Goal: Information Seeking & Learning: Learn about a topic

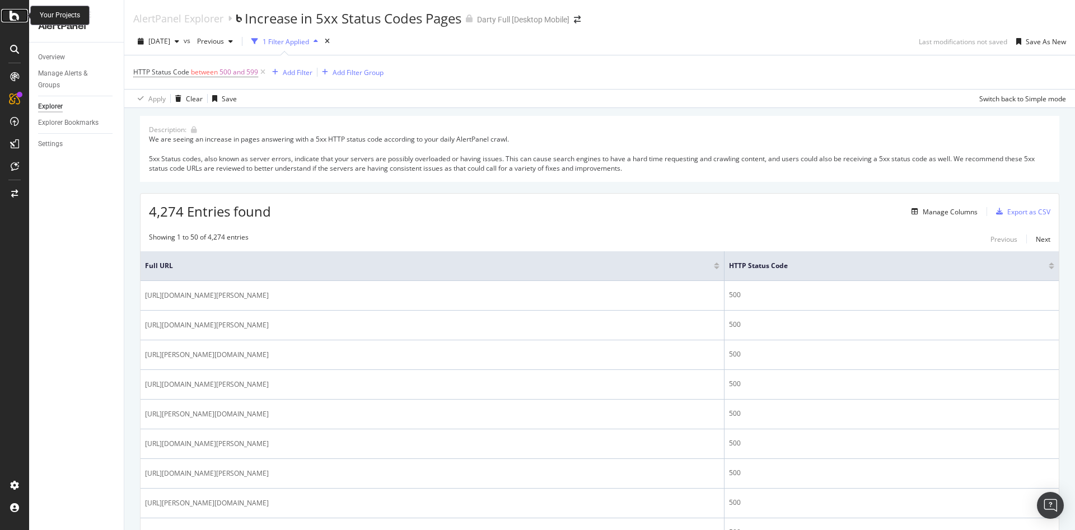
click at [11, 16] on icon at bounding box center [15, 15] width 10 height 13
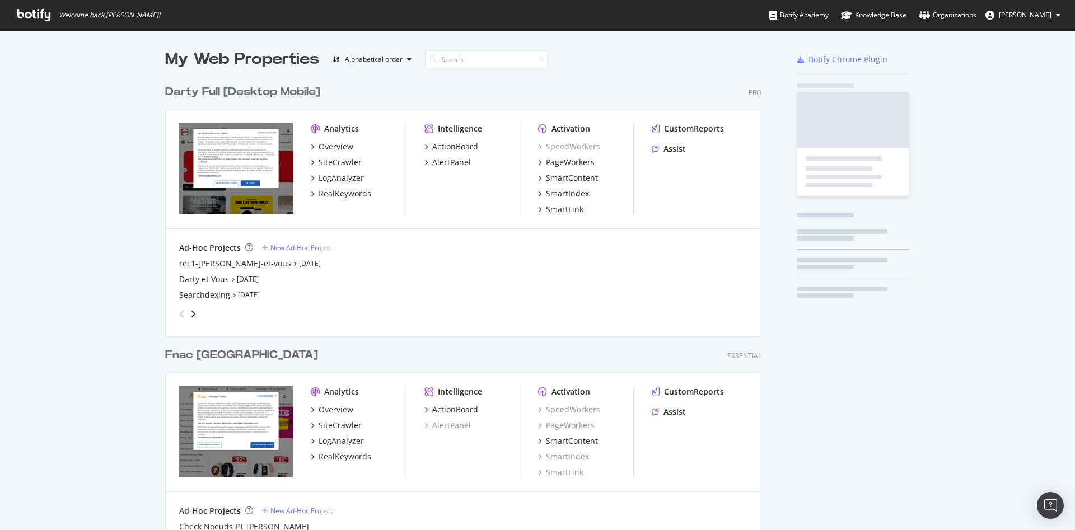
scroll to position [521, 1056]
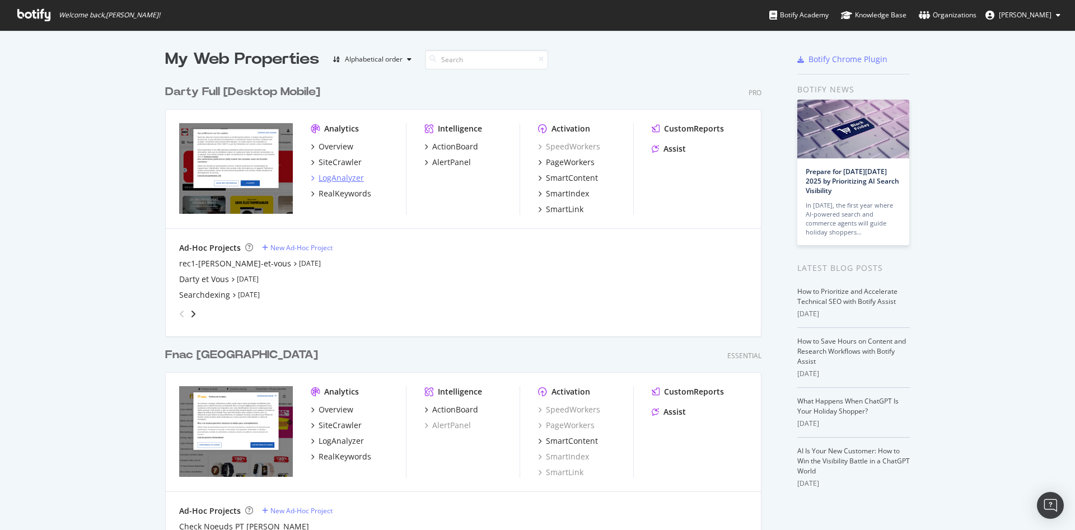
click at [329, 176] on div "LogAnalyzer" at bounding box center [341, 177] width 45 height 11
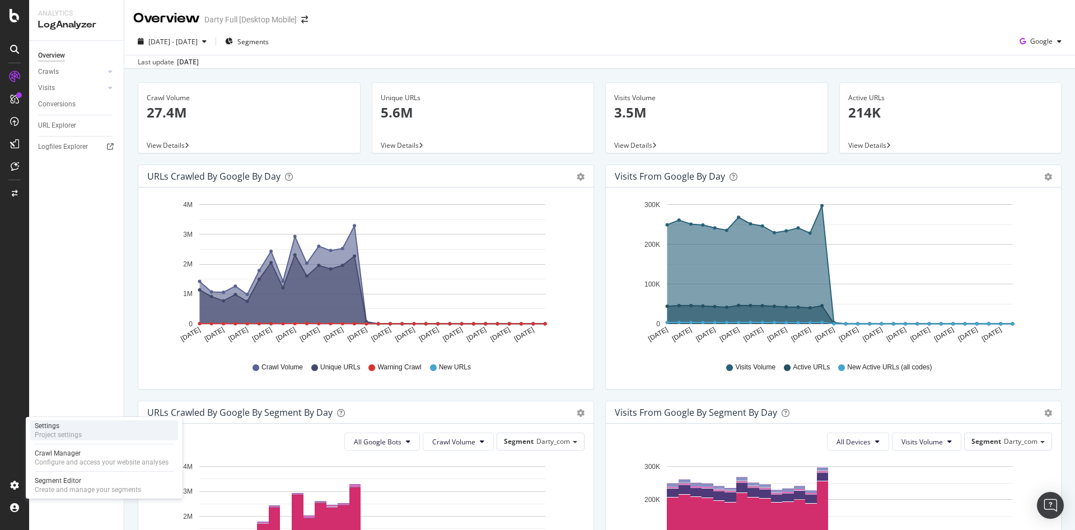
click at [82, 436] on div "Settings Project settings" at bounding box center [104, 430] width 148 height 20
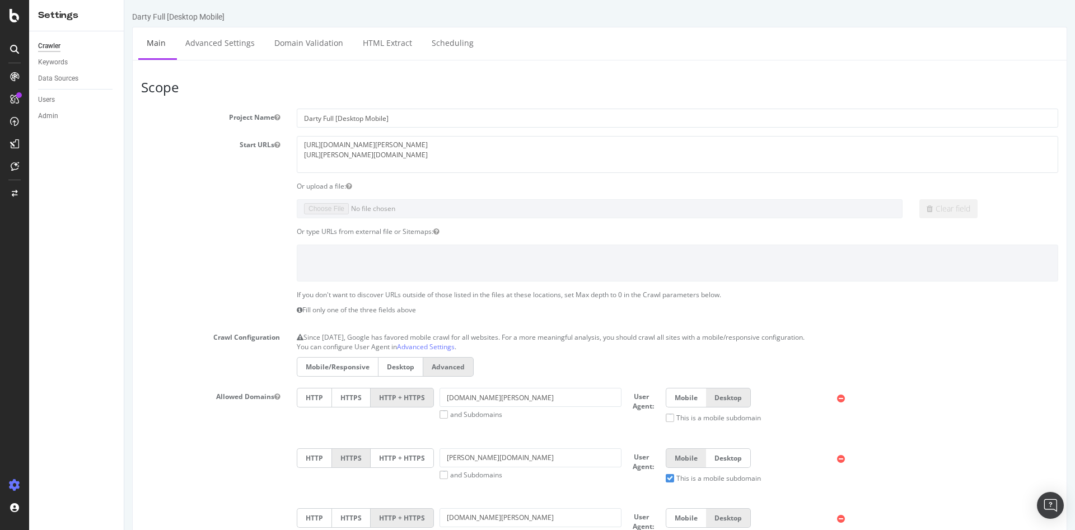
click at [32, 409] on div "Crawler Keywords Data Sources Users Admin" at bounding box center [76, 280] width 95 height 499
click at [15, 13] on icon at bounding box center [15, 15] width 10 height 13
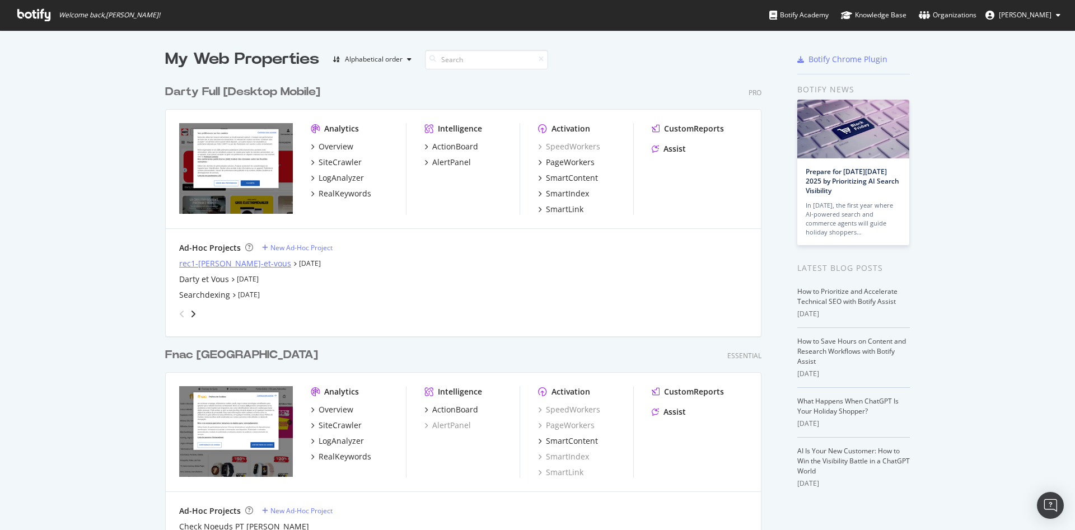
click at [228, 264] on div "rec1-[PERSON_NAME]-et-vous" at bounding box center [235, 263] width 112 height 11
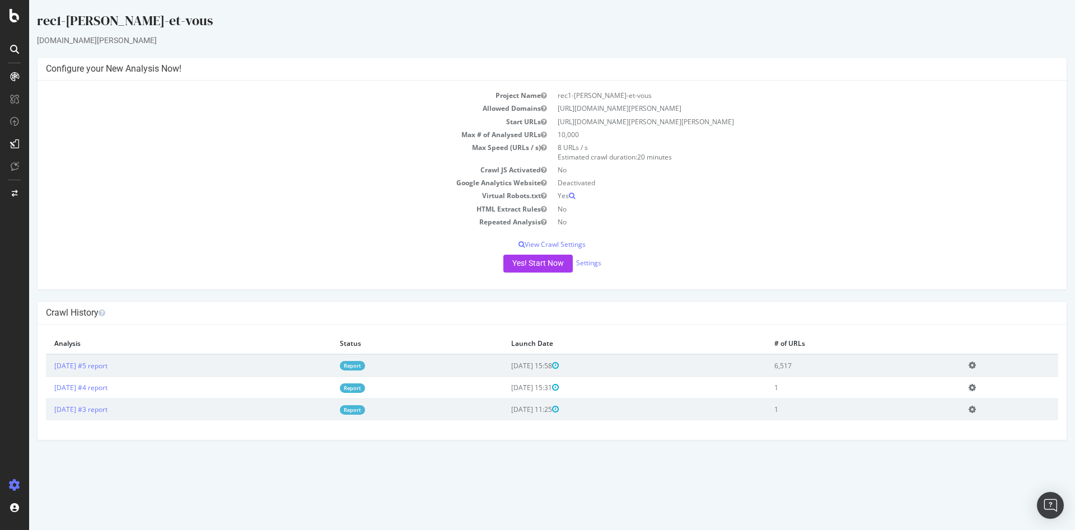
click at [976, 387] on icon at bounding box center [971, 387] width 7 height 8
click at [970, 423] on link "Delete analysis" at bounding box center [931, 419] width 90 height 15
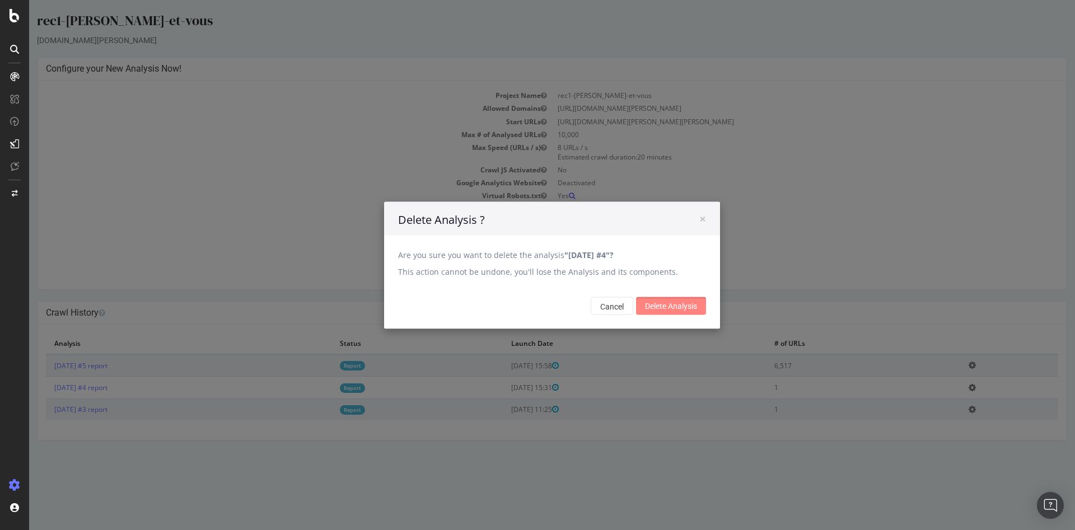
click at [675, 309] on input "Delete Analysis" at bounding box center [671, 306] width 70 height 18
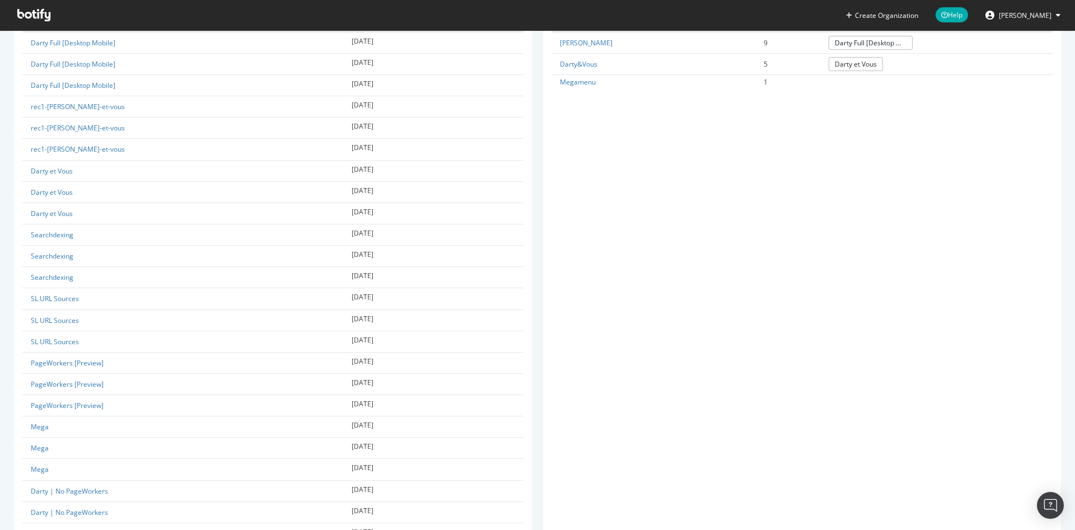
scroll to position [56, 0]
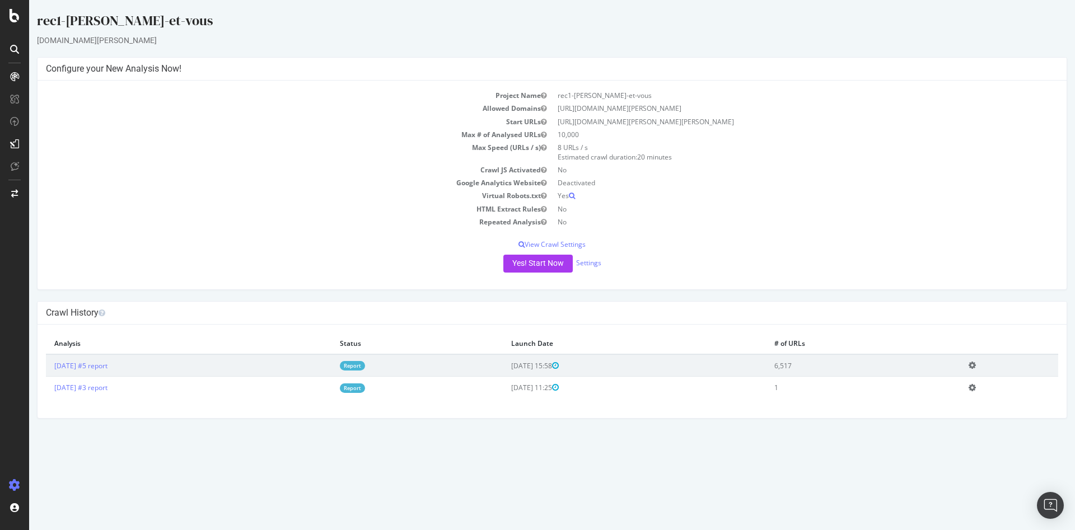
click at [976, 390] on icon at bounding box center [971, 387] width 7 height 8
click at [962, 420] on link "Delete analysis" at bounding box center [931, 419] width 90 height 15
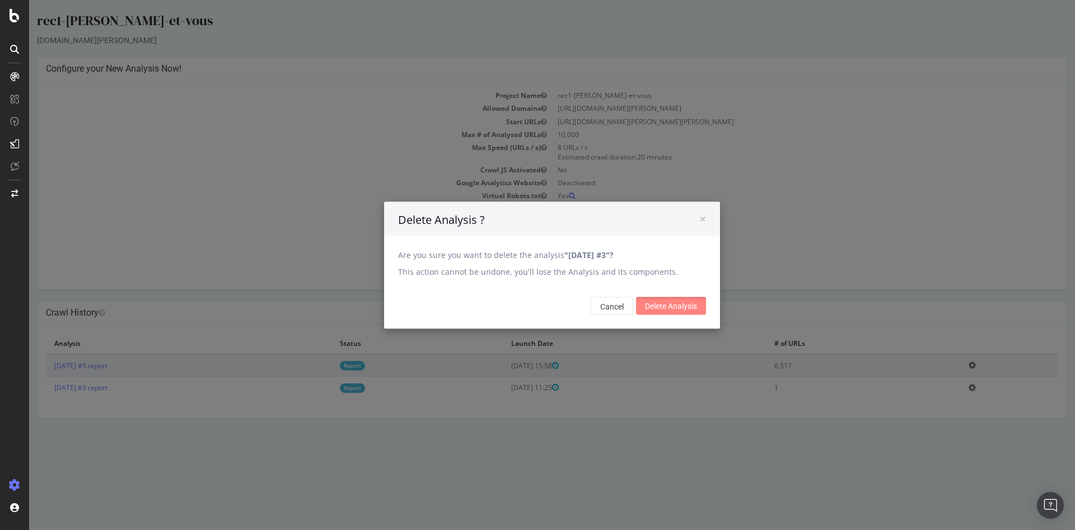
click at [658, 303] on input "Delete Analysis" at bounding box center [671, 306] width 70 height 18
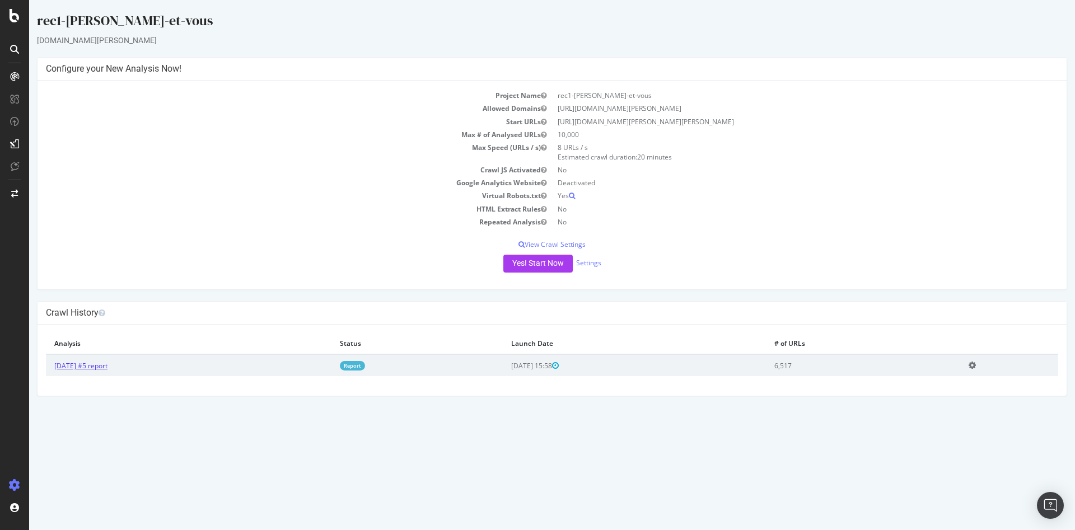
click at [85, 366] on link "[DATE] #5 report" at bounding box center [80, 366] width 53 height 10
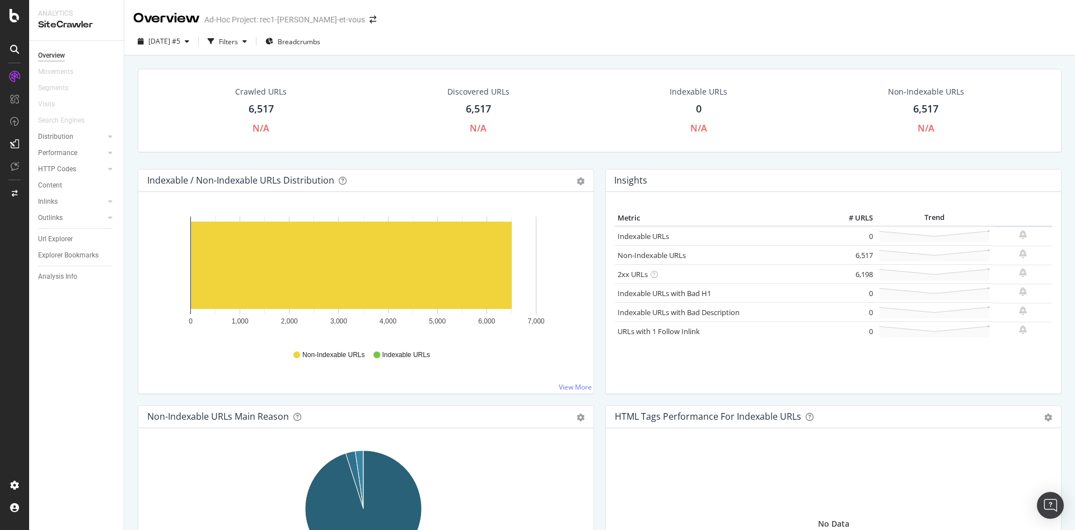
drag, startPoint x: 64, startPoint y: 238, endPoint x: 321, endPoint y: 227, distance: 256.6
click at [64, 238] on div "Url Explorer" at bounding box center [55, 239] width 35 height 12
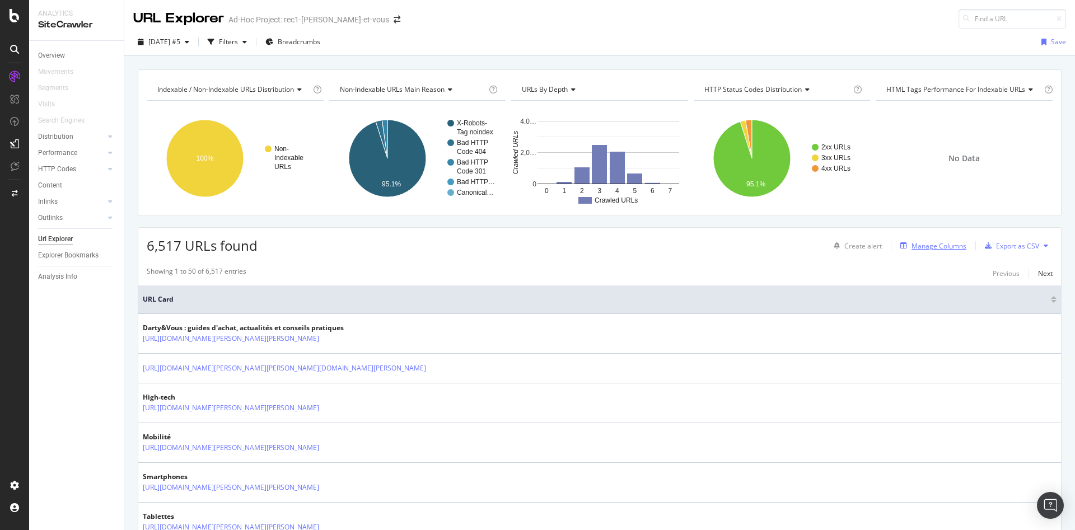
click at [917, 243] on div "Manage Columns" at bounding box center [938, 246] width 55 height 10
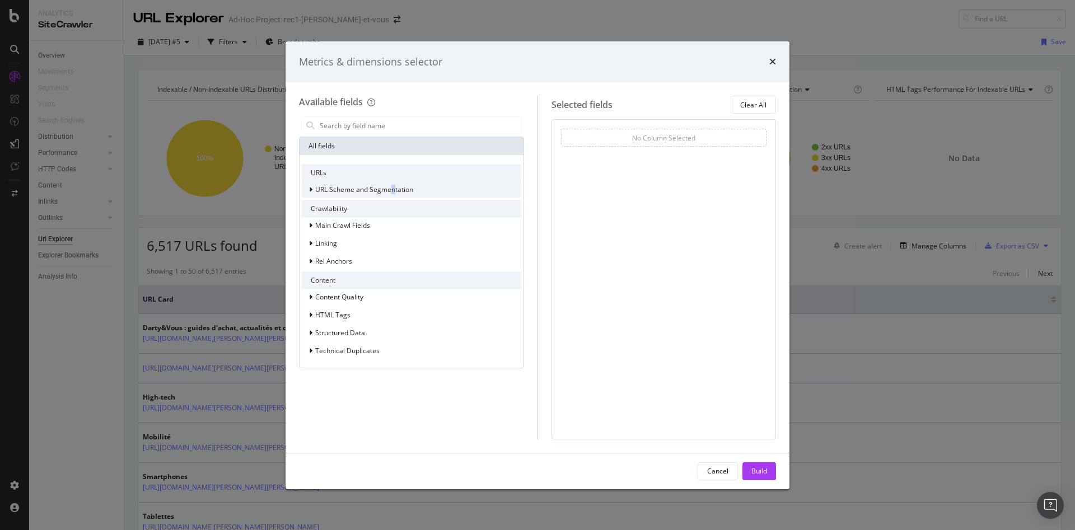
click at [392, 190] on span "URL Scheme and Segmentation" at bounding box center [364, 190] width 98 height 10
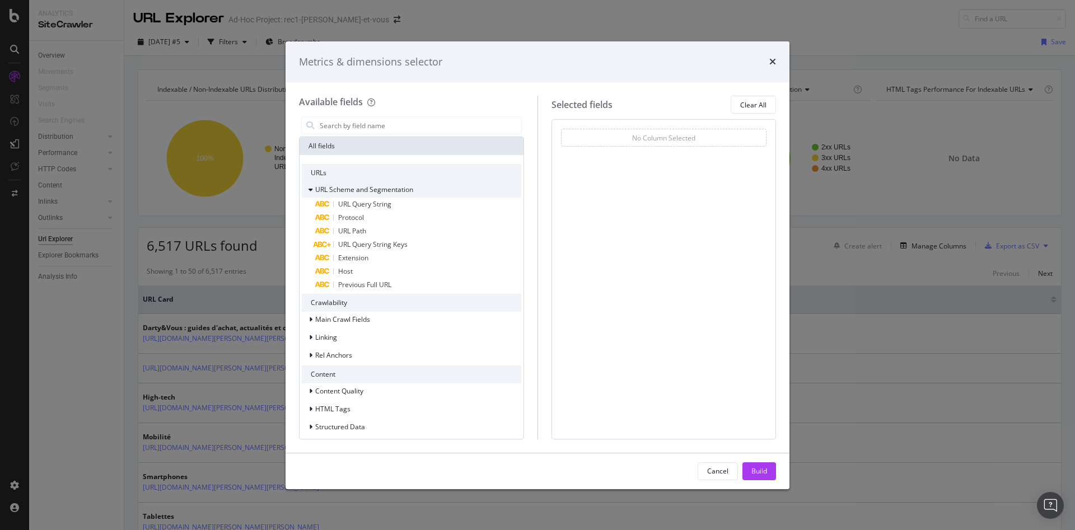
click at [335, 190] on span "URL Scheme and Segmentation" at bounding box center [364, 190] width 98 height 10
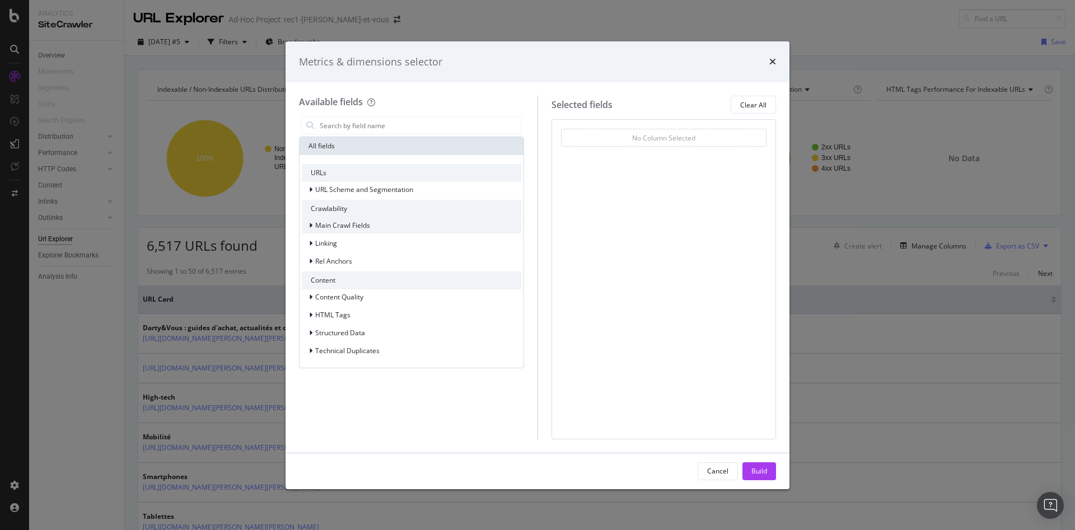
click at [337, 224] on span "Main Crawl Fields" at bounding box center [342, 226] width 55 height 10
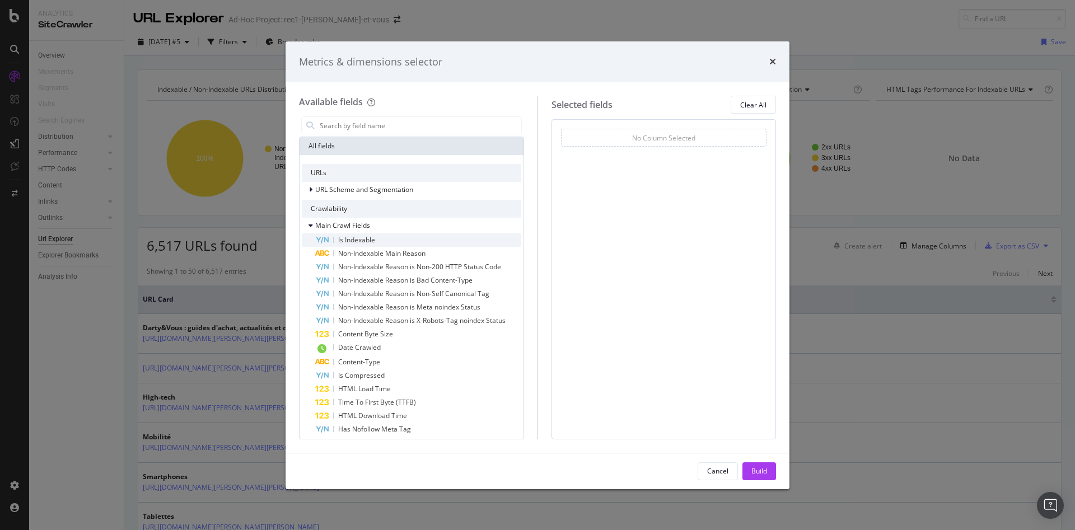
click at [349, 240] on span "Is Indexable" at bounding box center [356, 240] width 37 height 10
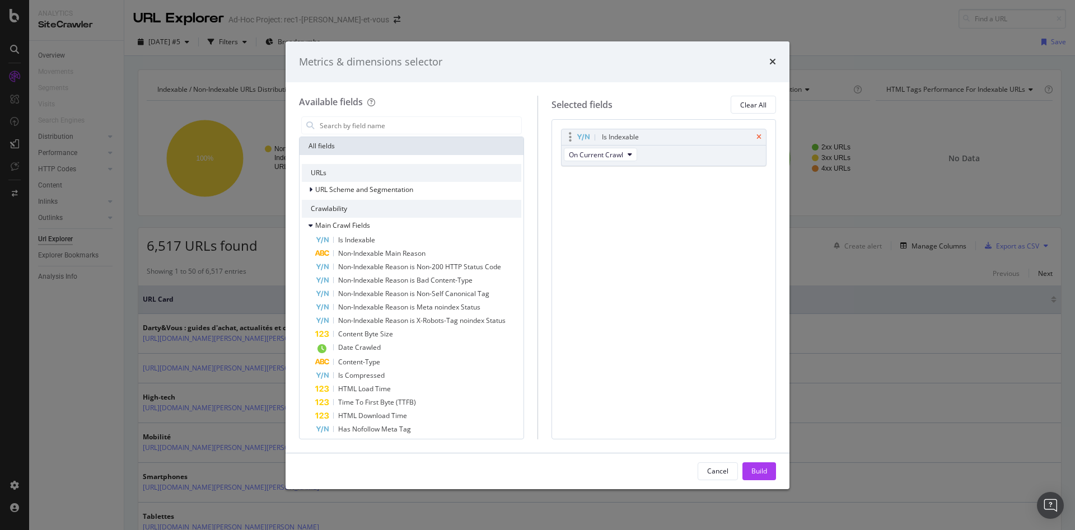
click at [758, 137] on icon "times" at bounding box center [758, 137] width 5 height 7
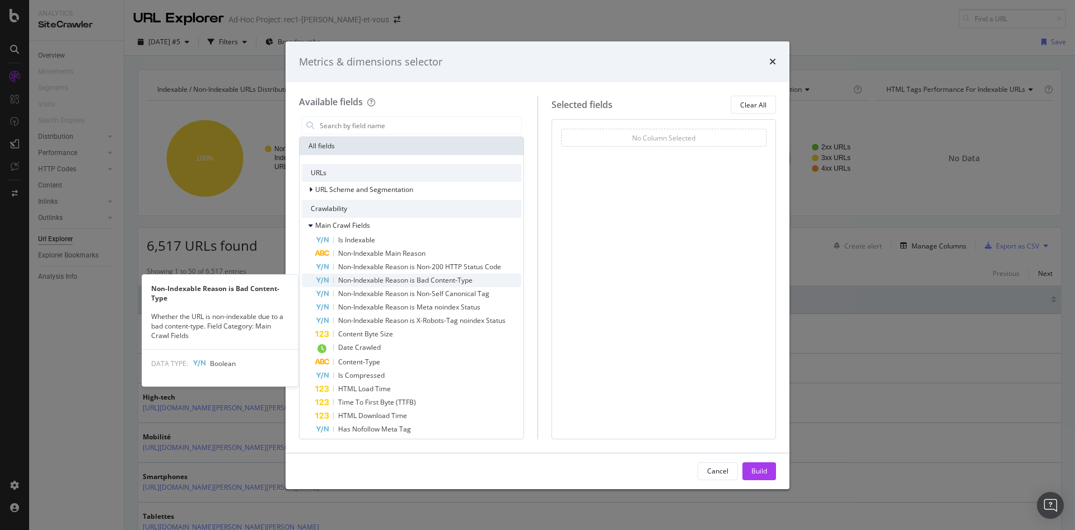
click at [400, 282] on span "Non-Indexable Reason is Bad Content-Type" at bounding box center [405, 280] width 134 height 10
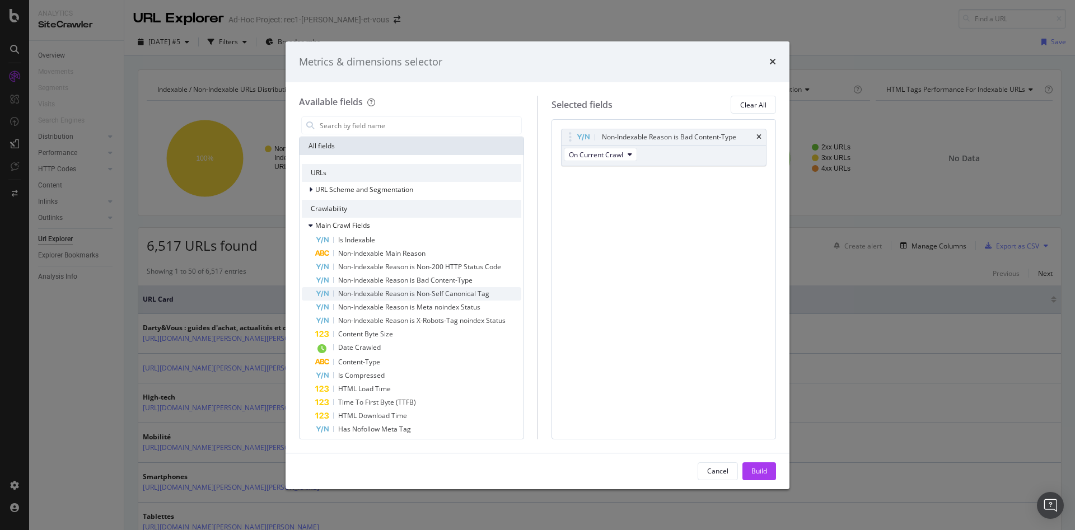
click at [446, 293] on span "Non-Indexable Reason is Non-Self Canonical Tag" at bounding box center [413, 294] width 151 height 10
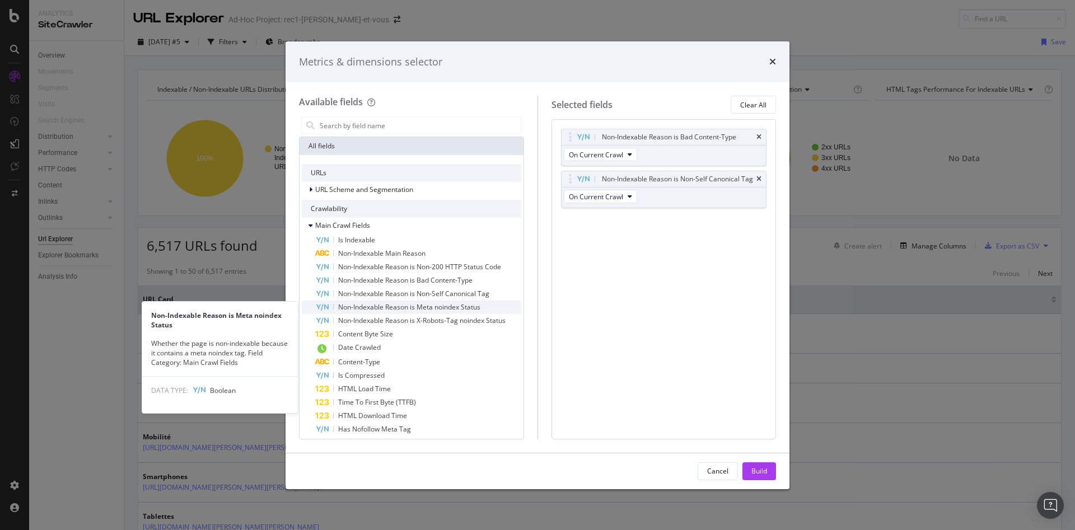
click at [466, 307] on span "Non-Indexable Reason is Meta noindex Status" at bounding box center [409, 307] width 142 height 10
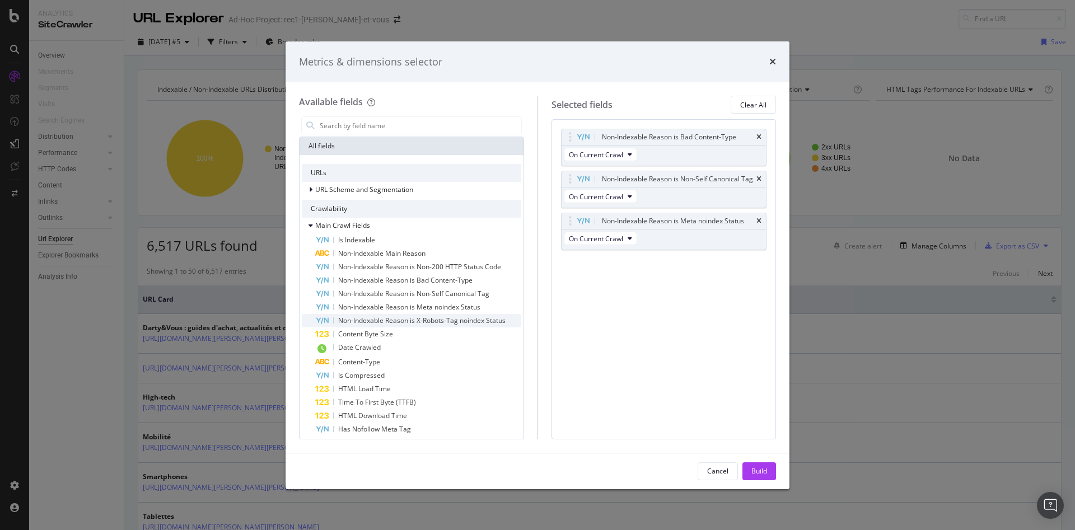
click at [456, 323] on span "Non-Indexable Reason is X-Robots-Tag noindex Status" at bounding box center [421, 321] width 167 height 10
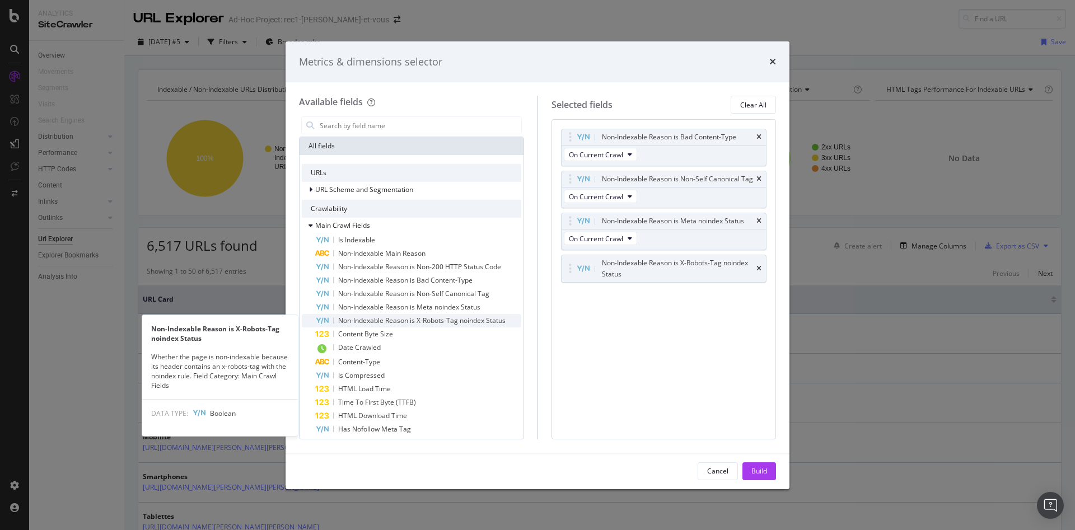
click at [456, 322] on span "Non-Indexable Reason is X-Robots-Tag noindex Status" at bounding box center [421, 321] width 167 height 10
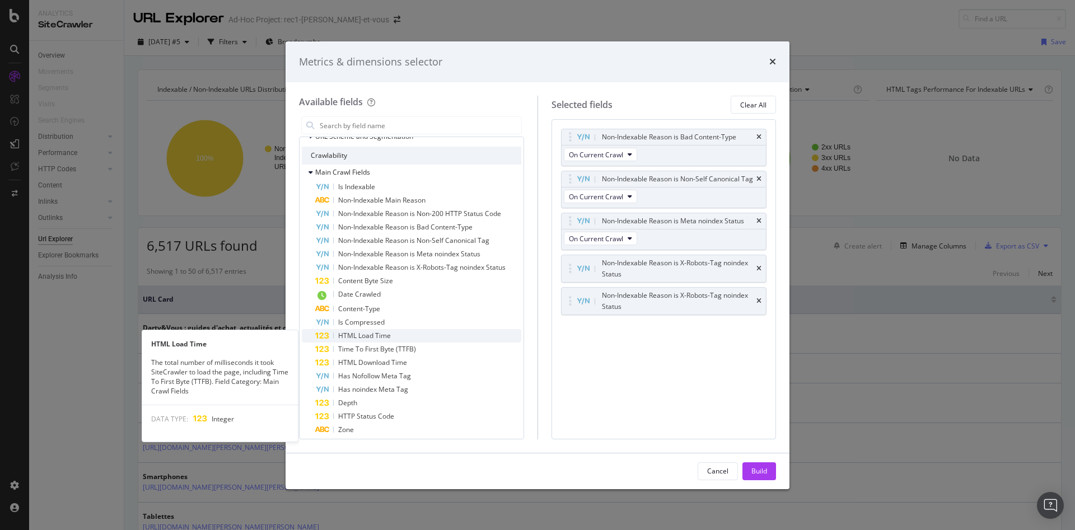
scroll to position [112, 0]
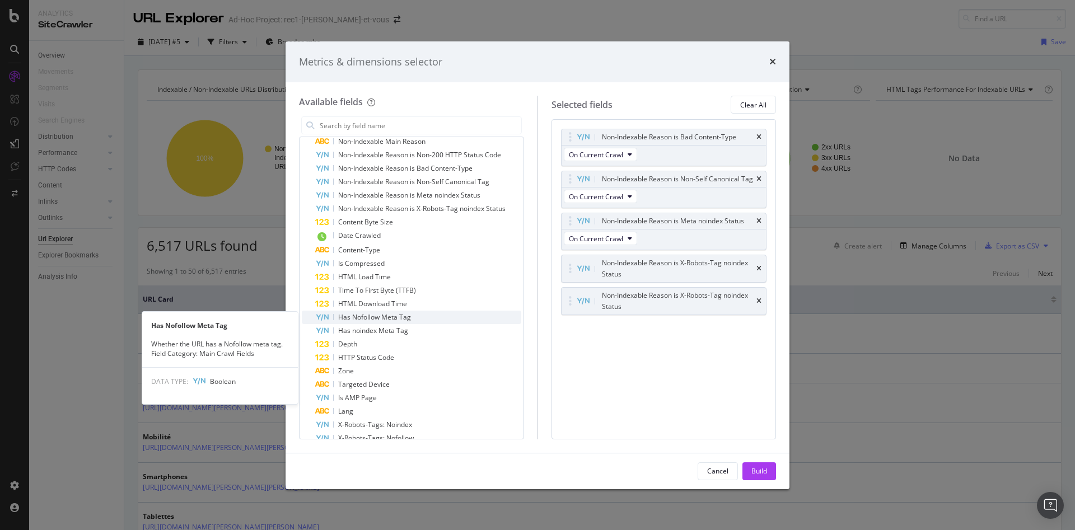
click at [399, 319] on span "Has Nofollow Meta Tag" at bounding box center [374, 317] width 73 height 10
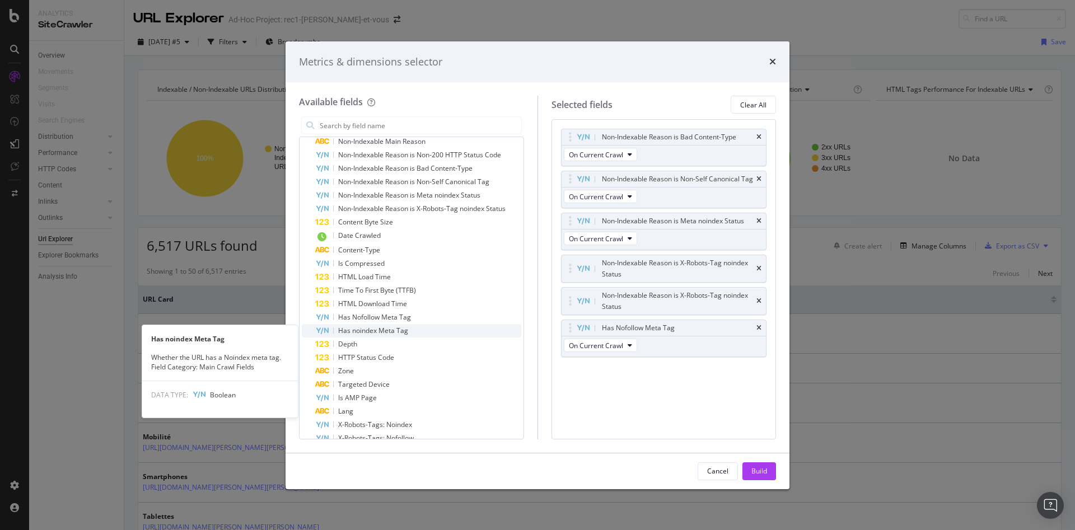
click at [411, 333] on div "Has noindex Meta Tag" at bounding box center [418, 330] width 206 height 13
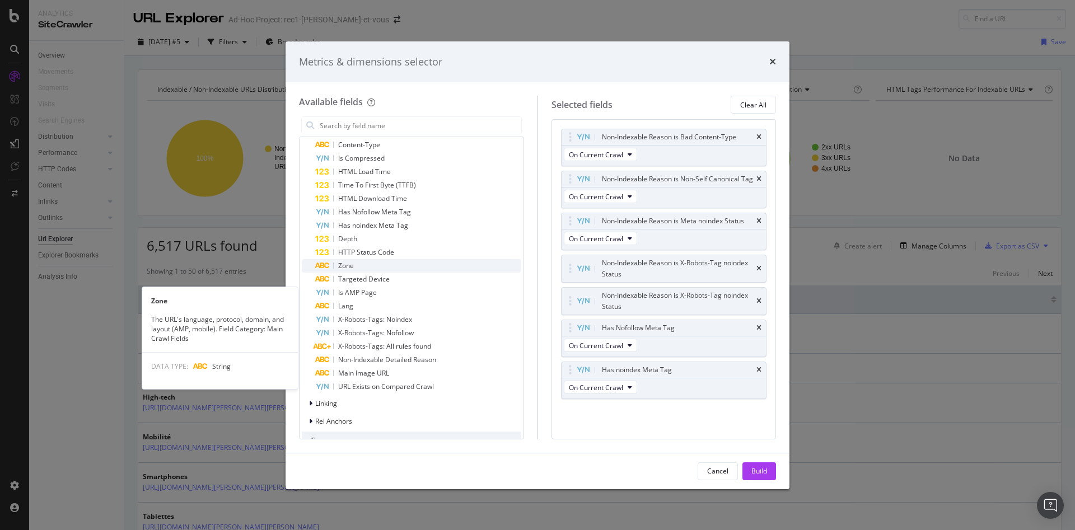
scroll to position [224, 0]
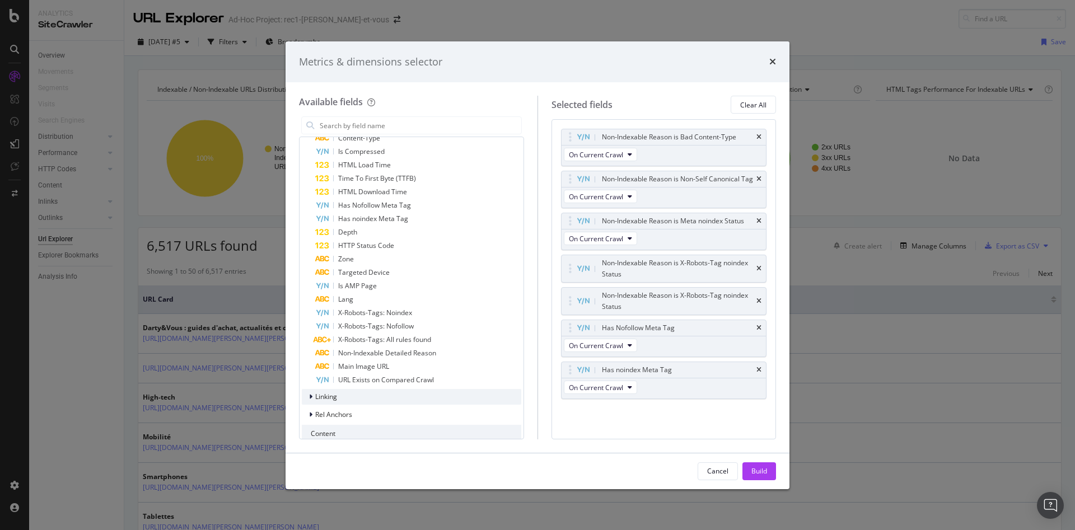
click at [330, 398] on span "Linking" at bounding box center [326, 397] width 22 height 10
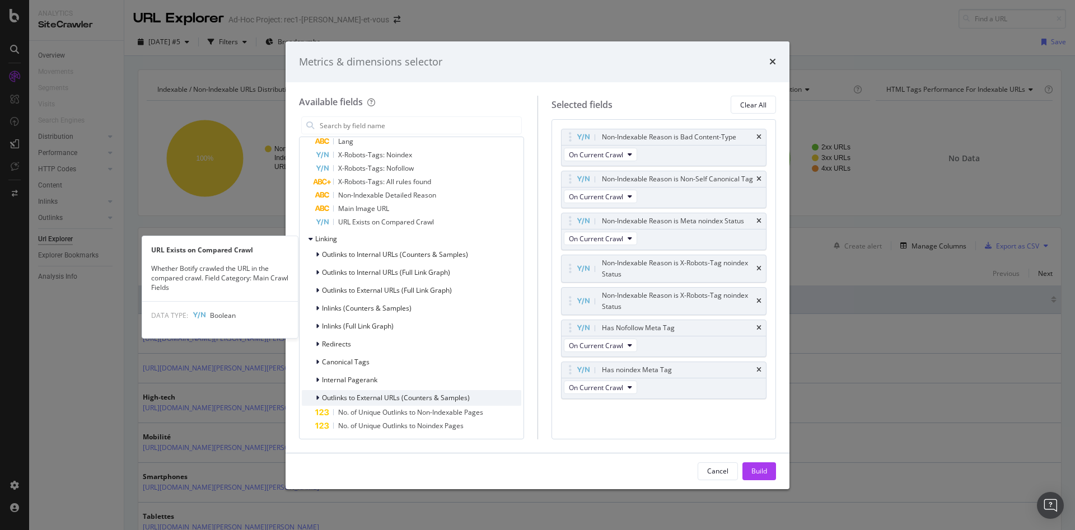
scroll to position [392, 0]
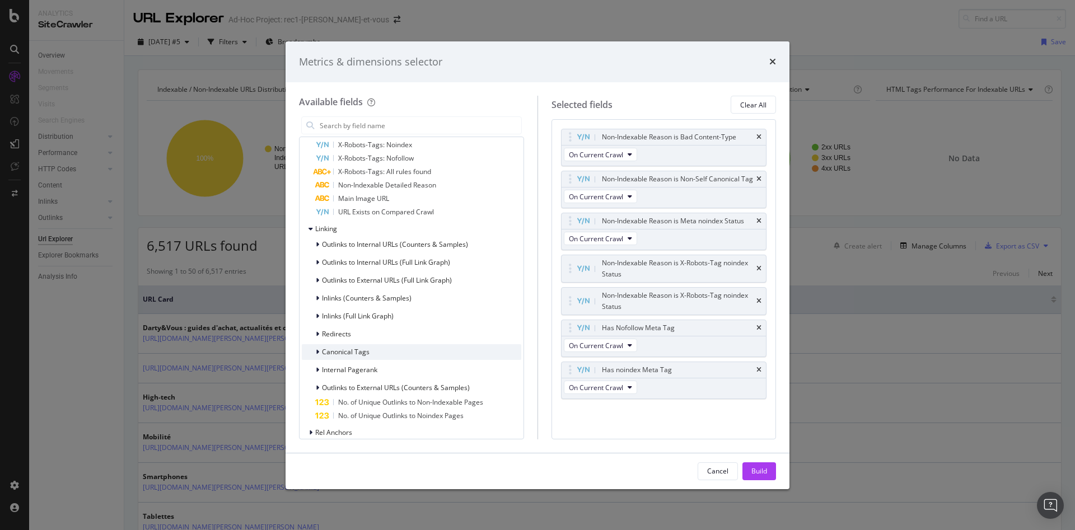
click at [356, 351] on span "Canonical Tags" at bounding box center [346, 352] width 48 height 10
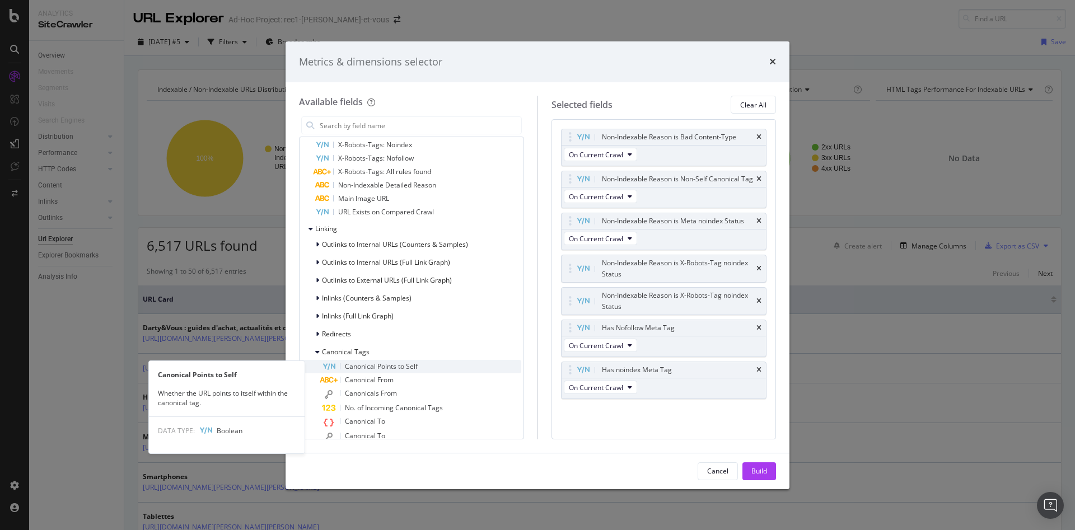
click at [400, 366] on span "Canonical Points to Self" at bounding box center [381, 367] width 73 height 10
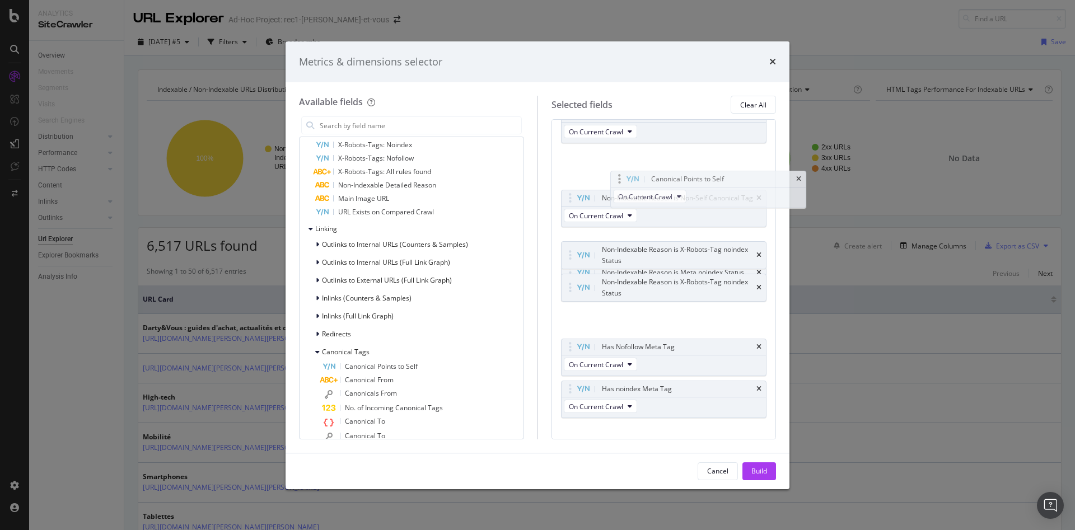
scroll to position [22, 0]
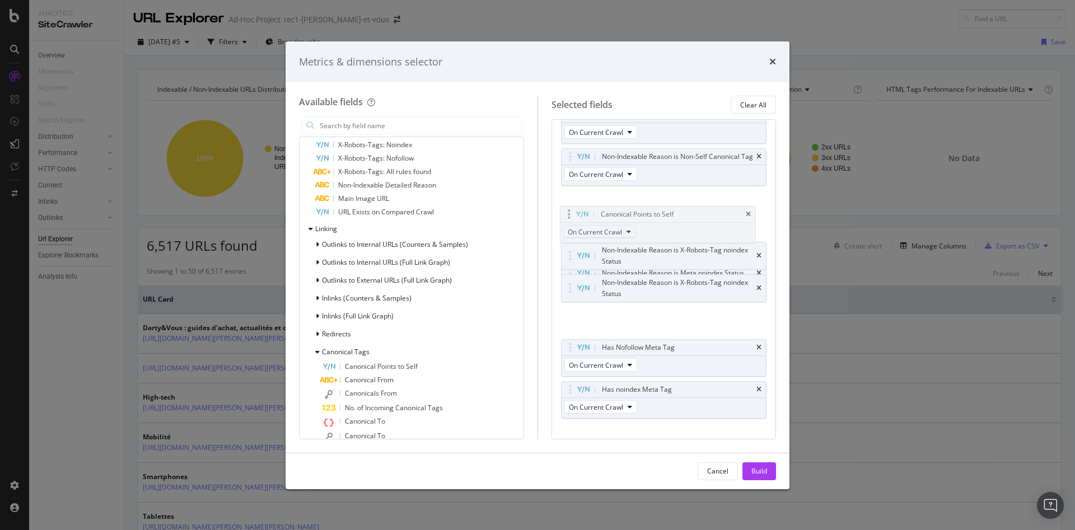
drag, startPoint x: 626, startPoint y: 409, endPoint x: 602, endPoint y: 233, distance: 177.4
click at [625, 214] on body "Analytics SiteCrawler Overview Movements Segments Visits Search Engines Distrib…" at bounding box center [537, 265] width 1075 height 530
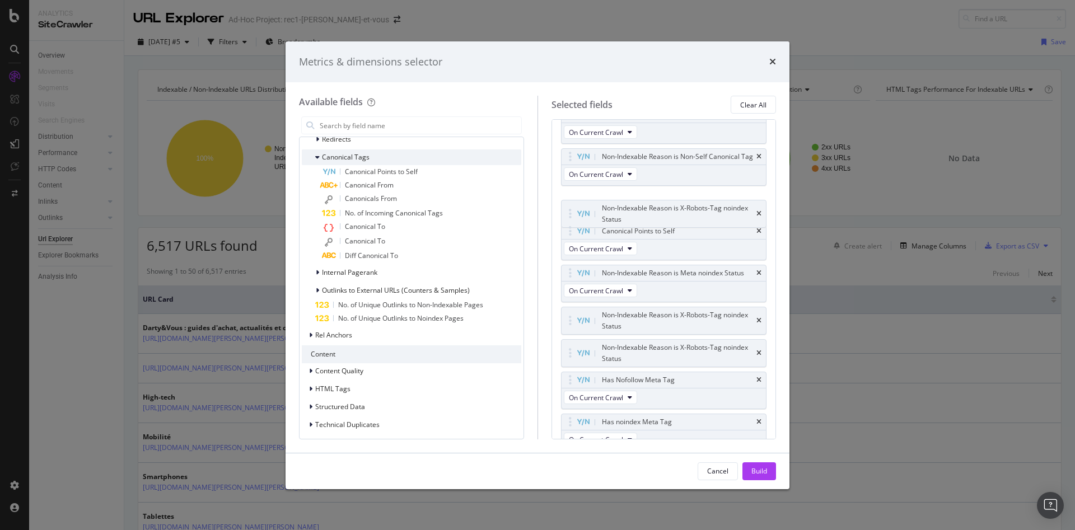
scroll to position [589, 0]
click at [335, 388] on span "HTML Tags" at bounding box center [332, 386] width 35 height 10
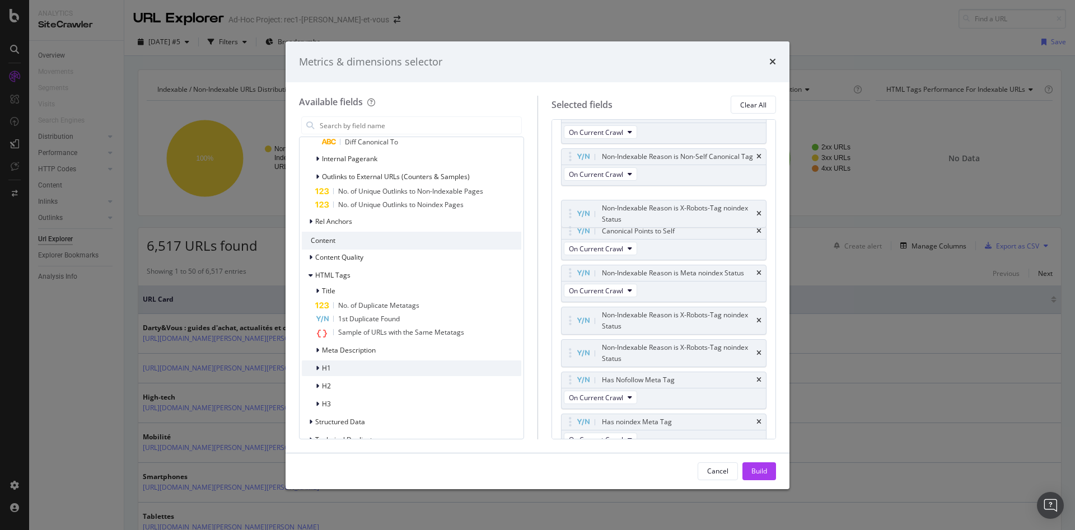
scroll to position [701, 0]
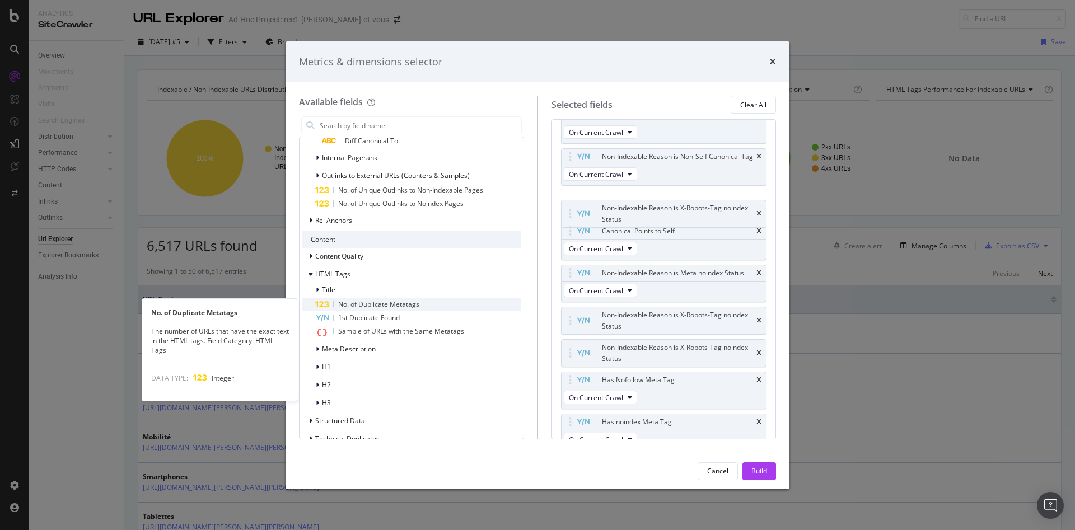
click at [402, 307] on span "No. of Duplicate Metatags" at bounding box center [378, 304] width 81 height 10
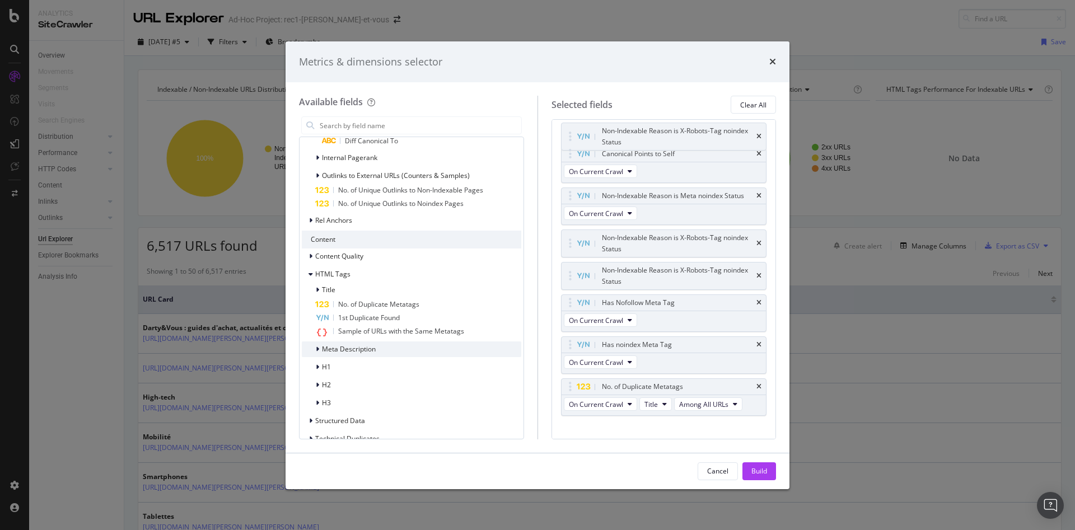
click at [351, 349] on span "Meta Description" at bounding box center [349, 349] width 54 height 10
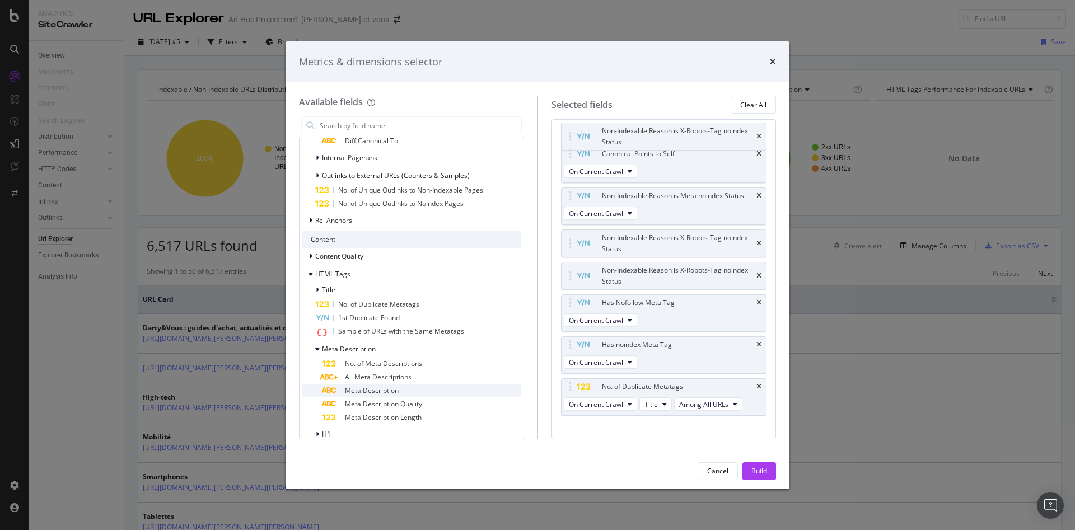
click at [411, 393] on div "Meta Description" at bounding box center [421, 390] width 199 height 13
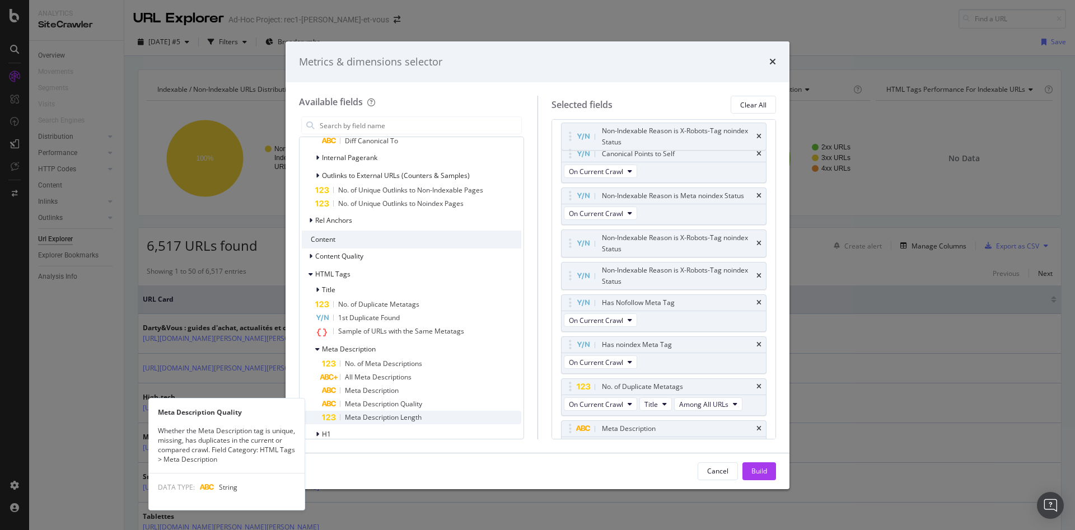
scroll to position [142, 0]
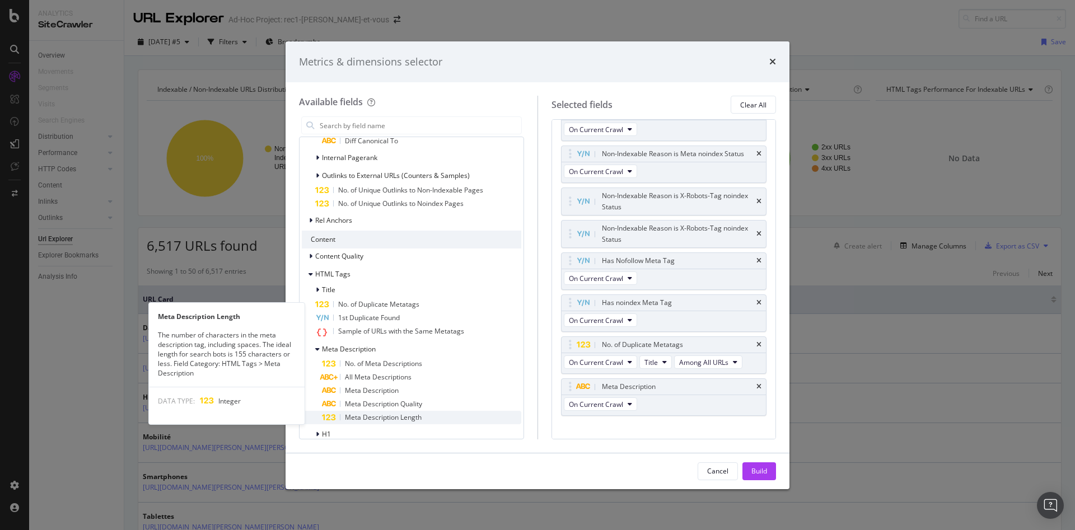
click at [414, 417] on span "Meta Description Length" at bounding box center [383, 418] width 77 height 10
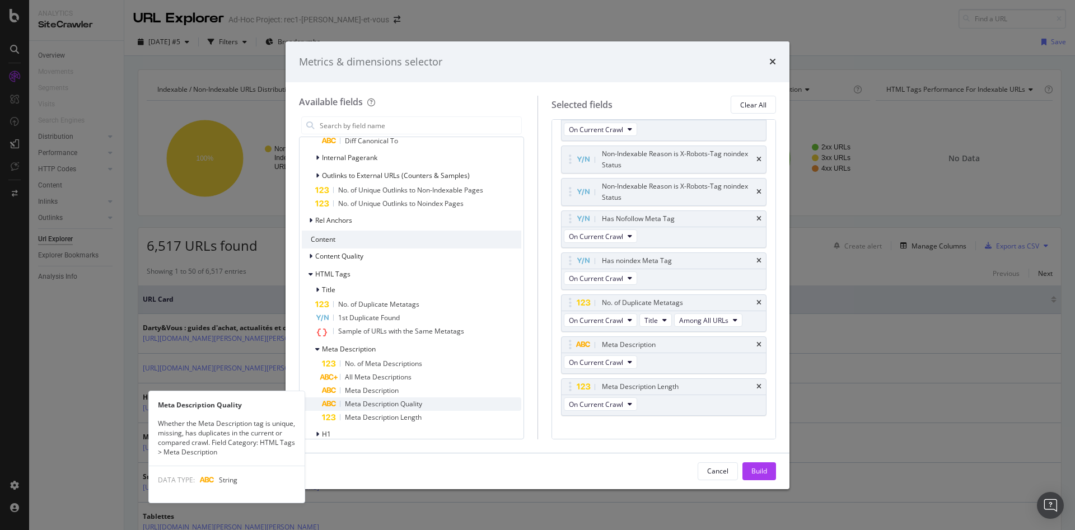
scroll to position [757, 0]
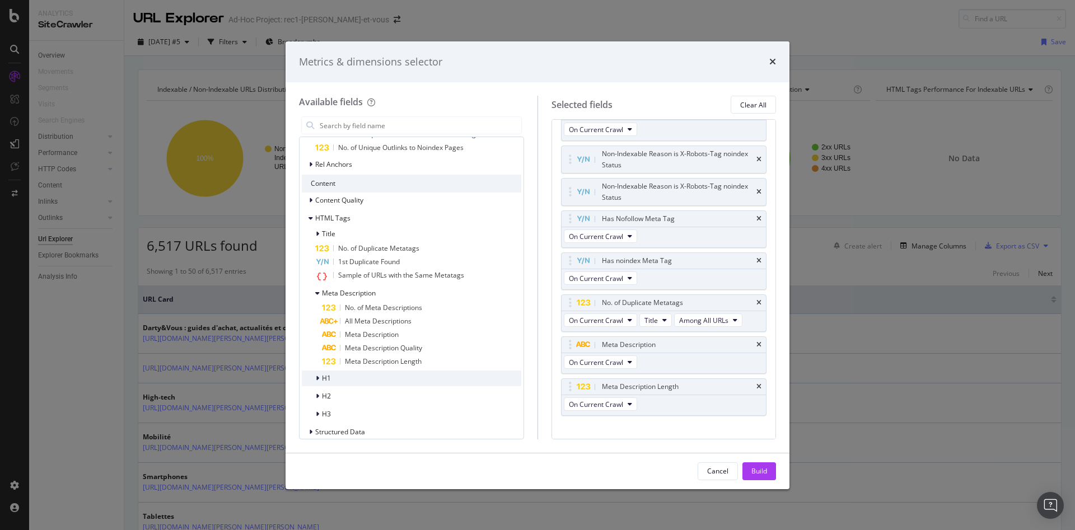
click at [348, 382] on div "H1" at bounding box center [411, 379] width 219 height 16
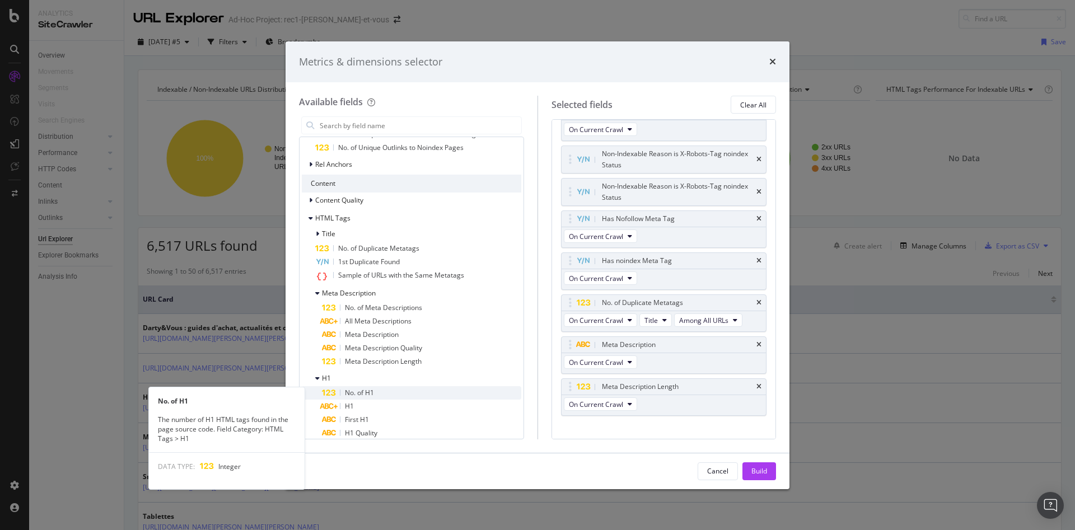
click at [379, 395] on div "No. of H1" at bounding box center [421, 392] width 199 height 13
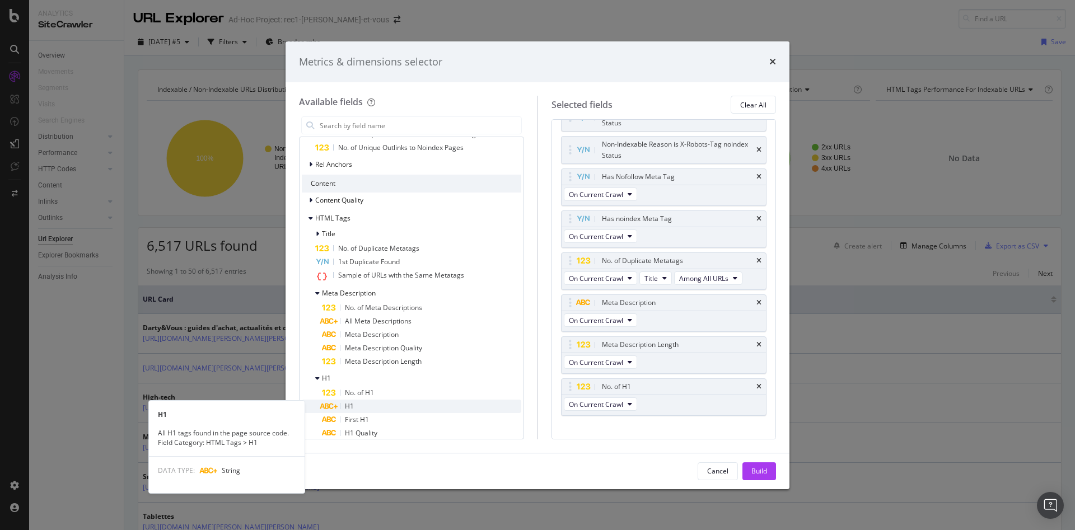
click at [371, 405] on div "H1" at bounding box center [421, 406] width 199 height 13
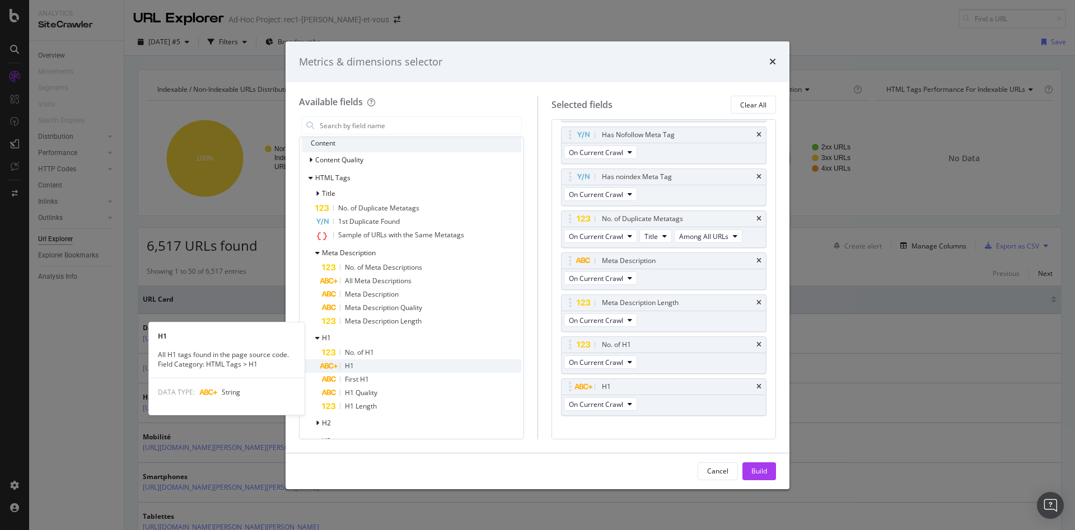
scroll to position [853, 0]
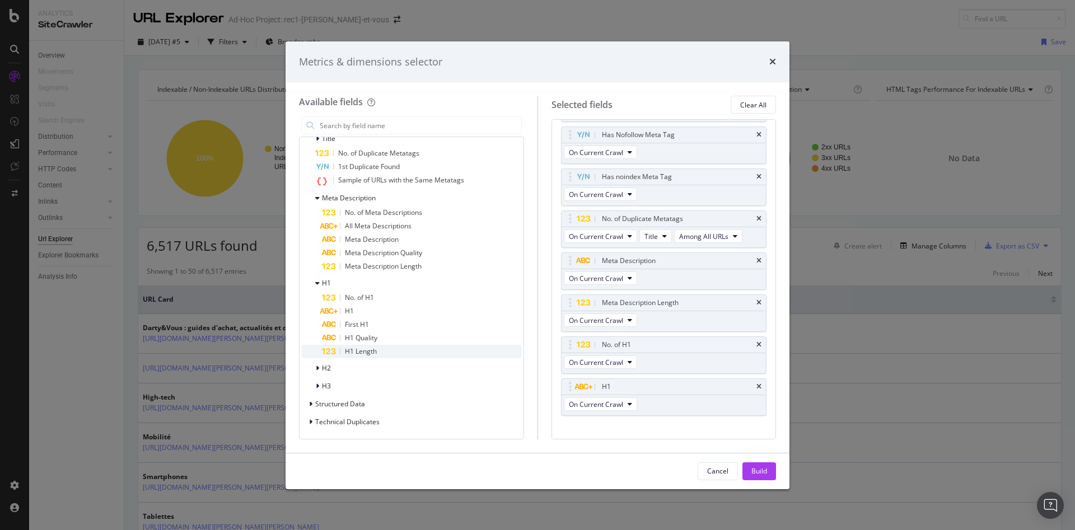
click at [392, 355] on div "H1 Length" at bounding box center [421, 351] width 199 height 13
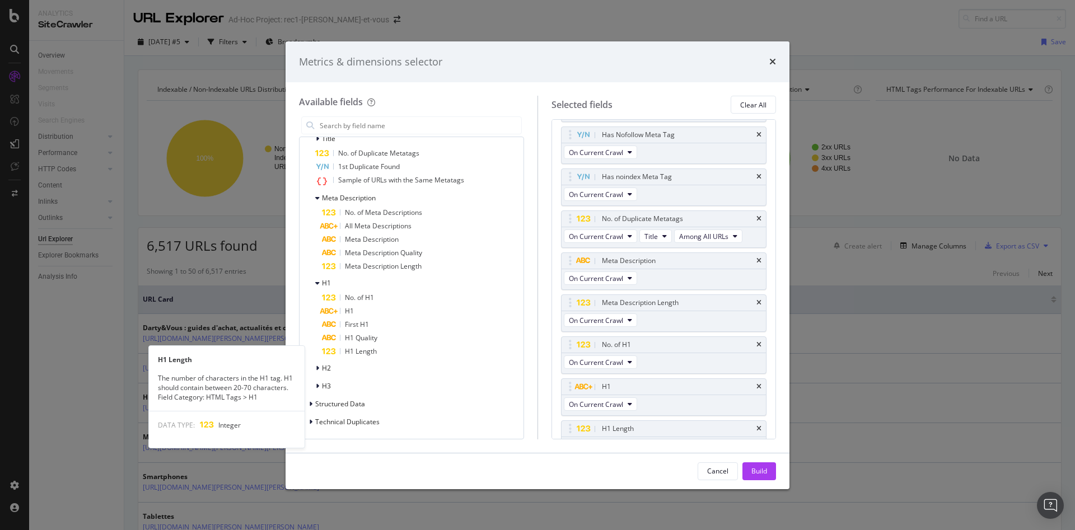
scroll to position [310, 0]
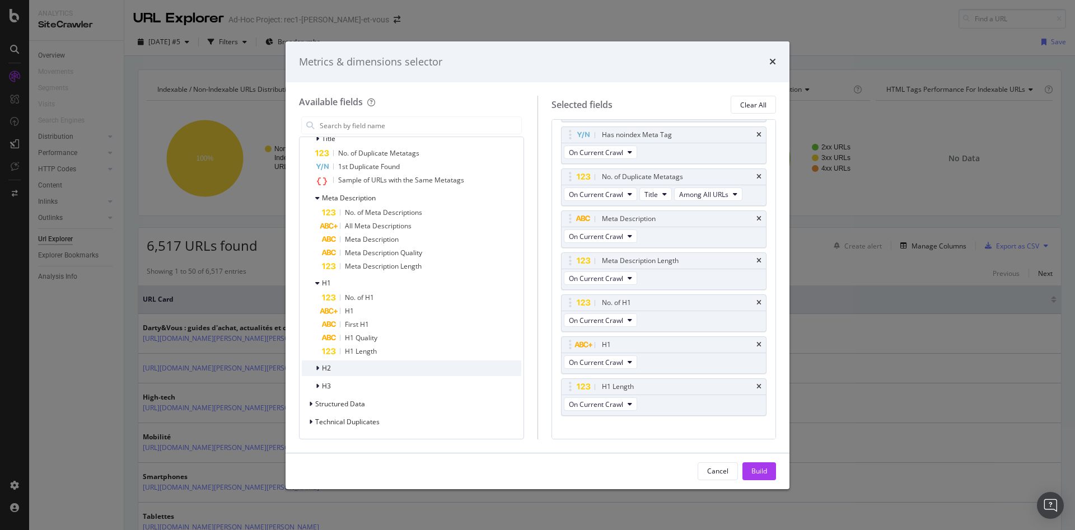
click at [331, 372] on div "H2" at bounding box center [411, 368] width 219 height 16
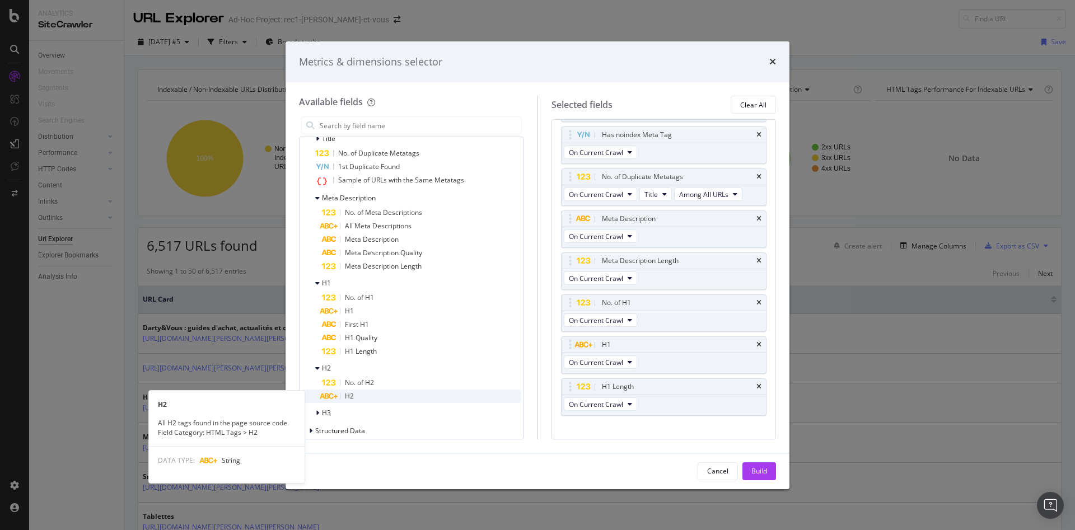
click at [357, 394] on div "H2" at bounding box center [421, 396] width 199 height 13
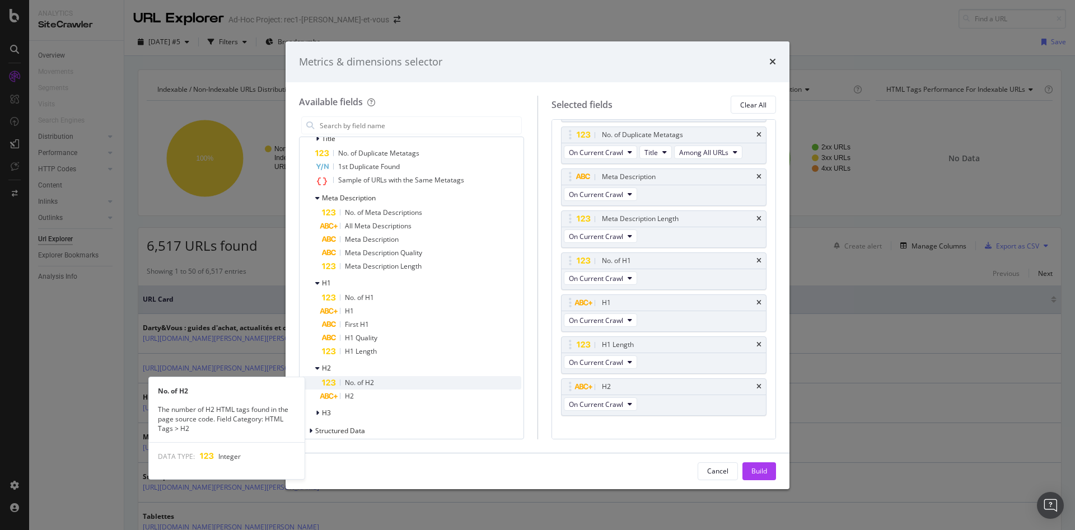
click at [366, 381] on span "No. of H2" at bounding box center [359, 383] width 29 height 10
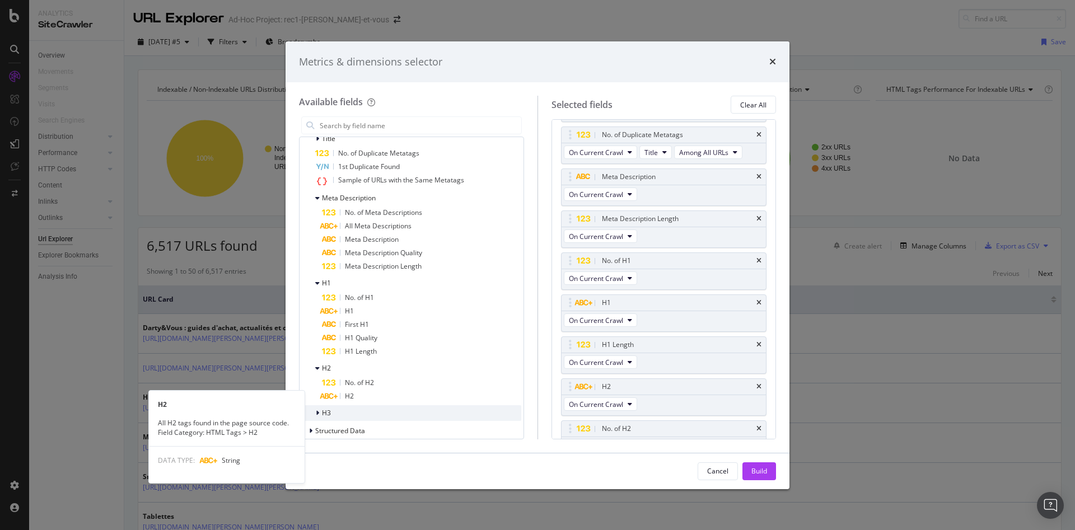
scroll to position [394, 0]
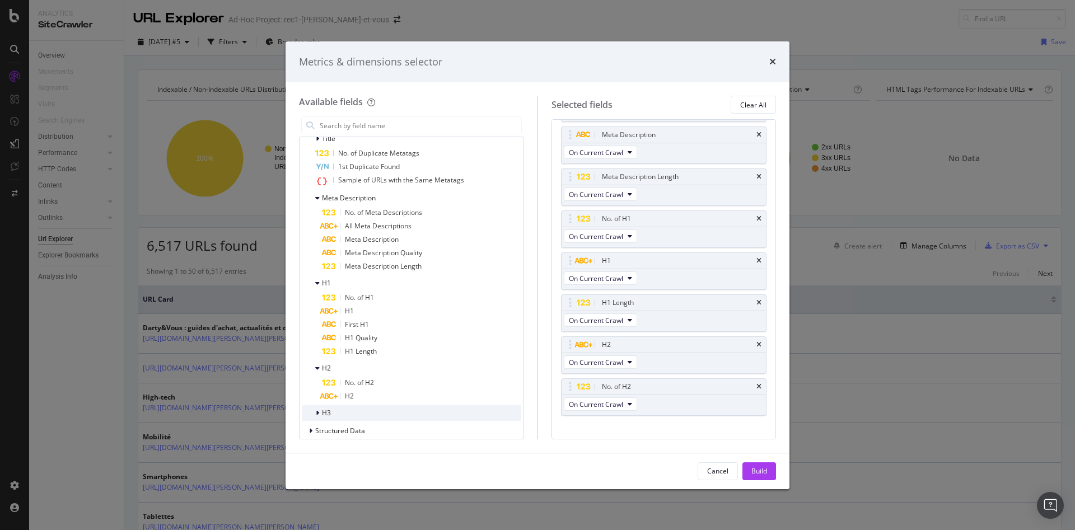
click at [344, 408] on div "H3" at bounding box center [411, 413] width 219 height 16
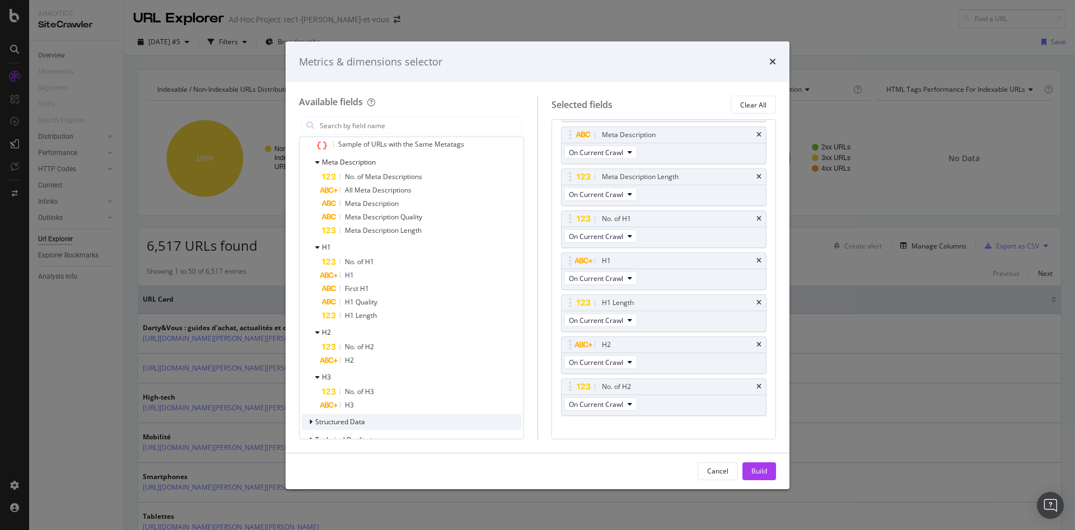
scroll to position [906, 0]
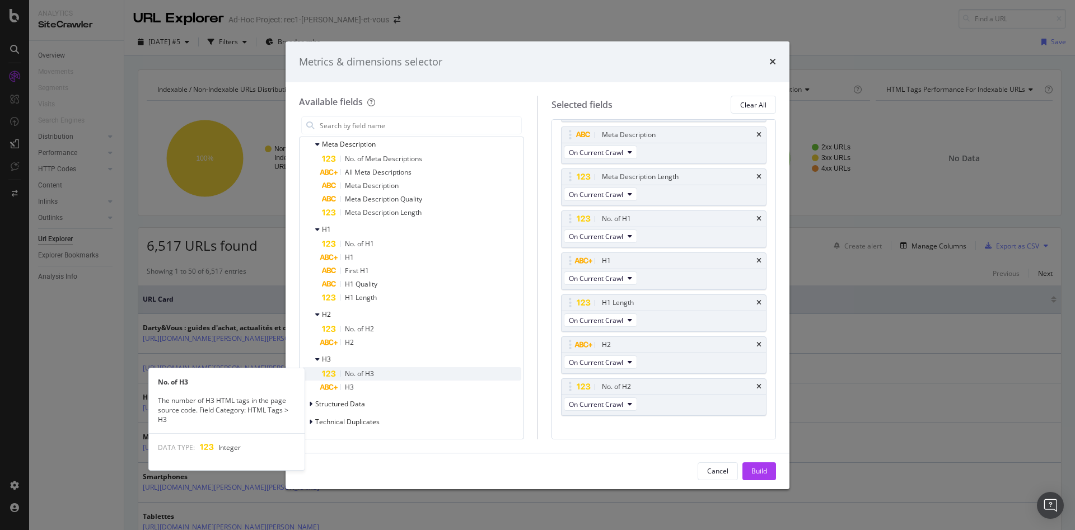
click at [369, 372] on span "No. of H3" at bounding box center [359, 374] width 29 height 10
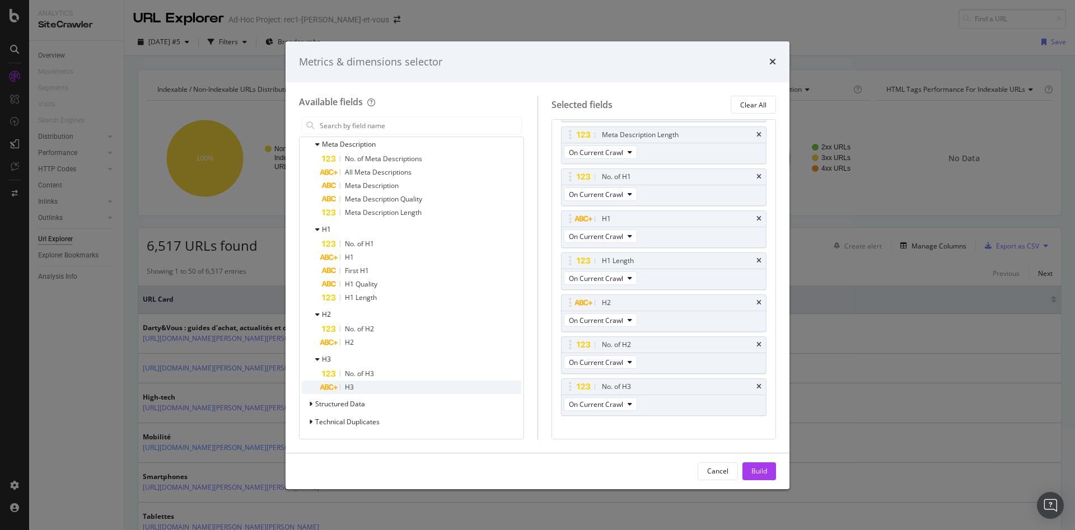
click at [354, 387] on div "H3" at bounding box center [421, 387] width 199 height 13
click at [362, 402] on span "Structured Data" at bounding box center [340, 404] width 50 height 10
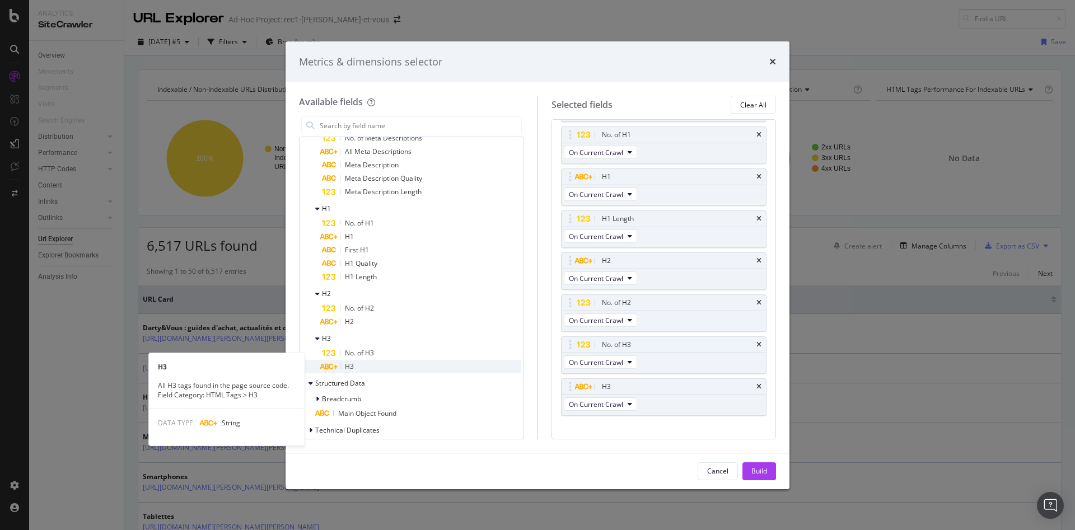
scroll to position [935, 0]
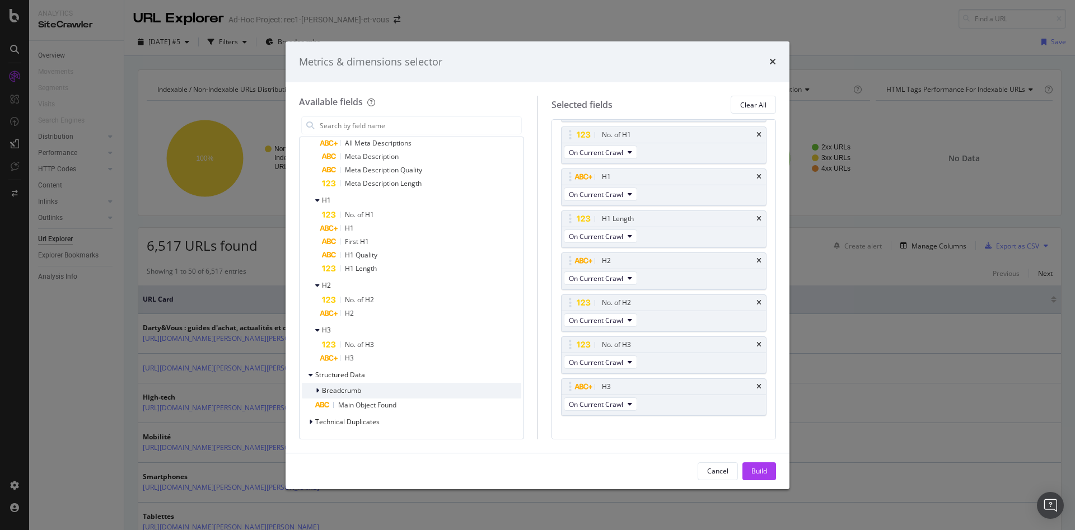
click at [361, 388] on div "Breadcrumb" at bounding box center [411, 391] width 219 height 16
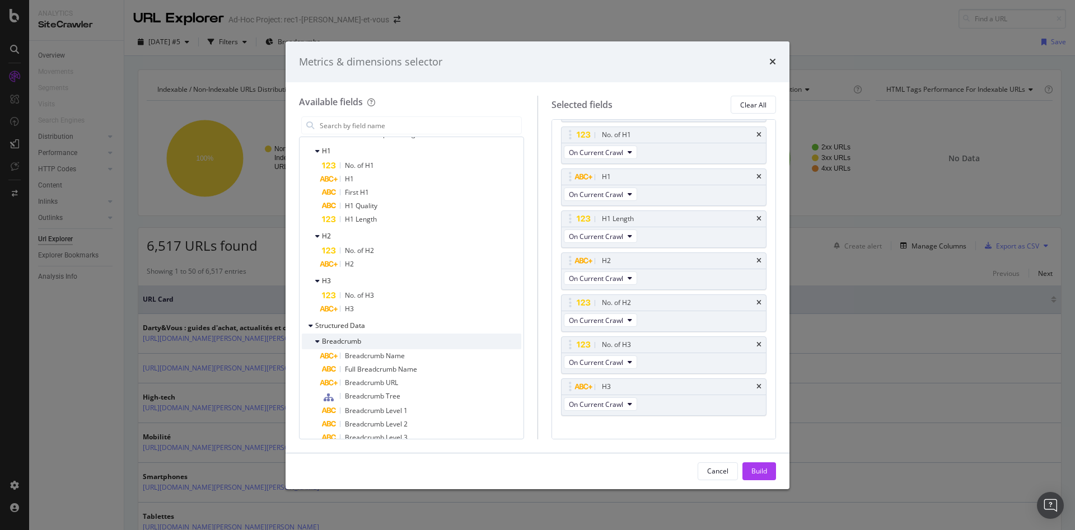
scroll to position [1047, 0]
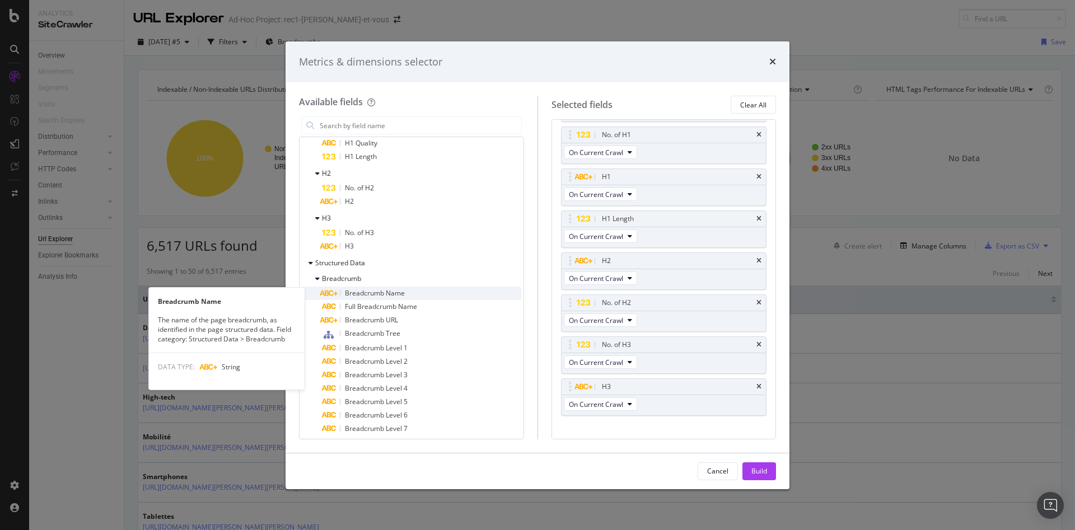
click at [403, 293] on span "Breadcrumb Name" at bounding box center [375, 293] width 60 height 10
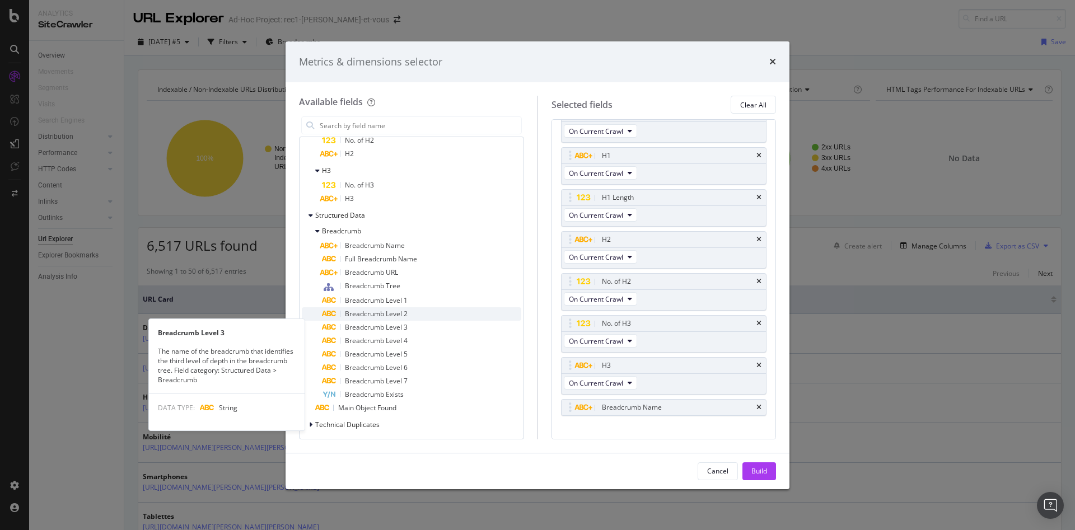
scroll to position [1098, 0]
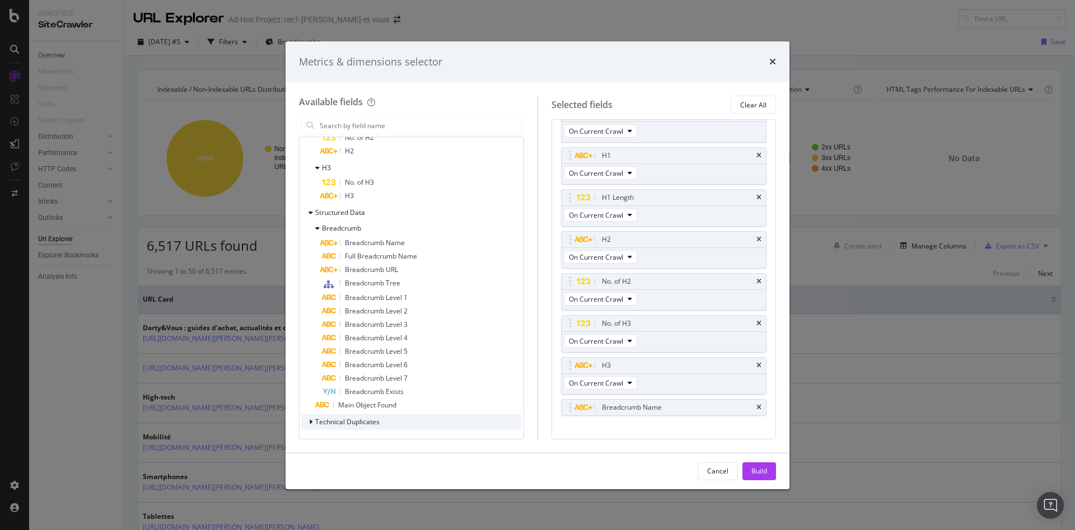
click at [359, 419] on span "Technical Duplicates" at bounding box center [347, 422] width 64 height 10
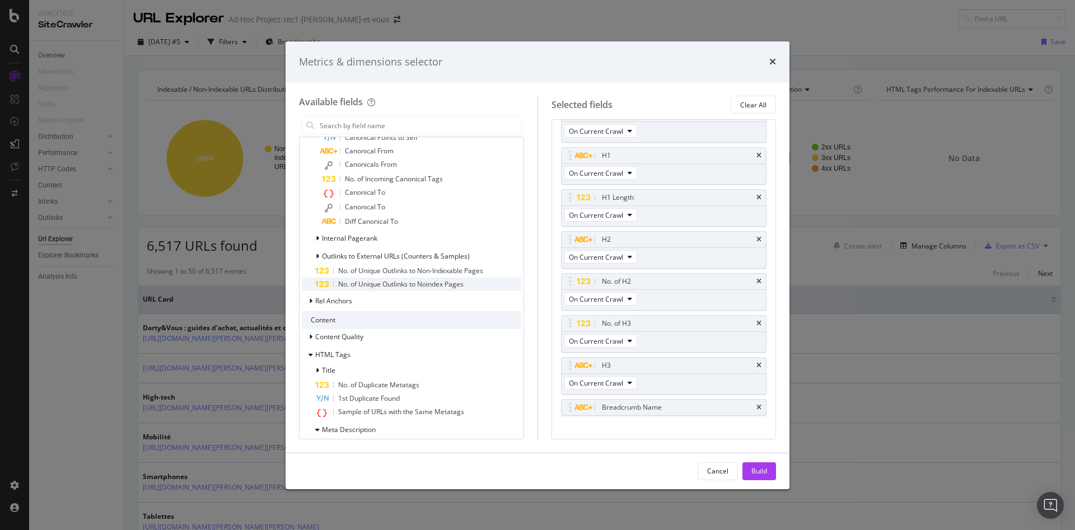
scroll to position [565, 0]
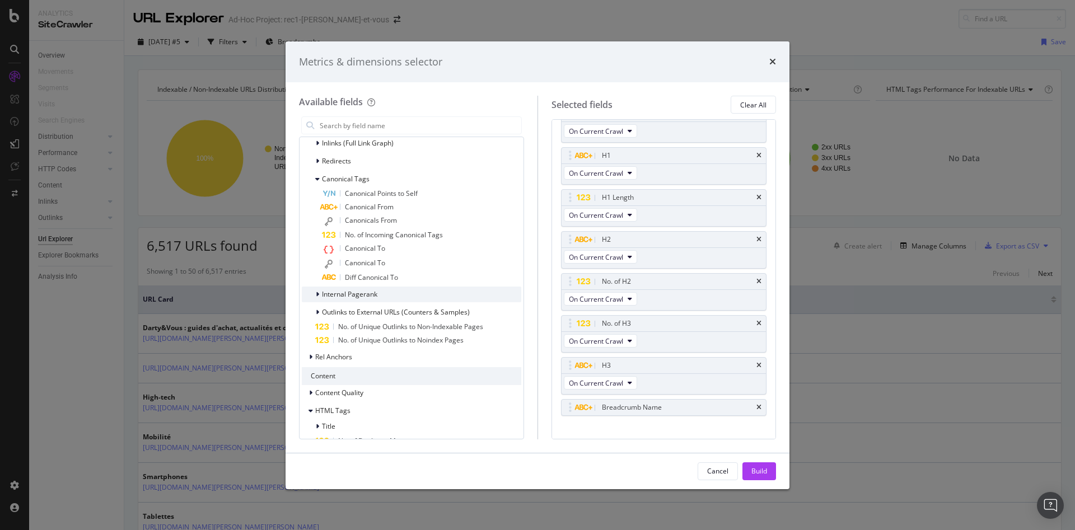
click at [371, 293] on span "Internal Pagerank" at bounding box center [349, 294] width 55 height 10
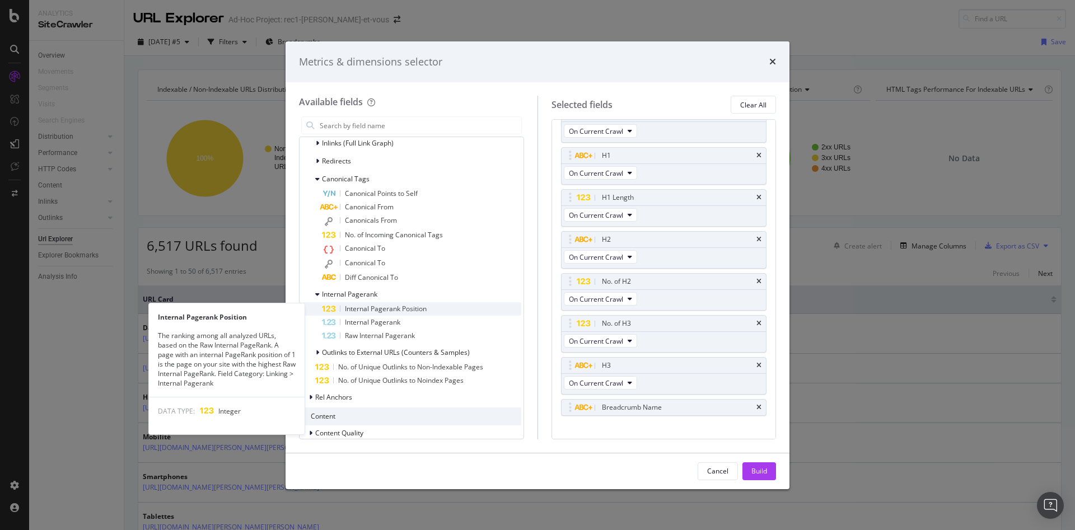
click at [425, 311] on span "Internal Pagerank Position" at bounding box center [386, 309] width 82 height 10
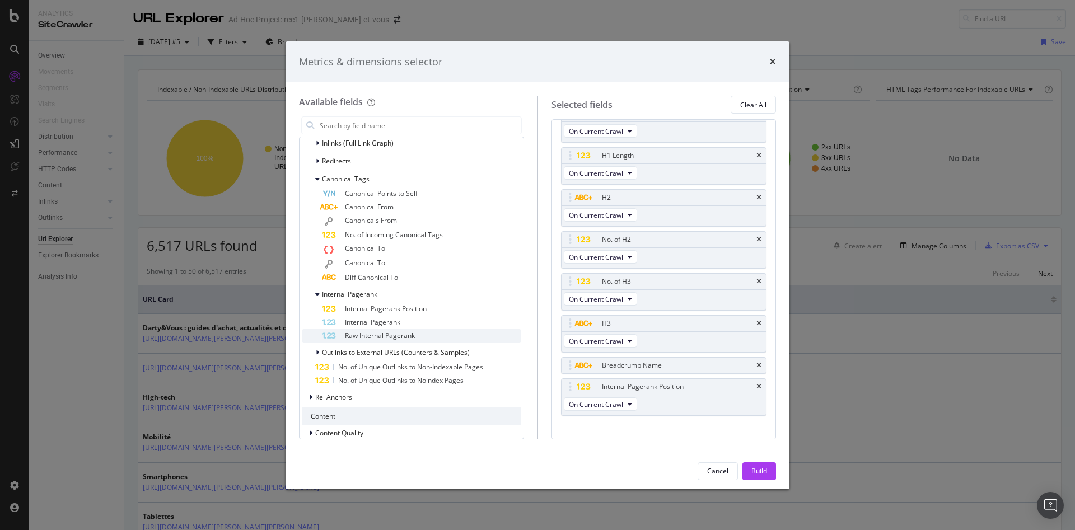
click at [407, 334] on span "Raw Internal Pagerank" at bounding box center [380, 336] width 70 height 10
click at [761, 467] on div "Build" at bounding box center [759, 471] width 16 height 10
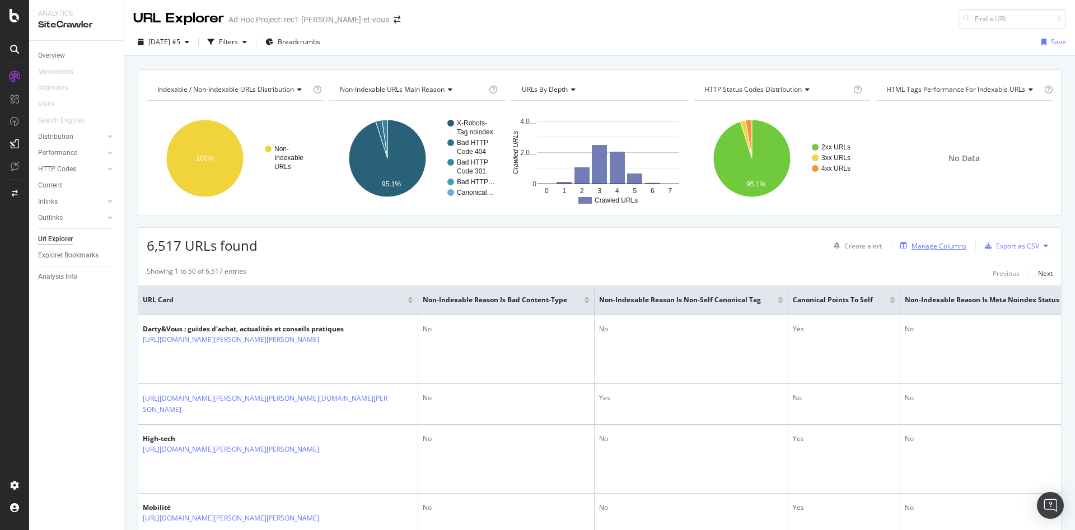
click at [939, 247] on div "Manage Columns" at bounding box center [938, 246] width 55 height 10
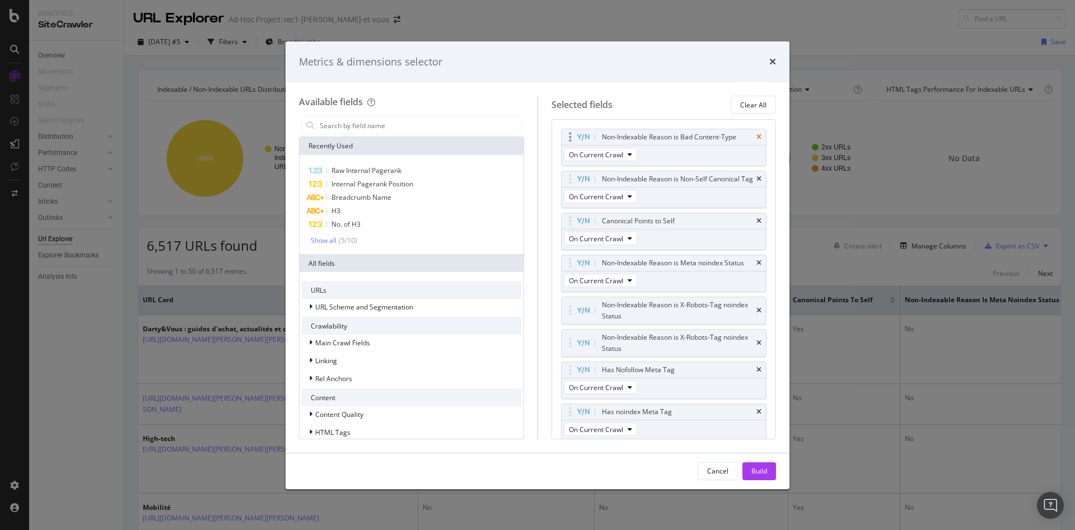
click at [756, 137] on icon "times" at bounding box center [758, 137] width 5 height 7
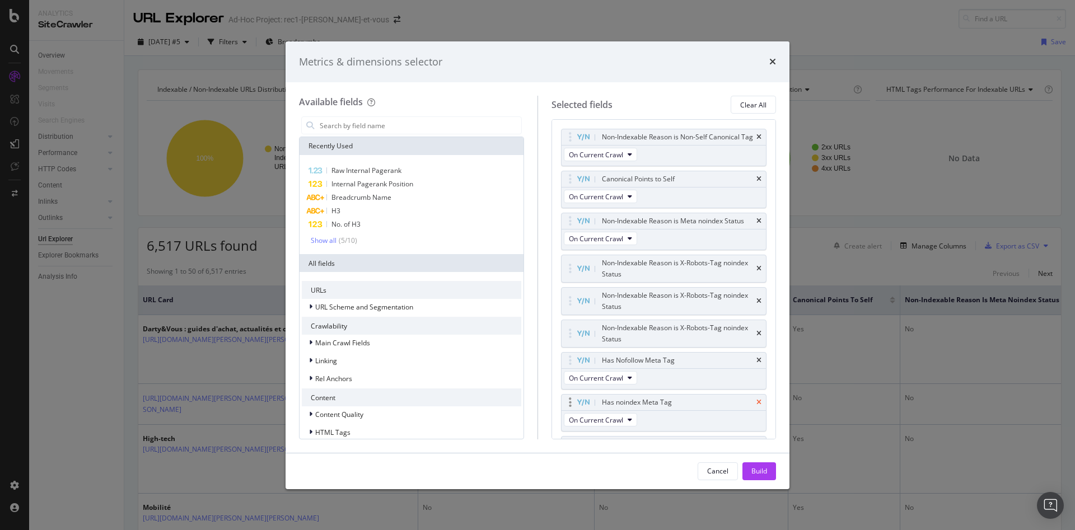
click at [756, 406] on icon "times" at bounding box center [758, 402] width 5 height 7
click at [756, 272] on icon "times" at bounding box center [758, 268] width 5 height 7
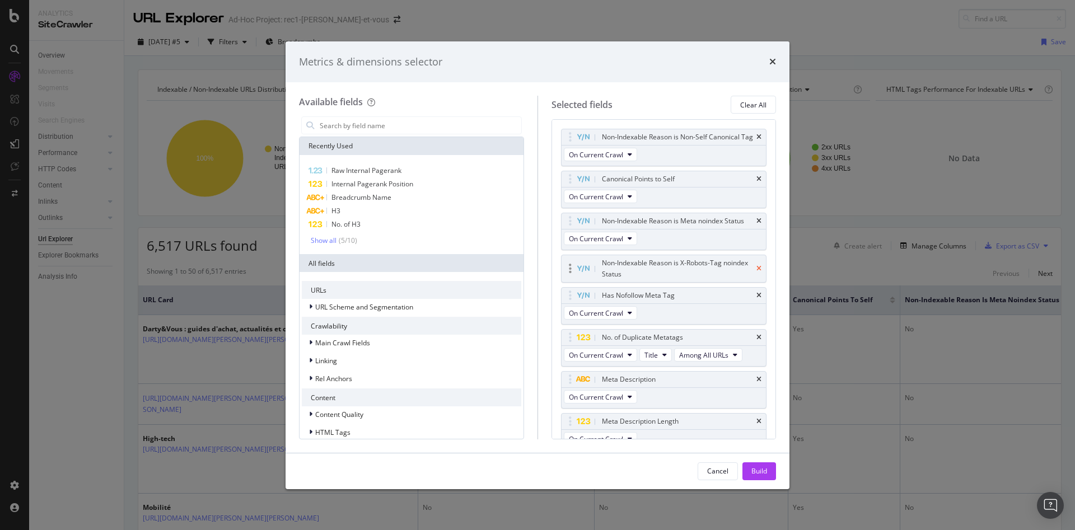
click at [756, 272] on icon "times" at bounding box center [758, 268] width 5 height 7
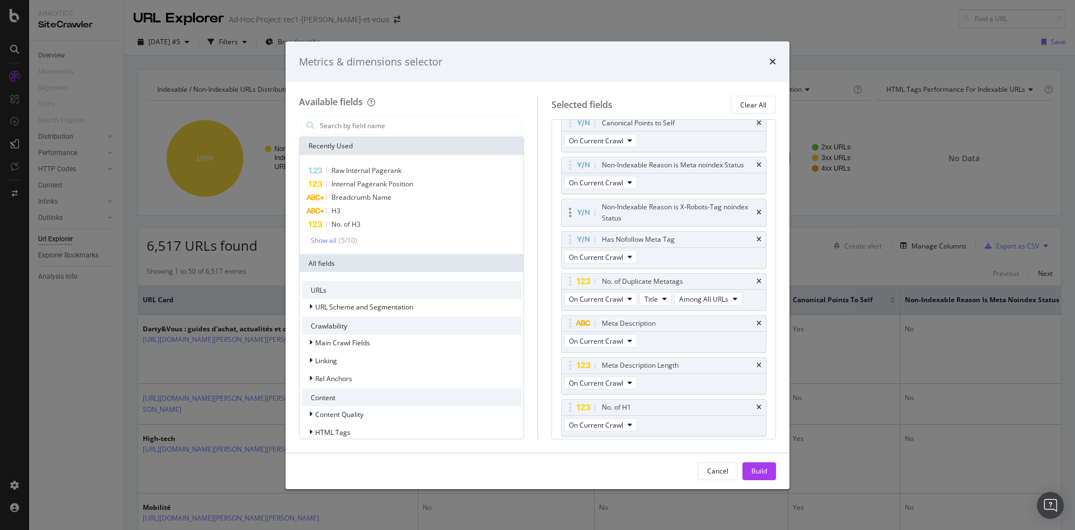
scroll to position [112, 0]
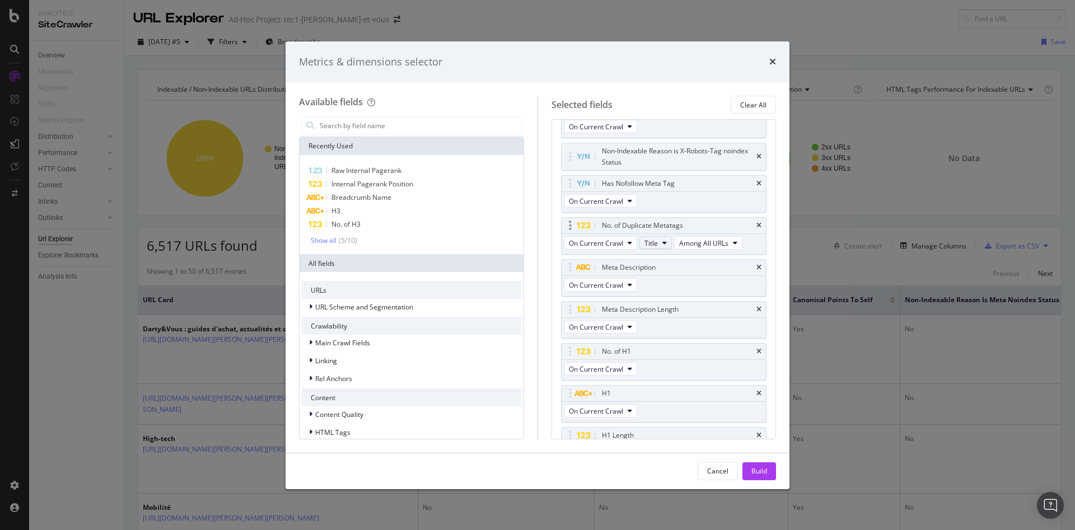
click at [663, 246] on icon "modal" at bounding box center [664, 243] width 4 height 7
click at [629, 288] on icon "modal" at bounding box center [630, 285] width 4 height 7
click at [756, 313] on icon "times" at bounding box center [758, 309] width 5 height 7
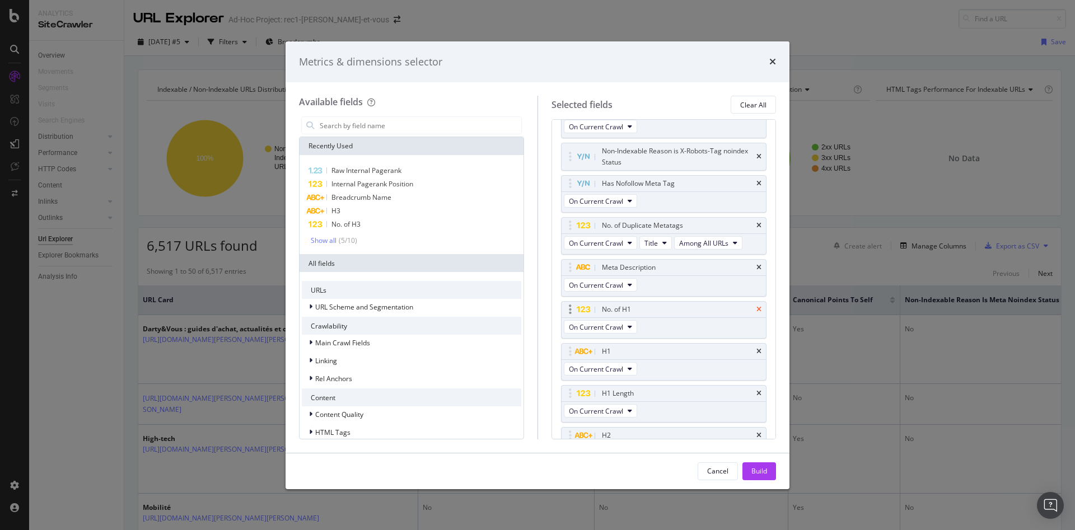
click at [756, 313] on icon "times" at bounding box center [758, 309] width 5 height 7
click at [756, 355] on icon "times" at bounding box center [758, 351] width 5 height 7
click at [756, 397] on icon "times" at bounding box center [758, 393] width 5 height 7
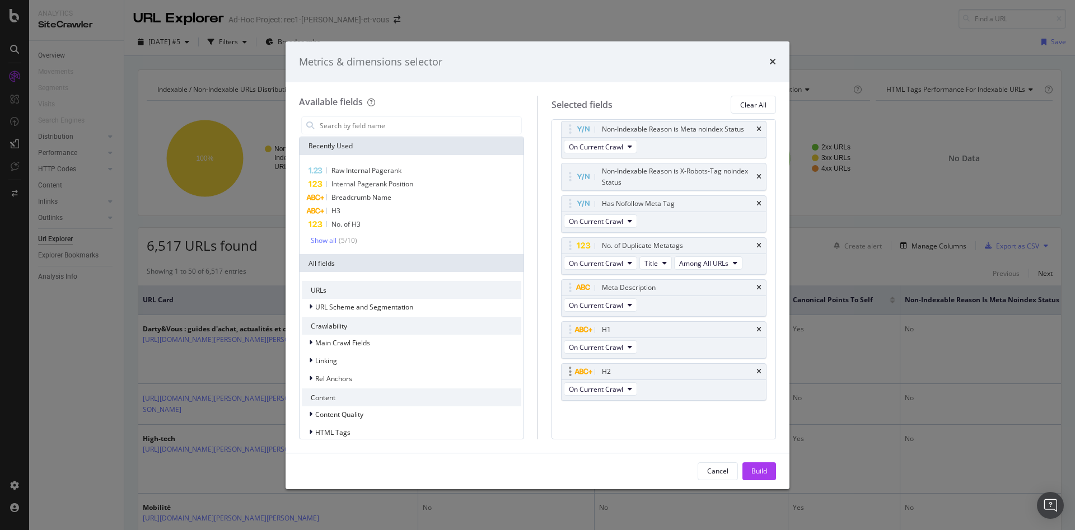
scroll to position [2, 0]
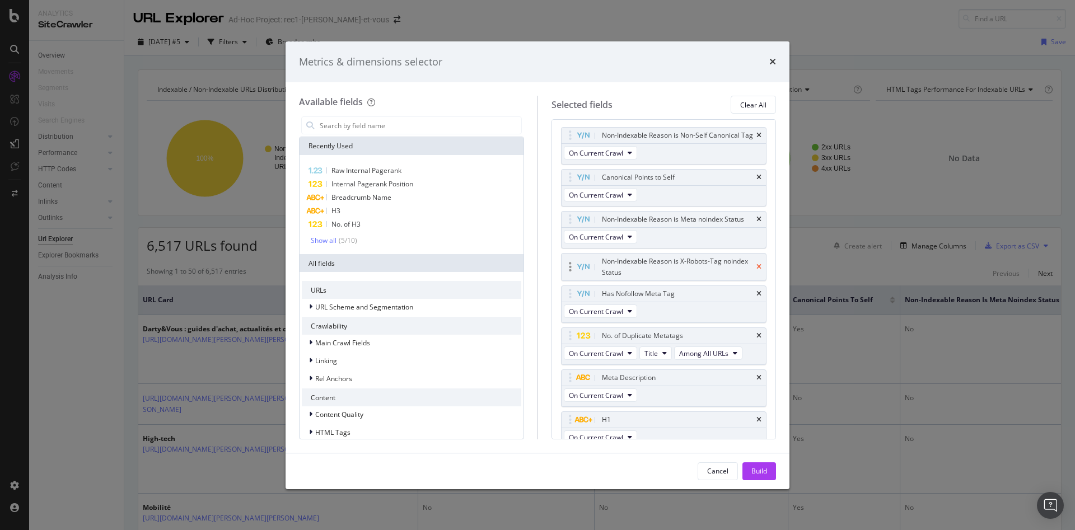
click at [756, 270] on icon "times" at bounding box center [758, 267] width 5 height 7
click at [570, 227] on body "Analytics SiteCrawler Overview Movements Segments Visits Search Engines Distrib…" at bounding box center [537, 265] width 1075 height 530
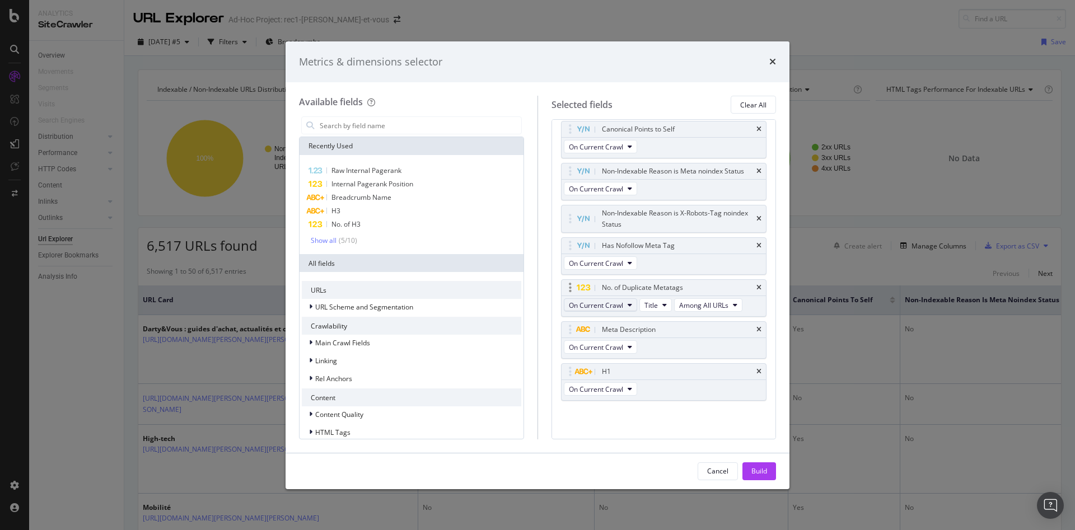
drag, startPoint x: 570, startPoint y: 238, endPoint x: 568, endPoint y: 321, distance: 82.3
click at [574, 358] on div "Non-Indexable Reason is Non-Self Canonical Tag On Current Crawl Canonical Point…" at bounding box center [664, 252] width 206 height 346
drag, startPoint x: 572, startPoint y: 233, endPoint x: 580, endPoint y: 238, distance: 9.0
click at [597, 232] on div "Non-Indexable Reason is X-Robots-Tag noindex Status" at bounding box center [663, 218] width 205 height 27
click at [756, 222] on icon "times" at bounding box center [758, 219] width 5 height 7
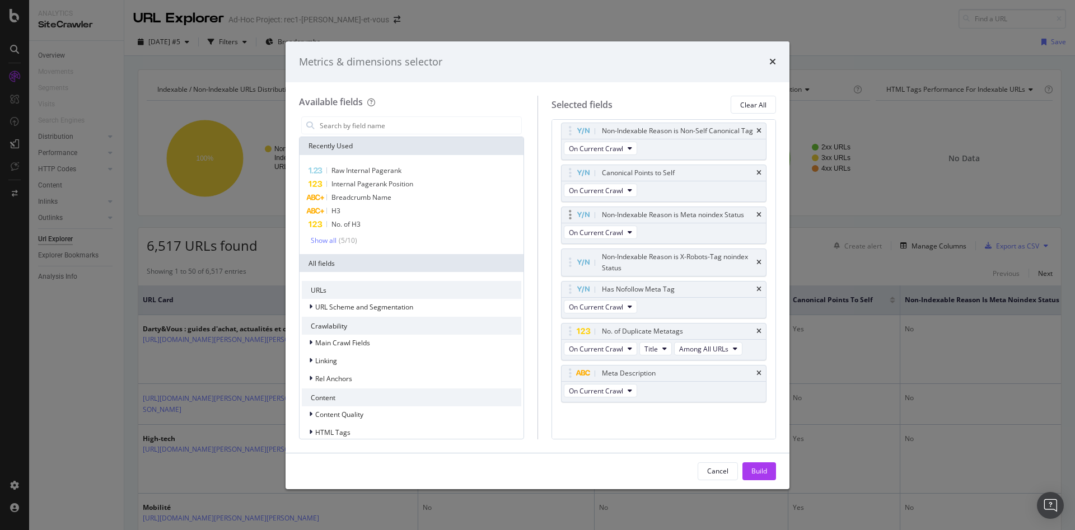
scroll to position [0, 0]
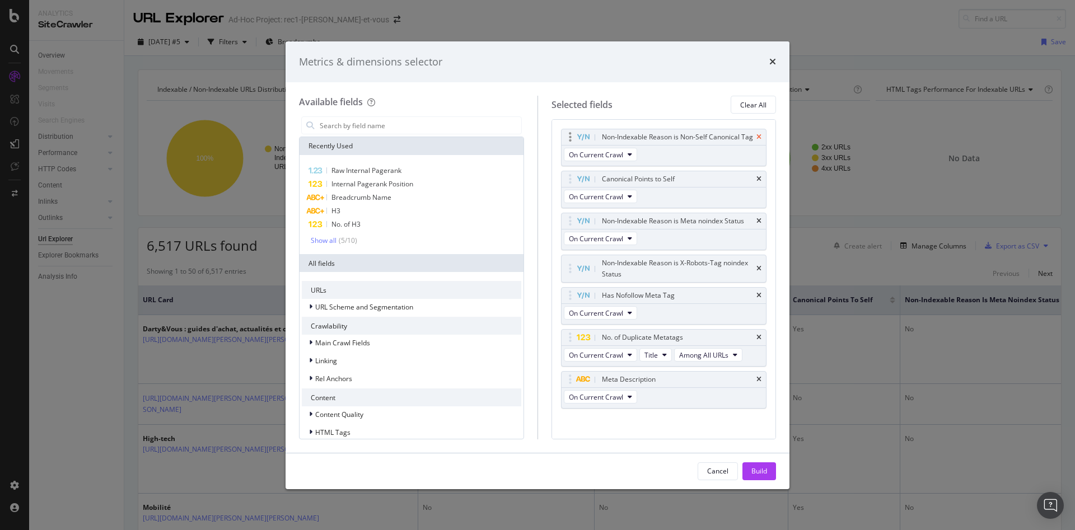
click at [756, 141] on icon "times" at bounding box center [758, 137] width 5 height 7
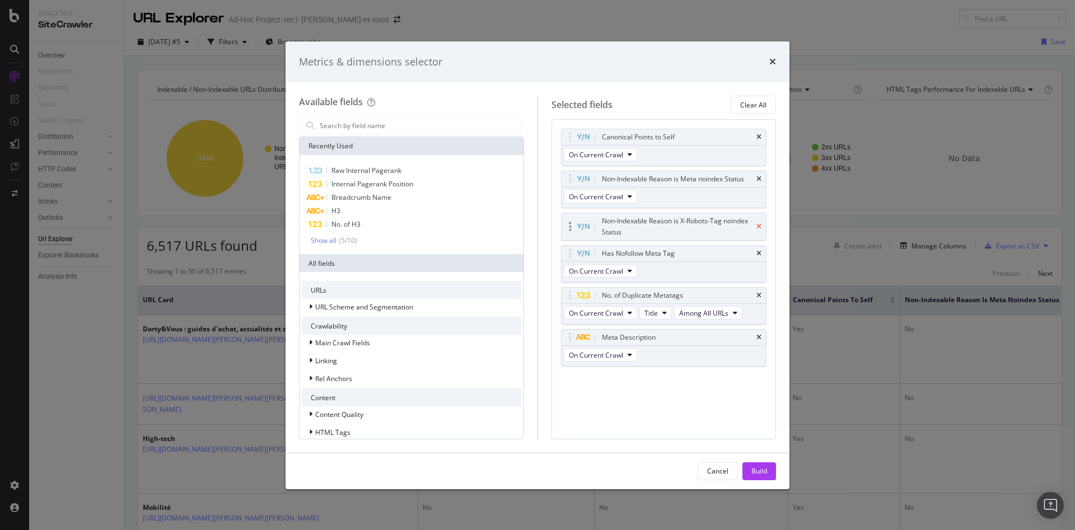
click at [758, 226] on icon "times" at bounding box center [758, 226] width 5 height 7
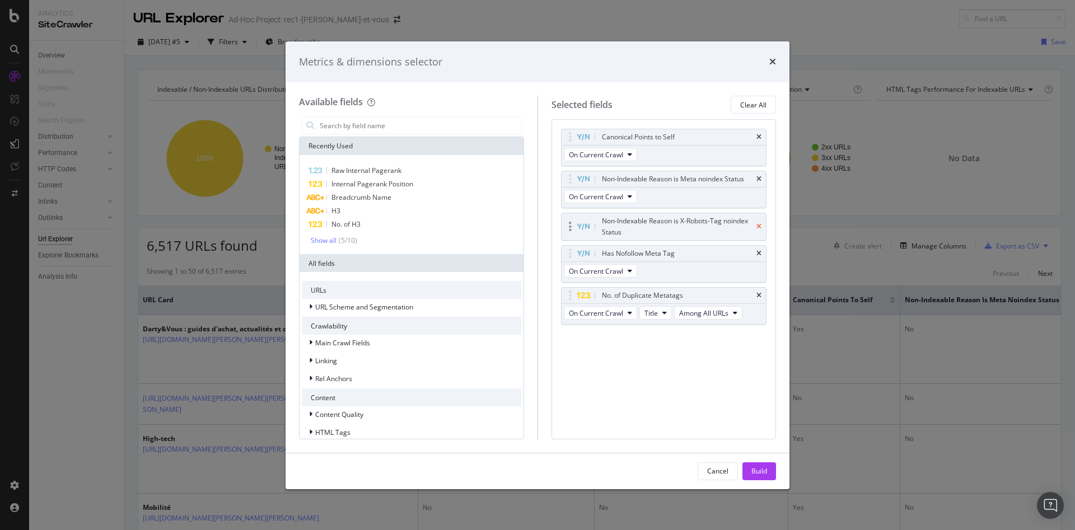
click at [758, 226] on icon "times" at bounding box center [758, 226] width 5 height 7
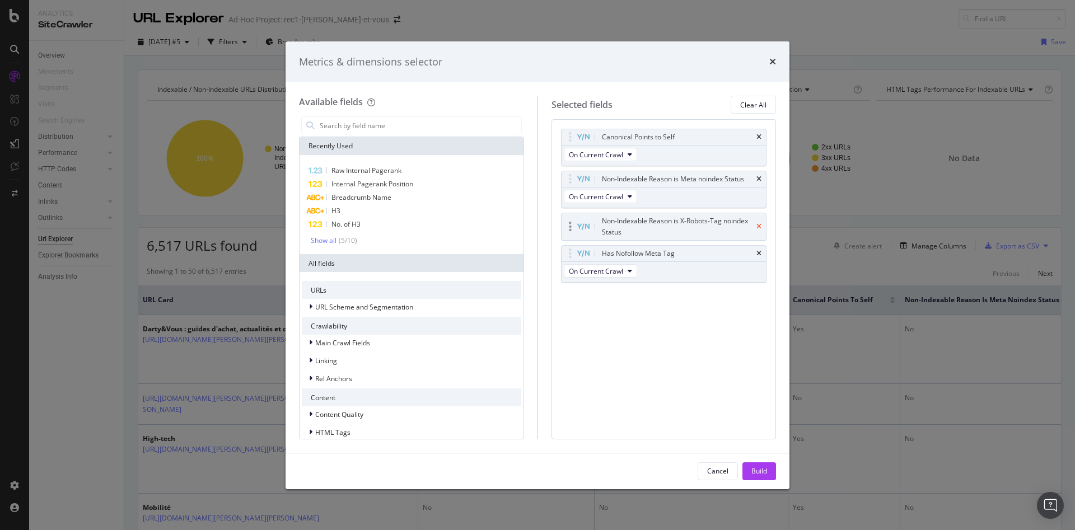
click at [758, 225] on icon "times" at bounding box center [758, 226] width 5 height 7
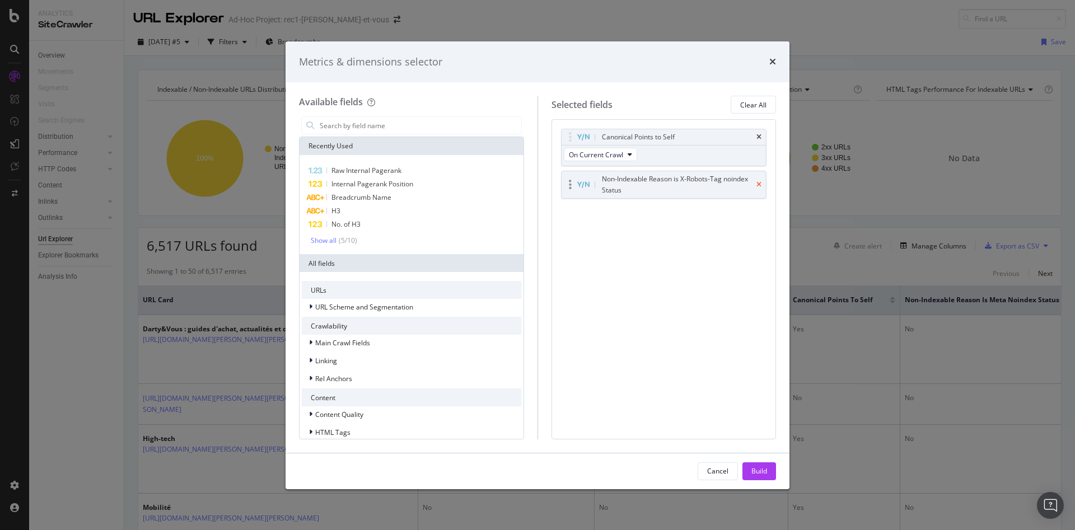
click at [758, 225] on div "Canonical Points to Self On Current Crawl Non-Indexable Reason is X-Robots-Tag …" at bounding box center [663, 279] width 225 height 320
click at [758, 137] on icon "times" at bounding box center [758, 137] width 5 height 7
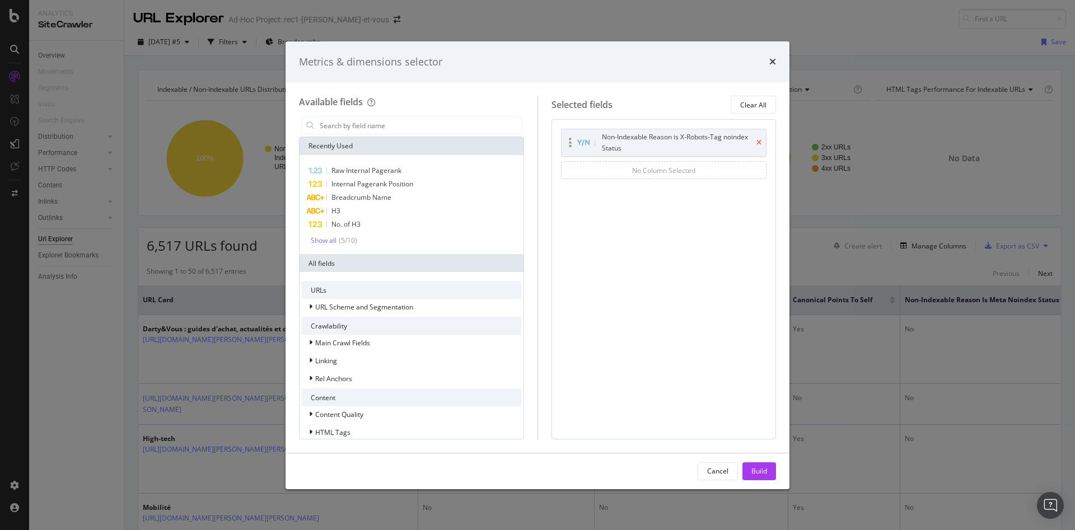
click at [757, 141] on icon "times" at bounding box center [758, 142] width 5 height 7
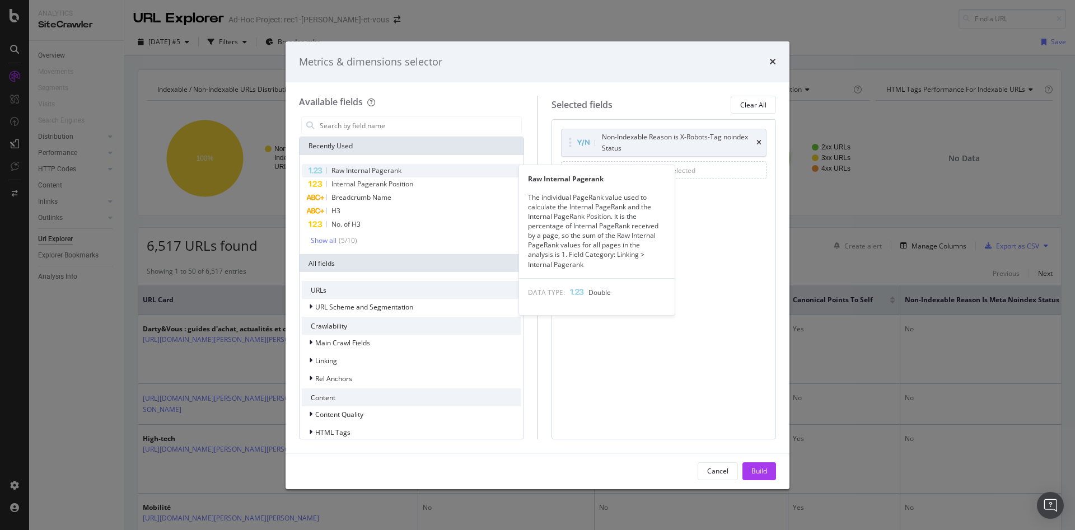
click at [397, 174] on span "Raw Internal Pagerank" at bounding box center [366, 171] width 70 height 10
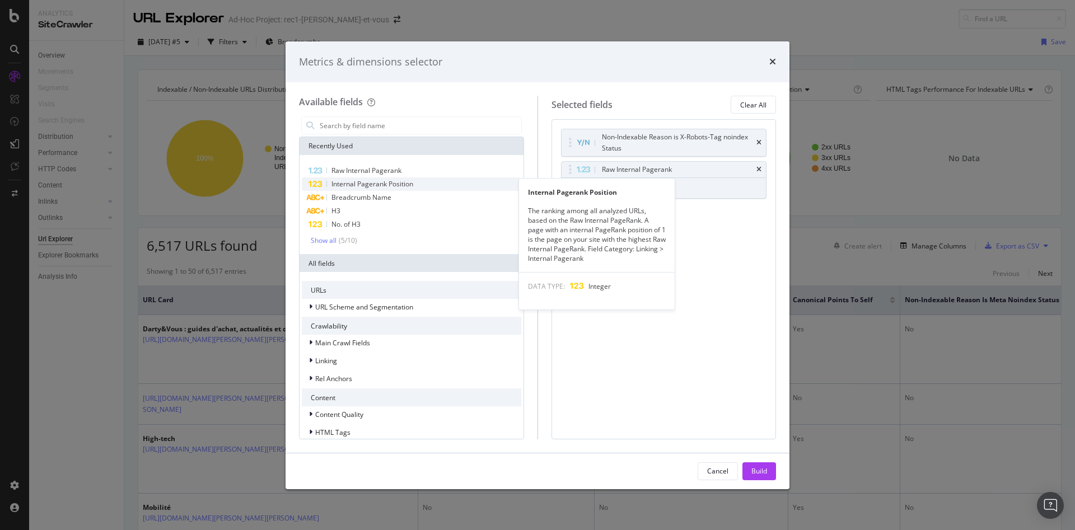
click at [392, 186] on span "Internal Pagerank Position" at bounding box center [372, 184] width 82 height 10
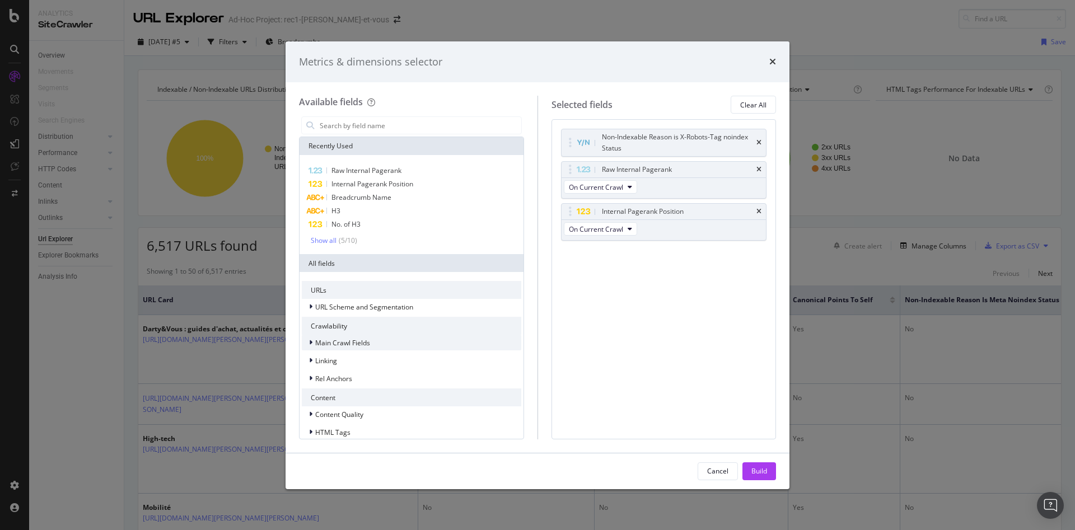
click at [350, 344] on span "Main Crawl Fields" at bounding box center [342, 343] width 55 height 10
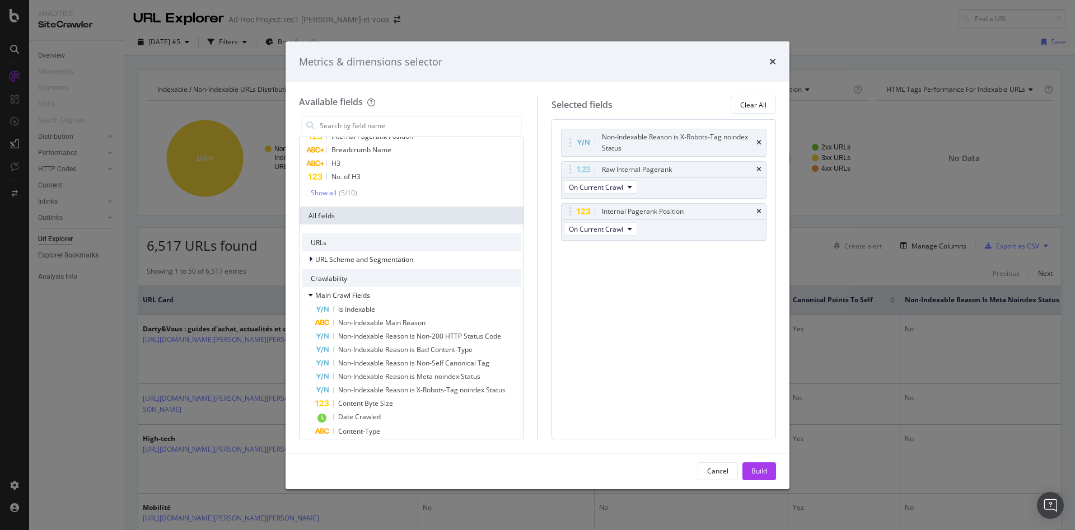
scroll to position [112, 0]
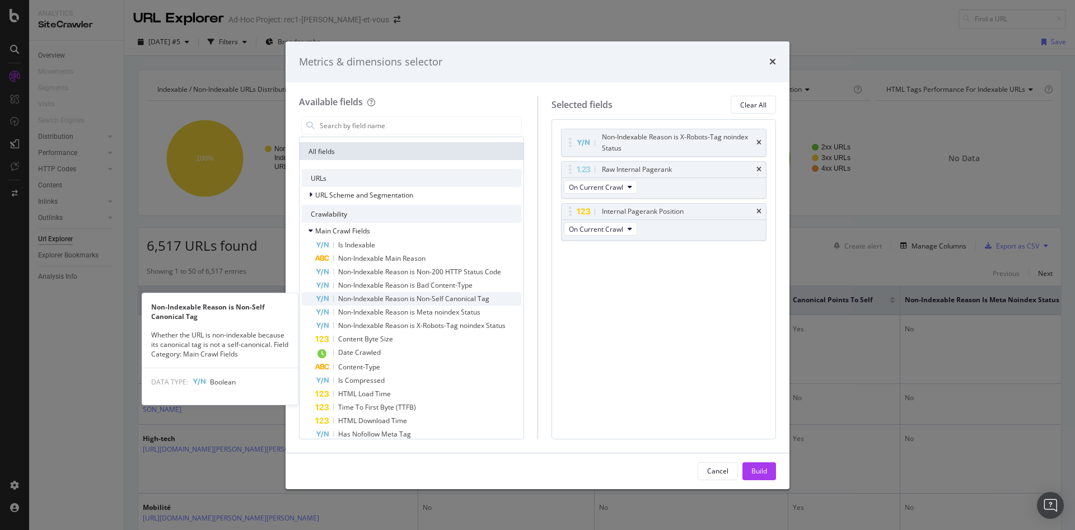
click at [439, 299] on span "Non-Indexable Reason is Non-Self Canonical Tag" at bounding box center [413, 299] width 151 height 10
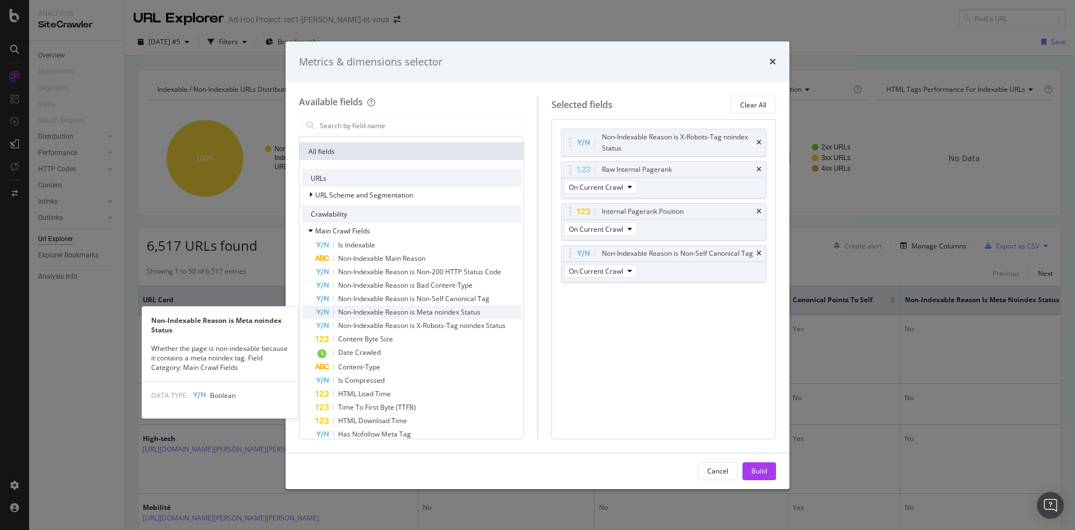
click at [430, 313] on span "Non-Indexable Reason is Meta noindex Status" at bounding box center [409, 312] width 142 height 10
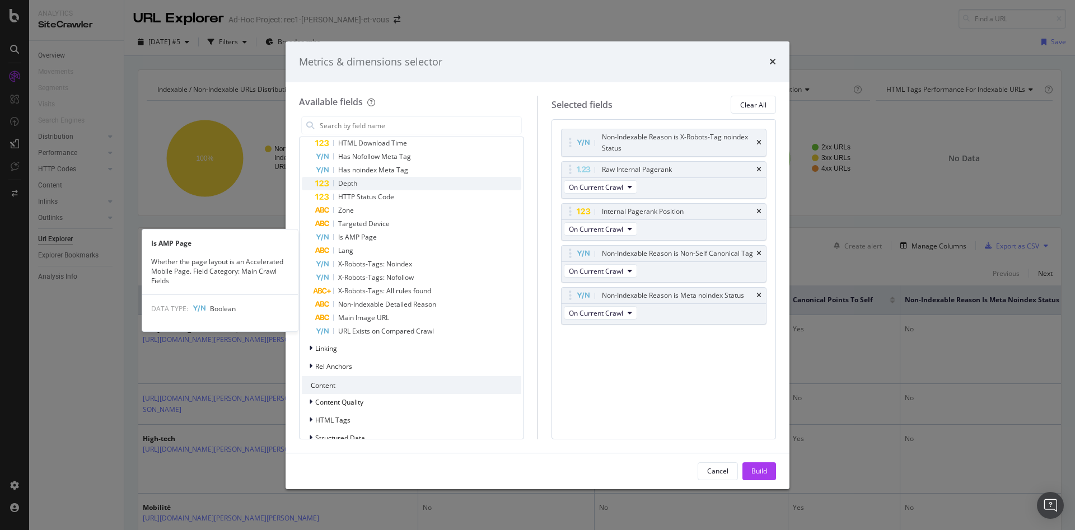
scroll to position [392, 0]
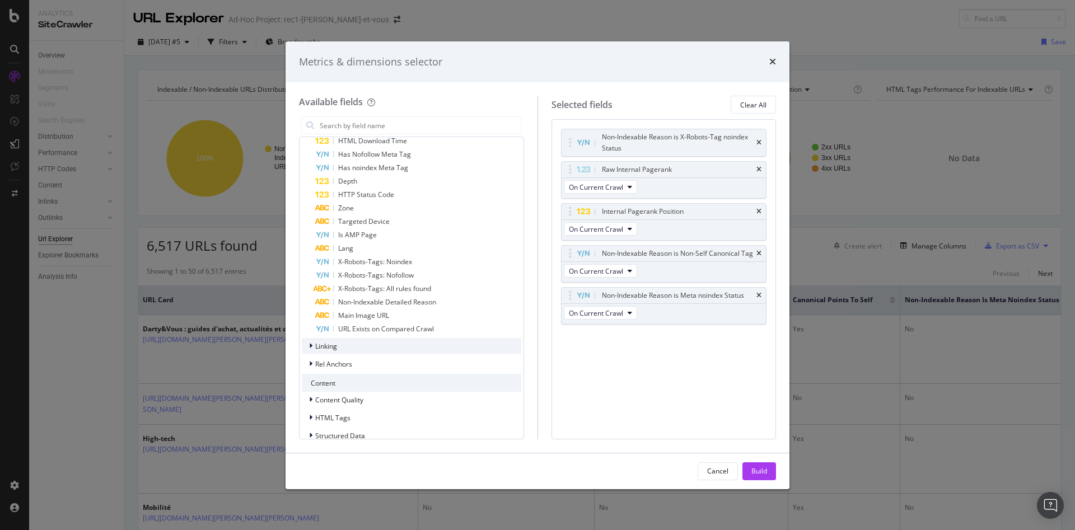
click at [421, 347] on div "Linking" at bounding box center [411, 346] width 219 height 16
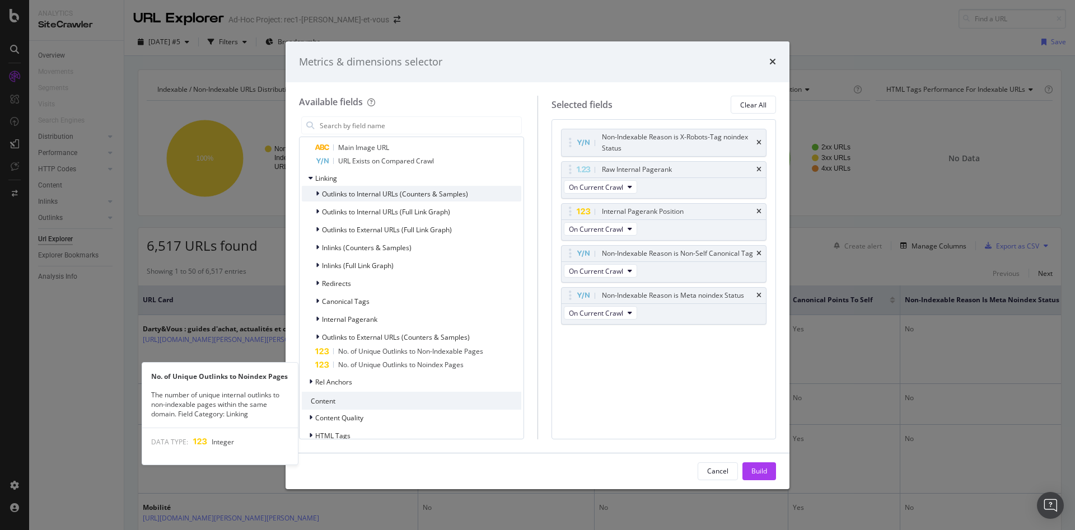
scroll to position [504, 0]
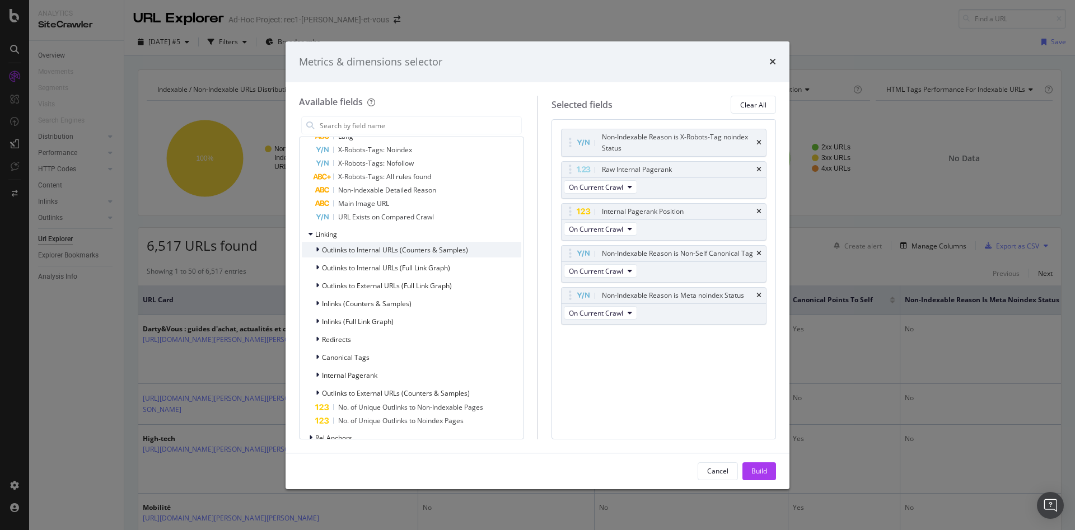
click at [413, 254] on span "Outlinks to Internal URLs (Counters & Samples)" at bounding box center [395, 250] width 146 height 10
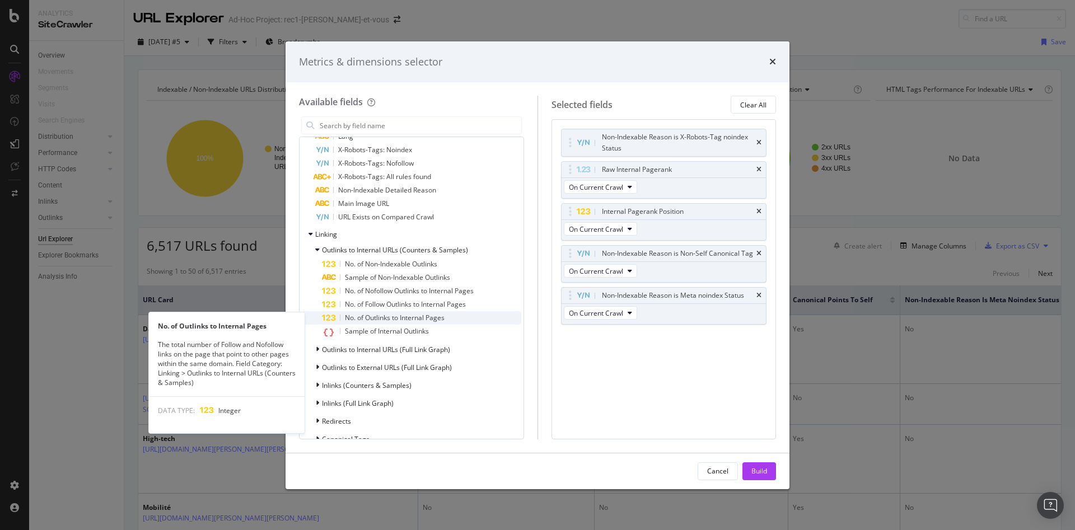
click at [433, 320] on span "No. of Outlinks to Internal Pages" at bounding box center [395, 318] width 100 height 10
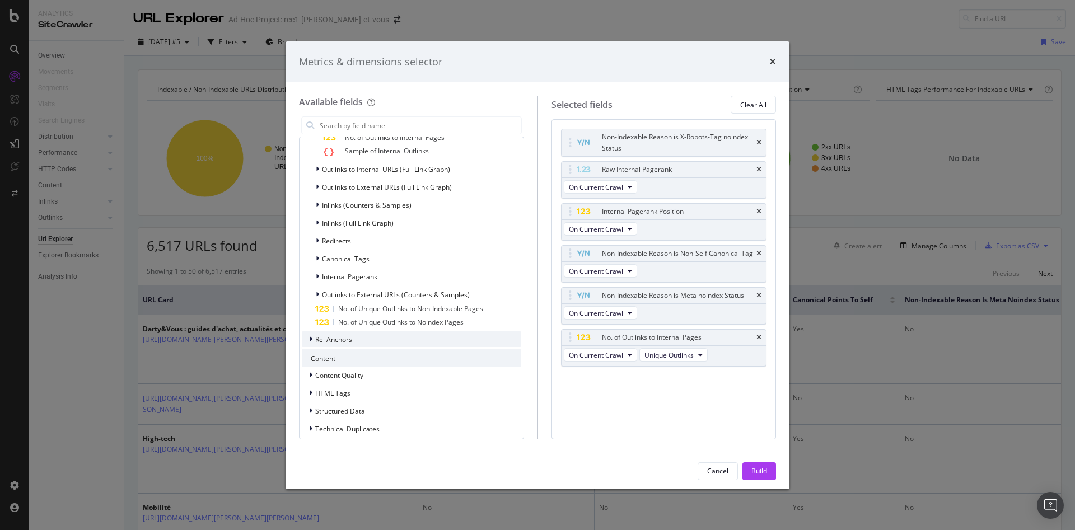
scroll to position [691, 0]
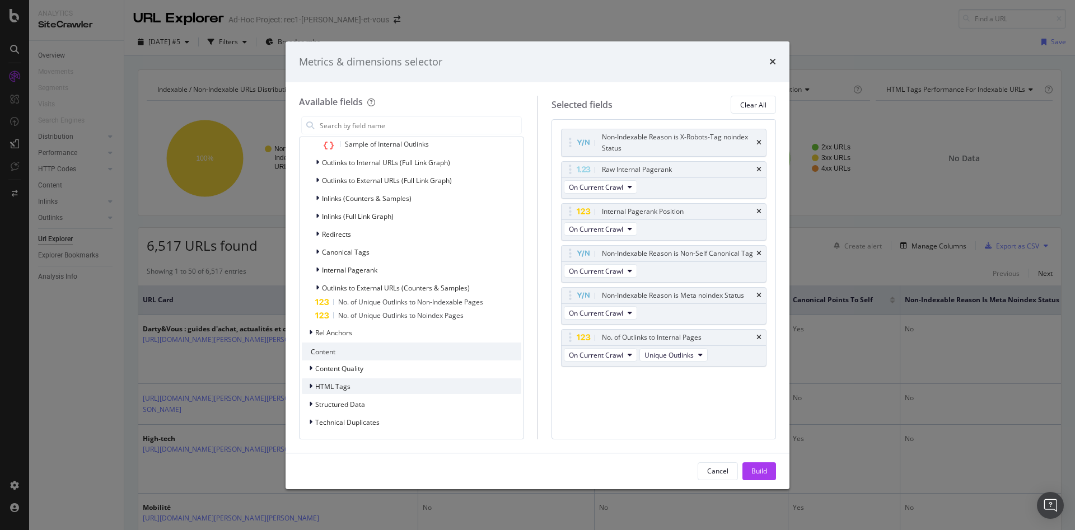
drag, startPoint x: 349, startPoint y: 382, endPoint x: 358, endPoint y: 381, distance: 8.5
click at [350, 382] on div "HTML Tags" at bounding box center [411, 386] width 219 height 16
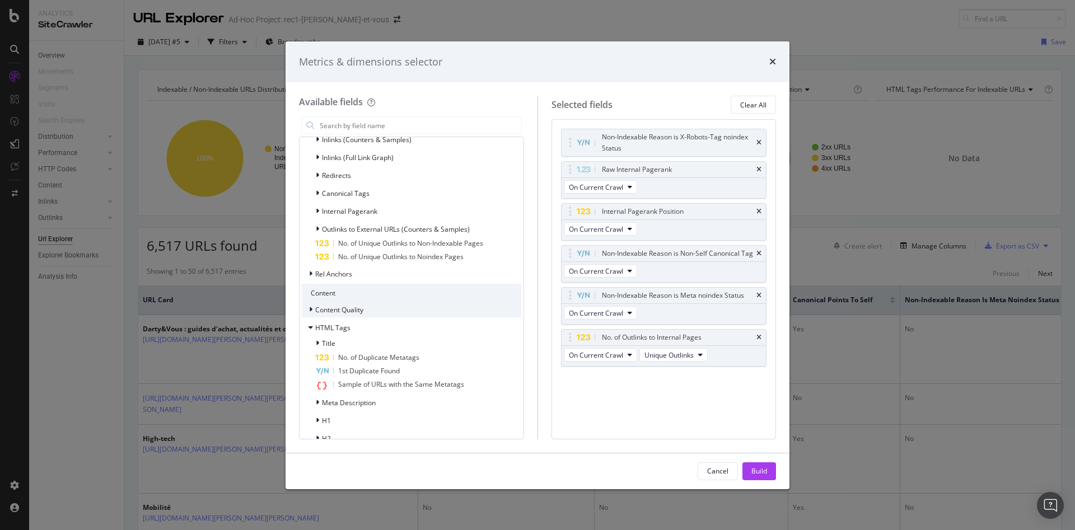
scroll to position [820, 0]
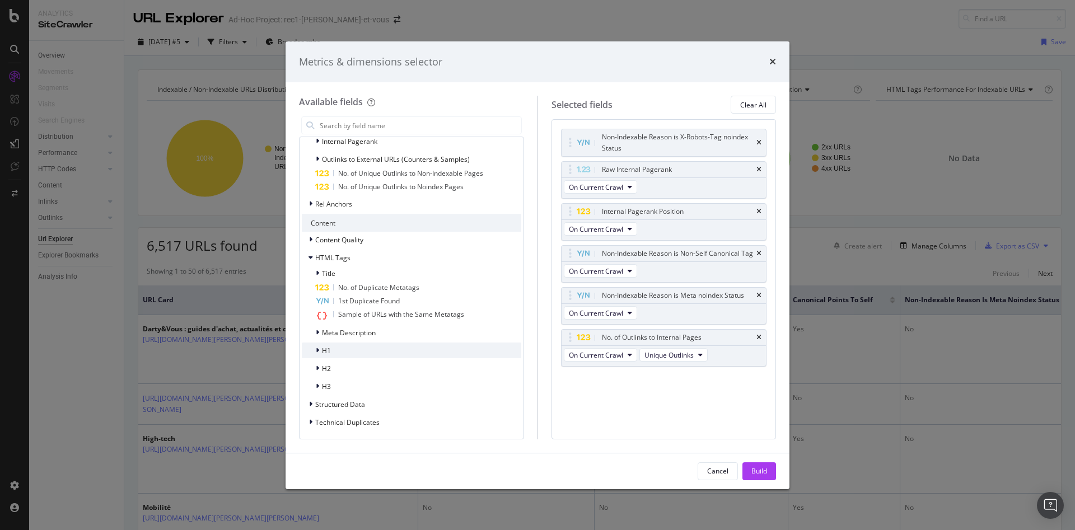
click at [357, 346] on div "H1" at bounding box center [411, 351] width 219 height 16
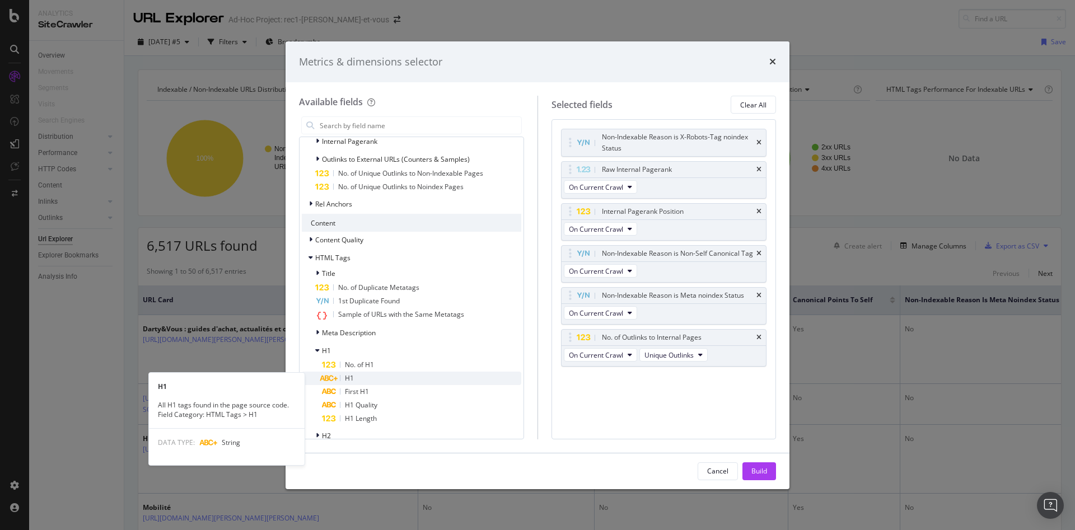
click at [385, 372] on div "H1" at bounding box center [421, 378] width 199 height 13
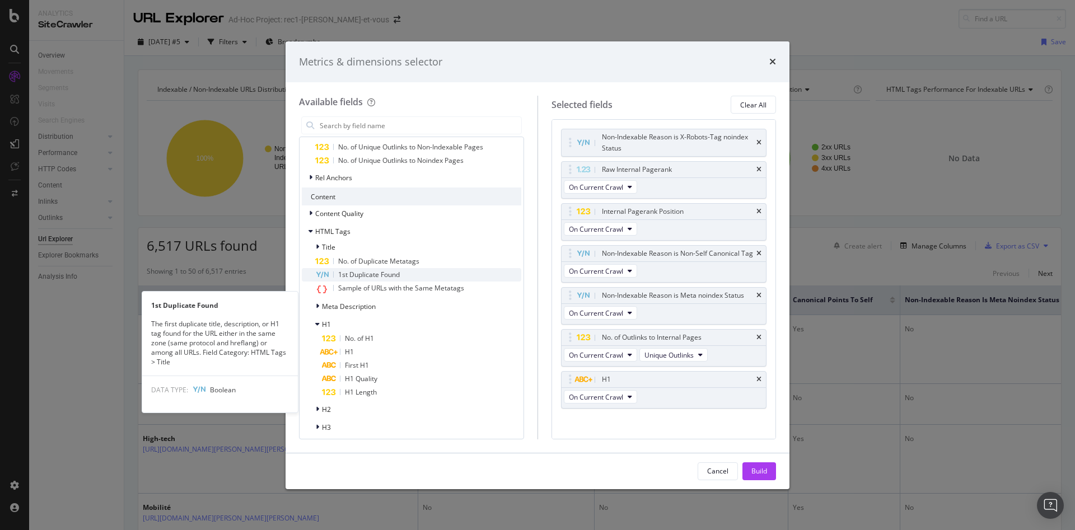
scroll to position [887, 0]
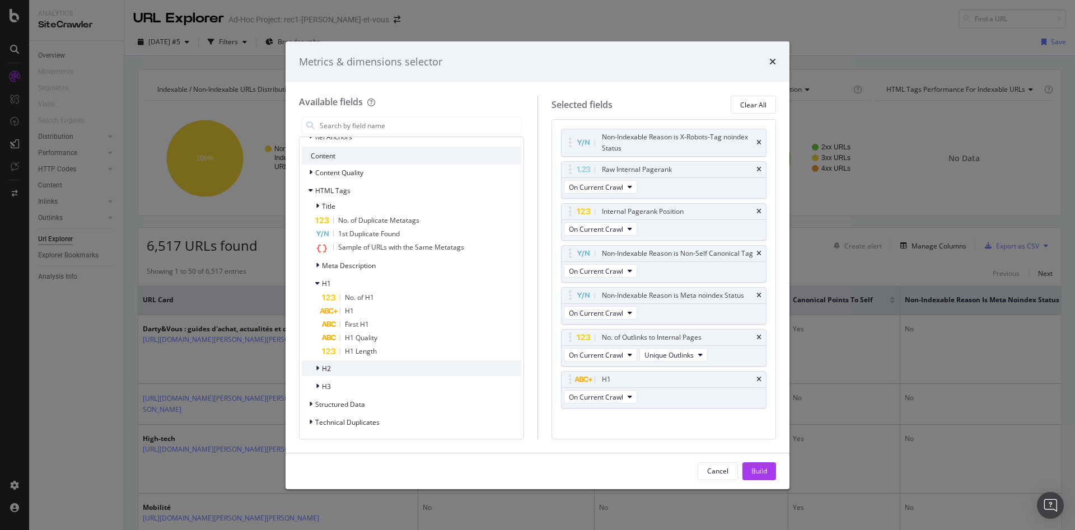
click at [362, 369] on div "H2" at bounding box center [411, 368] width 219 height 16
click at [378, 392] on div "H2" at bounding box center [421, 396] width 199 height 13
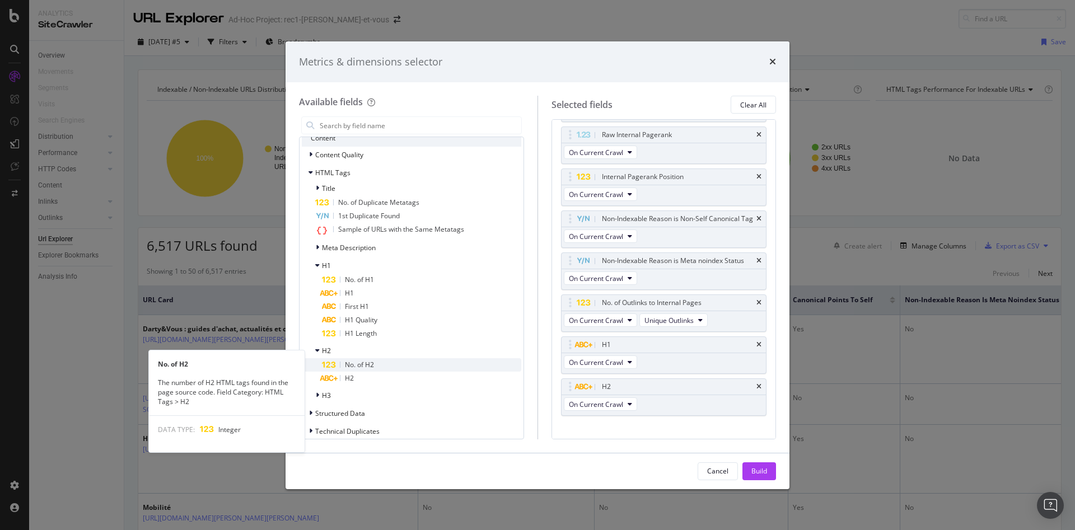
scroll to position [914, 0]
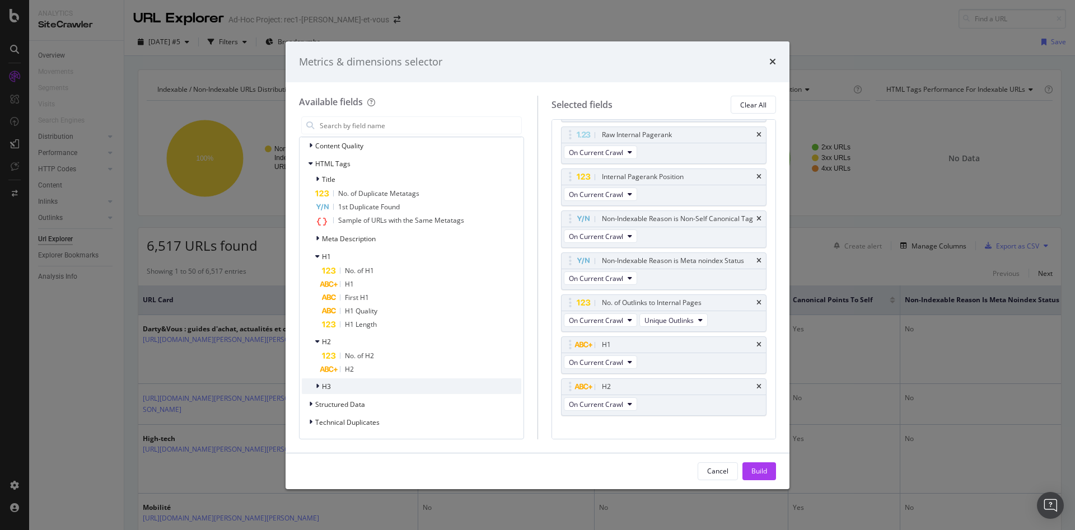
click at [361, 388] on div "H3" at bounding box center [411, 386] width 219 height 16
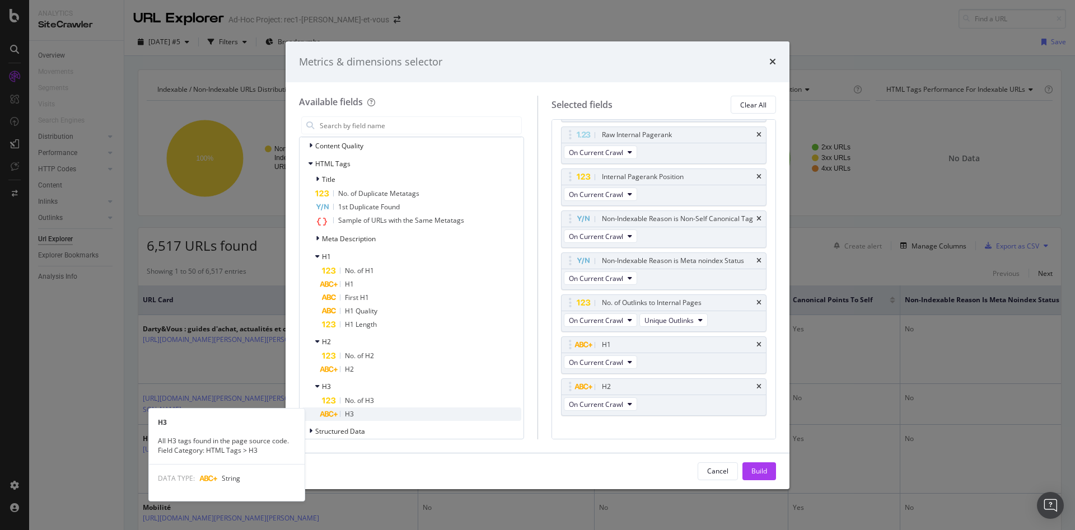
click at [360, 413] on div "H3" at bounding box center [421, 414] width 199 height 13
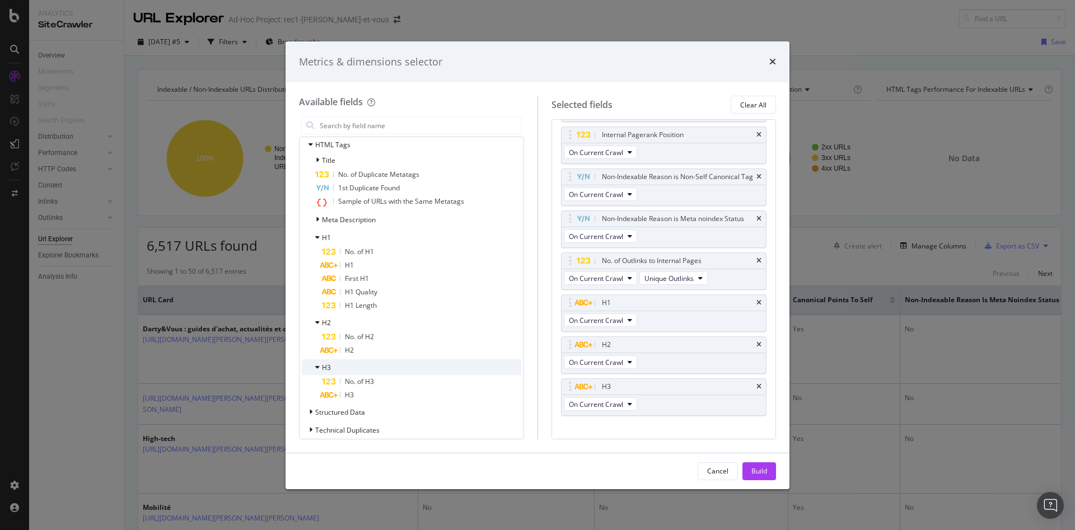
scroll to position [940, 0]
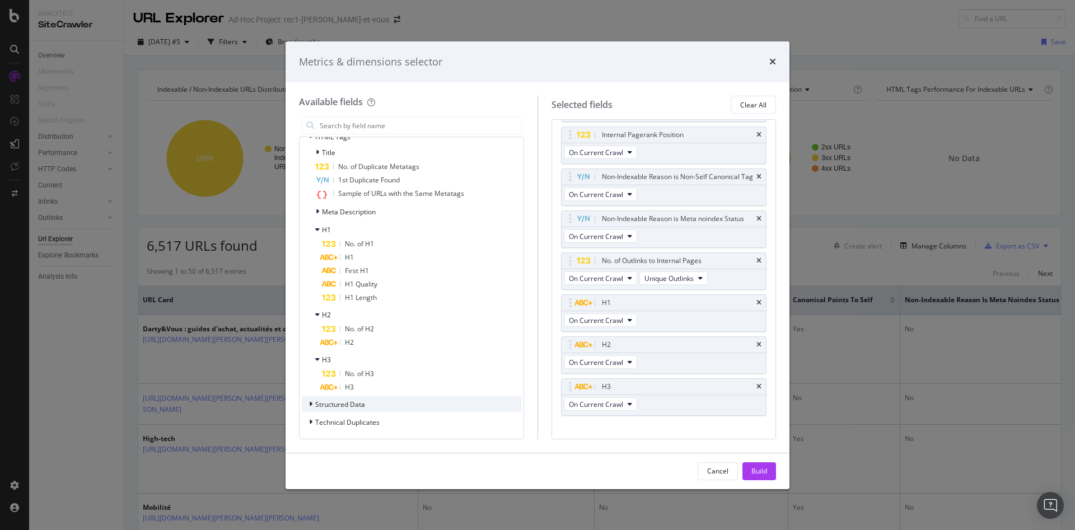
click at [363, 405] on span "Structured Data" at bounding box center [340, 405] width 50 height 10
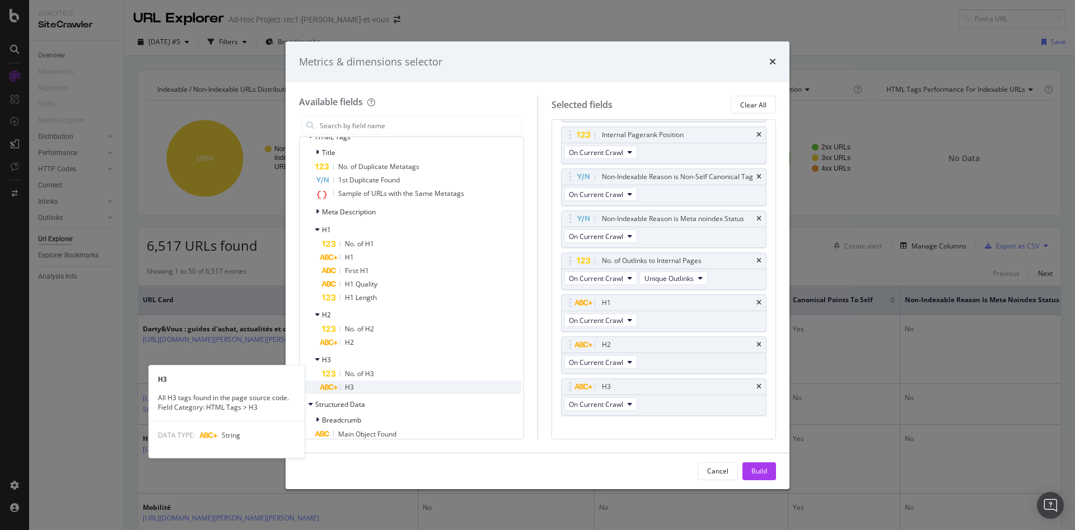
scroll to position [970, 0]
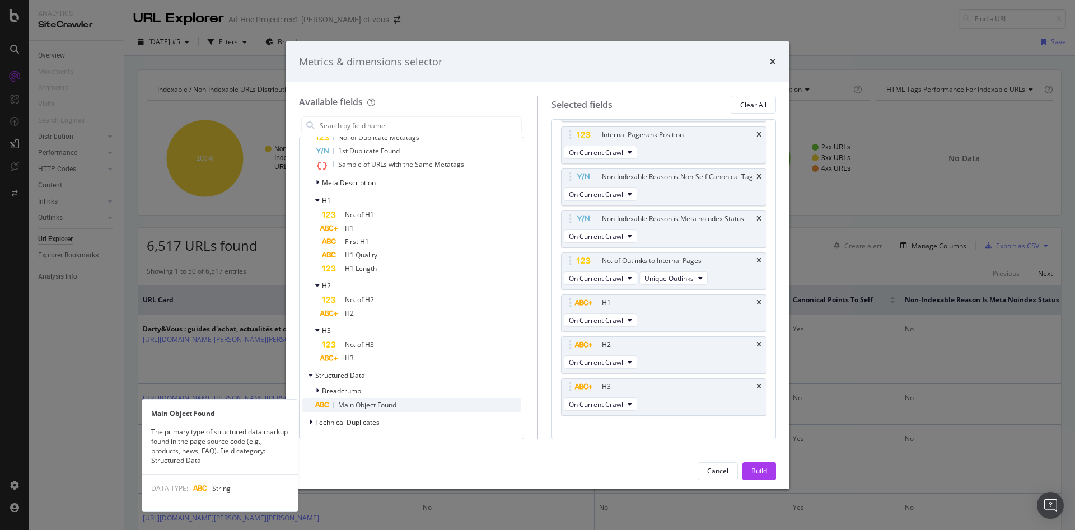
click at [379, 406] on span "Main Object Found" at bounding box center [367, 405] width 58 height 10
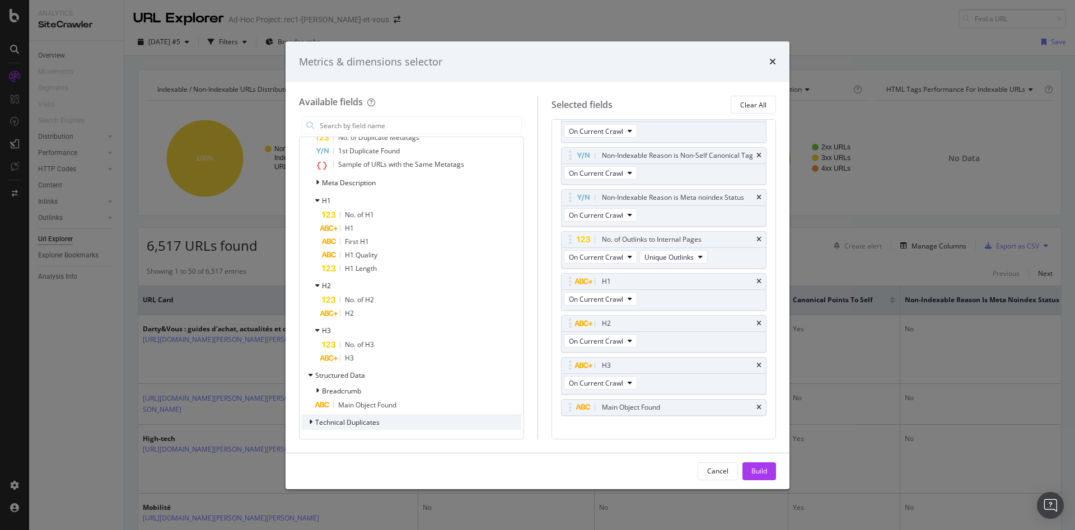
click at [359, 419] on span "Technical Duplicates" at bounding box center [347, 423] width 64 height 10
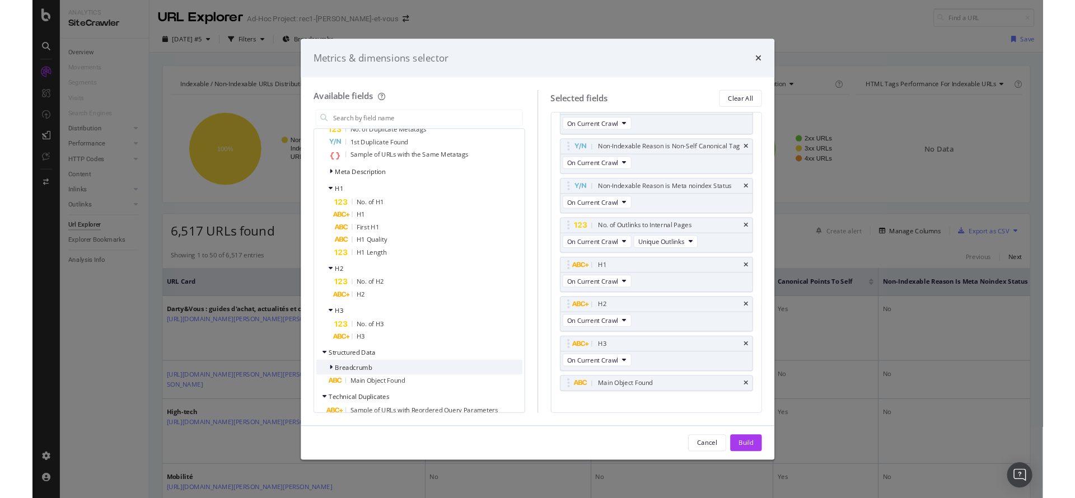
scroll to position [996, 0]
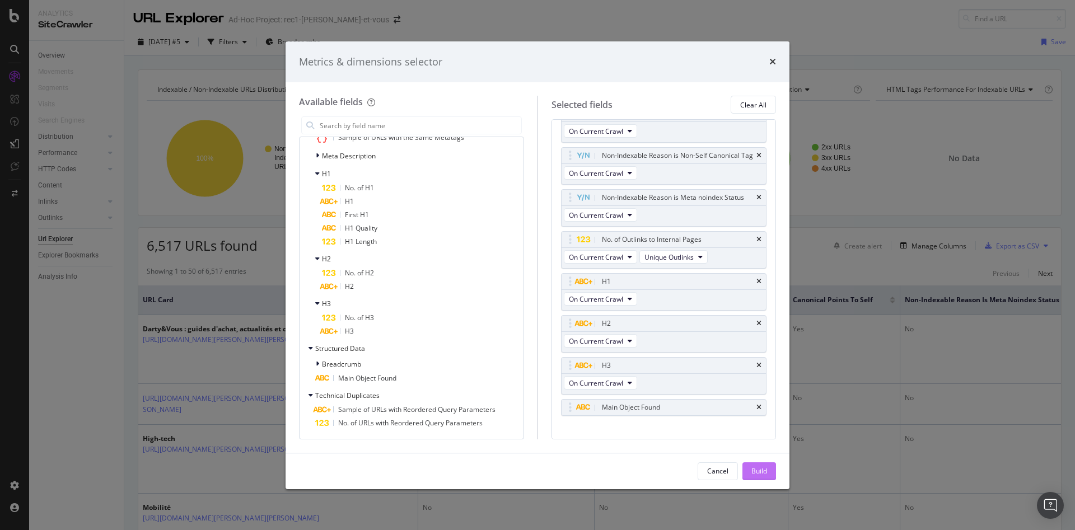
click at [750, 469] on button "Build" at bounding box center [759, 471] width 34 height 18
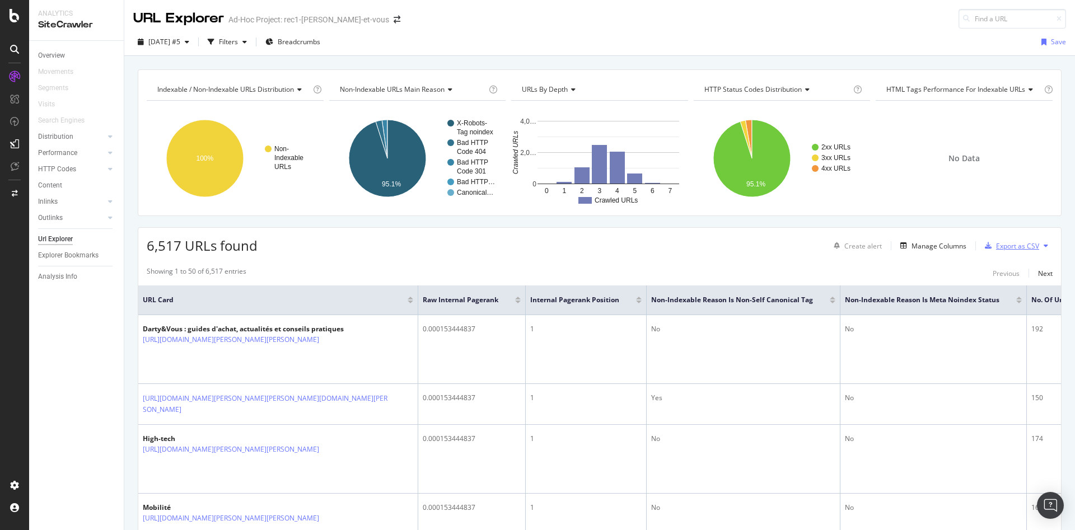
click at [1012, 246] on div "Export as CSV" at bounding box center [1017, 246] width 43 height 10
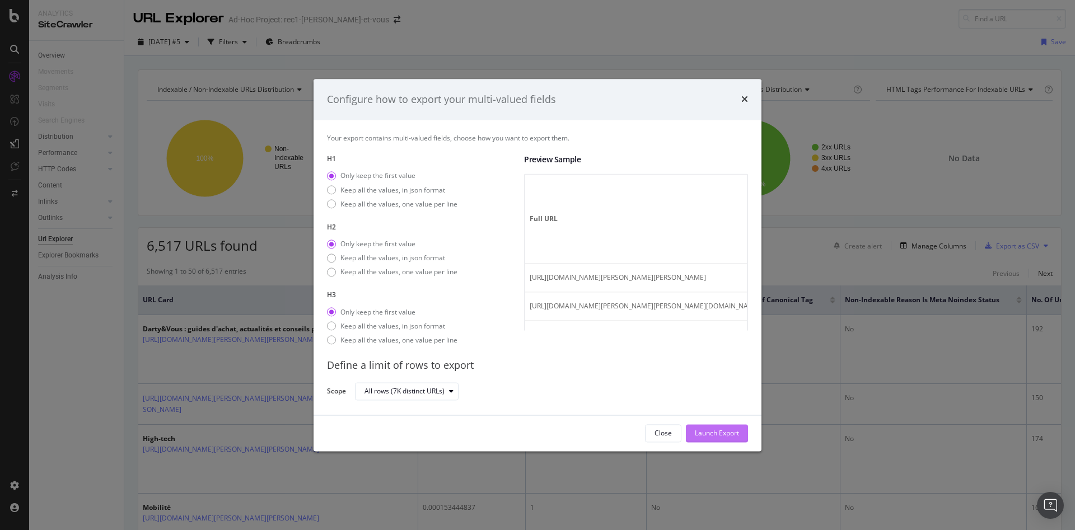
click at [704, 433] on div "Launch Export" at bounding box center [717, 434] width 44 height 10
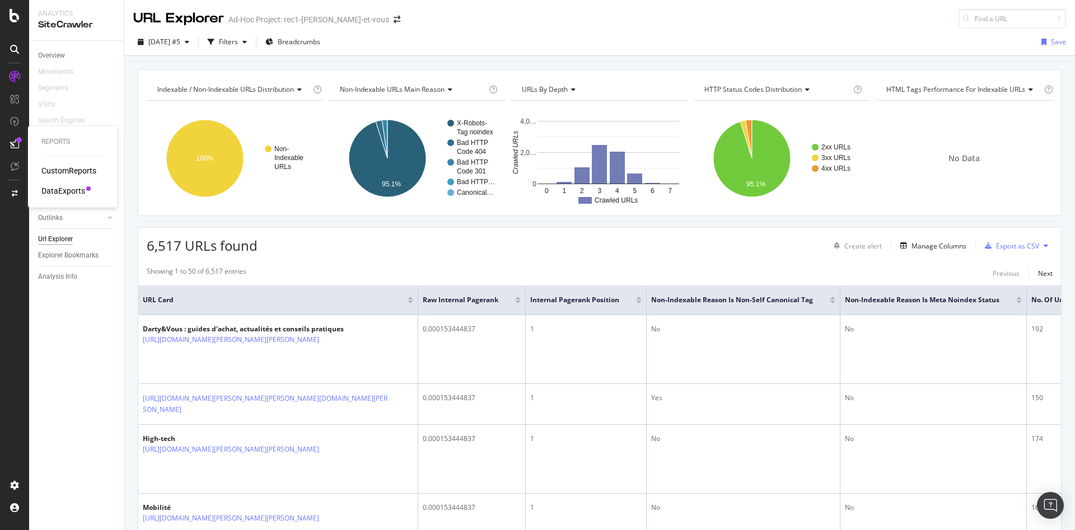
click at [61, 189] on div "DataExports" at bounding box center [63, 190] width 44 height 11
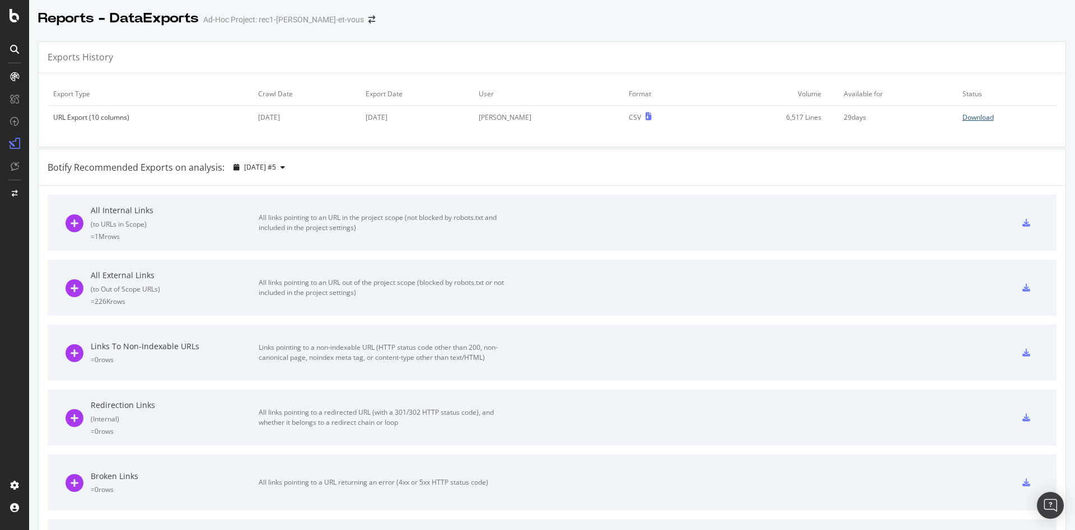
click at [963, 117] on div "Download" at bounding box center [977, 118] width 31 height 10
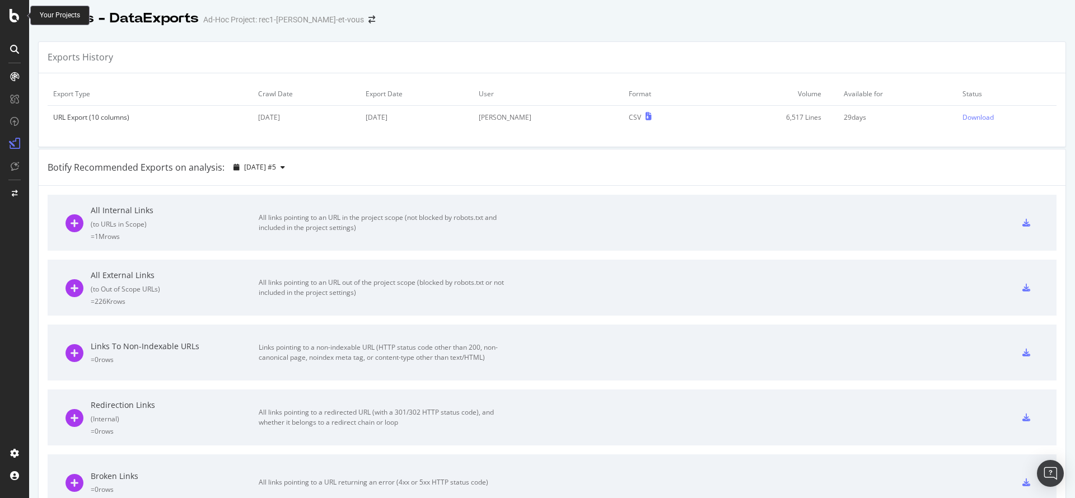
click at [9, 16] on div at bounding box center [14, 15] width 27 height 13
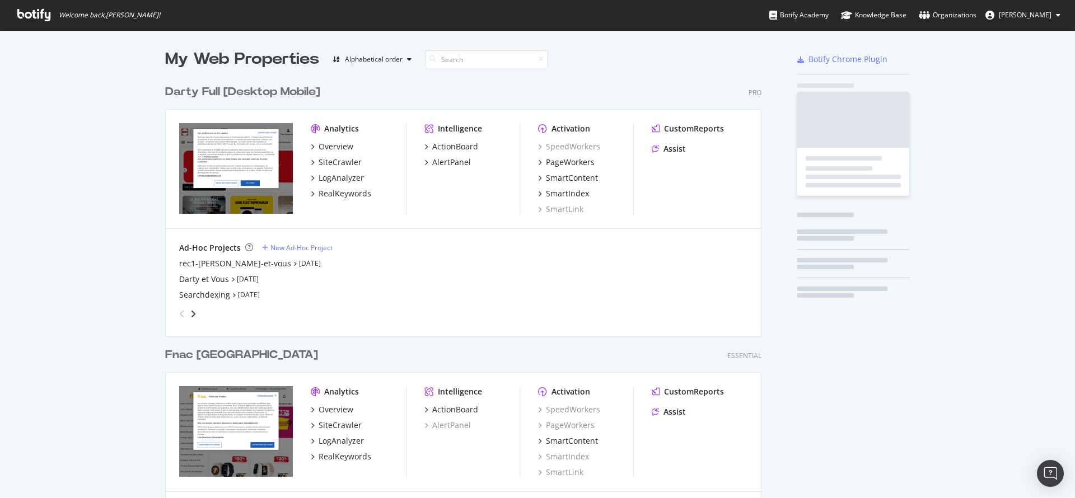
scroll to position [489, 1056]
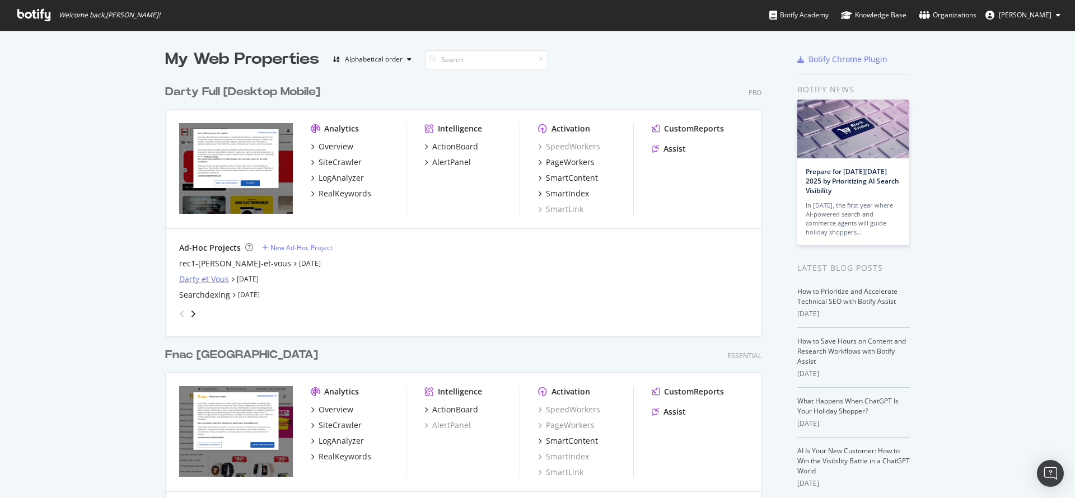
click at [216, 280] on div "Darty et Vous" at bounding box center [204, 279] width 50 height 11
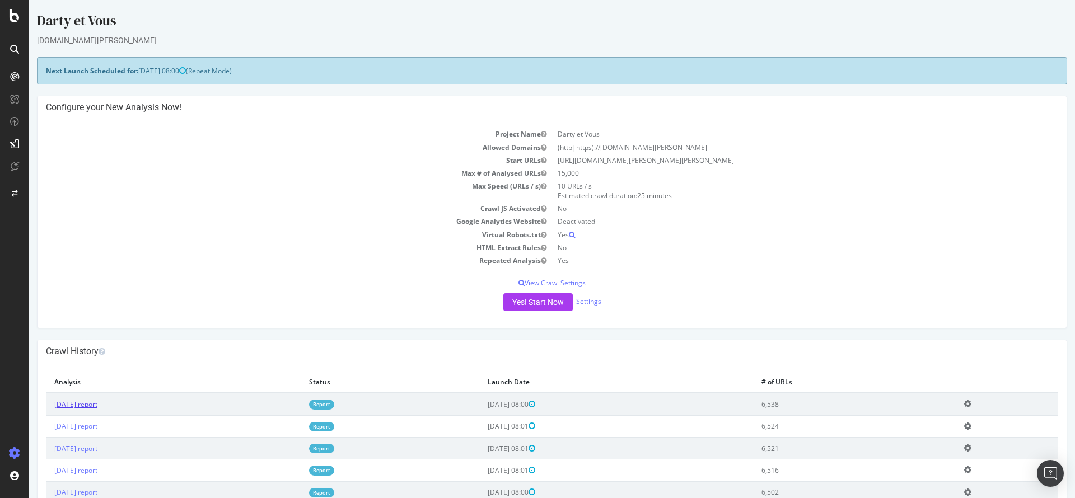
click at [97, 404] on link "2025 Sep. 22nd report" at bounding box center [75, 405] width 43 height 10
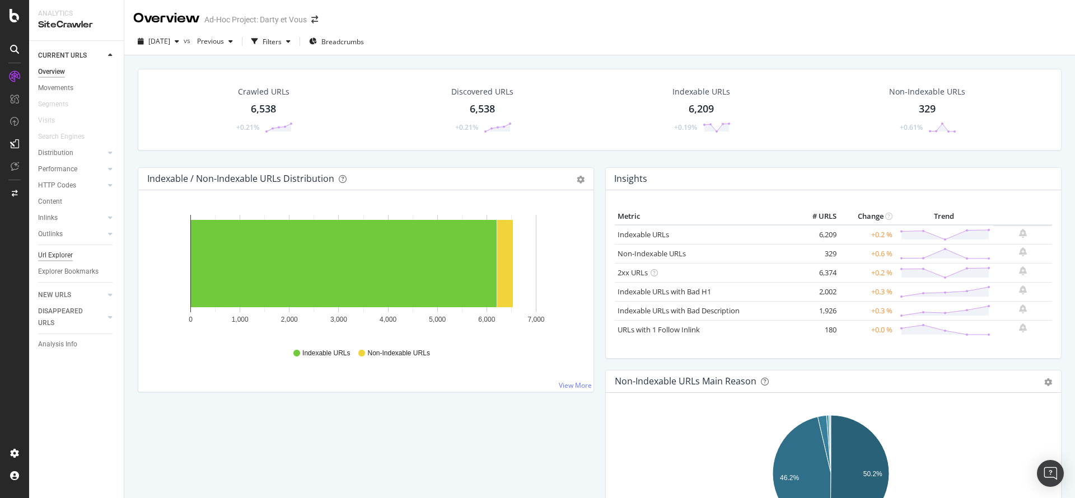
click at [66, 255] on div "Url Explorer" at bounding box center [55, 256] width 35 height 12
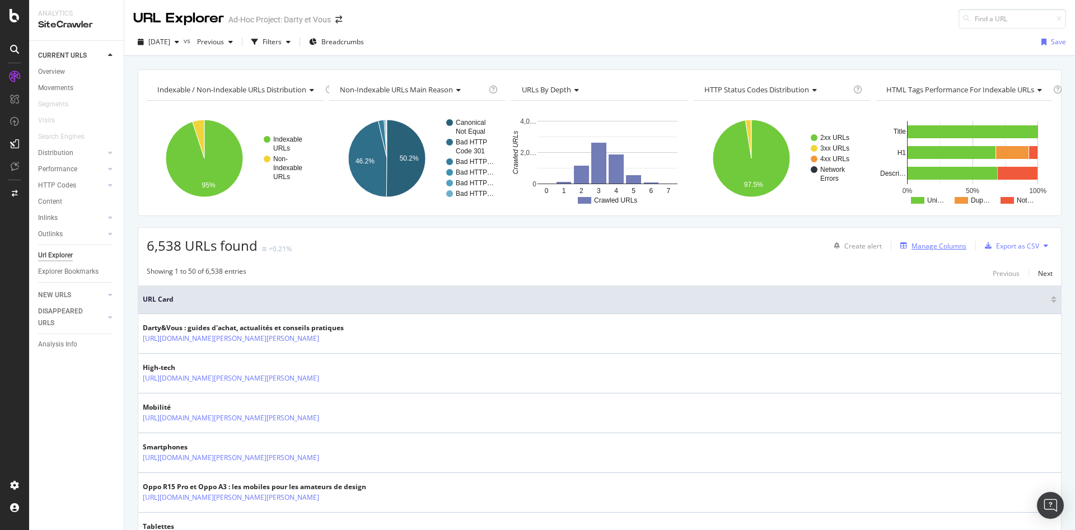
click at [918, 245] on div "Manage Columns" at bounding box center [938, 246] width 55 height 10
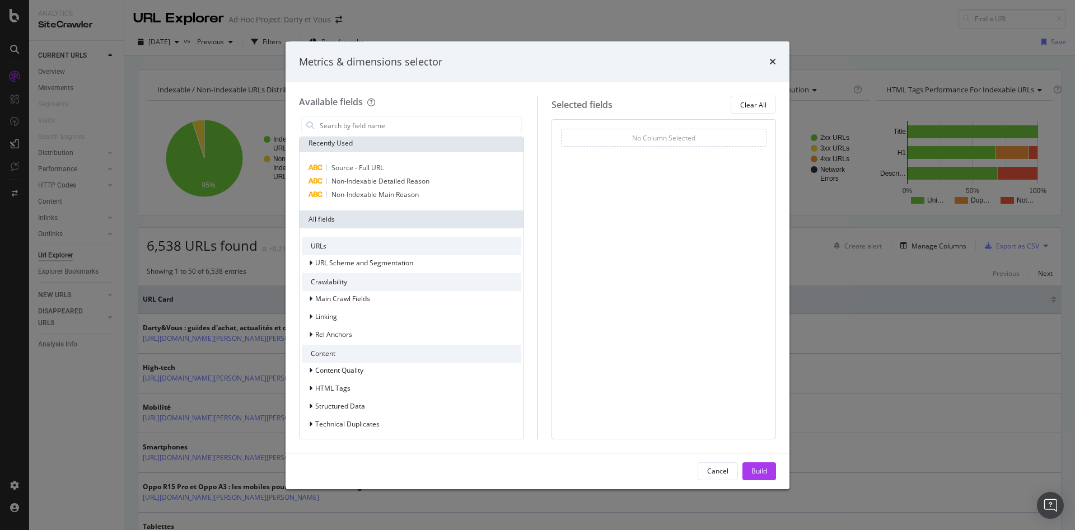
scroll to position [5, 0]
click at [348, 298] on span "Main Crawl Fields" at bounding box center [342, 297] width 55 height 10
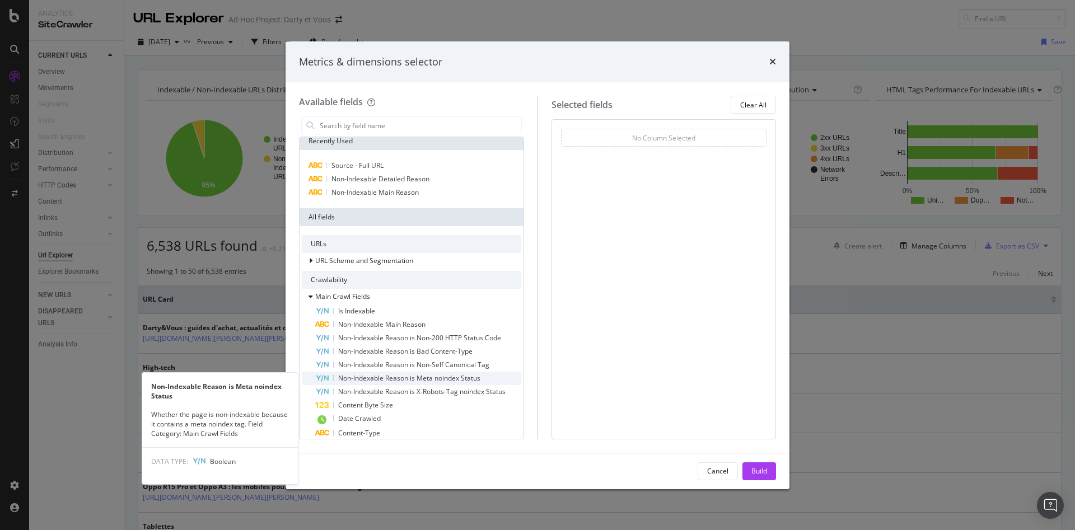
click at [467, 376] on span "Non-Indexable Reason is Meta noindex Status" at bounding box center [409, 378] width 142 height 10
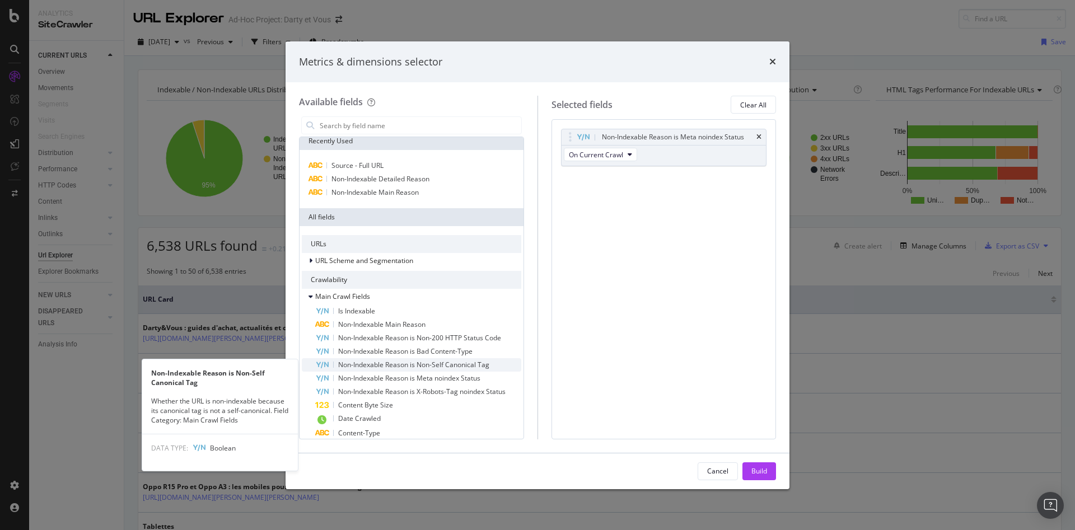
click at [472, 365] on span "Non-Indexable Reason is Non-Self Canonical Tag" at bounding box center [413, 365] width 151 height 10
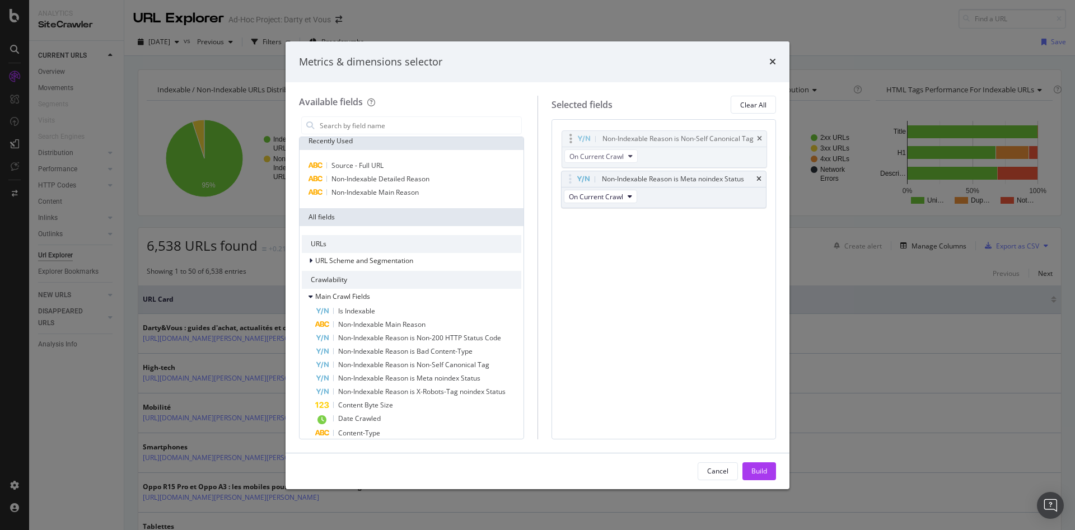
drag, startPoint x: 568, startPoint y: 181, endPoint x: 568, endPoint y: 141, distance: 39.7
click at [568, 141] on body "Analytics SiteCrawler CURRENT URLS Overview Movements Segments Visits Search En…" at bounding box center [537, 265] width 1075 height 530
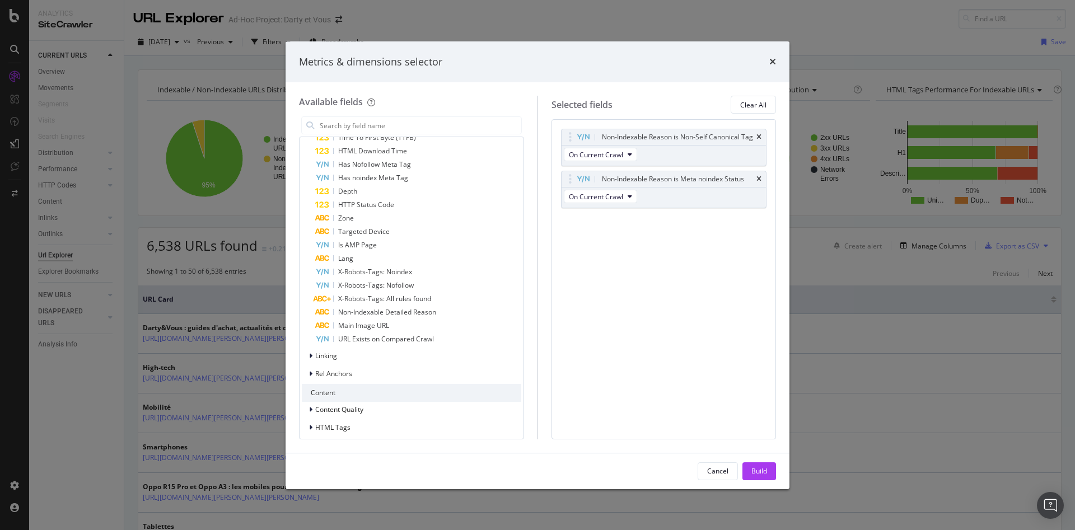
scroll to position [382, 0]
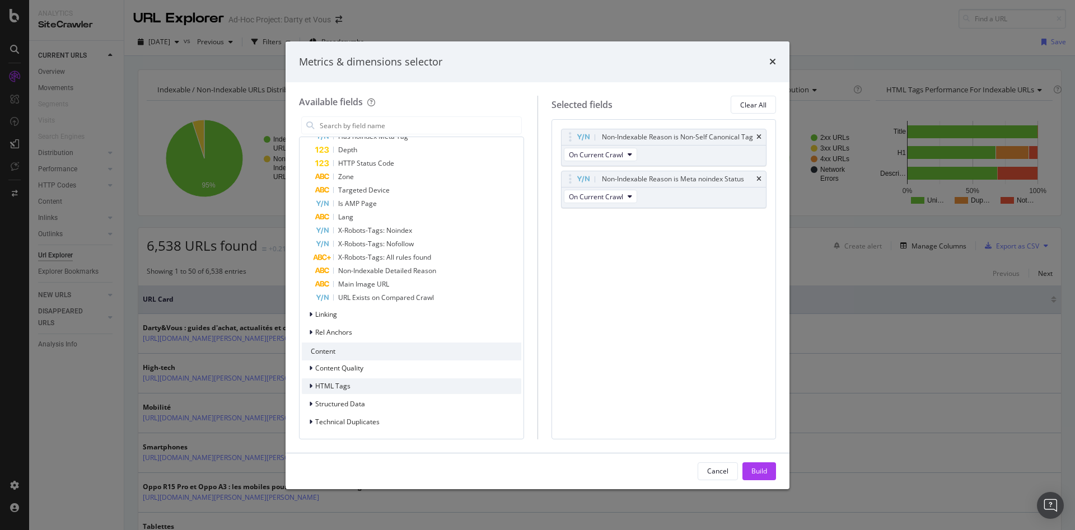
click at [349, 382] on span "HTML Tags" at bounding box center [332, 386] width 35 height 10
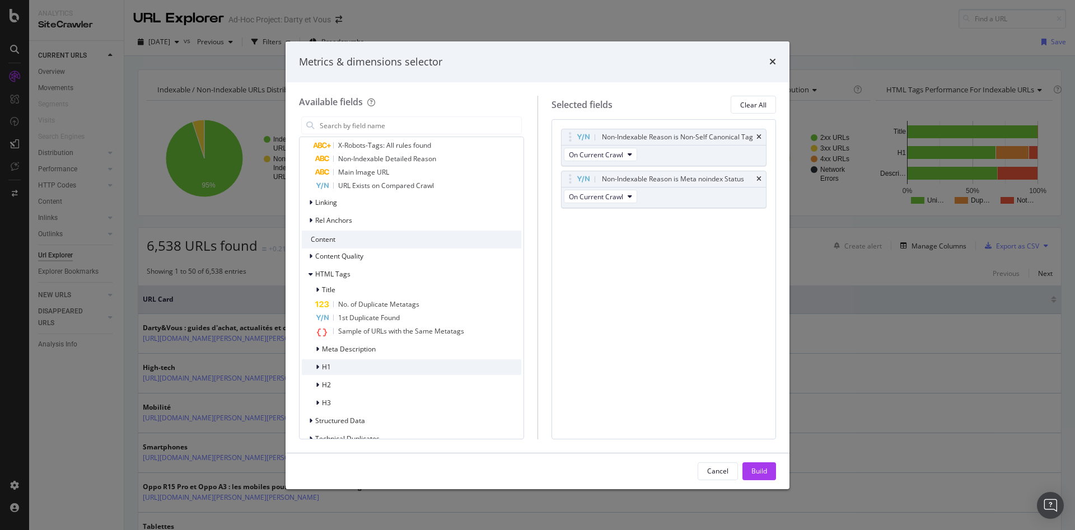
click at [341, 368] on div "H1" at bounding box center [411, 367] width 219 height 16
click at [369, 393] on div "H1" at bounding box center [421, 394] width 199 height 13
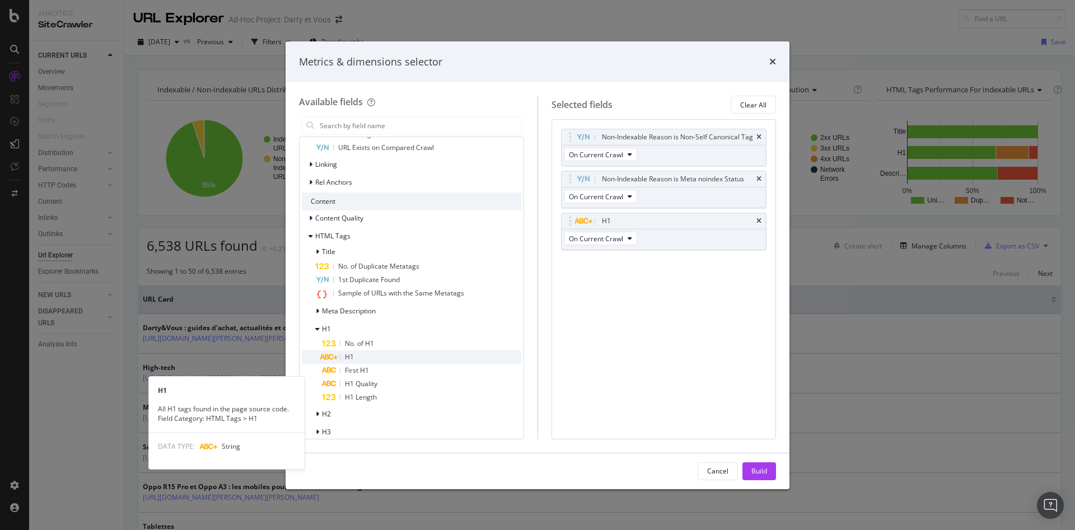
scroll to position [578, 0]
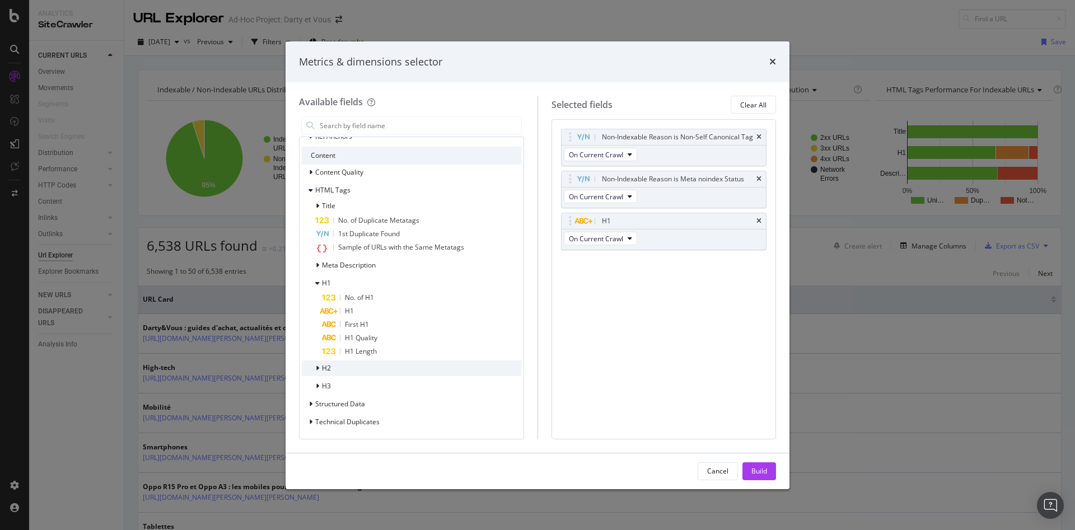
click at [334, 368] on div "H2" at bounding box center [411, 368] width 219 height 16
click at [356, 397] on div "H2" at bounding box center [421, 396] width 199 height 13
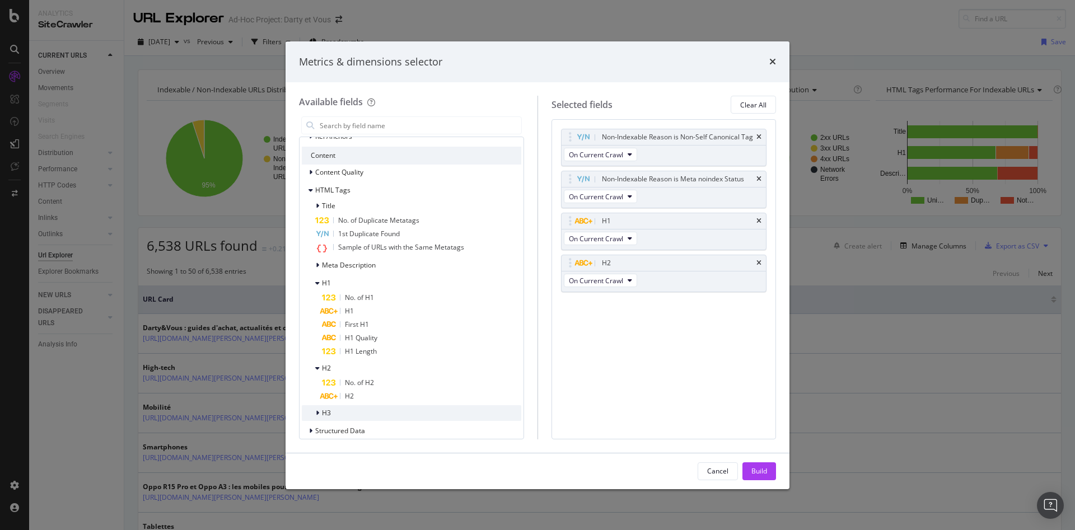
click at [343, 411] on div "H3" at bounding box center [411, 413] width 219 height 16
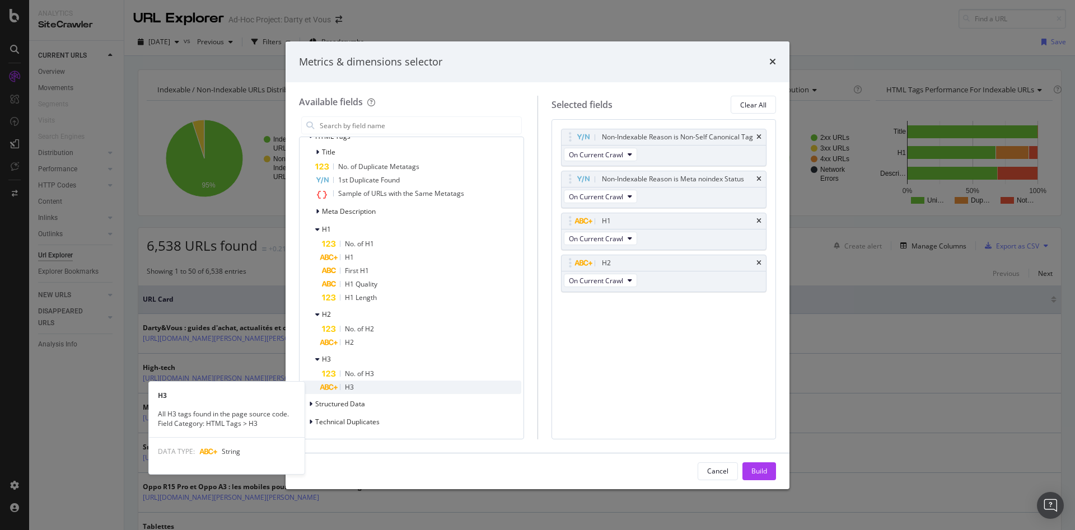
click at [376, 386] on div "H3" at bounding box center [421, 387] width 199 height 13
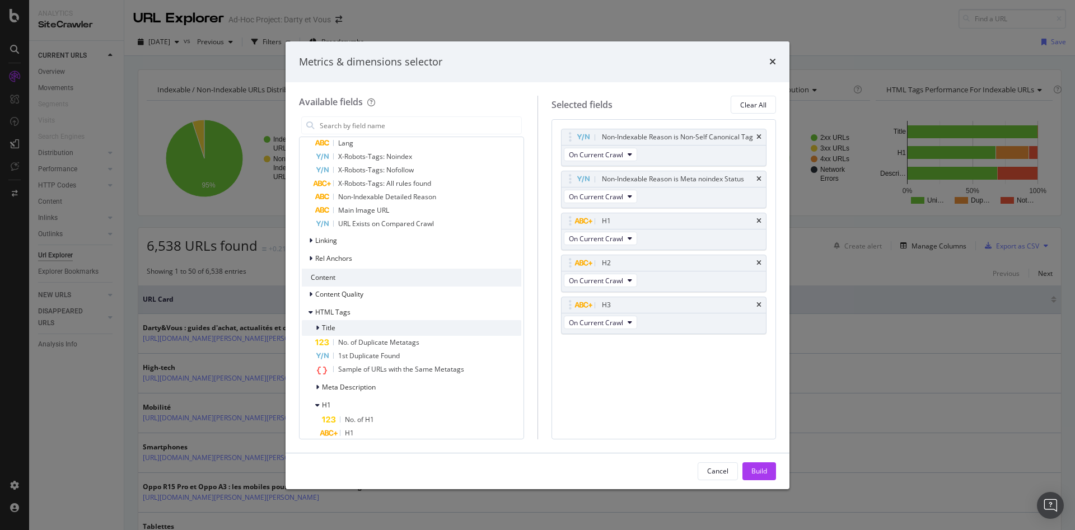
scroll to position [408, 0]
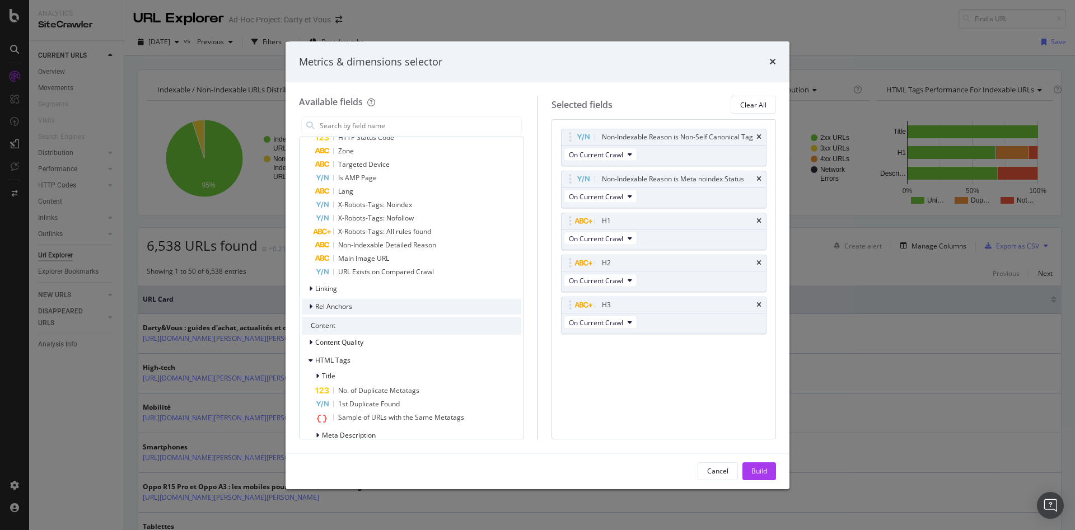
click at [356, 302] on div "Rel Anchors" at bounding box center [411, 307] width 219 height 16
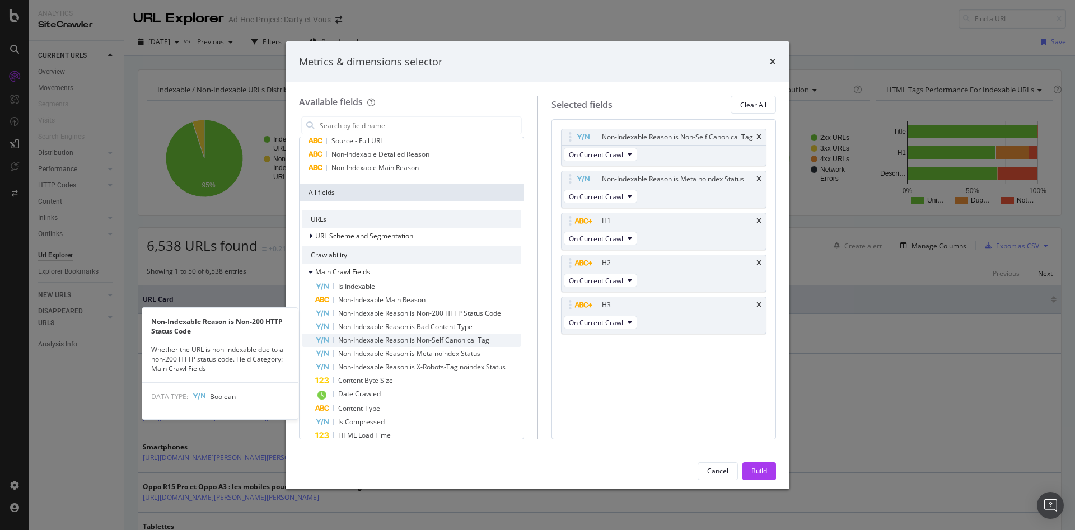
scroll to position [0, 0]
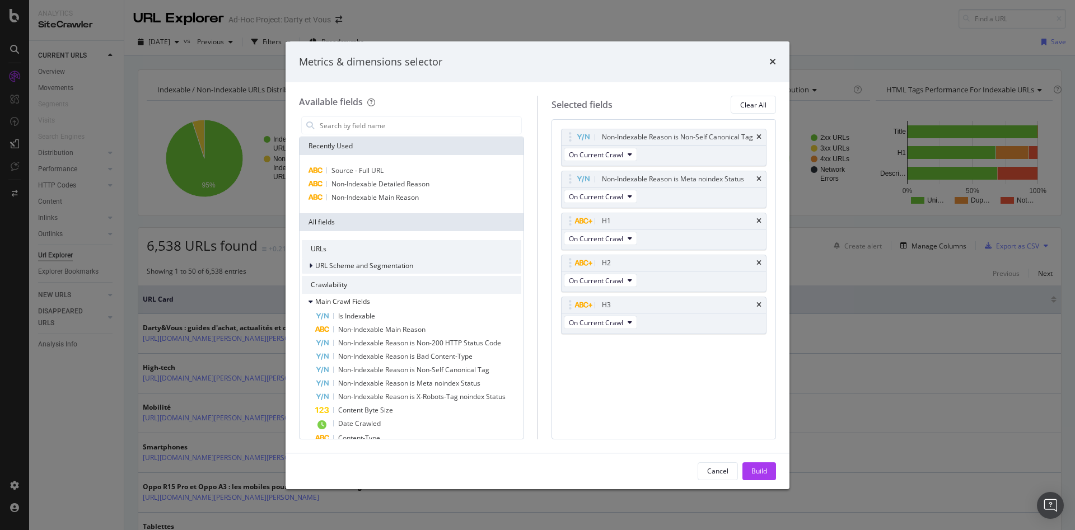
click at [313, 266] on div "modal" at bounding box center [311, 265] width 7 height 11
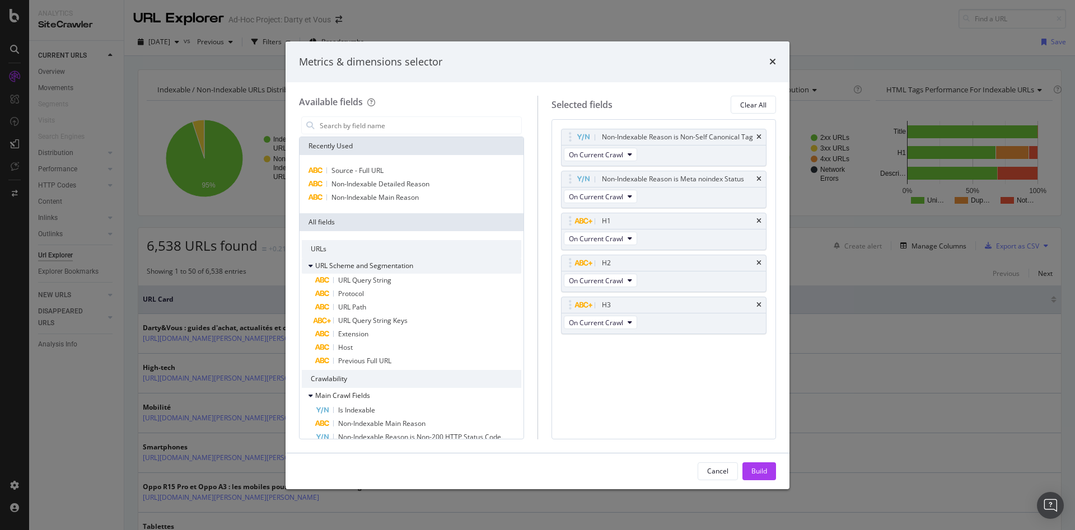
click at [313, 266] on div "modal" at bounding box center [311, 265] width 7 height 11
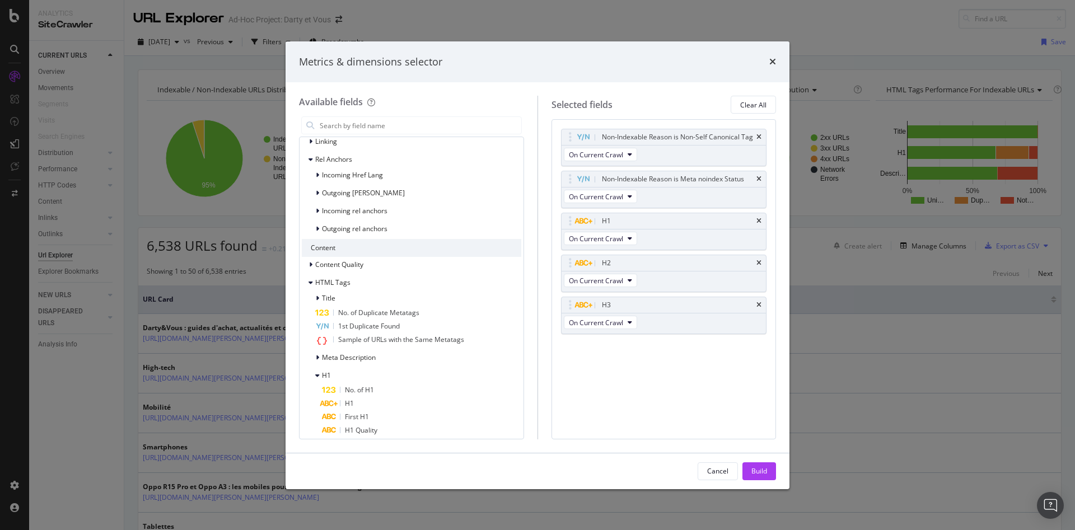
scroll to position [560, 0]
click at [320, 353] on div "modal" at bounding box center [318, 353] width 7 height 11
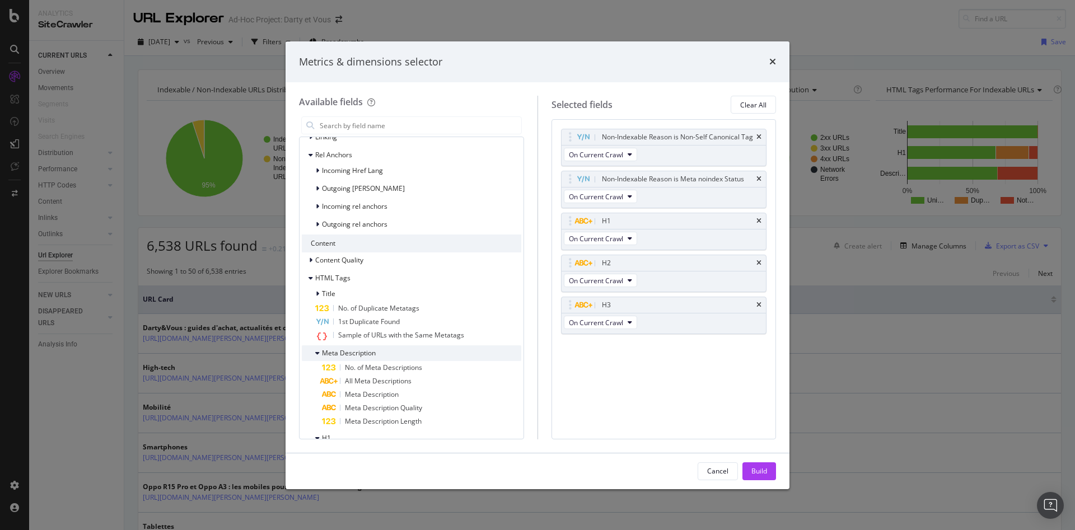
click at [319, 352] on icon "modal" at bounding box center [317, 353] width 4 height 7
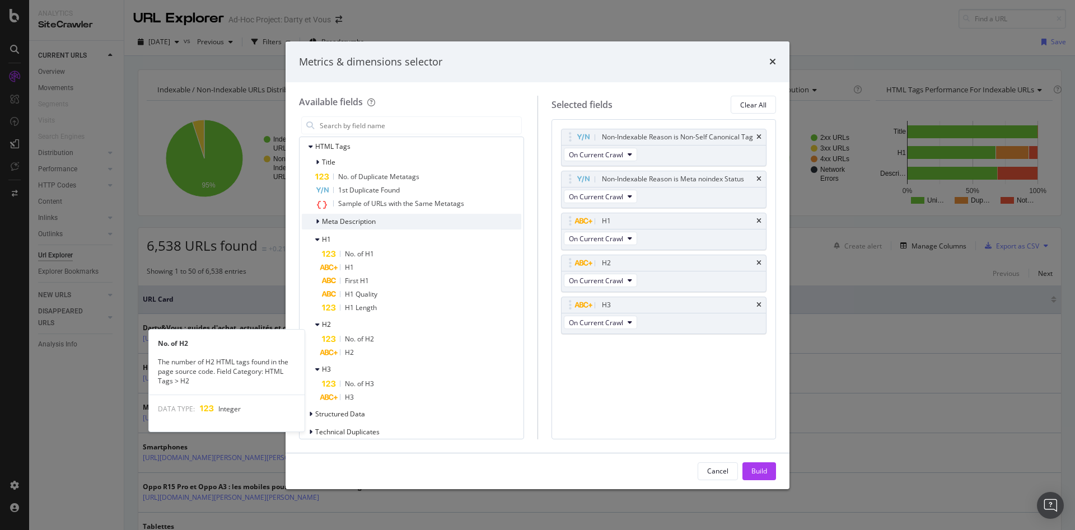
scroll to position [701, 0]
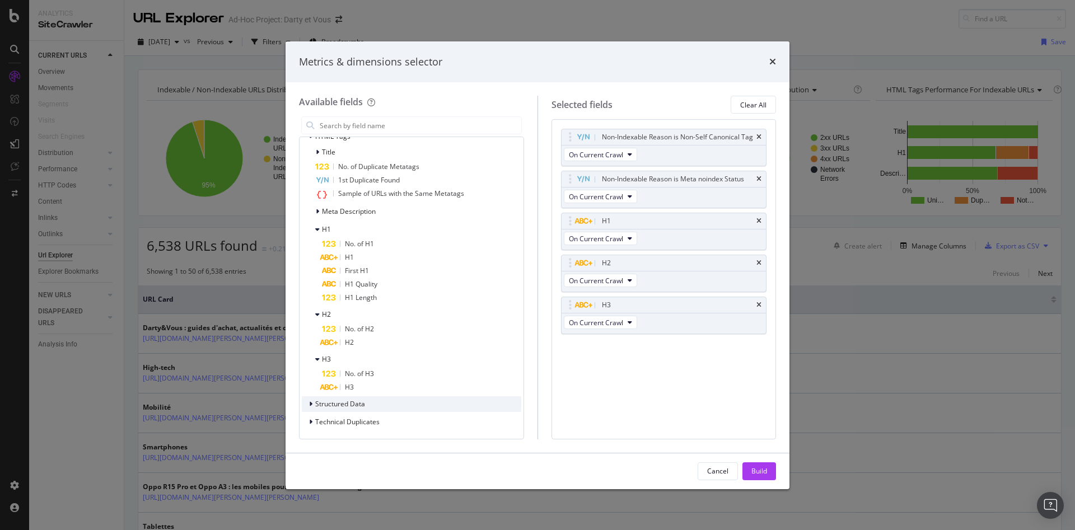
click at [314, 403] on div "modal" at bounding box center [311, 404] width 7 height 11
click at [314, 402] on div "modal" at bounding box center [311, 404] width 7 height 11
click at [311, 419] on icon "modal" at bounding box center [310, 422] width 3 height 7
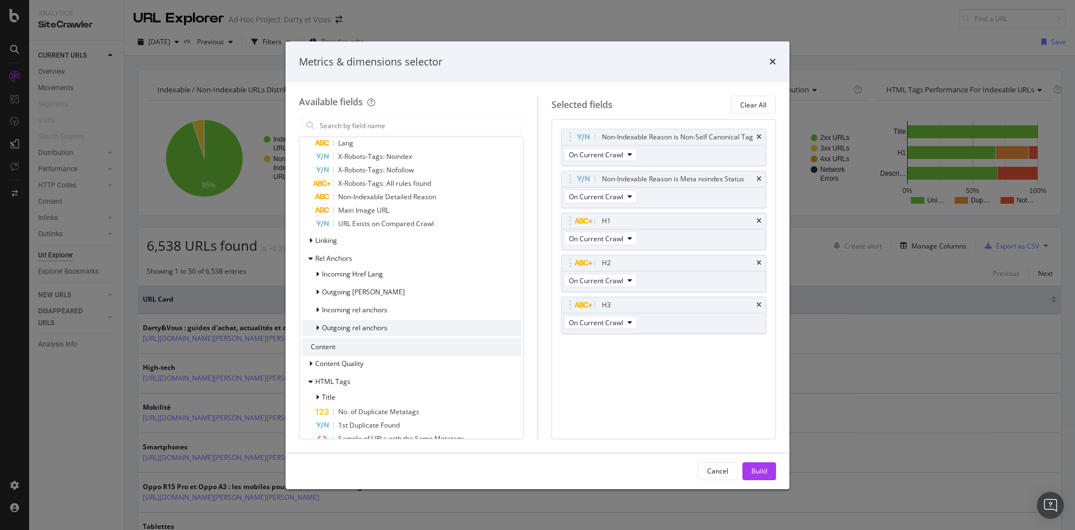
scroll to position [392, 0]
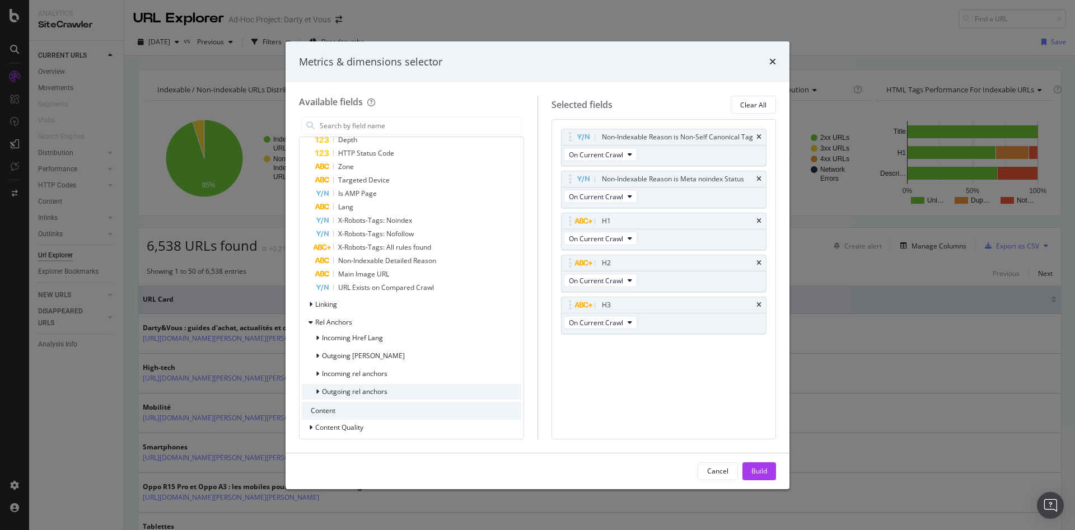
click at [319, 392] on div "modal" at bounding box center [318, 391] width 7 height 11
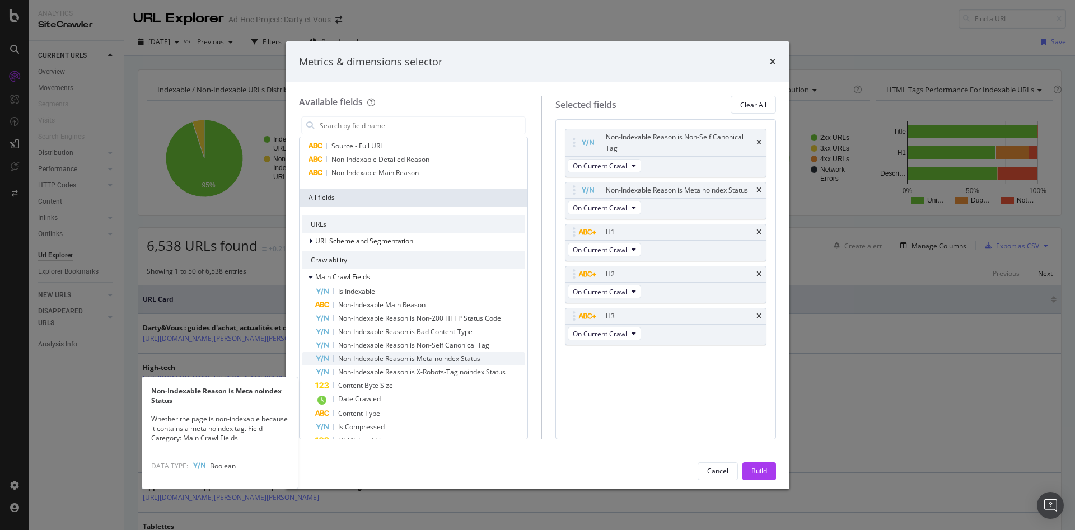
scroll to position [0, 0]
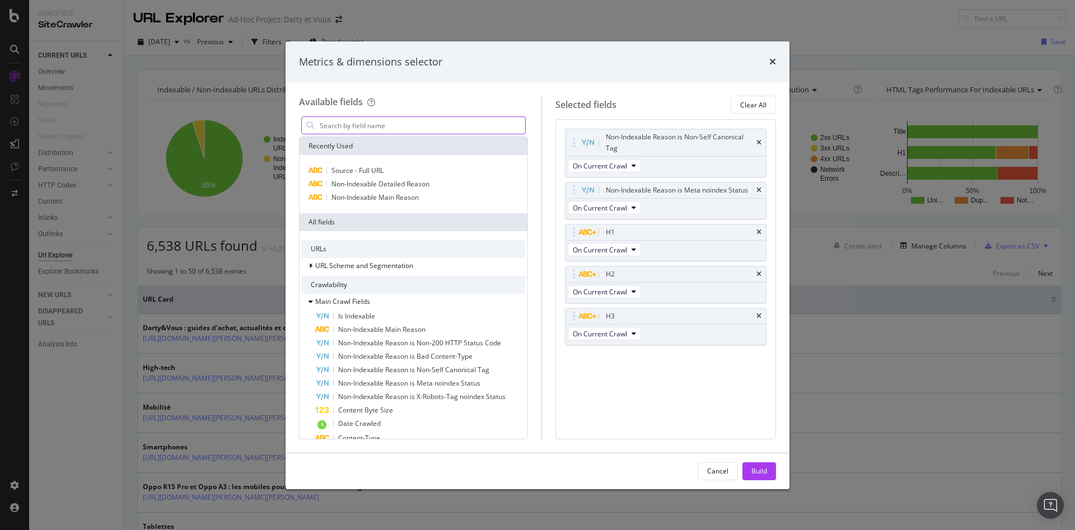
click at [359, 128] on input "modal" at bounding box center [422, 125] width 207 height 17
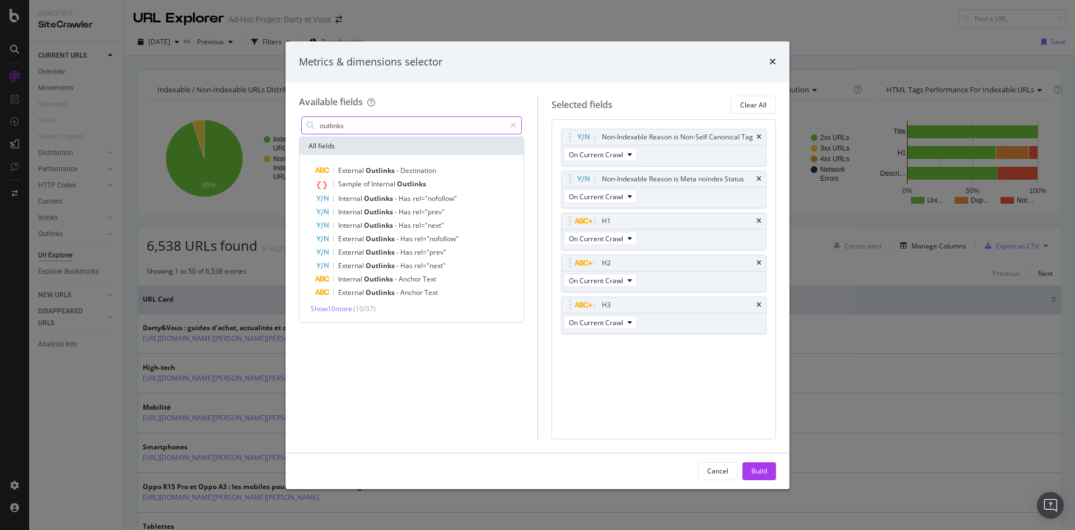
click at [387, 129] on input "outlinks" at bounding box center [412, 125] width 186 height 17
click at [387, 128] on input "outlinks" at bounding box center [412, 125] width 186 height 17
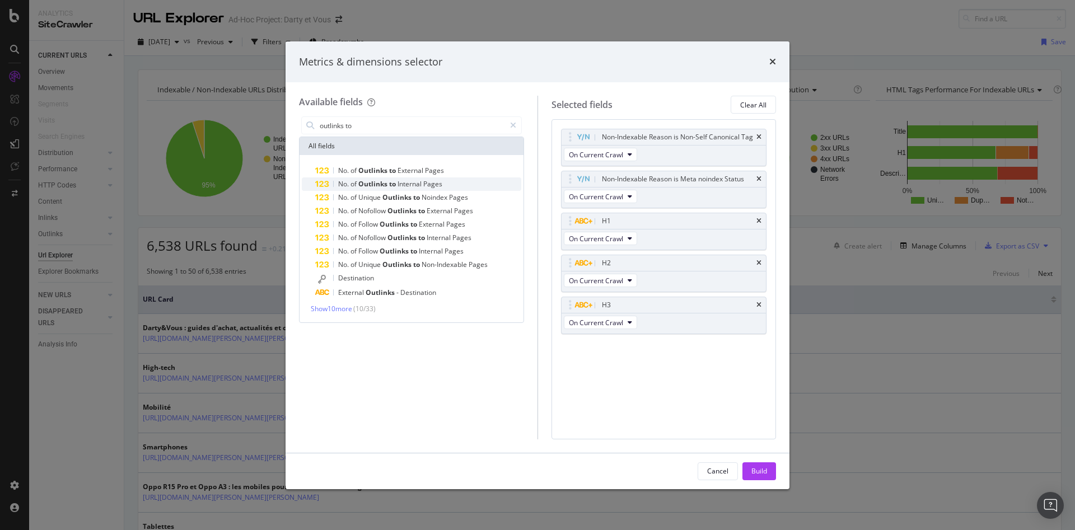
click at [445, 181] on div "No. of Outlinks to Internal Pages" at bounding box center [418, 183] width 206 height 13
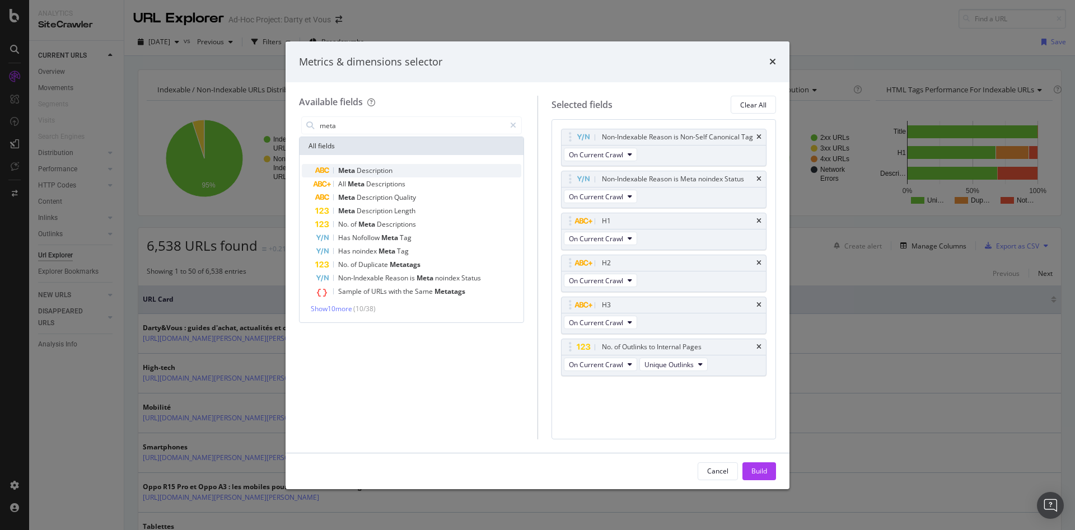
click at [446, 174] on div "Meta Description" at bounding box center [418, 170] width 206 height 13
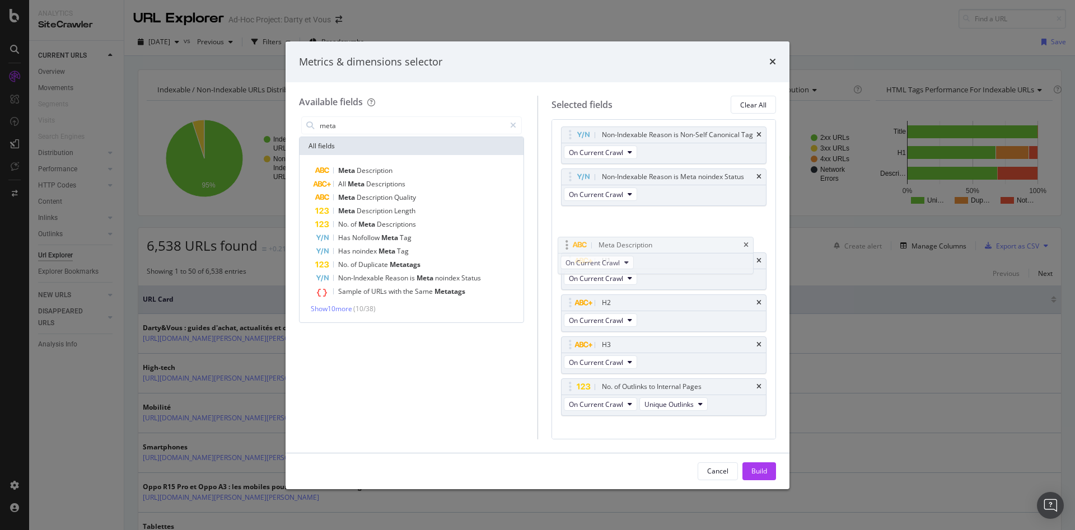
drag, startPoint x: 569, startPoint y: 411, endPoint x: 566, endPoint y: 247, distance: 164.0
click at [566, 247] on body "Analytics SiteCrawler CURRENT URLS Overview Movements Segments Visits Search En…" at bounding box center [537, 265] width 1075 height 530
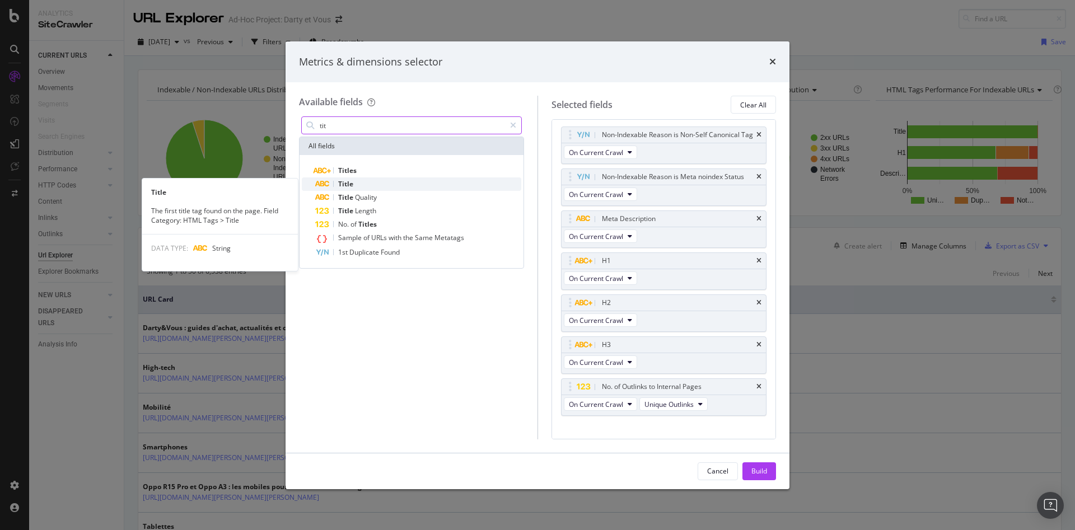
type input "tit"
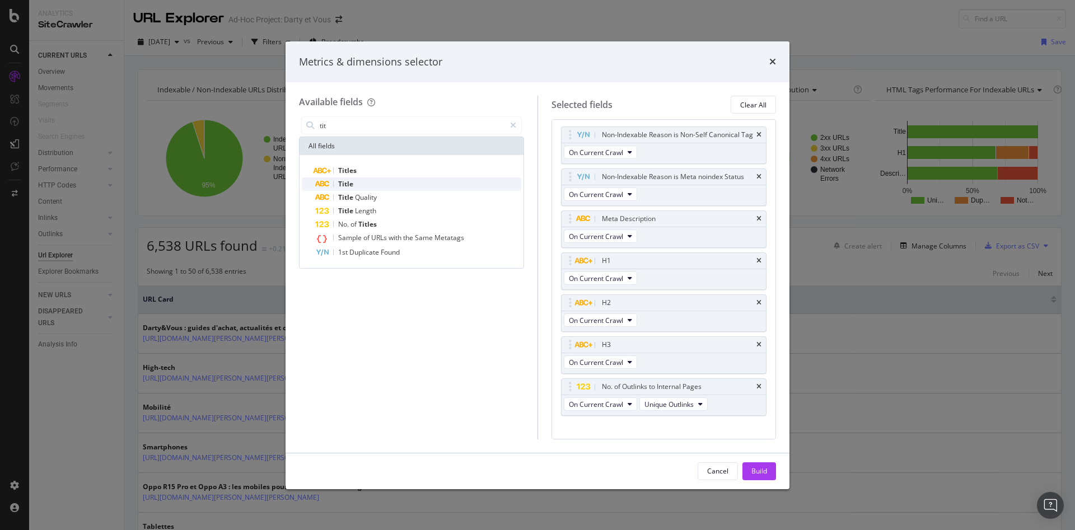
click at [393, 181] on div "Title" at bounding box center [418, 183] width 206 height 13
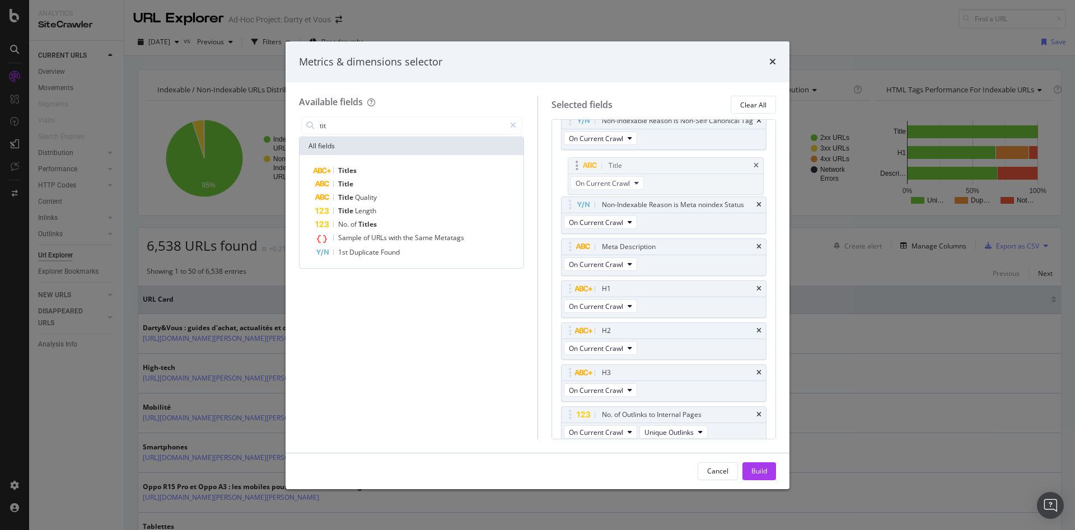
scroll to position [16, 0]
drag, startPoint x: 573, startPoint y: 409, endPoint x: 575, endPoint y: 228, distance: 181.4
click at [575, 228] on body "Analytics SiteCrawler CURRENT URLS Overview Movements Segments Visits Search En…" at bounding box center [537, 265] width 1075 height 530
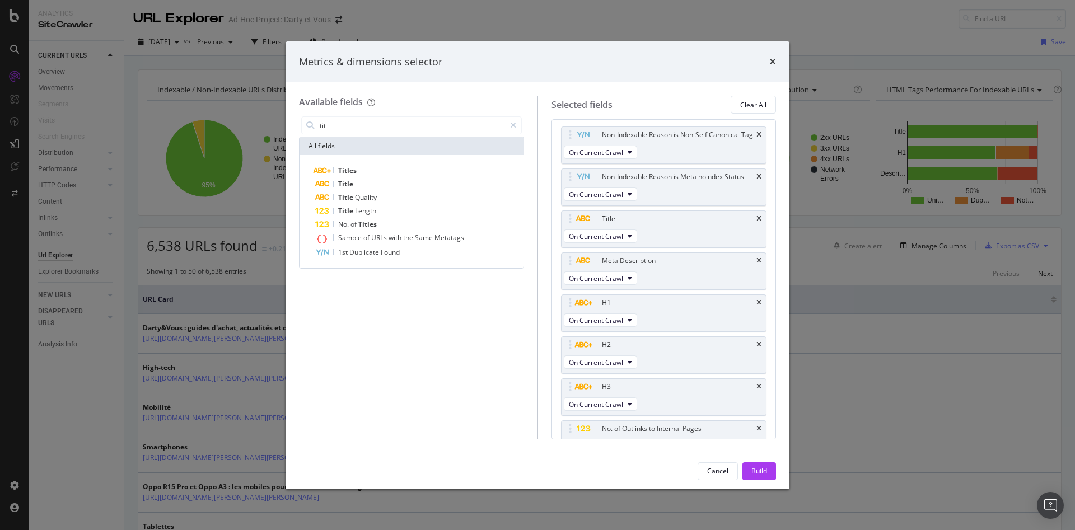
scroll to position [0, 0]
click at [755, 470] on div "Build" at bounding box center [759, 471] width 16 height 10
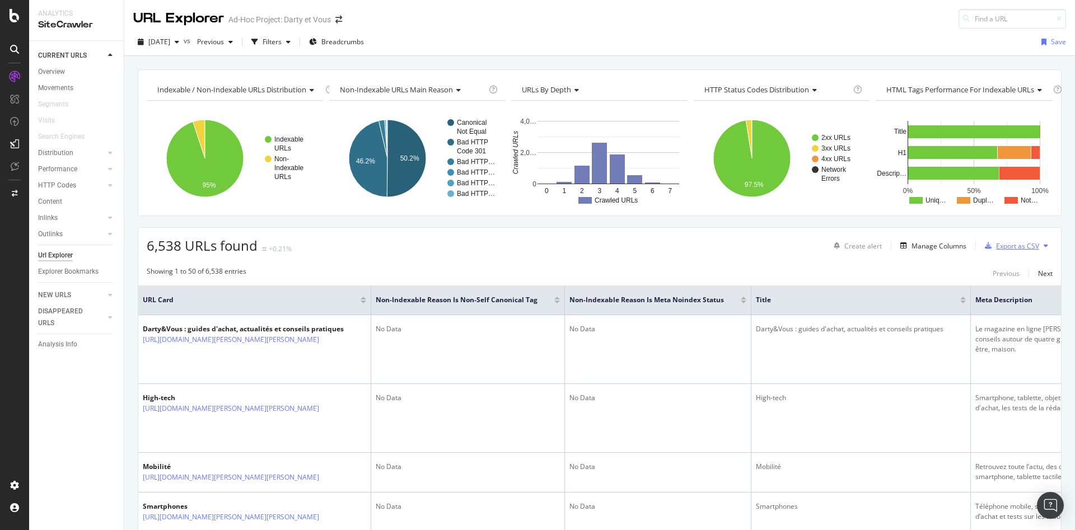
click at [1009, 251] on div "Export as CSV" at bounding box center [1009, 245] width 59 height 17
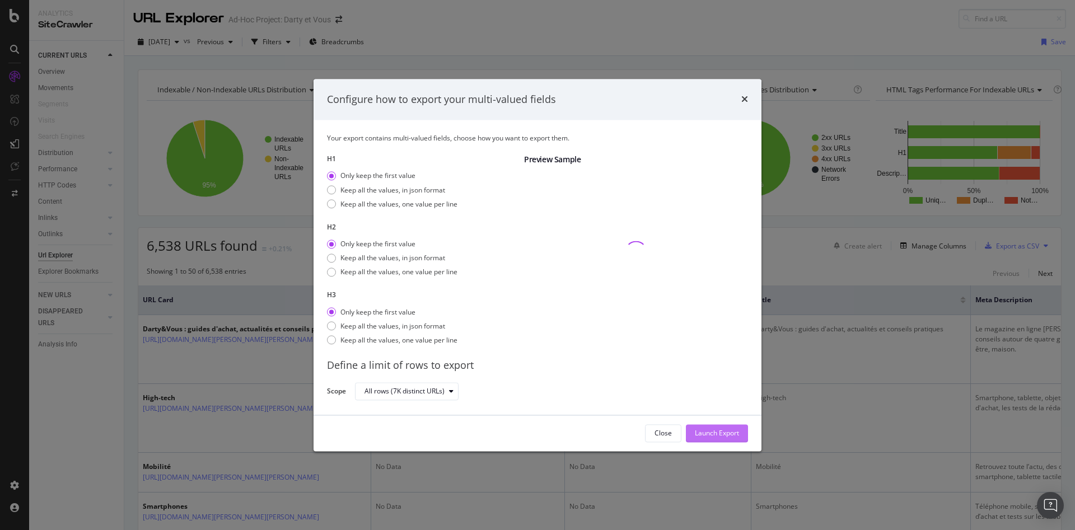
click at [708, 435] on div "Launch Export" at bounding box center [717, 434] width 44 height 10
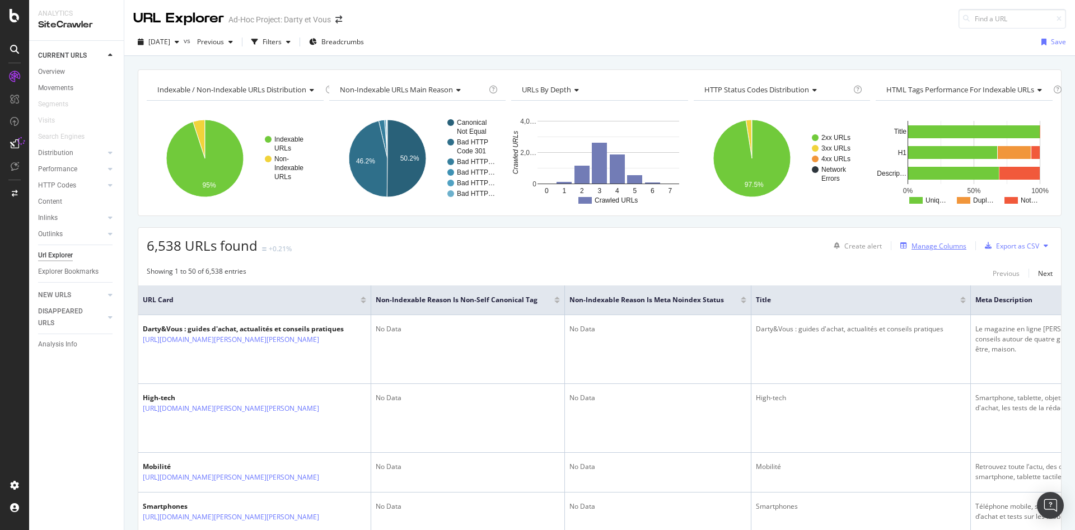
click at [923, 250] on div "Manage Columns" at bounding box center [938, 246] width 55 height 10
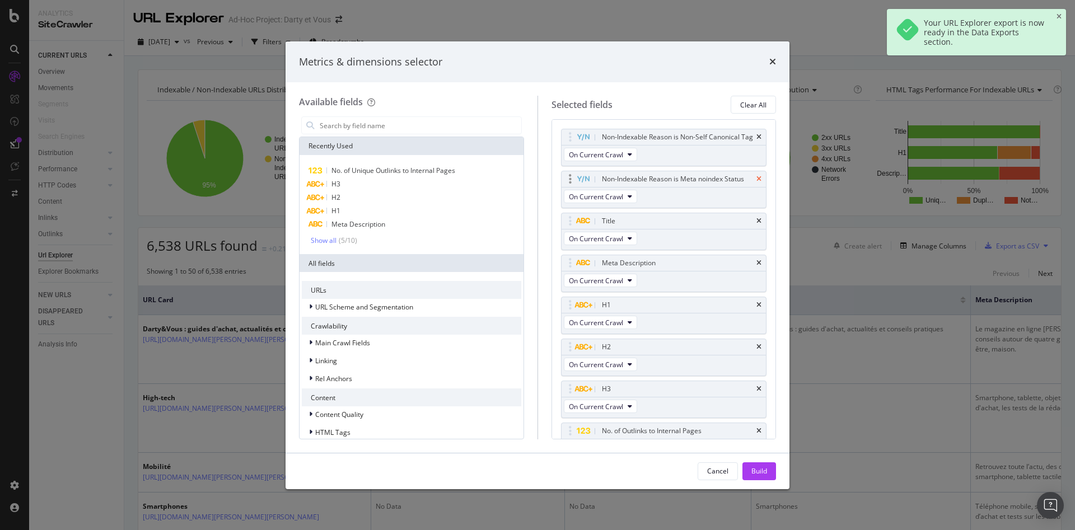
click at [756, 182] on icon "times" at bounding box center [758, 179] width 5 height 7
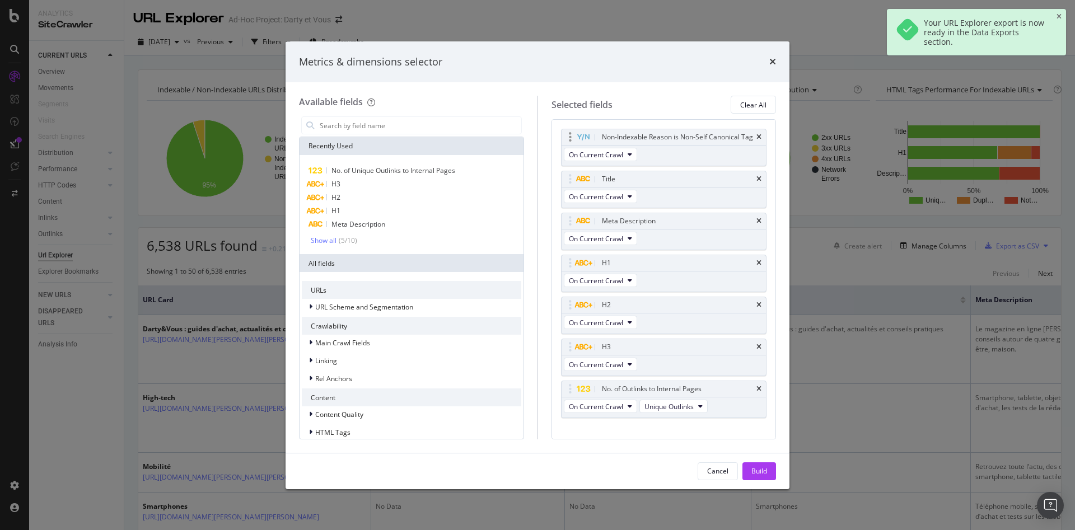
click at [752, 142] on div "Non-Indexable Reason is Non-Self Canonical Tag" at bounding box center [663, 137] width 205 height 16
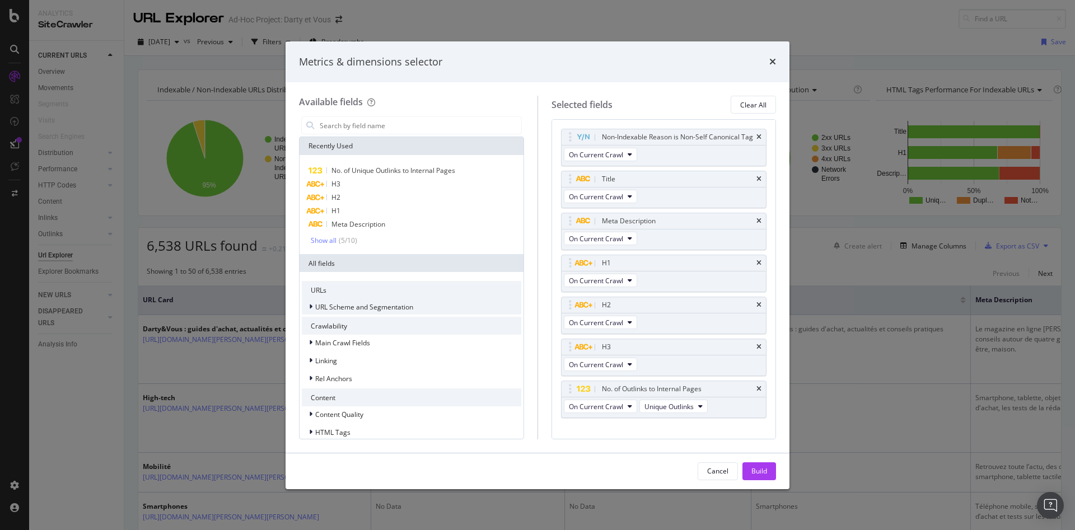
click at [311, 306] on icon "modal" at bounding box center [310, 306] width 3 height 7
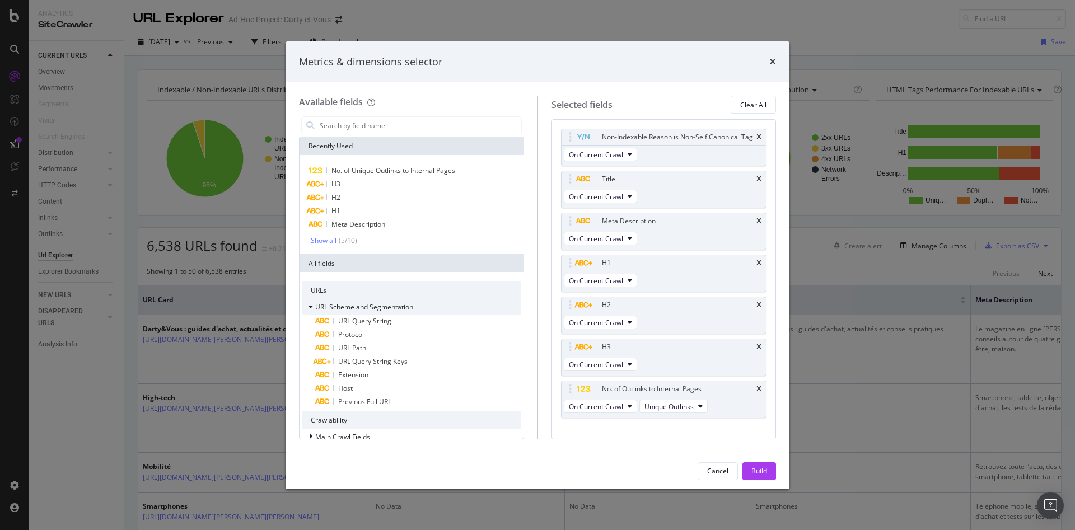
click at [311, 306] on icon "modal" at bounding box center [310, 306] width 4 height 7
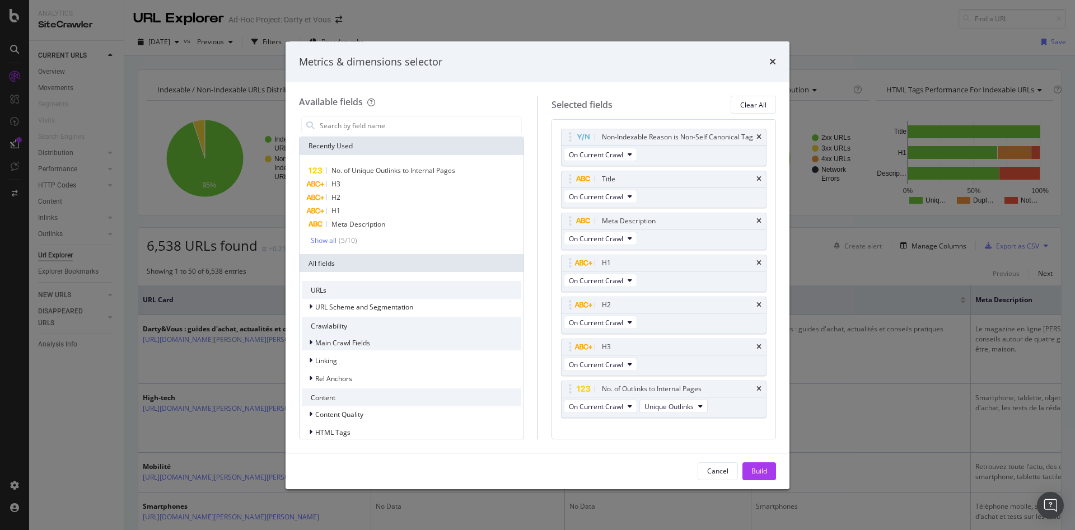
click at [307, 339] on div "Main Crawl Fields" at bounding box center [336, 342] width 68 height 11
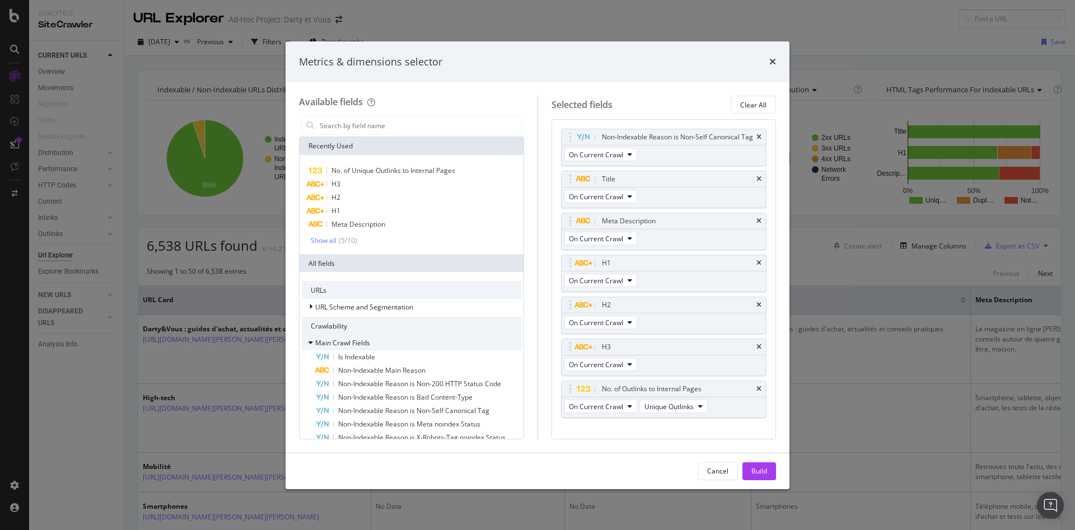
click at [307, 339] on div "Main Crawl Fields" at bounding box center [336, 342] width 68 height 11
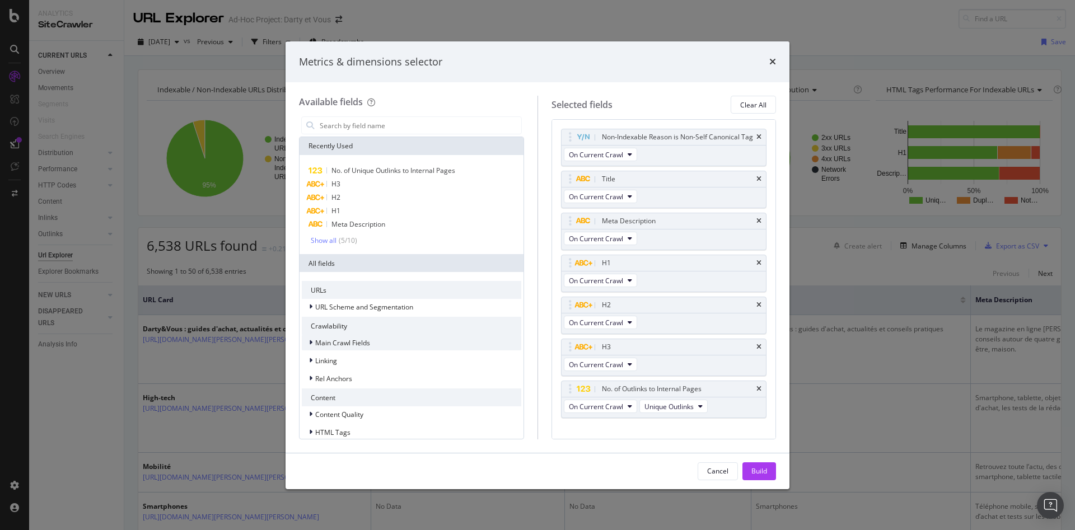
click at [307, 338] on div "Main Crawl Fields" at bounding box center [336, 342] width 68 height 11
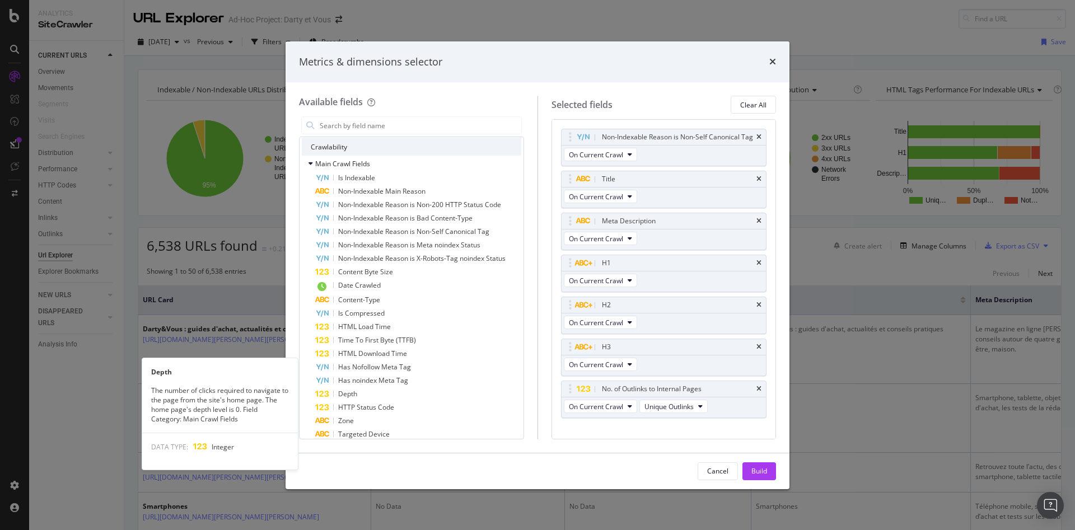
scroll to position [112, 0]
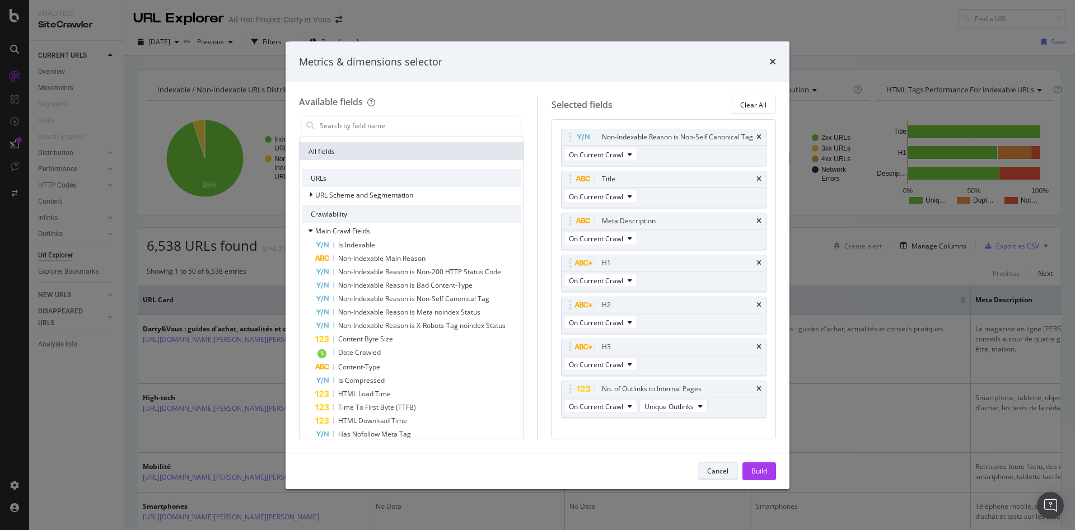
click at [717, 469] on div "Cancel" at bounding box center [717, 471] width 21 height 10
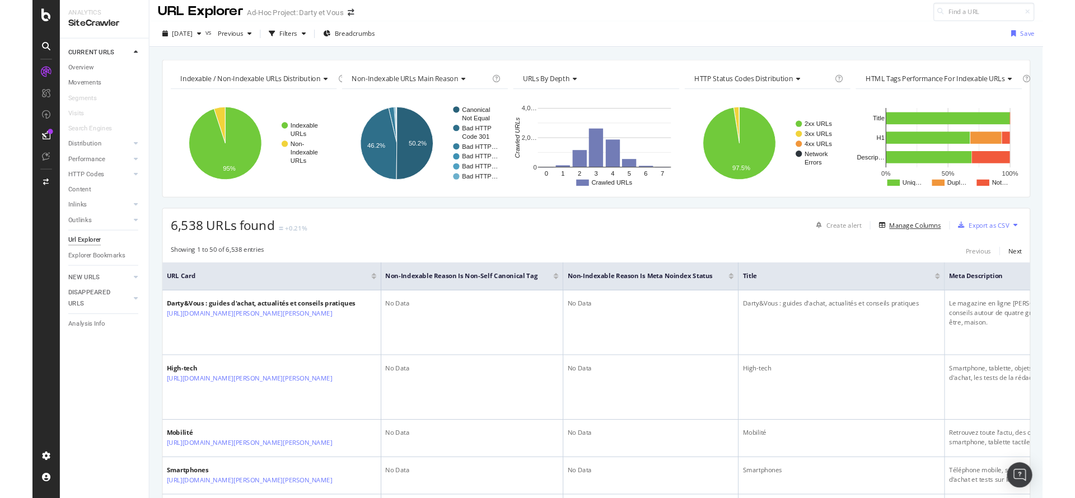
scroll to position [0, 0]
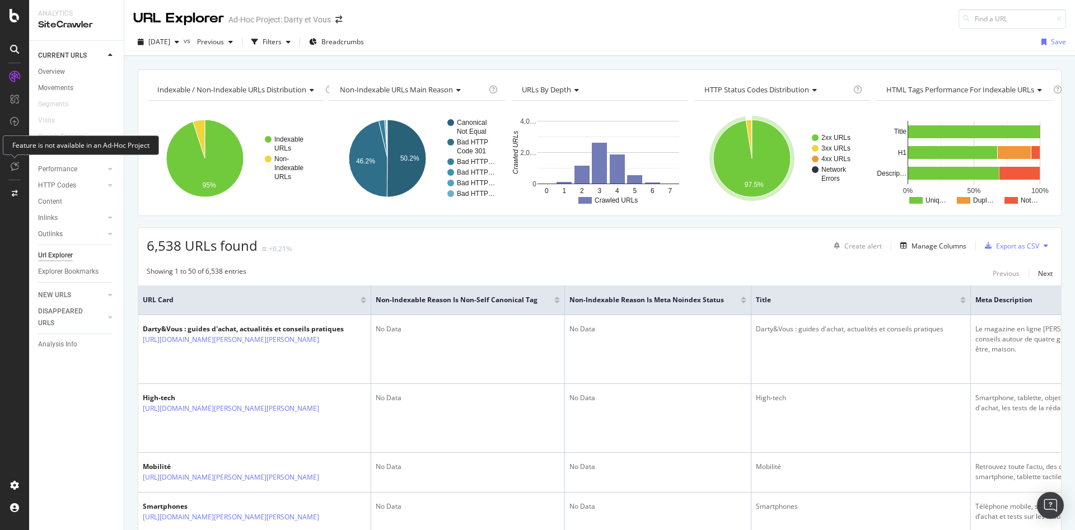
click at [15, 146] on div "Feature is not available in an Ad-Hoc Project" at bounding box center [81, 145] width 156 height 20
click at [74, 189] on div "DataExports" at bounding box center [63, 190] width 44 height 11
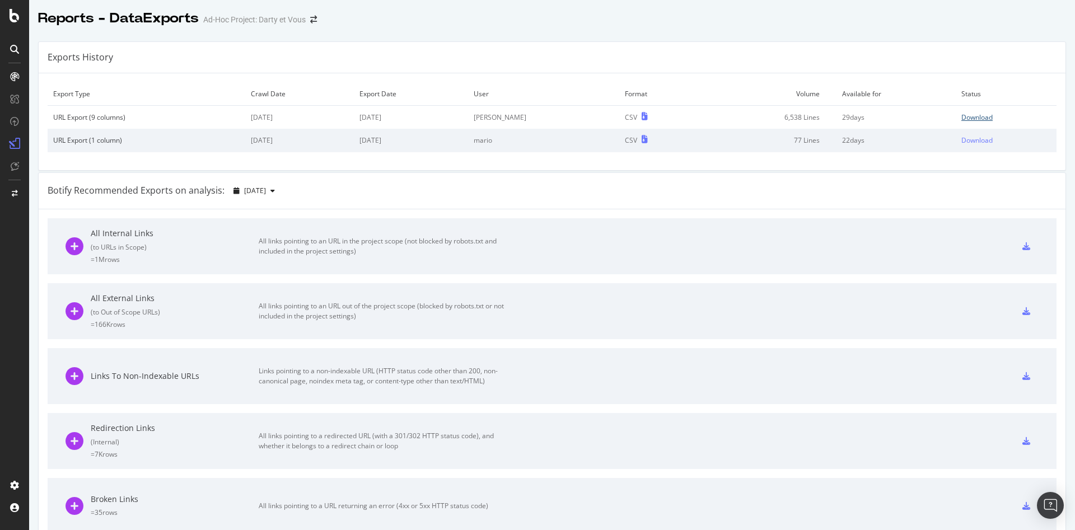
click at [971, 116] on div "Download" at bounding box center [976, 118] width 31 height 10
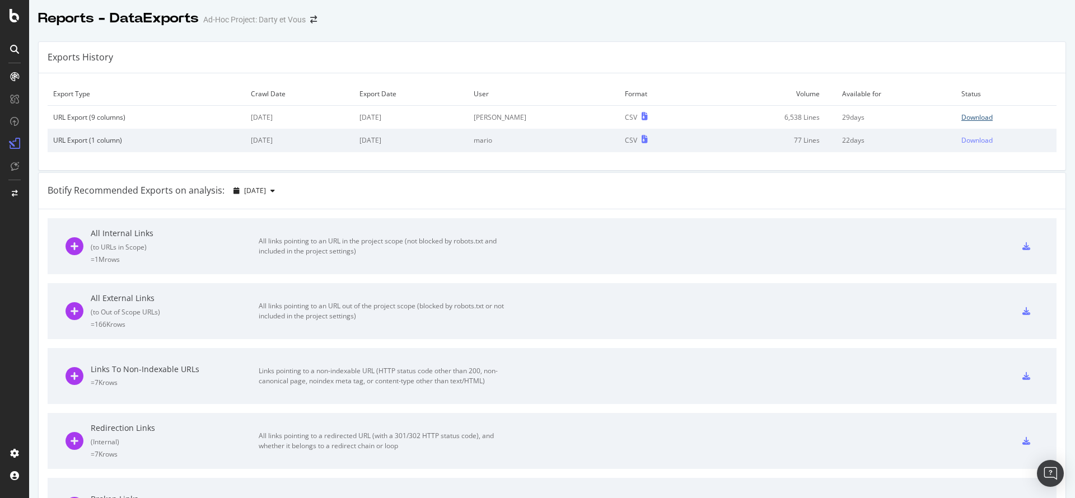
click at [971, 117] on div "Download" at bounding box center [976, 118] width 31 height 10
click at [12, 20] on icon at bounding box center [15, 15] width 10 height 13
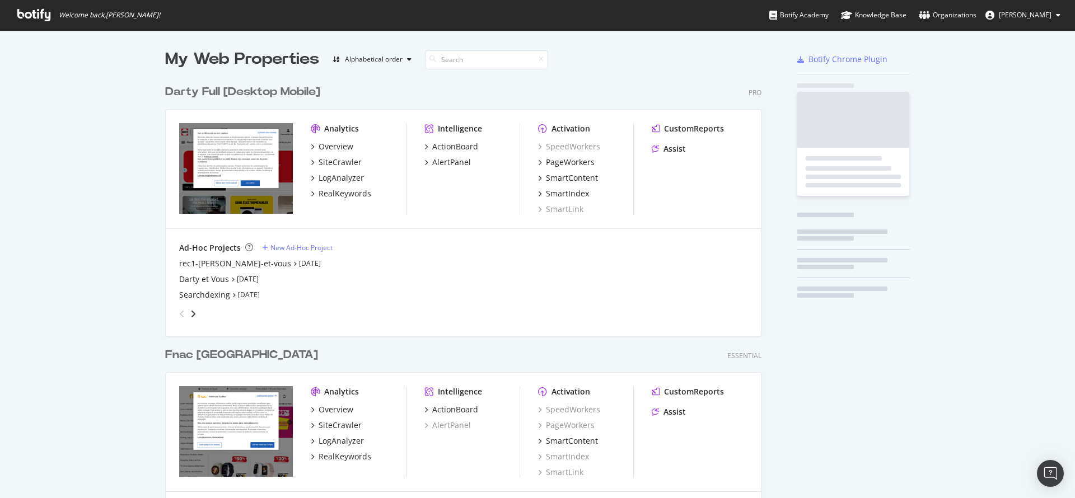
scroll to position [489, 1056]
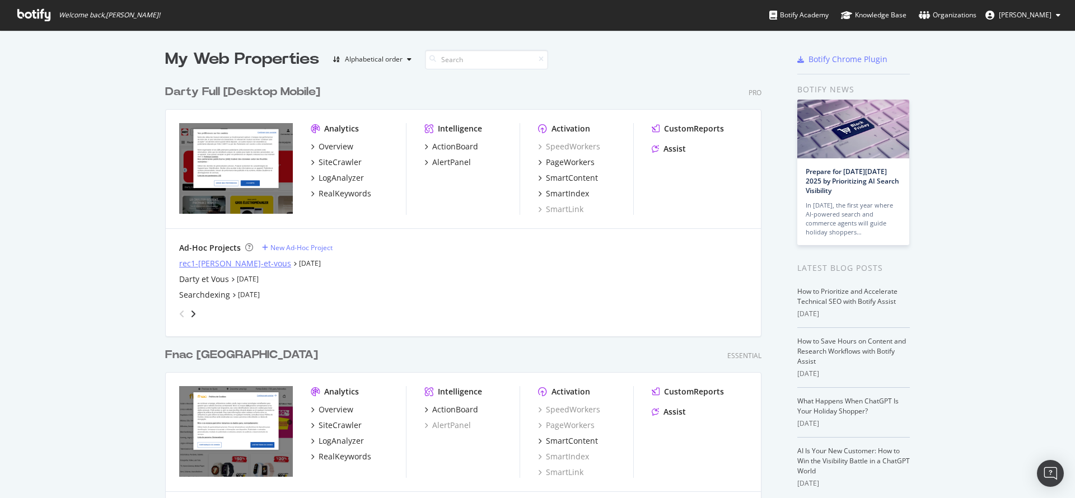
click at [199, 267] on div "rec1-[PERSON_NAME]-et-vous" at bounding box center [235, 263] width 112 height 11
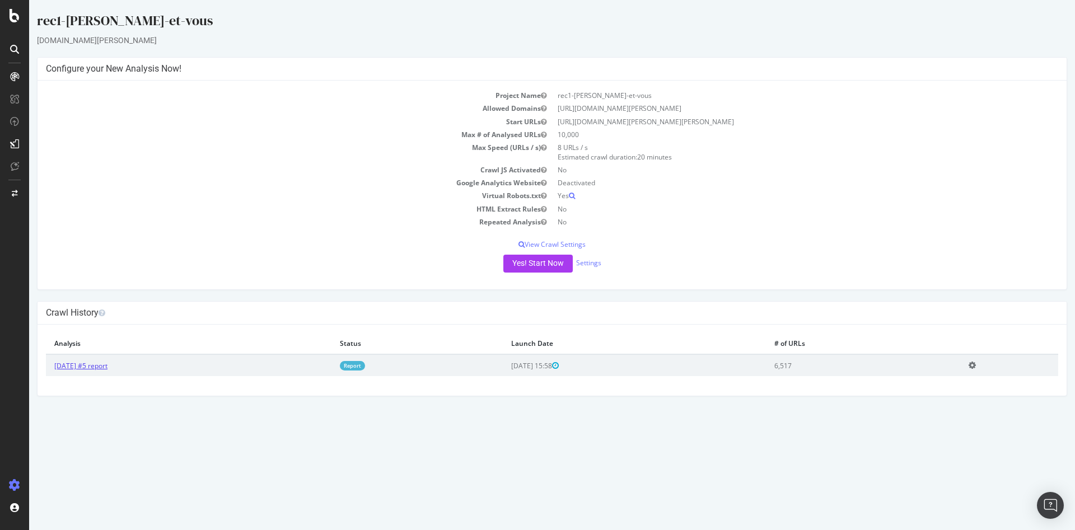
click at [86, 366] on link "[DATE] #5 report" at bounding box center [80, 366] width 53 height 10
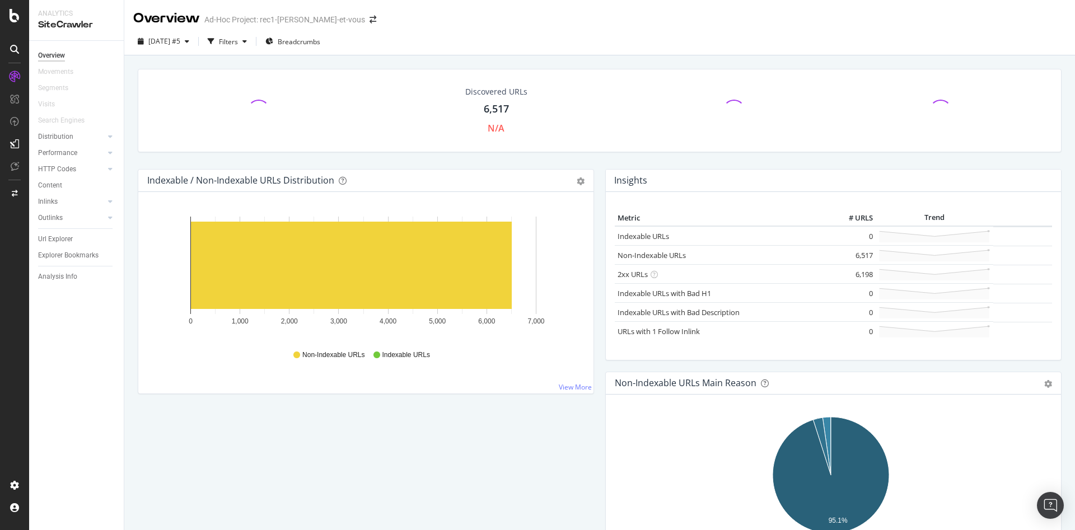
drag, startPoint x: 60, startPoint y: 237, endPoint x: 412, endPoint y: 177, distance: 357.2
click at [60, 237] on div "Url Explorer" at bounding box center [55, 239] width 35 height 12
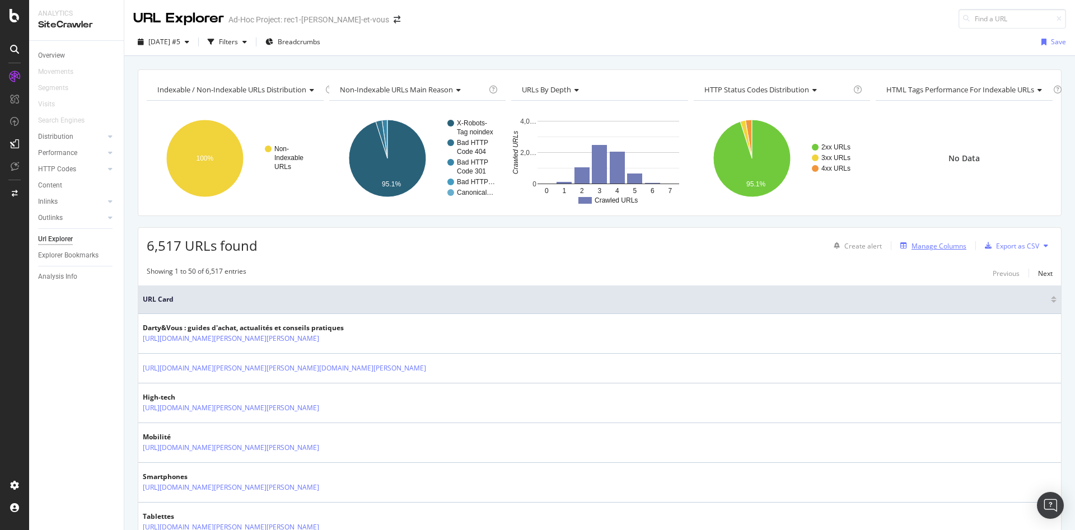
click at [923, 247] on div "Manage Columns" at bounding box center [938, 246] width 55 height 10
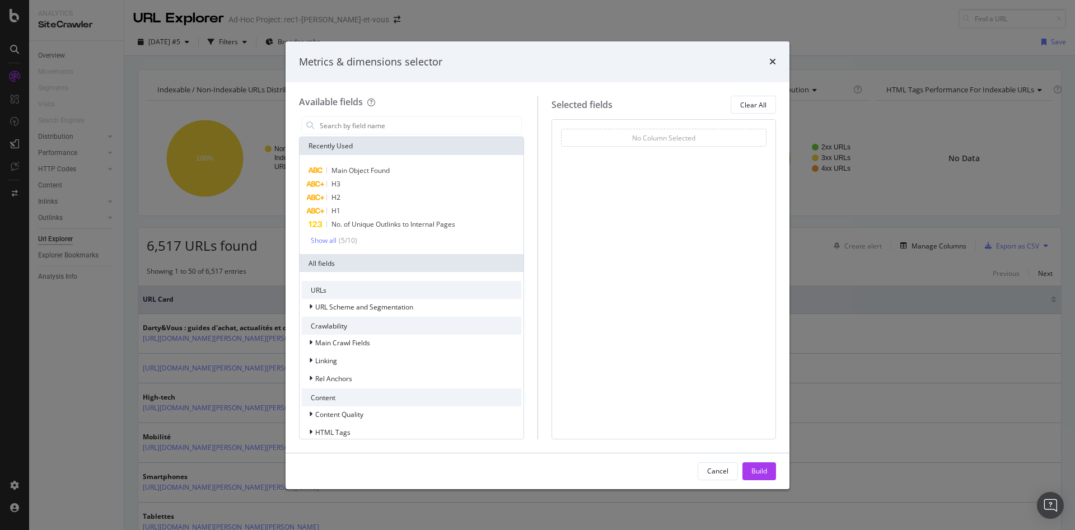
click at [386, 331] on div "Crawlability" at bounding box center [411, 326] width 219 height 18
click at [350, 308] on span "URL Scheme and Segmentation" at bounding box center [364, 307] width 98 height 10
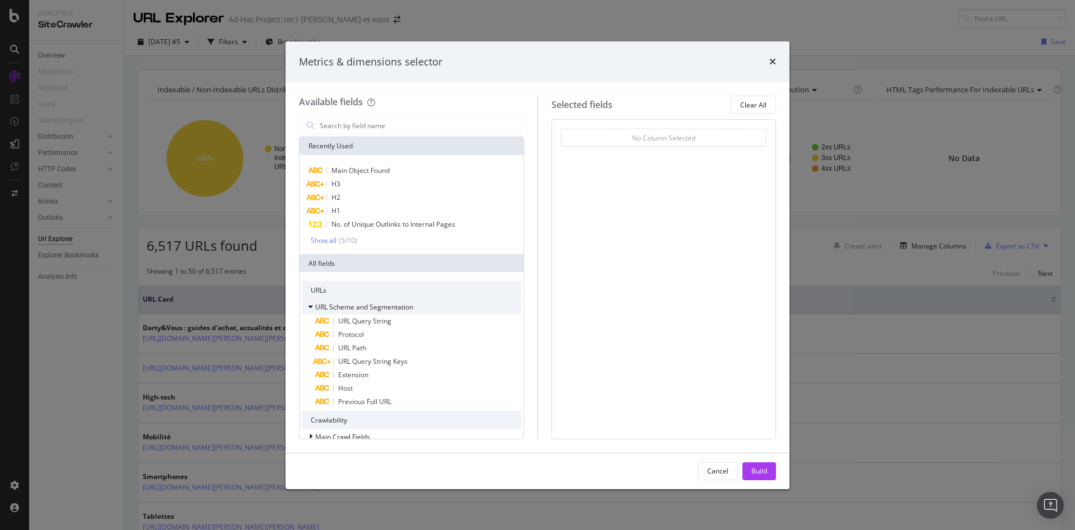
click at [350, 307] on span "URL Scheme and Segmentation" at bounding box center [364, 307] width 98 height 10
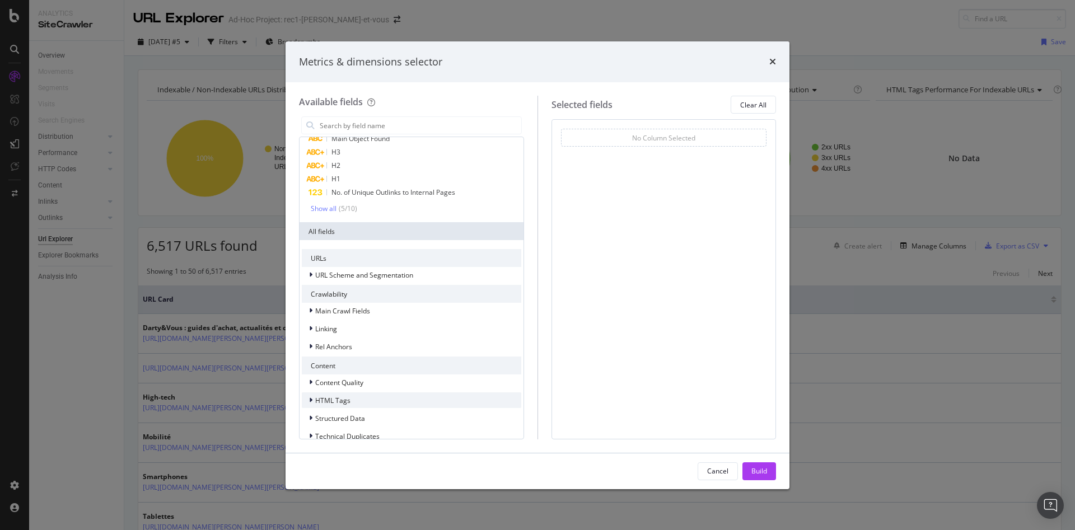
scroll to position [46, 0]
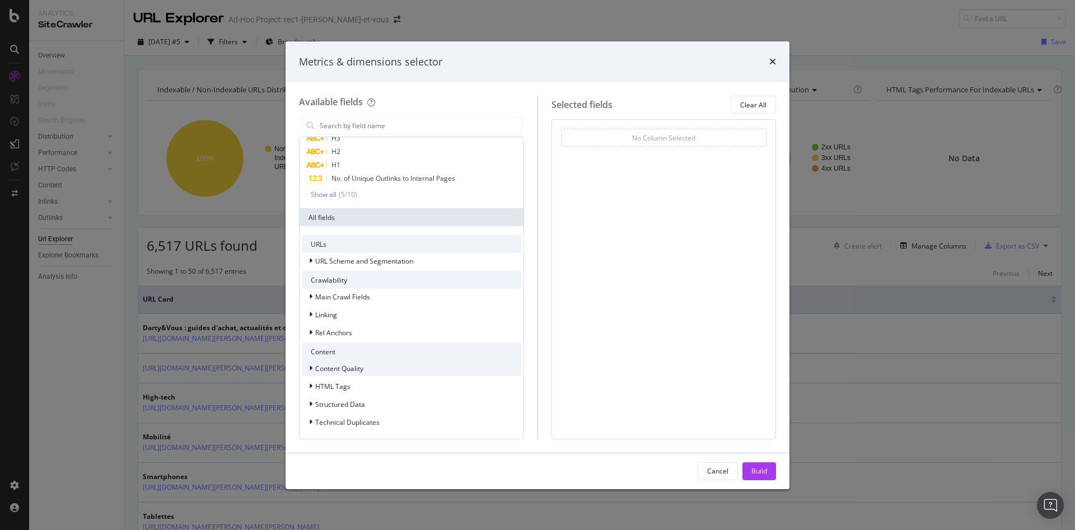
click at [355, 370] on span "Content Quality" at bounding box center [339, 369] width 48 height 10
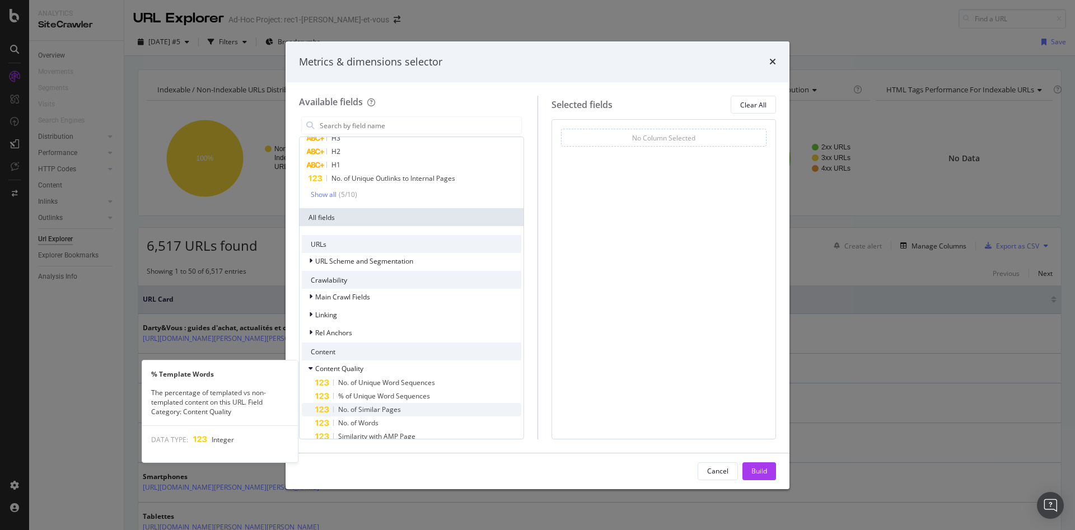
scroll to position [214, 0]
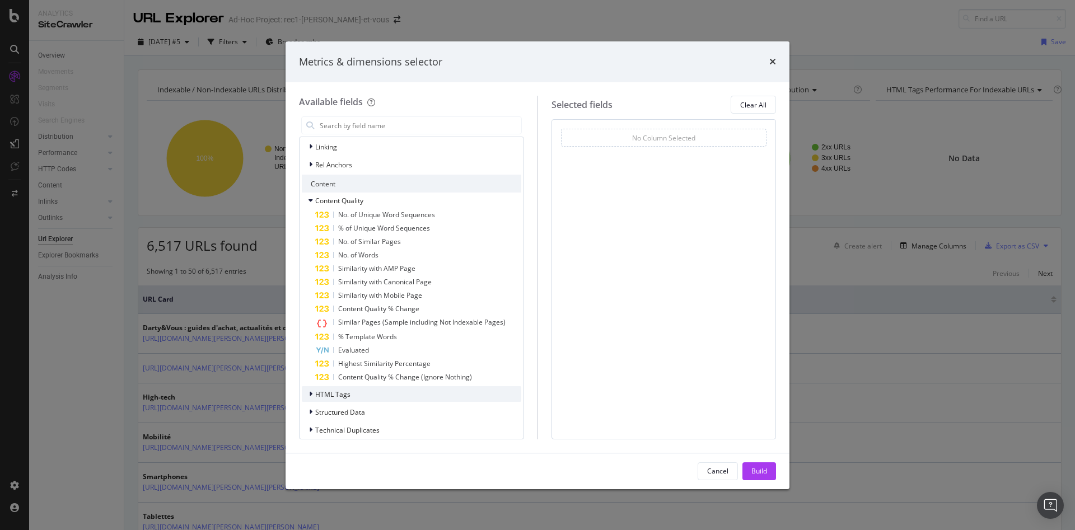
click at [364, 398] on div "HTML Tags" at bounding box center [411, 394] width 219 height 16
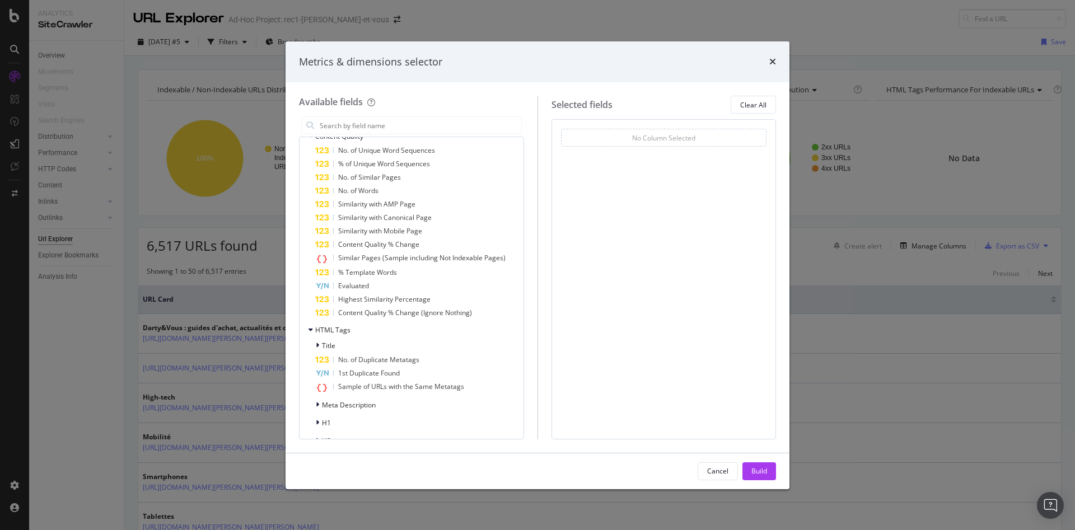
scroll to position [350, 0]
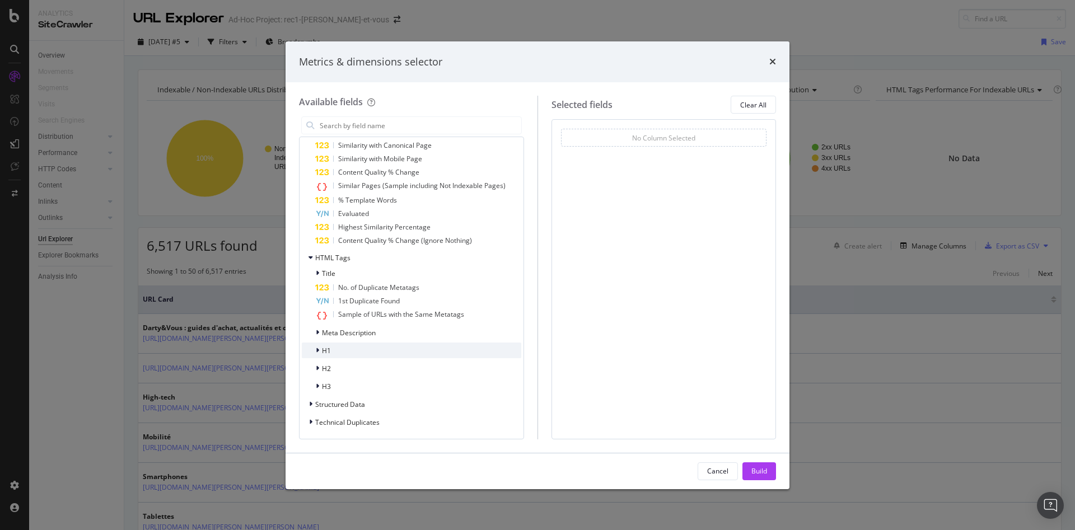
click at [345, 350] on div "H1" at bounding box center [411, 351] width 219 height 16
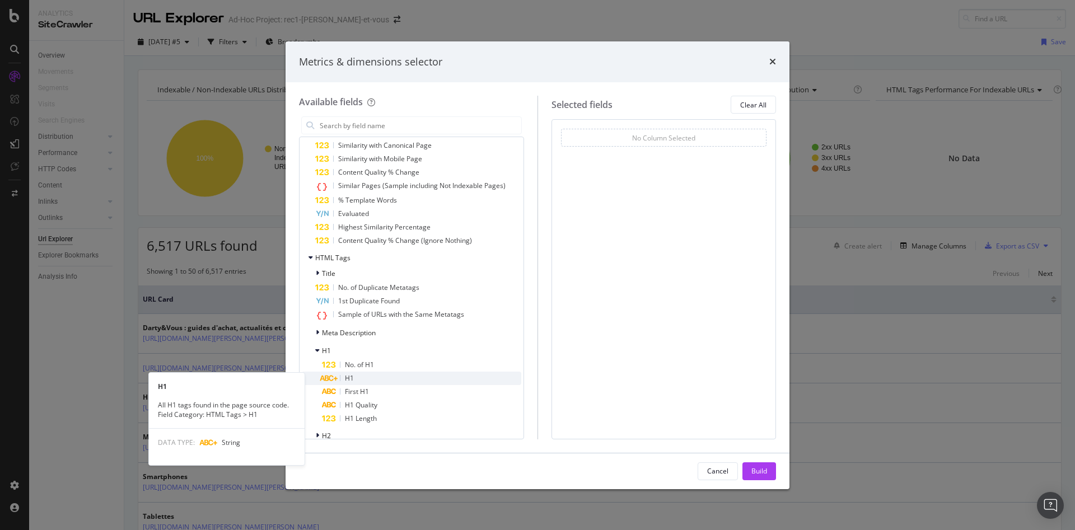
click at [362, 378] on div "H1" at bounding box center [421, 378] width 199 height 13
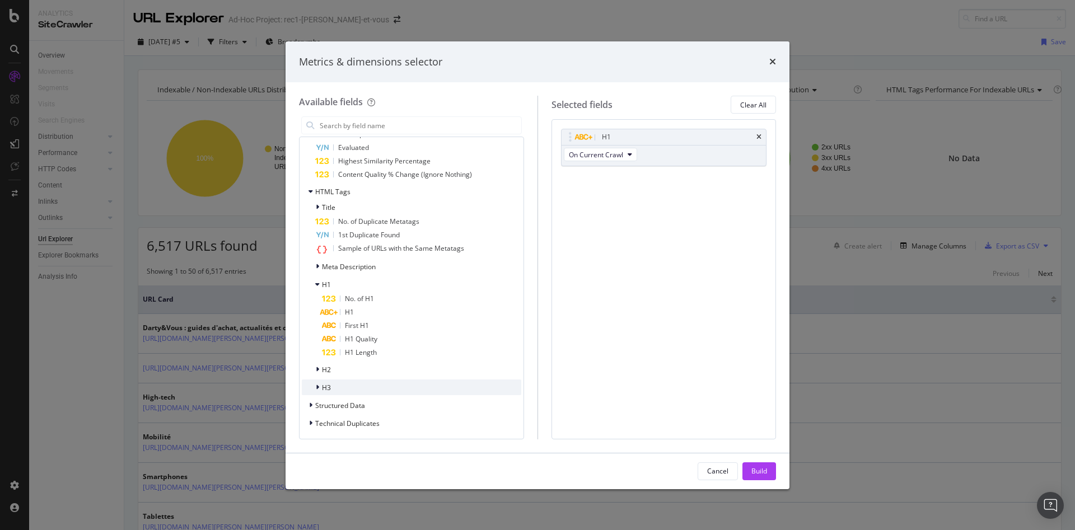
scroll to position [418, 0]
click at [335, 370] on div "H2" at bounding box center [411, 368] width 219 height 16
click at [360, 399] on div "H2" at bounding box center [421, 396] width 199 height 13
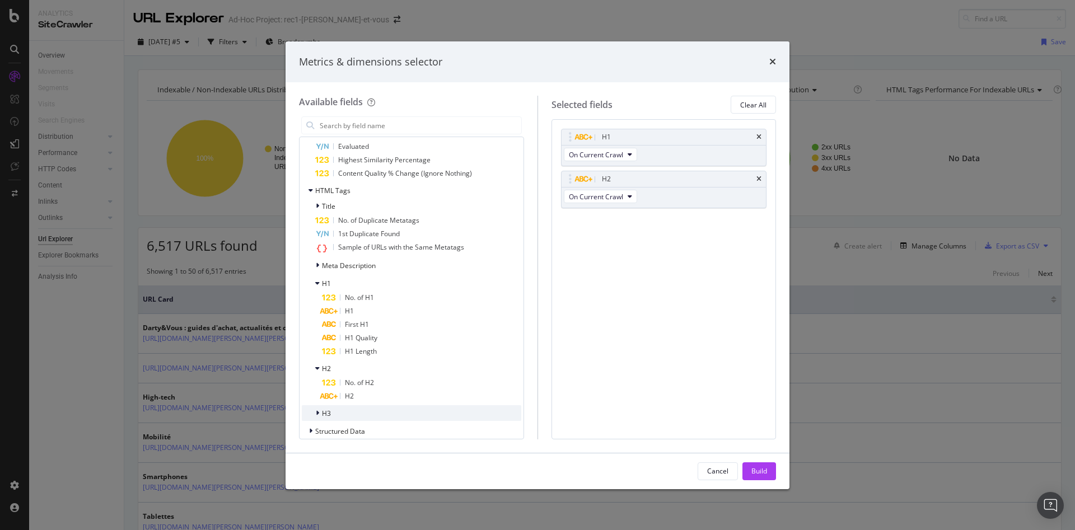
click at [339, 414] on div "H3" at bounding box center [411, 413] width 219 height 16
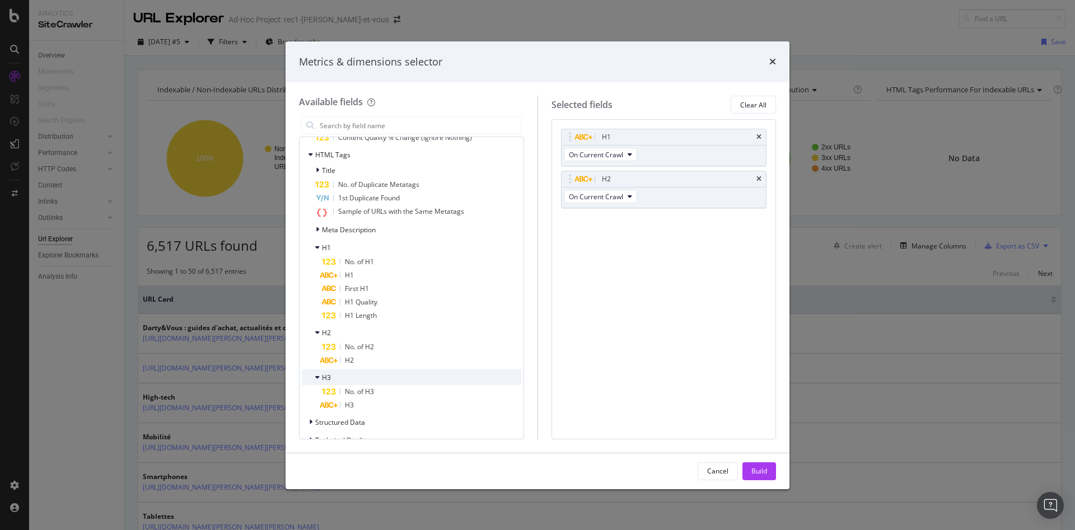
scroll to position [471, 0]
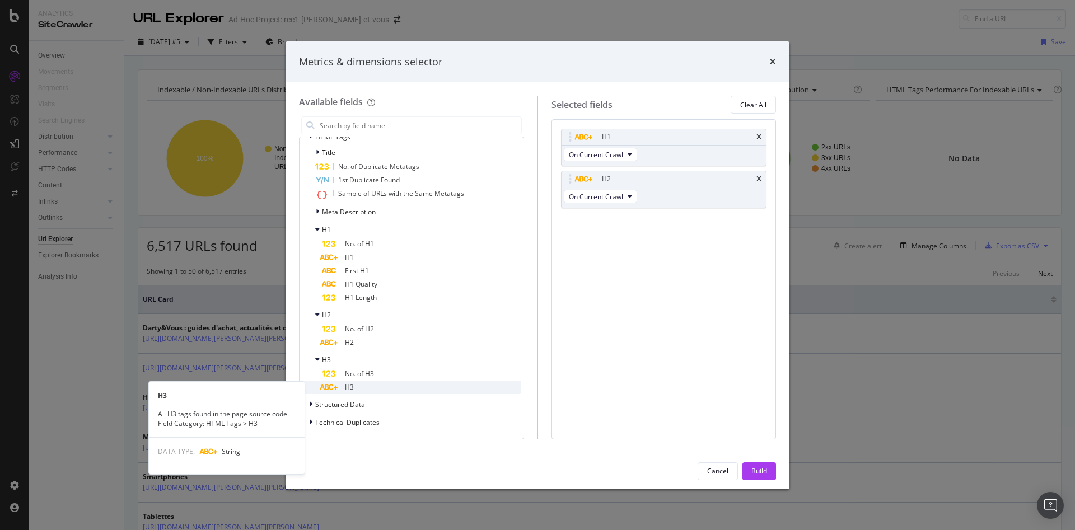
click at [369, 390] on div "H3" at bounding box center [421, 387] width 199 height 13
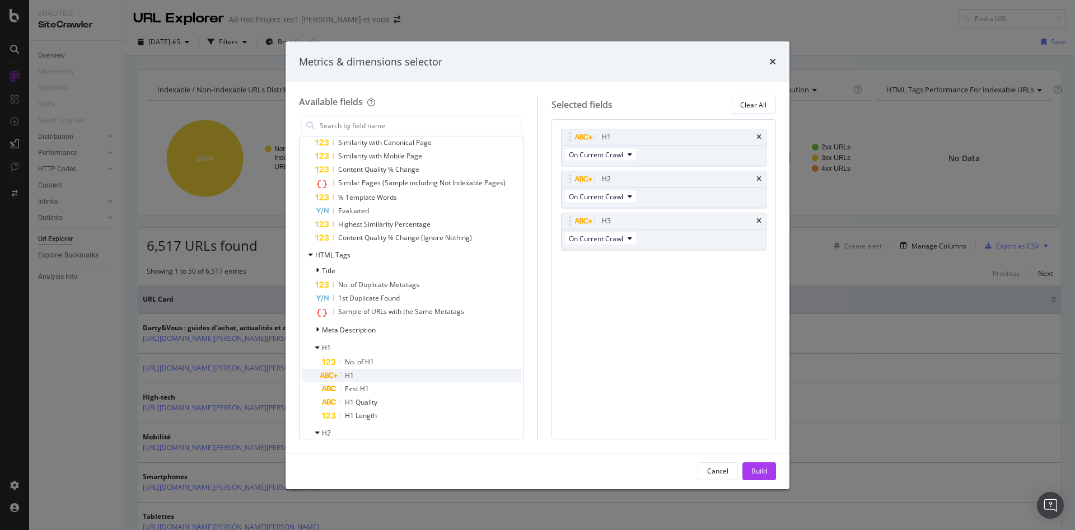
scroll to position [303, 0]
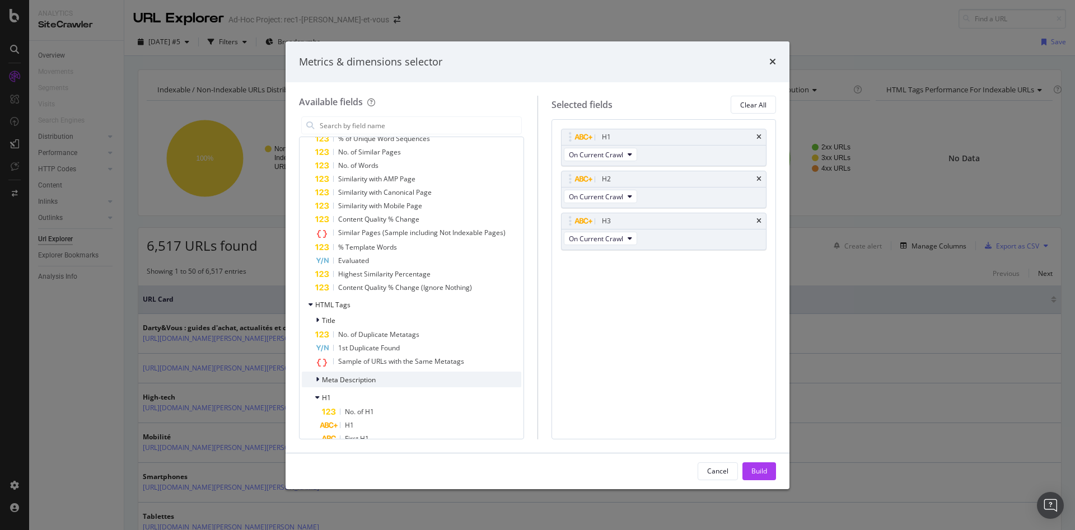
click at [374, 380] on span "Meta Description" at bounding box center [349, 380] width 54 height 10
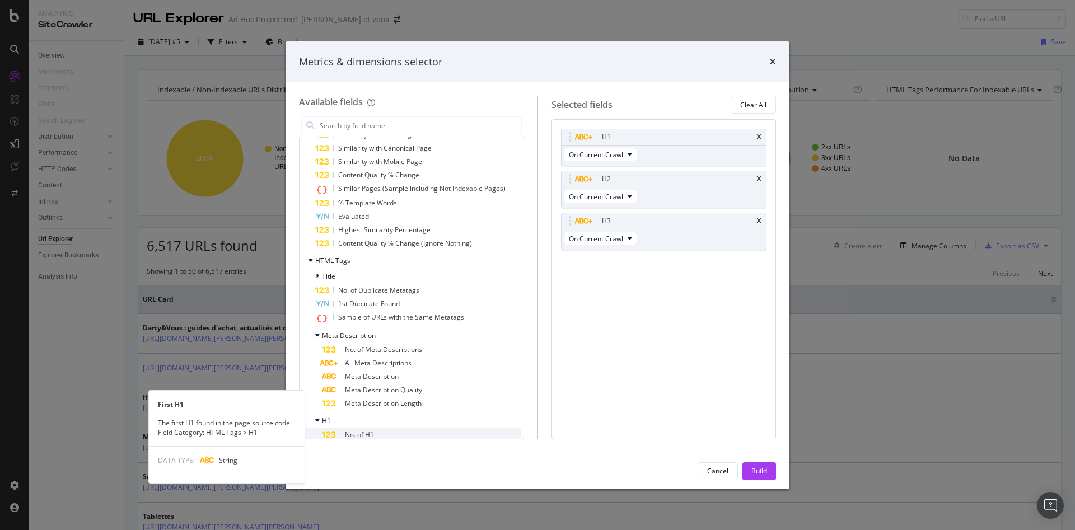
scroll to position [415, 0]
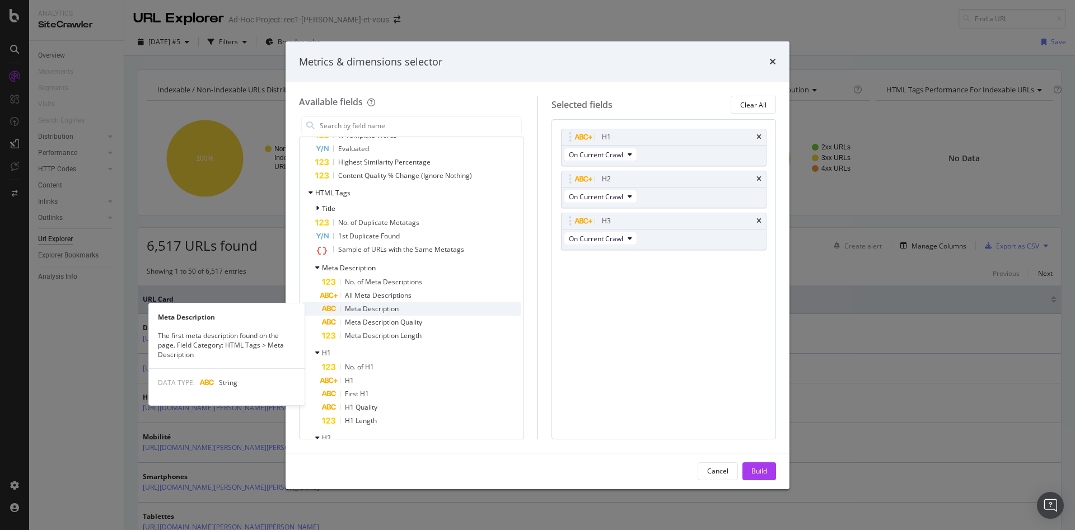
click at [389, 307] on span "Meta Description" at bounding box center [372, 309] width 54 height 10
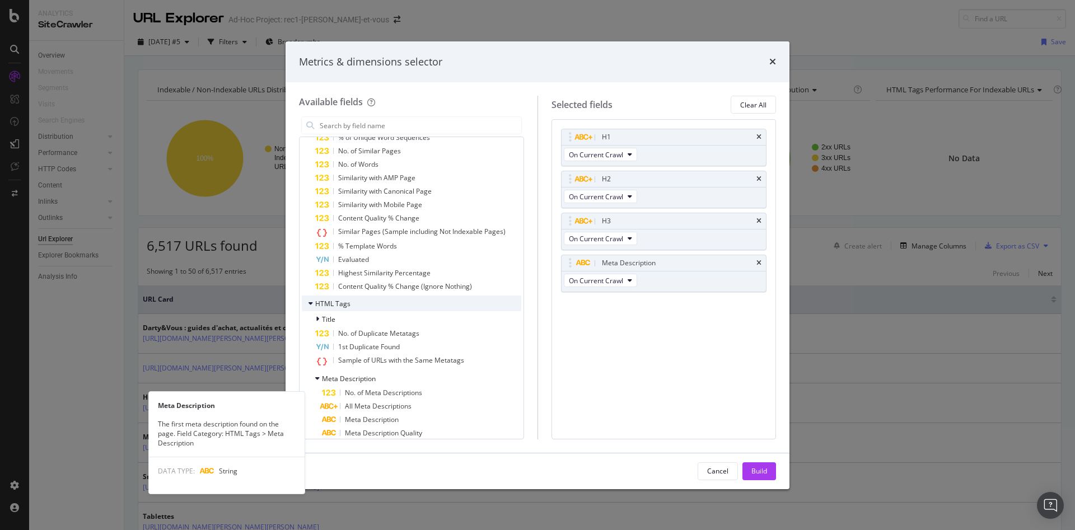
scroll to position [303, 0]
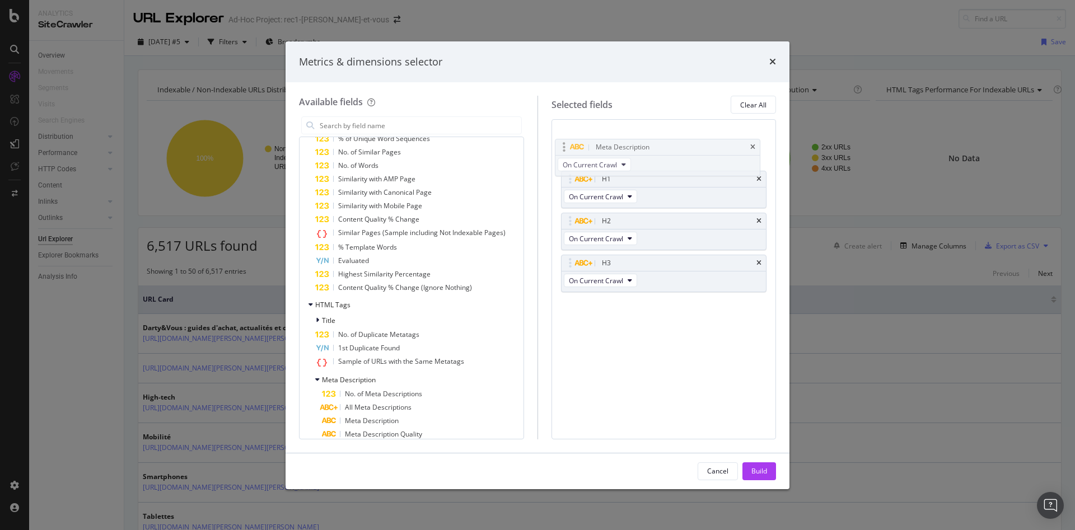
drag, startPoint x: 572, startPoint y: 260, endPoint x: 577, endPoint y: 143, distance: 117.1
click at [577, 143] on body "Analytics SiteCrawler Overview Movements Segments Visits Search Engines Distrib…" at bounding box center [537, 265] width 1075 height 530
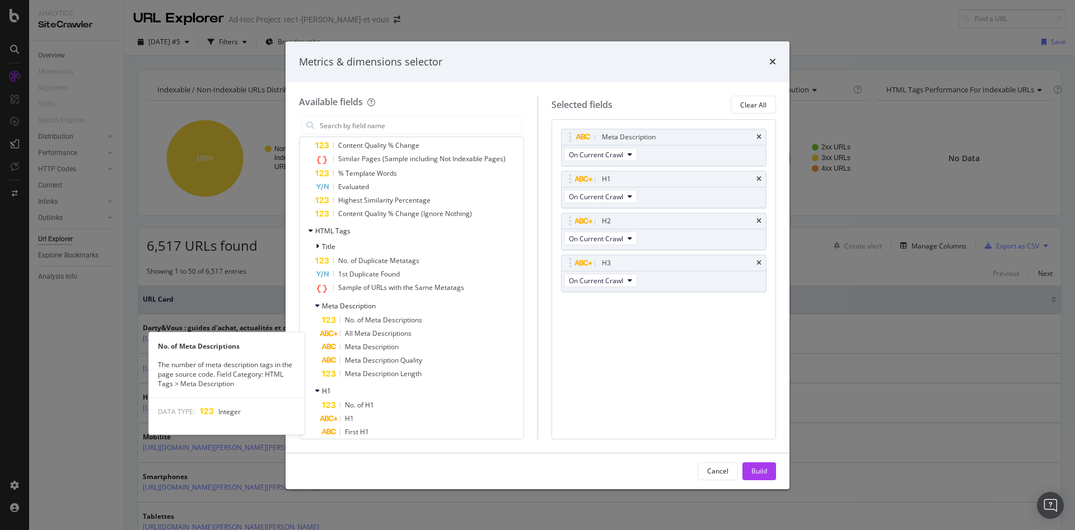
scroll to position [359, 0]
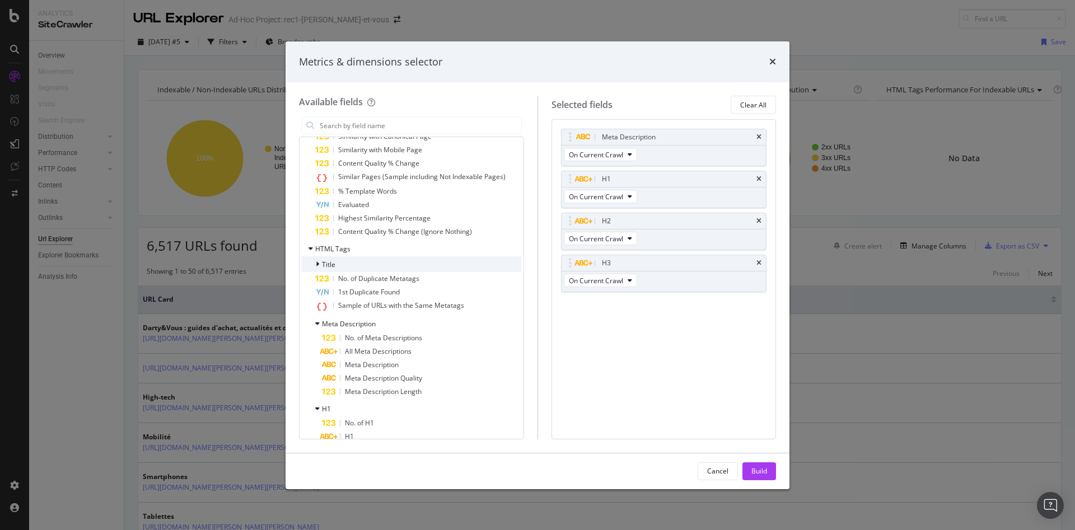
click at [318, 264] on icon "modal" at bounding box center [317, 264] width 3 height 7
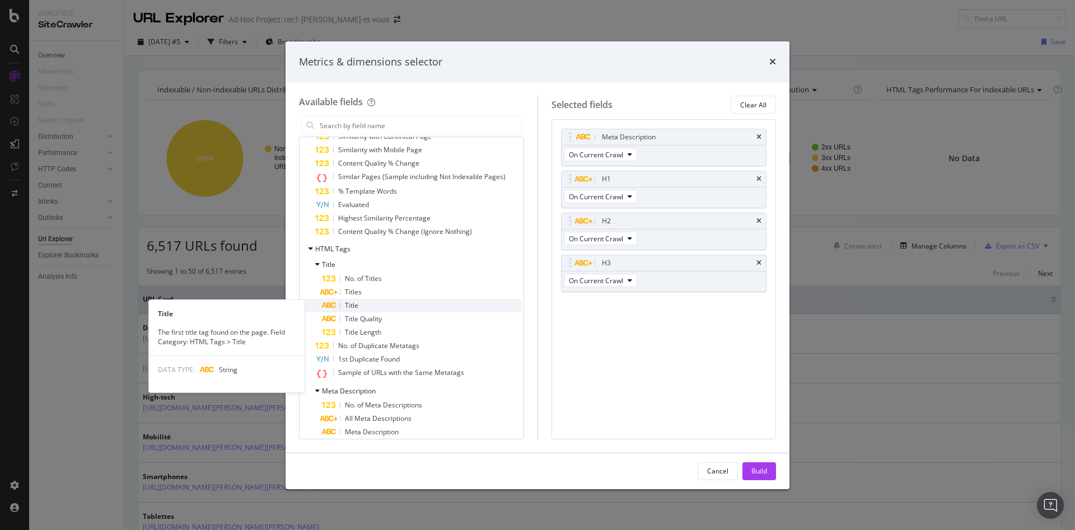
click at [375, 306] on div "Title" at bounding box center [421, 305] width 199 height 13
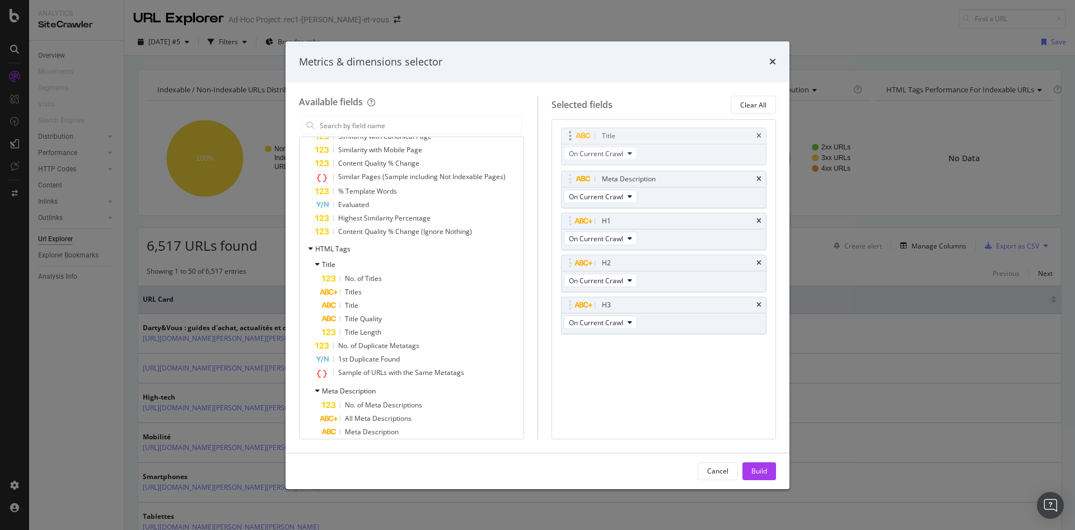
drag, startPoint x: 568, startPoint y: 310, endPoint x: 568, endPoint y: 141, distance: 169.1
click at [568, 141] on body "Analytics SiteCrawler Overview Movements Segments Visits Search Engines Distrib…" at bounding box center [537, 265] width 1075 height 530
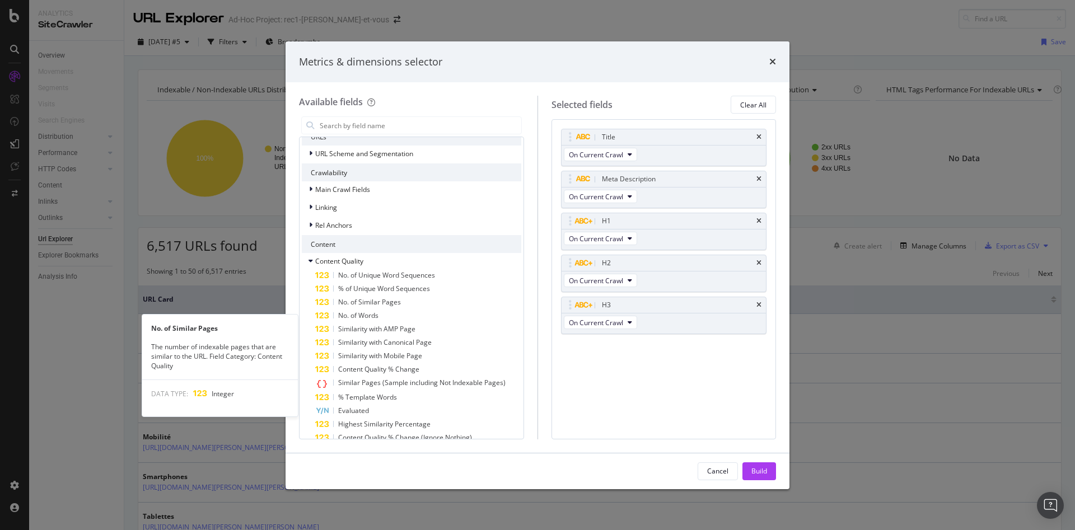
scroll to position [135, 0]
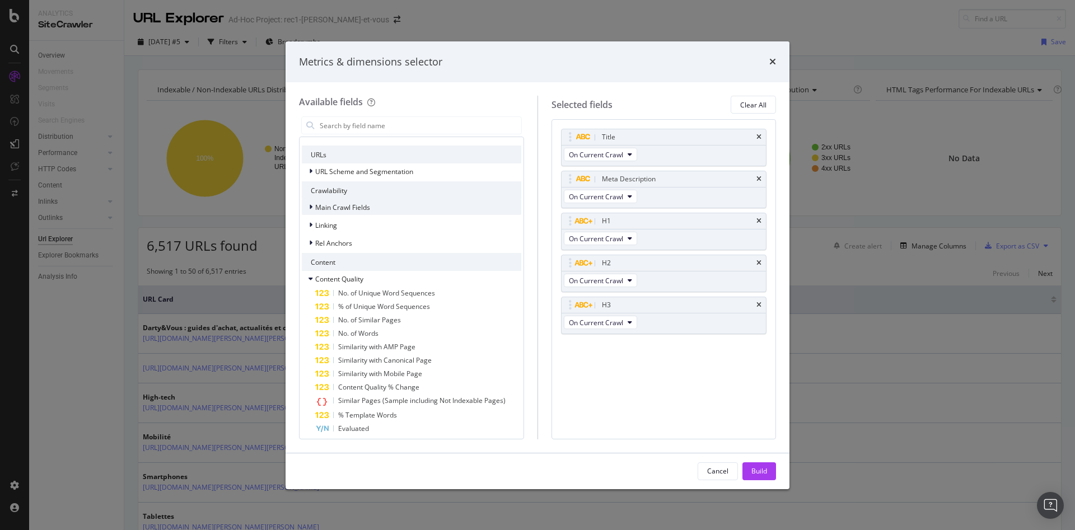
click at [345, 204] on span "Main Crawl Fields" at bounding box center [342, 208] width 55 height 10
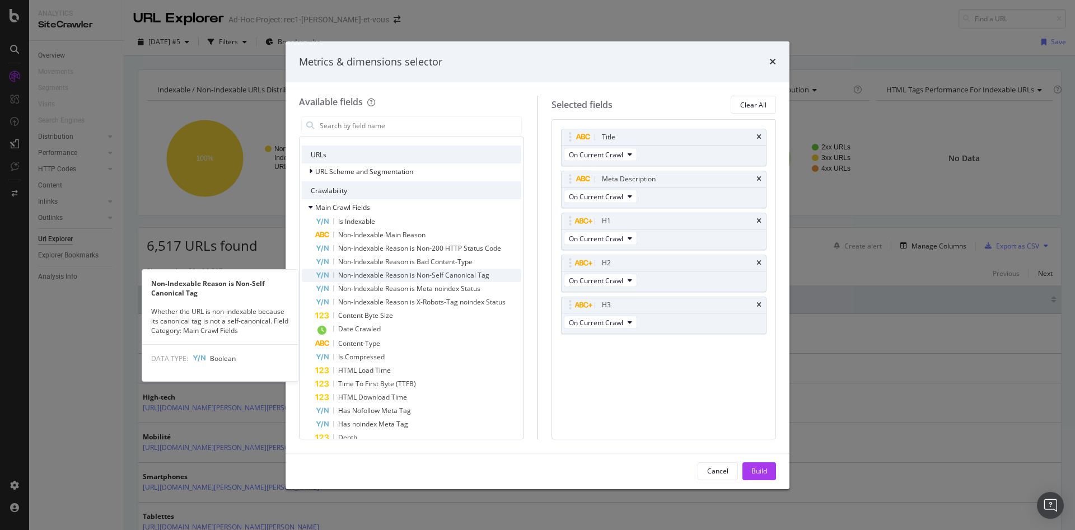
click at [394, 276] on span "Non-Indexable Reason is Non-Self Canonical Tag" at bounding box center [413, 275] width 151 height 10
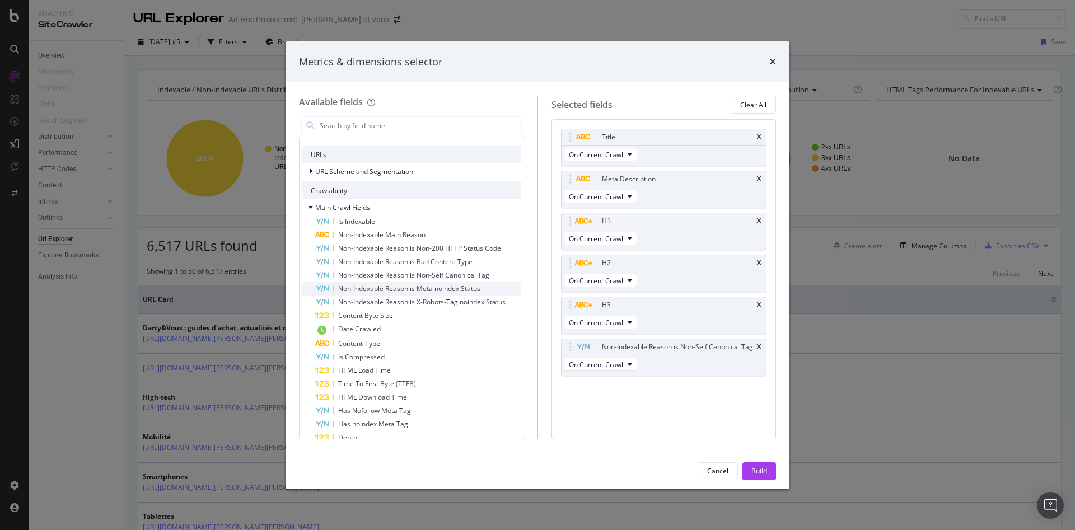
click at [401, 289] on span "Non-Indexable Reason is Meta noindex Status" at bounding box center [409, 289] width 142 height 10
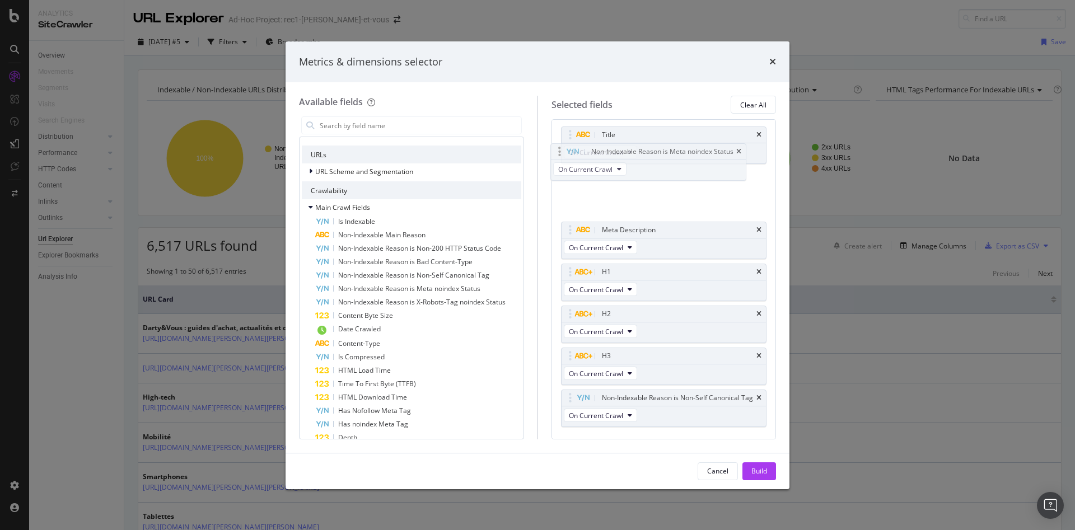
scroll to position [0, 0]
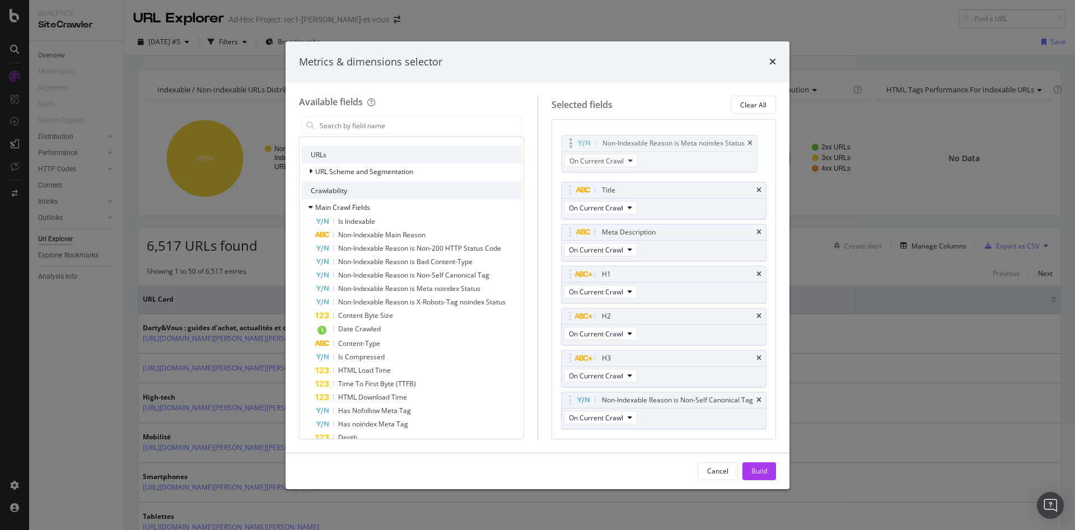
drag, startPoint x: 571, startPoint y: 401, endPoint x: 572, endPoint y: 146, distance: 254.7
click at [572, 146] on body "Analytics SiteCrawler Overview Movements Segments Visits Search Engines Distrib…" at bounding box center [537, 265] width 1075 height 530
drag, startPoint x: 566, startPoint y: 409, endPoint x: 564, endPoint y: 138, distance: 270.9
click at [564, 138] on body "Analytics SiteCrawler Overview Movements Segments Visits Search Engines Distrib…" at bounding box center [537, 265] width 1075 height 530
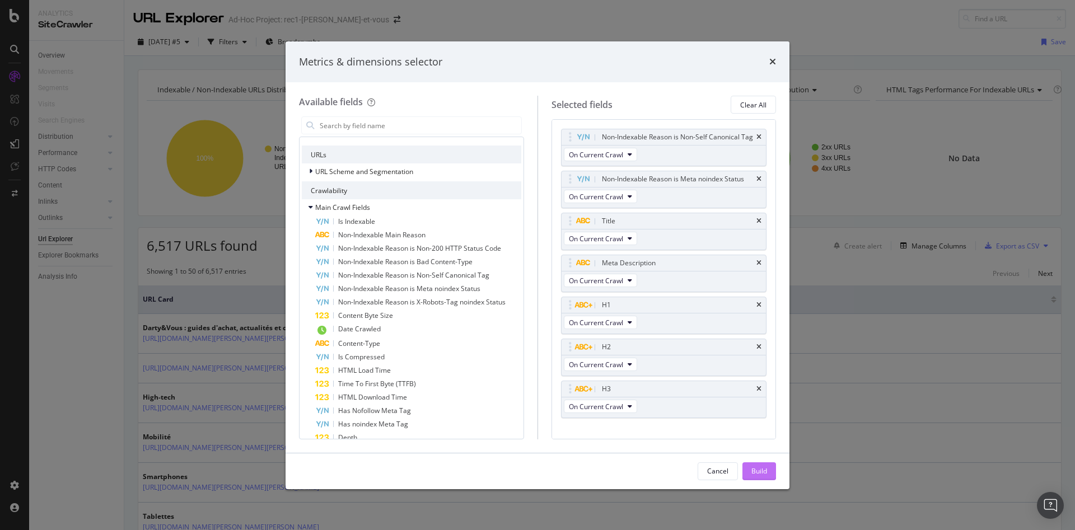
click at [756, 466] on div "Build" at bounding box center [759, 471] width 16 height 10
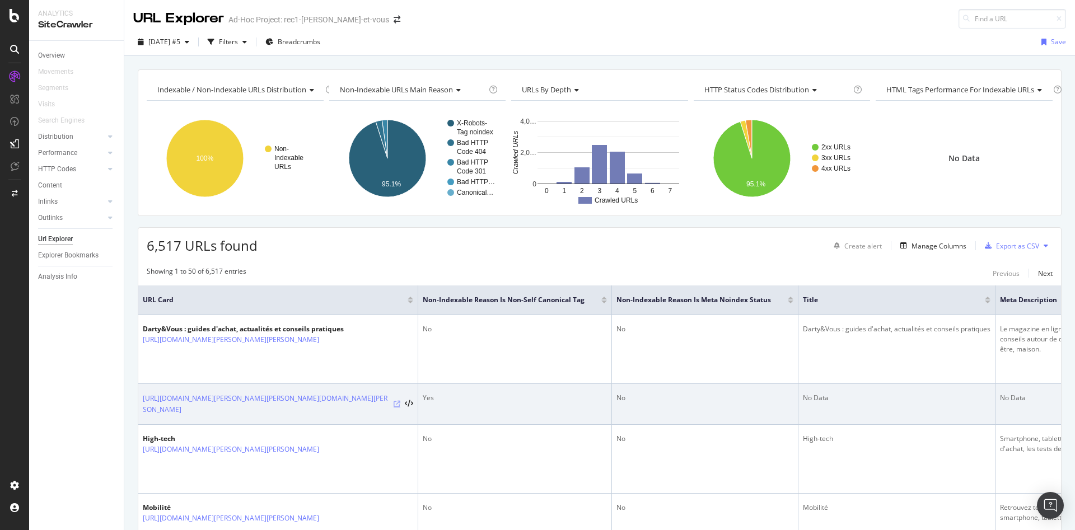
click at [394, 401] on icon at bounding box center [397, 404] width 7 height 7
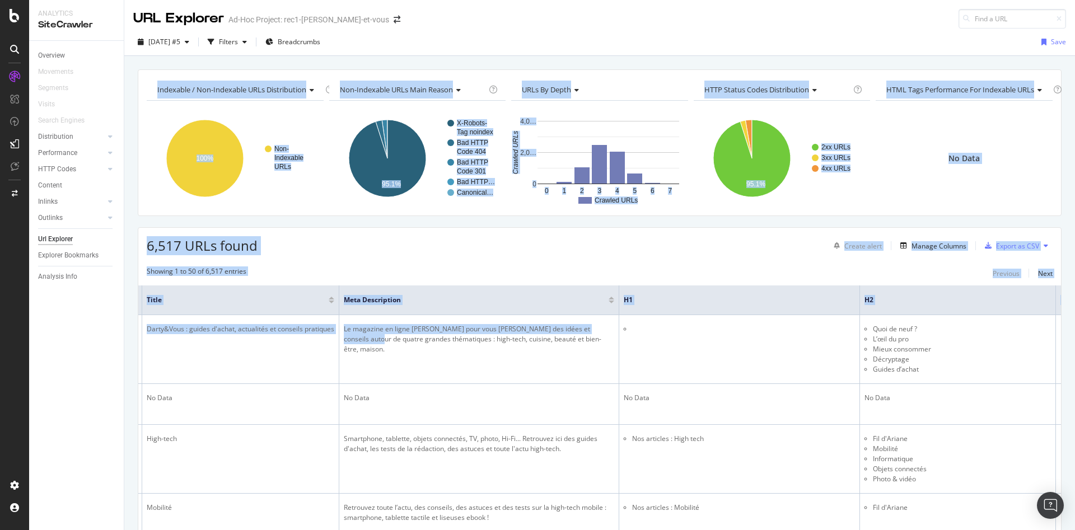
scroll to position [0, 694]
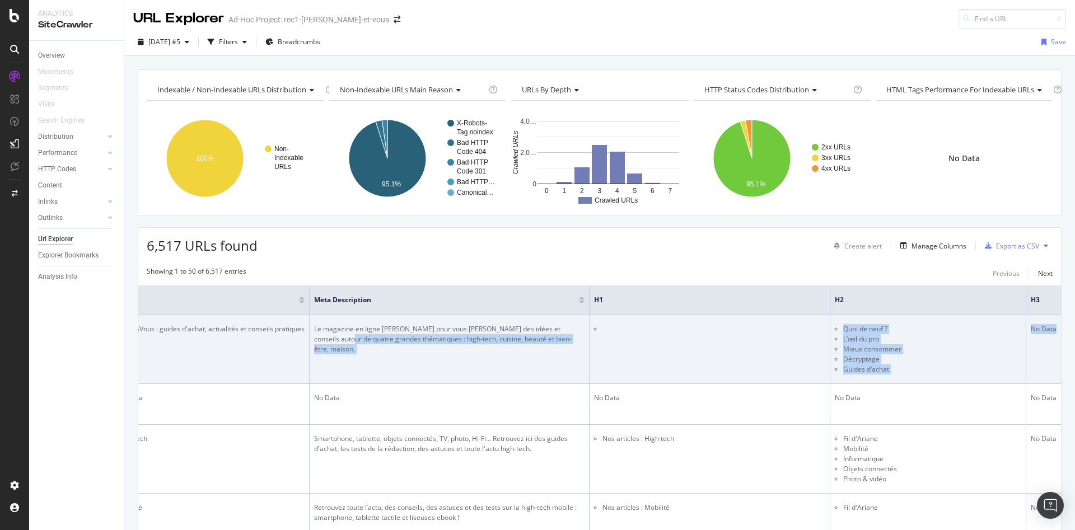
drag, startPoint x: 1021, startPoint y: 339, endPoint x: 1033, endPoint y: 340, distance: 11.8
click at [1049, 338] on tr "Darty&Vous : guides d'achat, actualités et conseils pratiques https://www.rec1.…" at bounding box center [257, 349] width 1608 height 69
click at [1026, 345] on td "No Data" at bounding box center [1043, 349] width 35 height 69
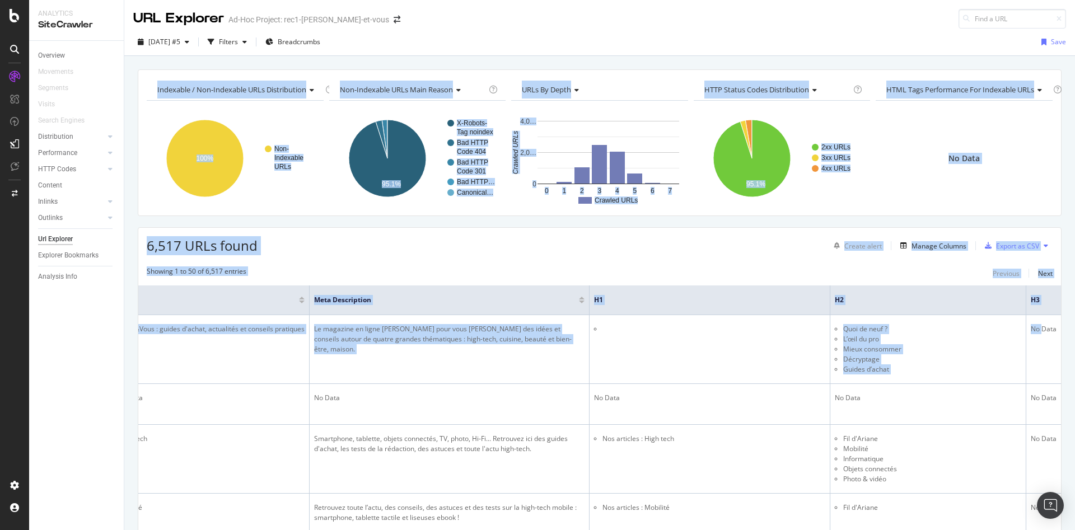
drag, startPoint x: 1033, startPoint y: 349, endPoint x: 1074, endPoint y: 345, distance: 41.6
click at [1074, 345] on div "URL Explorer Ad-Hoc Project: rec1-darty-et-vous 2025 Sep. 23rd #5 Filters Bread…" at bounding box center [599, 265] width 950 height 530
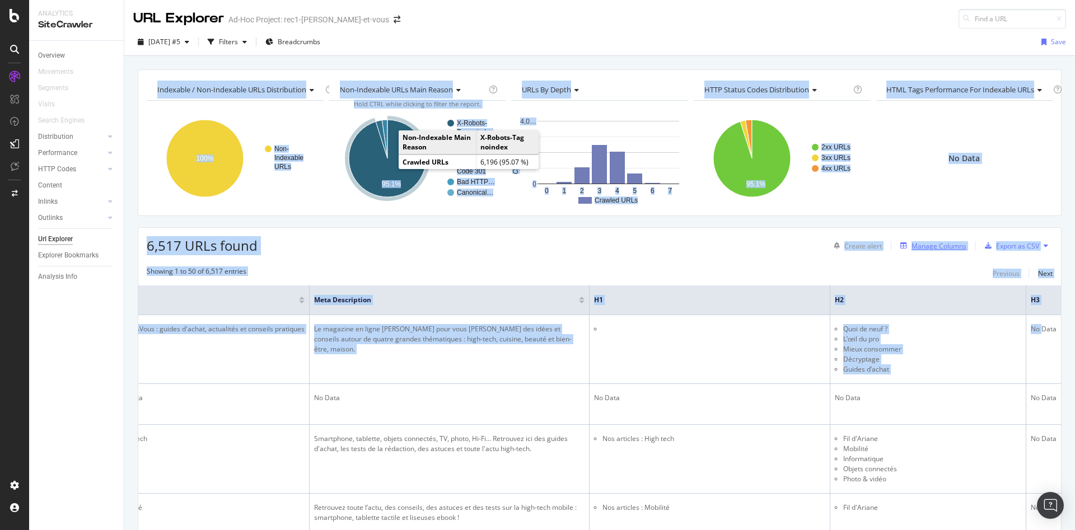
click at [921, 246] on div "Manage Columns" at bounding box center [938, 246] width 55 height 10
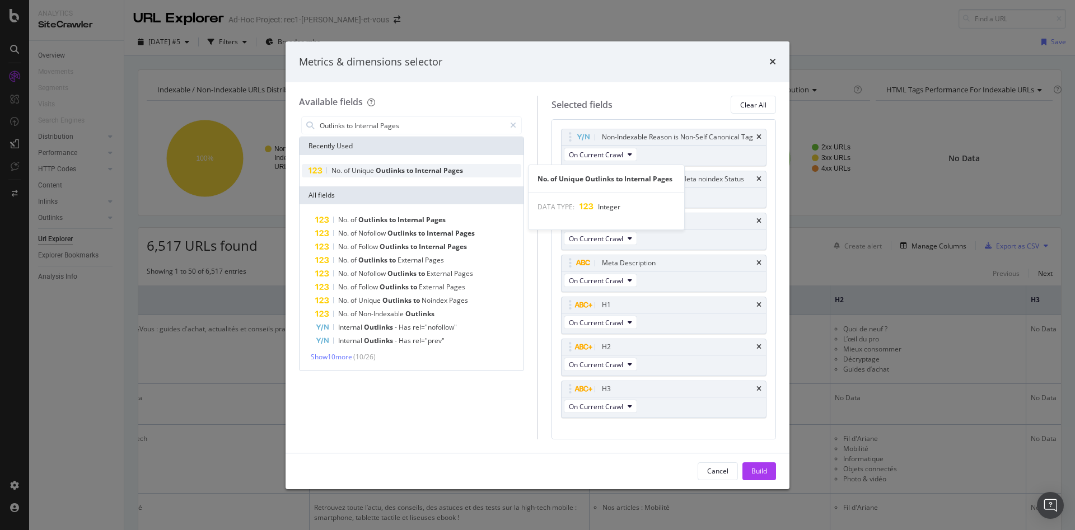
type input "Outlinks to Internal Pages"
click at [436, 175] on span "Internal" at bounding box center [429, 171] width 29 height 10
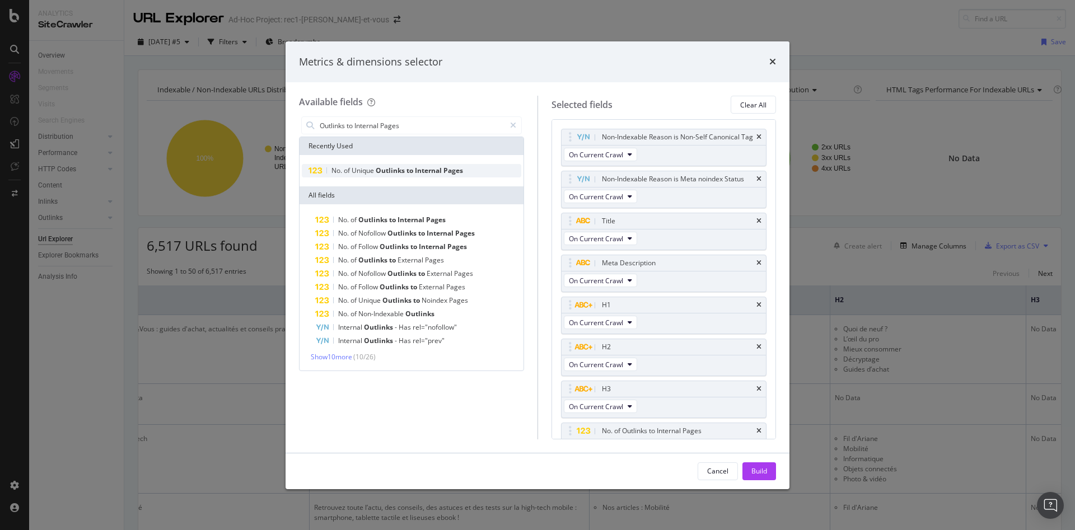
scroll to position [44, 0]
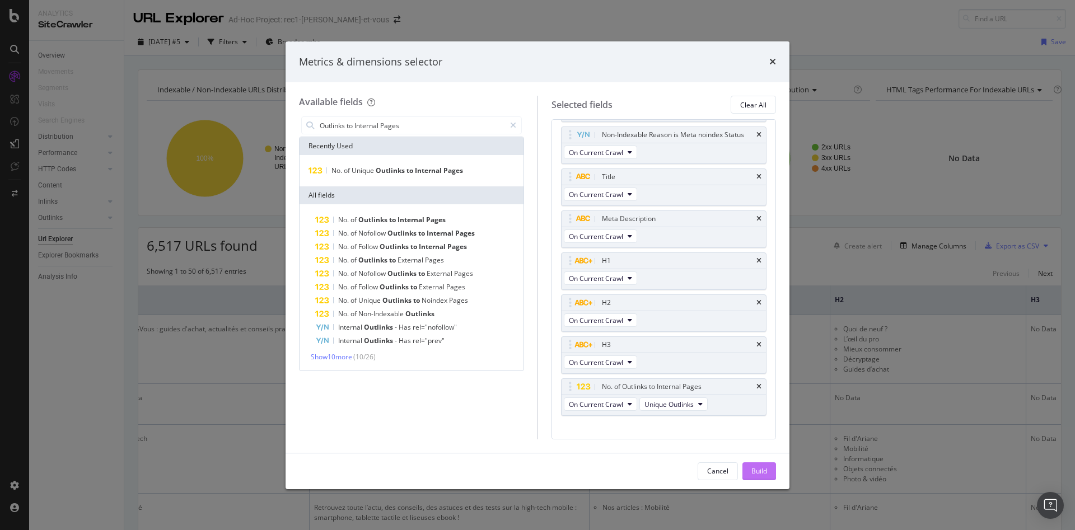
click at [762, 472] on div "Build" at bounding box center [759, 471] width 16 height 10
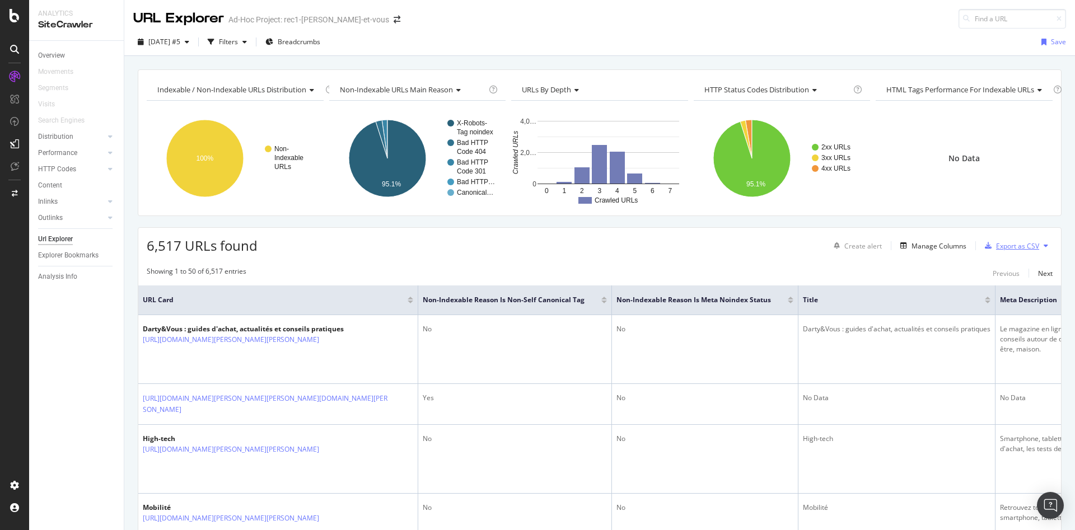
click at [999, 246] on div "Export as CSV" at bounding box center [1017, 246] width 43 height 10
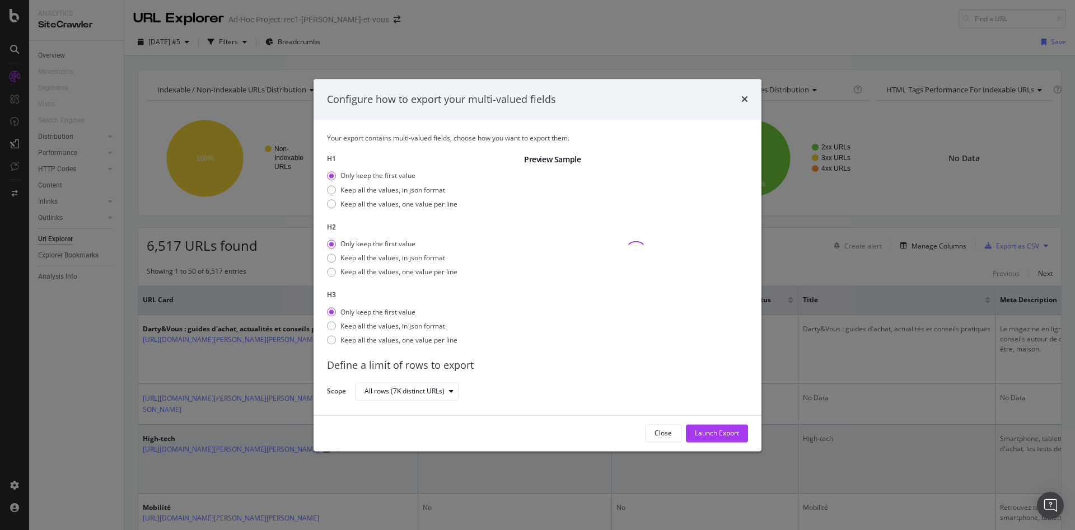
click at [713, 434] on div "Launch Export" at bounding box center [717, 434] width 44 height 10
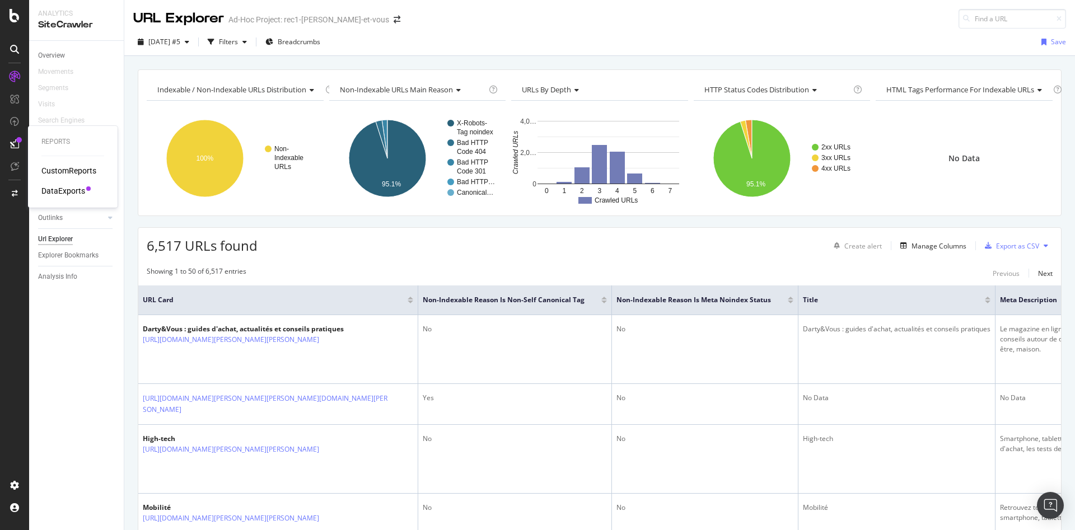
click at [65, 190] on div "DataExports" at bounding box center [63, 190] width 44 height 11
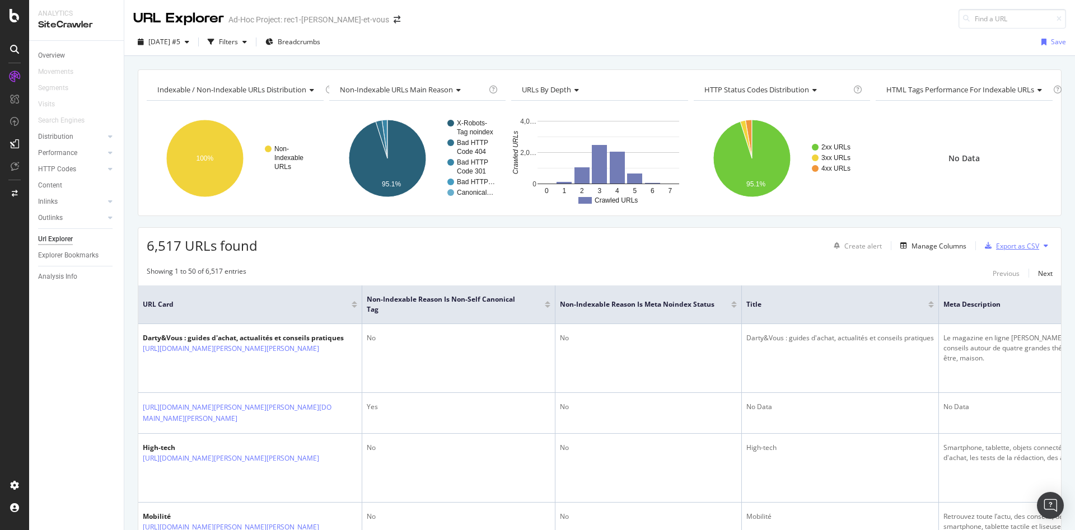
click at [1003, 241] on div "Export as CSV" at bounding box center [1017, 246] width 43 height 10
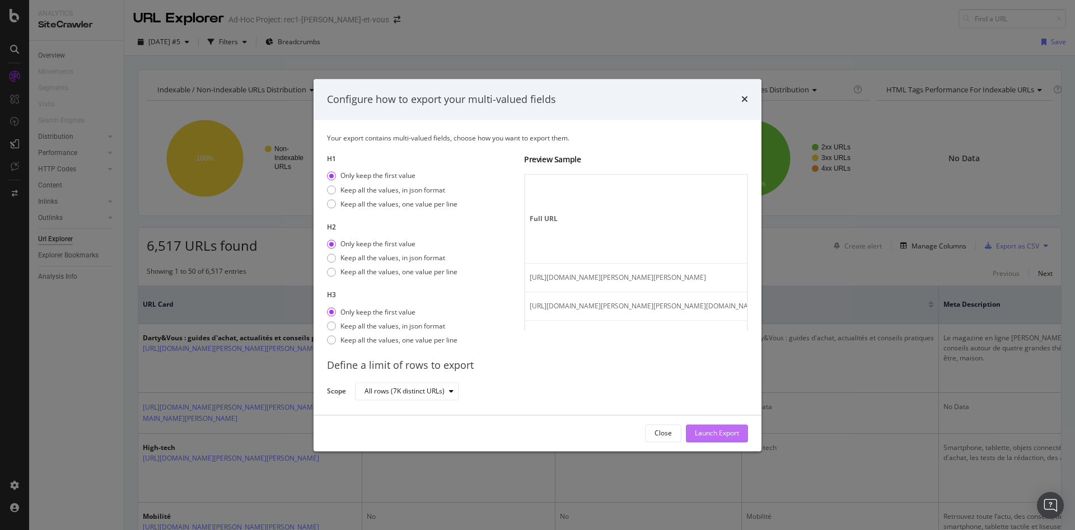
click at [712, 433] on div "Launch Export" at bounding box center [717, 434] width 44 height 10
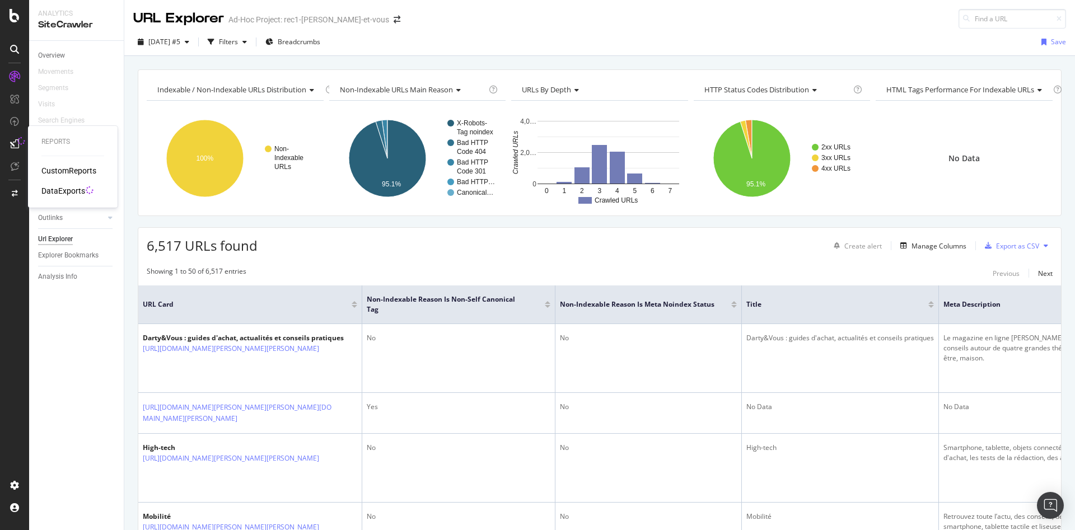
click at [17, 144] on icon at bounding box center [21, 141] width 9 height 9
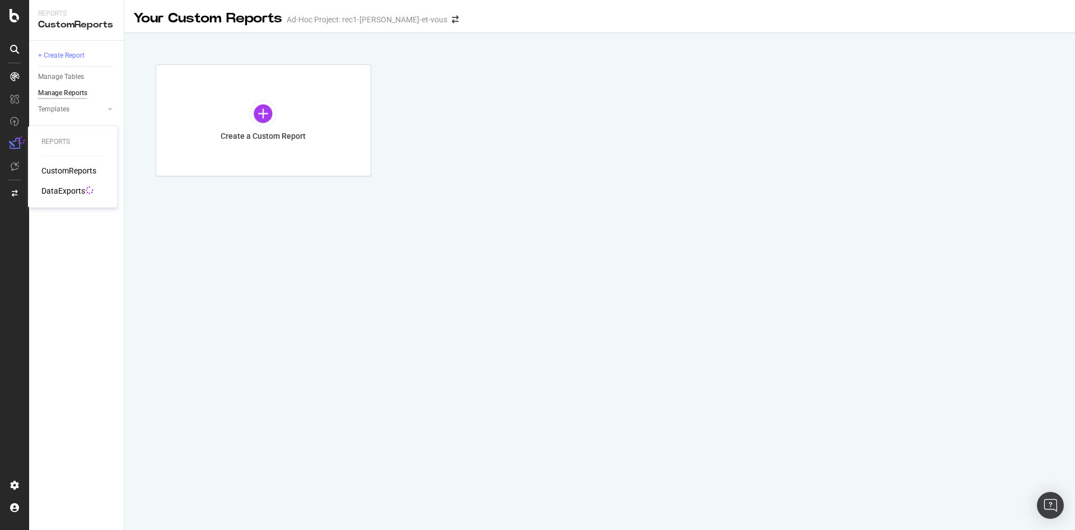
click at [16, 149] on div at bounding box center [15, 144] width 18 height 18
click at [79, 170] on div "CustomReports" at bounding box center [68, 170] width 55 height 11
click at [70, 191] on div "DataExports" at bounding box center [63, 190] width 44 height 11
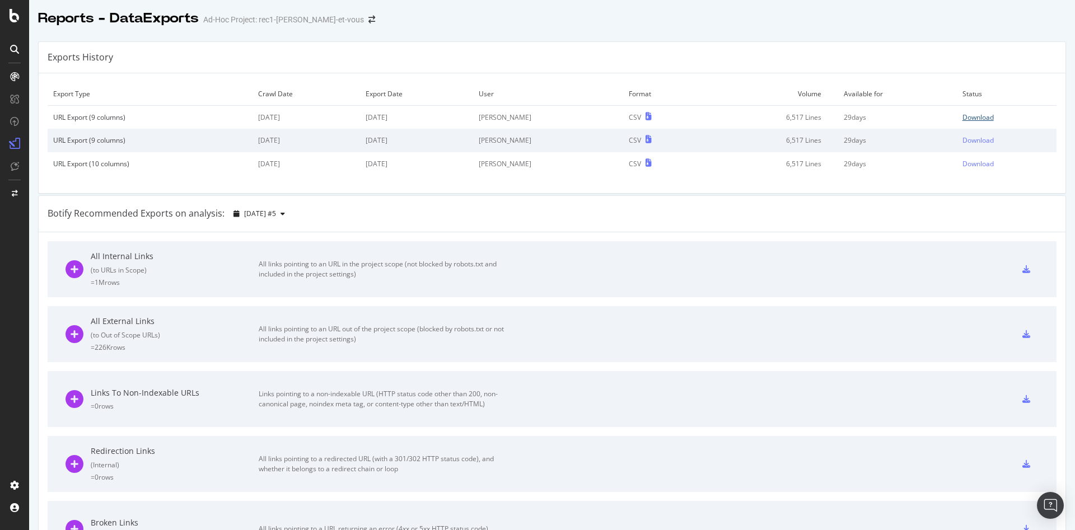
click at [976, 121] on div "Download" at bounding box center [977, 118] width 31 height 10
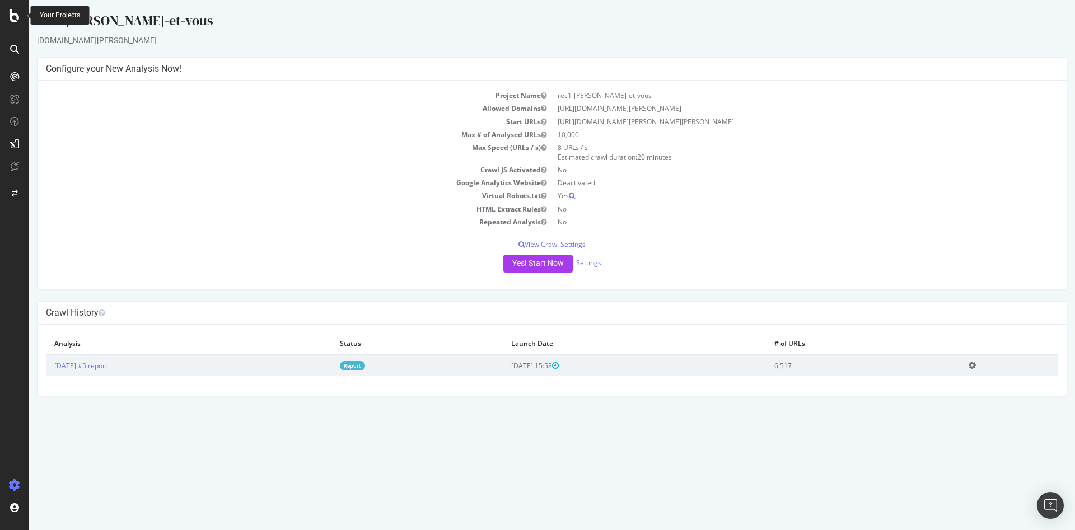
click at [13, 16] on icon at bounding box center [15, 15] width 10 height 13
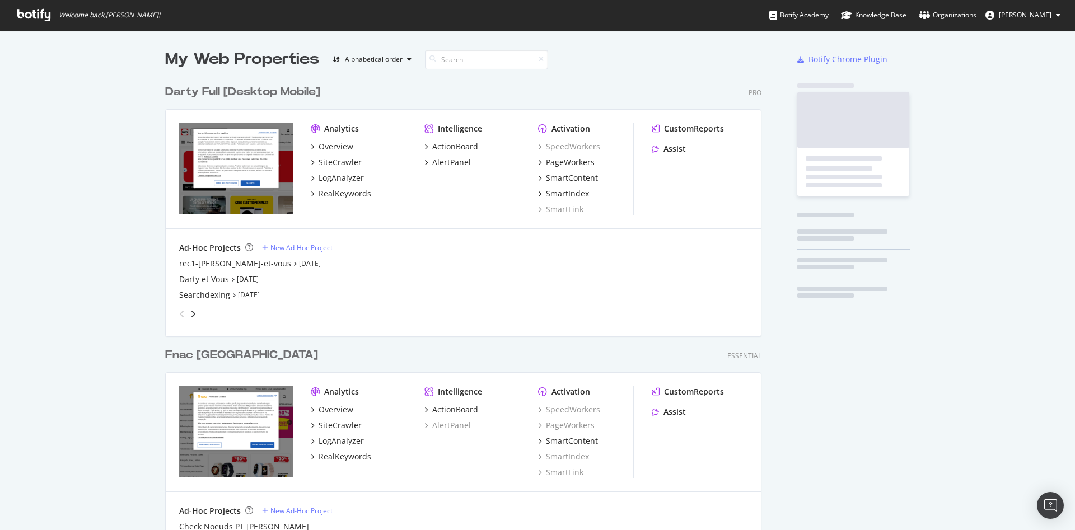
scroll to position [521, 1056]
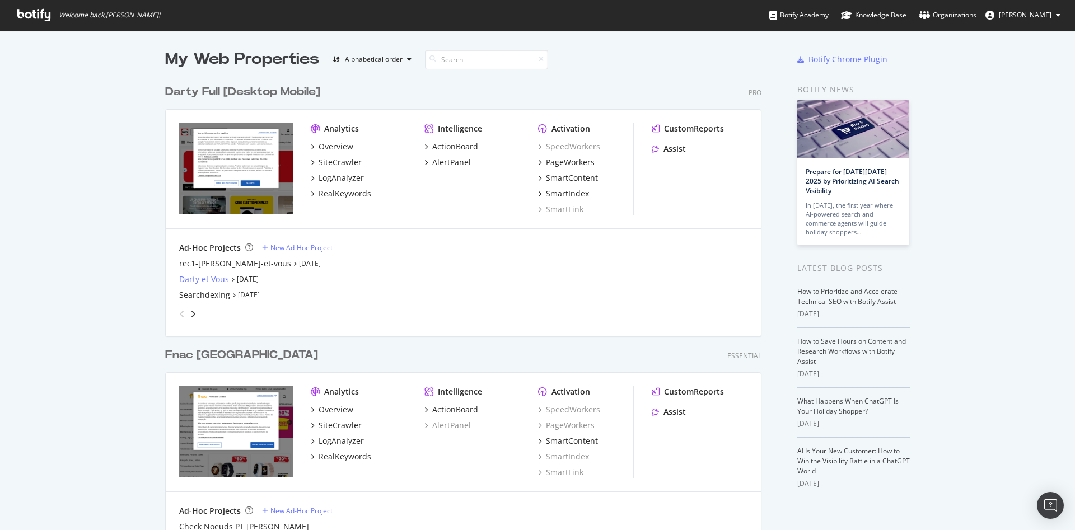
click at [209, 280] on div "Darty et Vous" at bounding box center [204, 279] width 50 height 11
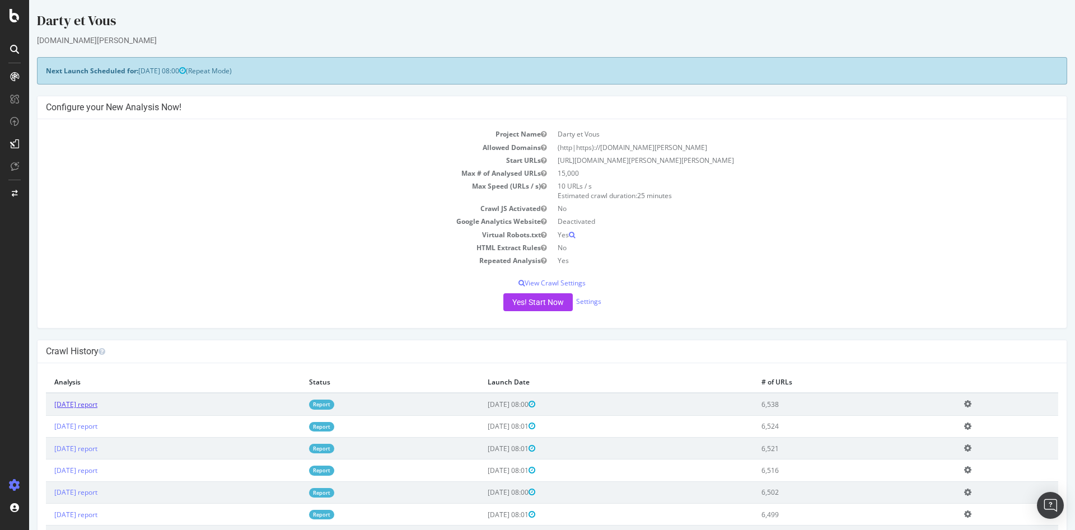
click at [97, 404] on link "2025 Sep. 22nd report" at bounding box center [75, 405] width 43 height 10
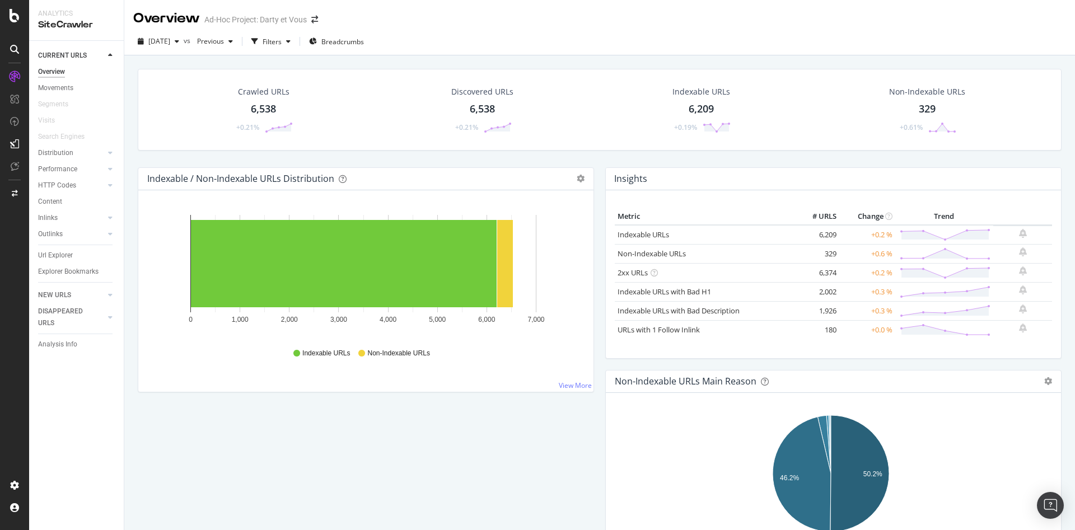
drag, startPoint x: 49, startPoint y: 255, endPoint x: 130, endPoint y: 242, distance: 82.1
click at [49, 255] on div "Url Explorer" at bounding box center [55, 256] width 35 height 12
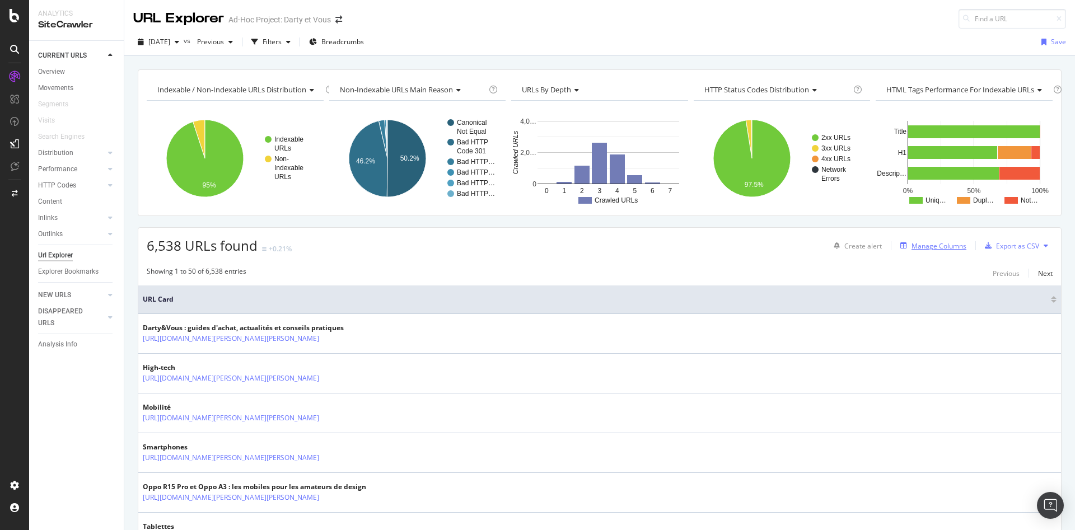
click at [925, 247] on div "Manage Columns" at bounding box center [938, 246] width 55 height 10
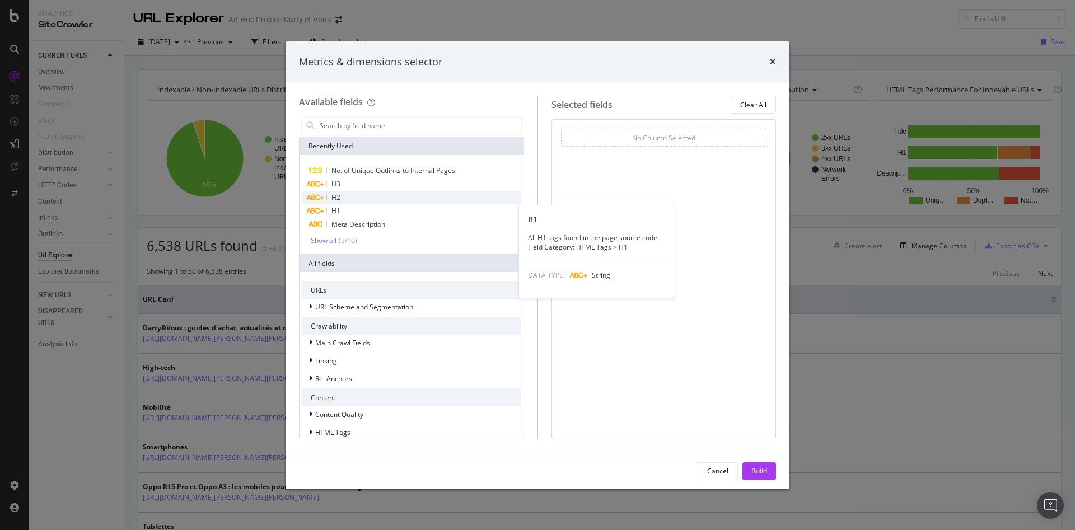
drag, startPoint x: 351, startPoint y: 208, endPoint x: 355, endPoint y: 202, distance: 7.8
click at [351, 209] on div "H1" at bounding box center [411, 210] width 219 height 13
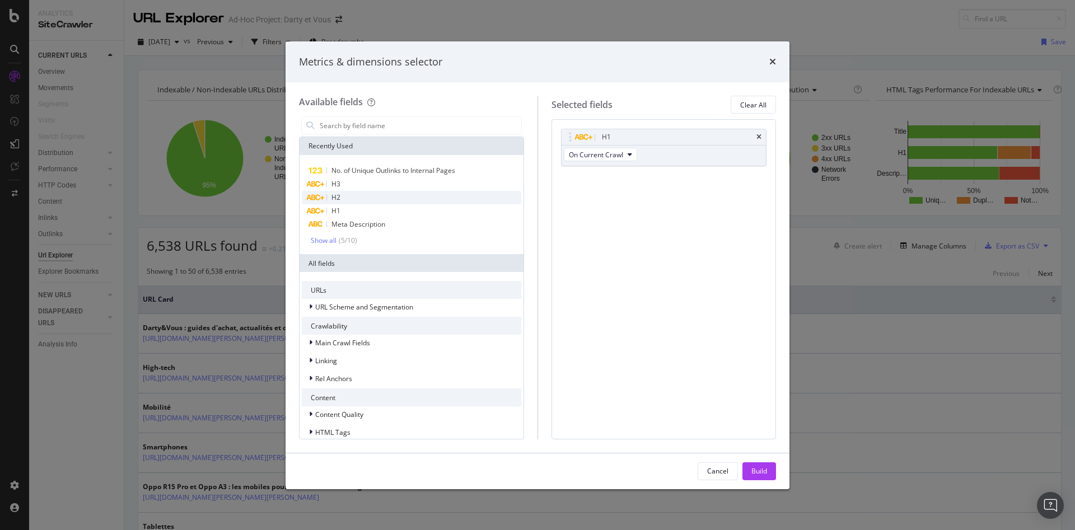
click at [350, 194] on div "H2" at bounding box center [411, 197] width 219 height 13
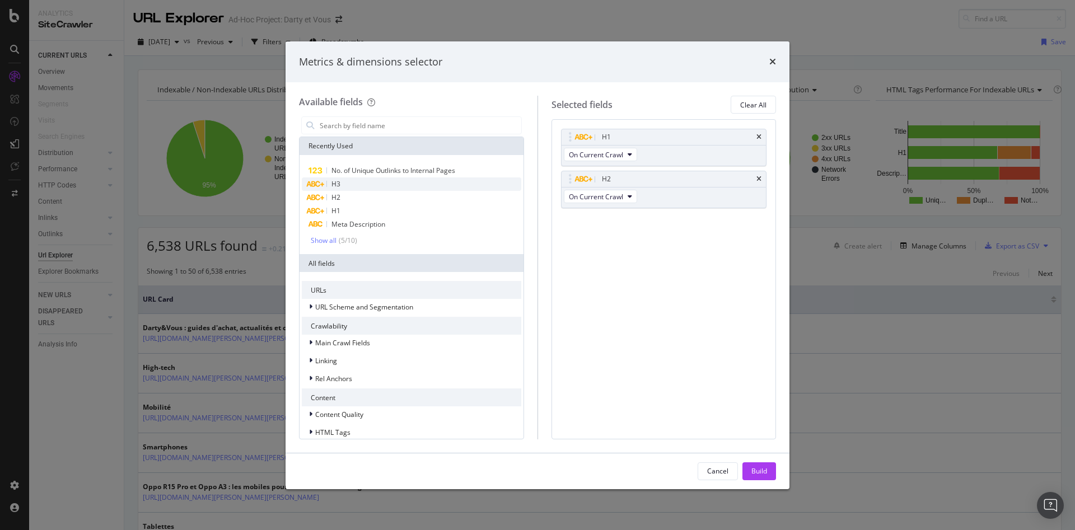
click at [351, 184] on div "H3" at bounding box center [411, 183] width 219 height 13
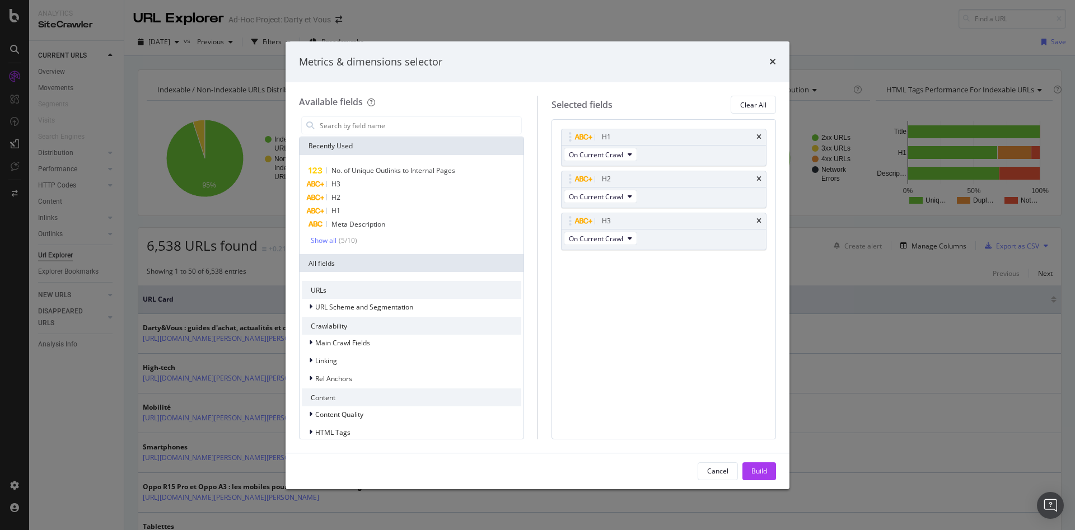
click at [354, 331] on div "Crawlability" at bounding box center [411, 326] width 219 height 18
click at [355, 342] on span "Main Crawl Fields" at bounding box center [342, 343] width 55 height 10
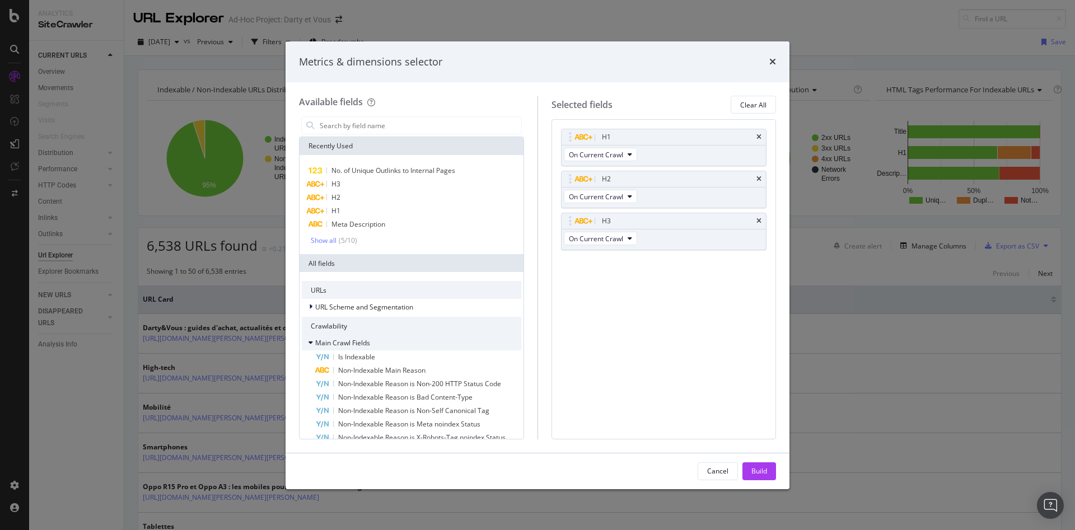
scroll to position [56, 0]
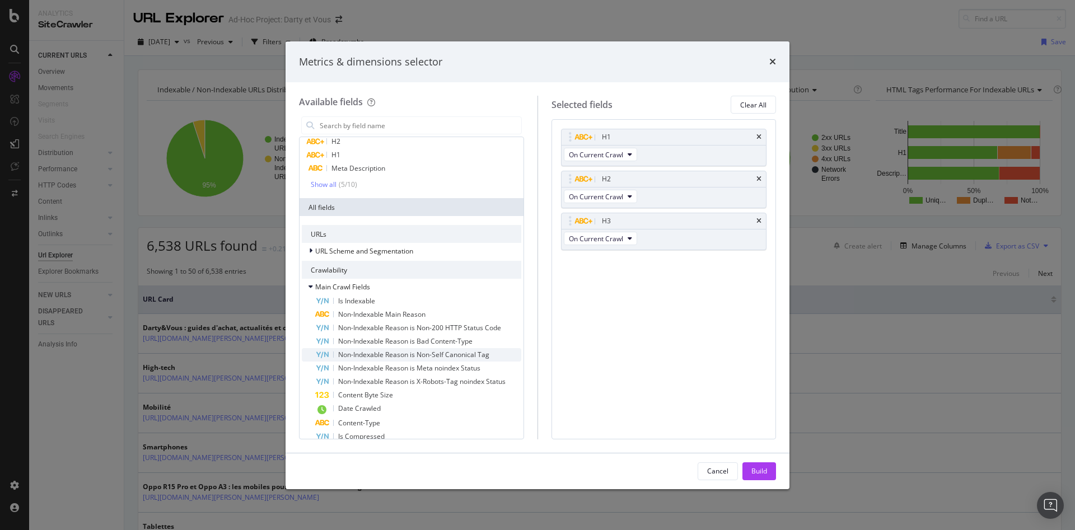
click at [452, 352] on span "Non-Indexable Reason is Non-Self Canonical Tag" at bounding box center [413, 355] width 151 height 10
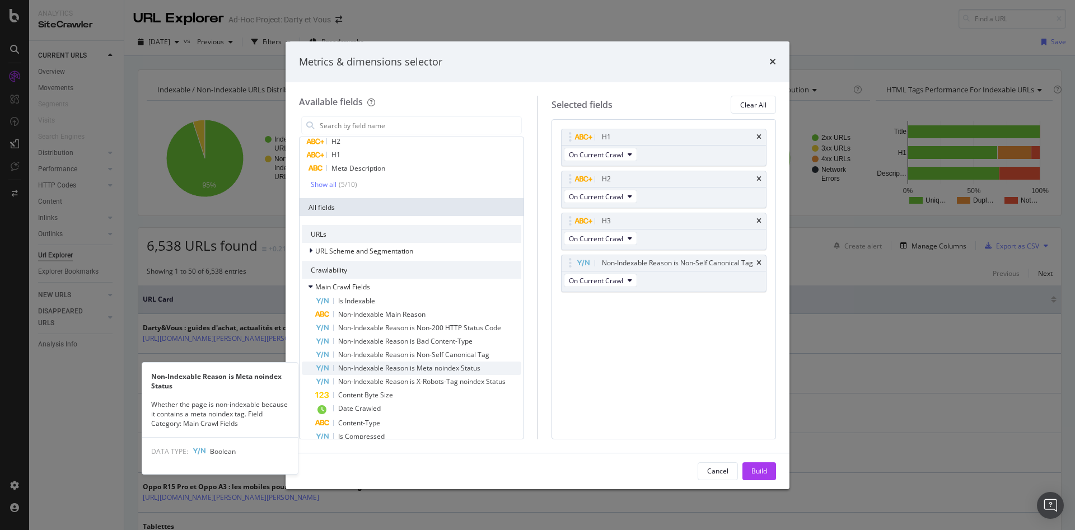
click at [453, 369] on span "Non-Indexable Reason is Meta noindex Status" at bounding box center [409, 368] width 142 height 10
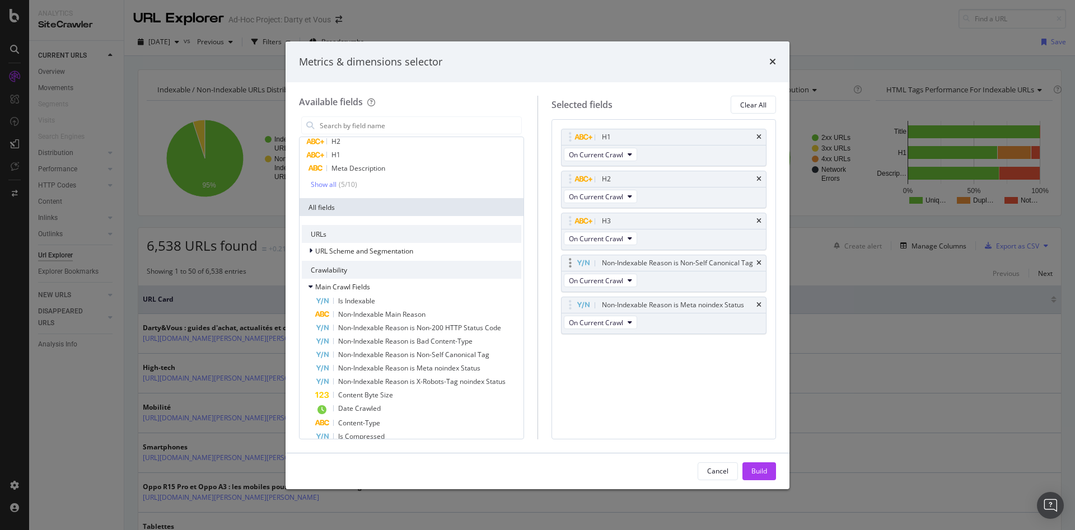
click at [588, 264] on icon "modal" at bounding box center [583, 263] width 13 height 7
drag, startPoint x: 652, startPoint y: 299, endPoint x: 645, endPoint y: 144, distance: 154.6
click at [645, 144] on body "Analytics SiteCrawler CURRENT URLS Overview Movements Segments Visits Search En…" at bounding box center [537, 265] width 1075 height 530
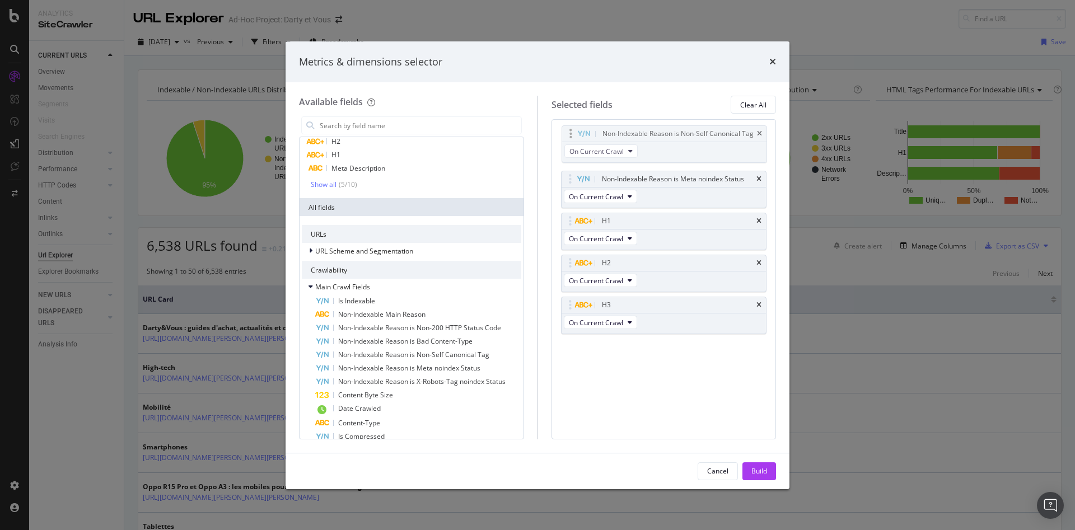
drag, startPoint x: 635, startPoint y: 303, endPoint x: 636, endPoint y: 132, distance: 171.3
click at [636, 132] on body "Analytics SiteCrawler CURRENT URLS Overview Movements Segments Visits Search En…" at bounding box center [537, 265] width 1075 height 530
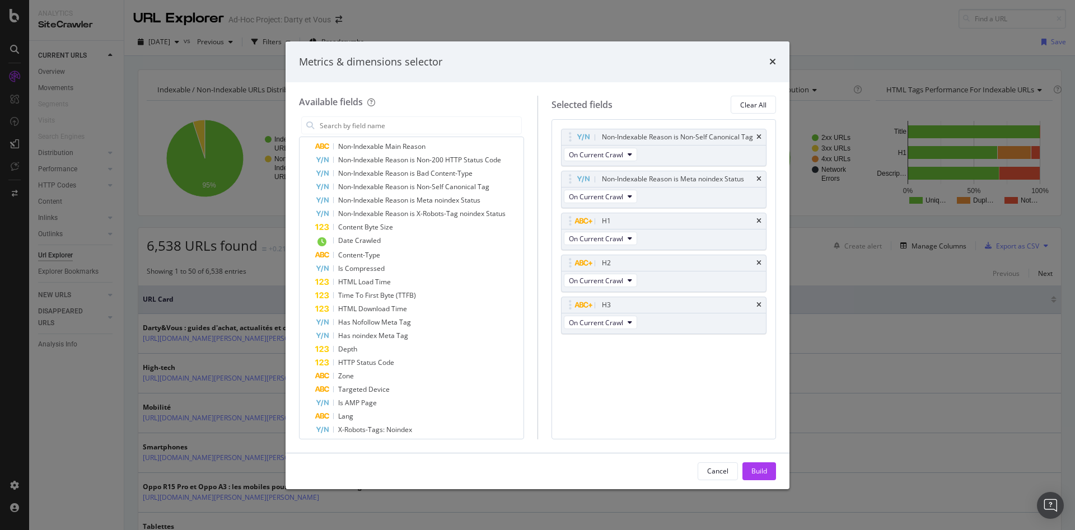
scroll to position [392, 0]
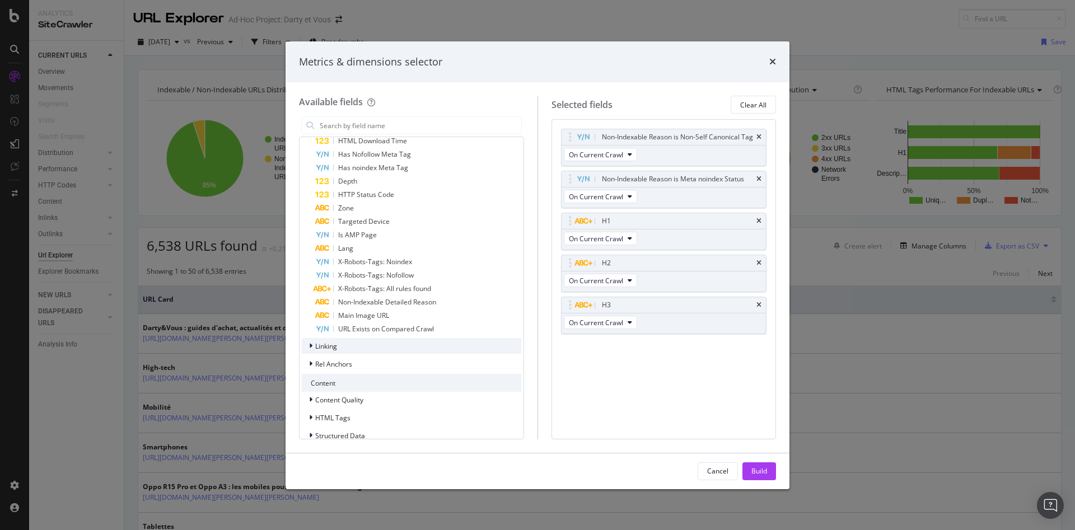
click at [313, 347] on div "modal" at bounding box center [311, 345] width 7 height 11
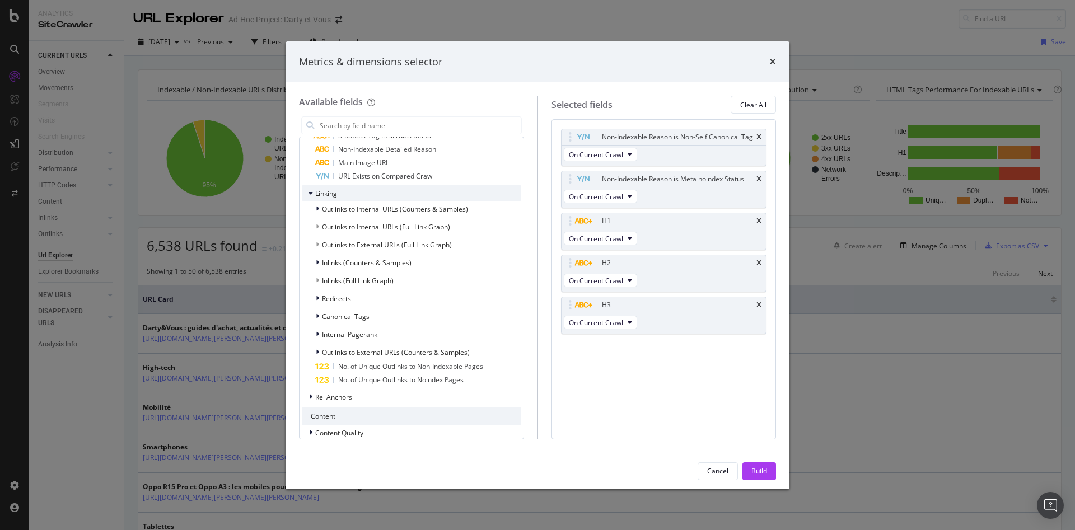
scroll to position [560, 0]
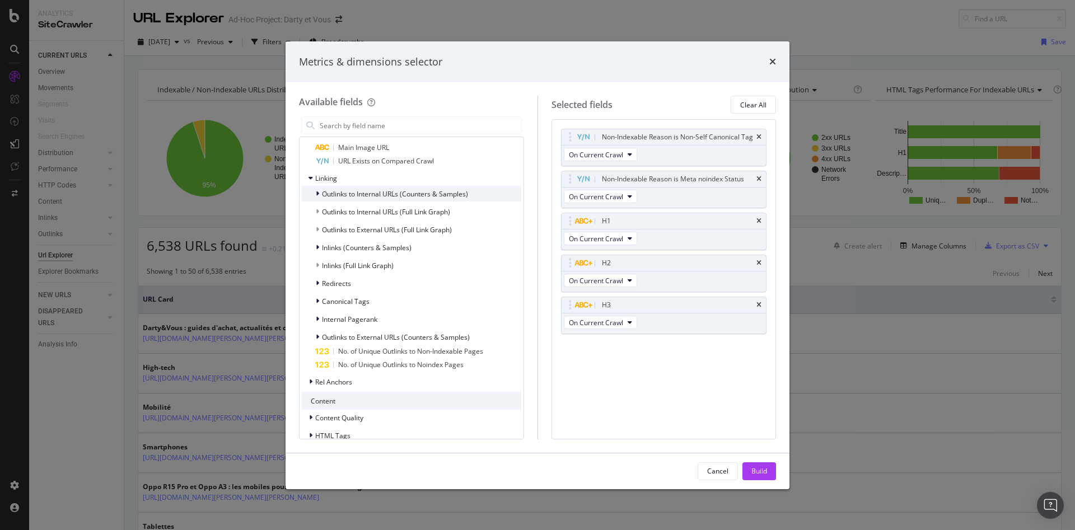
click at [388, 196] on span "Outlinks to Internal URLs (Counters & Samples)" at bounding box center [395, 194] width 146 height 10
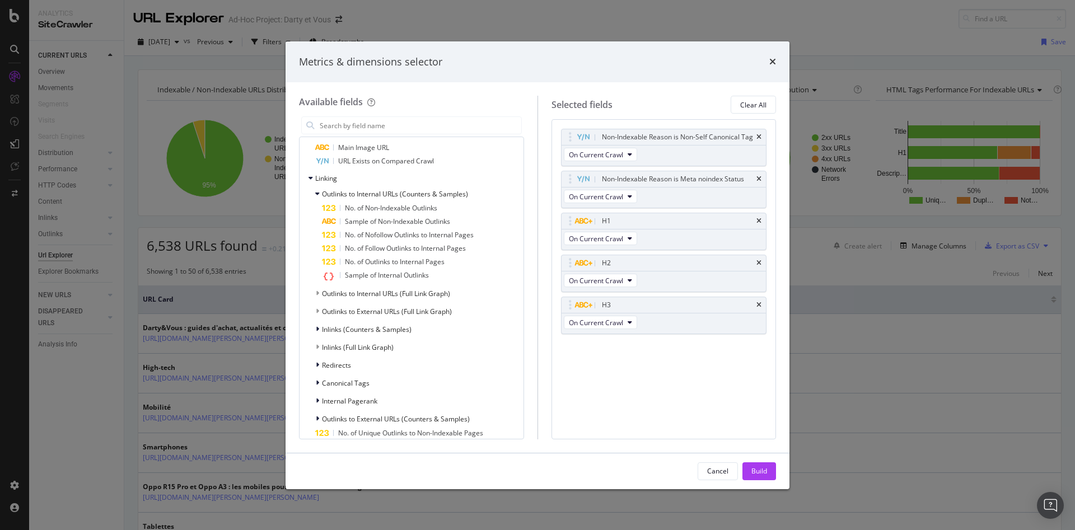
click at [320, 294] on div "modal" at bounding box center [318, 293] width 7 height 11
click at [319, 293] on div "modal" at bounding box center [318, 293] width 7 height 11
click at [383, 296] on span "Outlinks to Internal URLs (Full Link Graph)" at bounding box center [386, 294] width 128 height 10
click at [355, 129] on input "modal" at bounding box center [420, 125] width 203 height 17
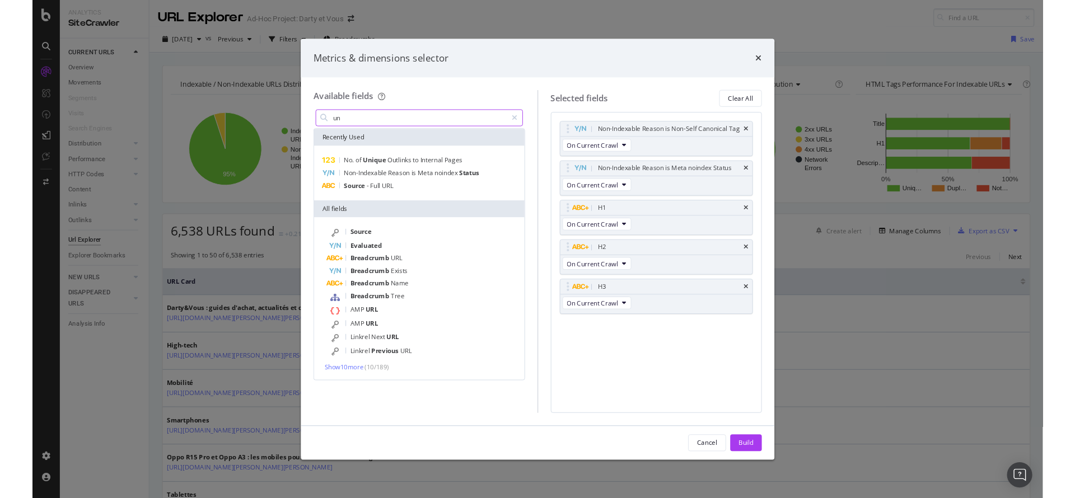
scroll to position [0, 0]
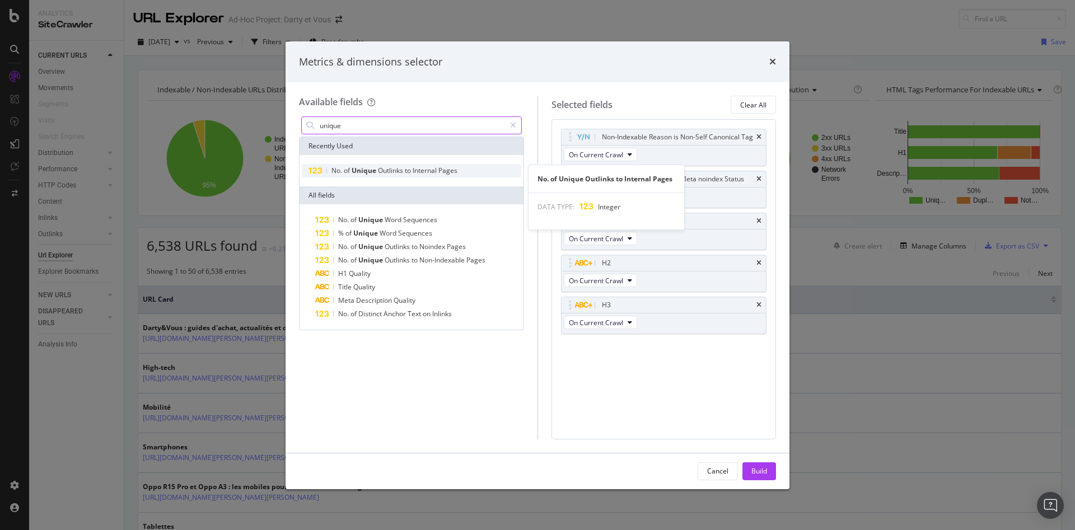
type input "unique"
click at [391, 170] on span "Outlinks" at bounding box center [391, 171] width 27 height 10
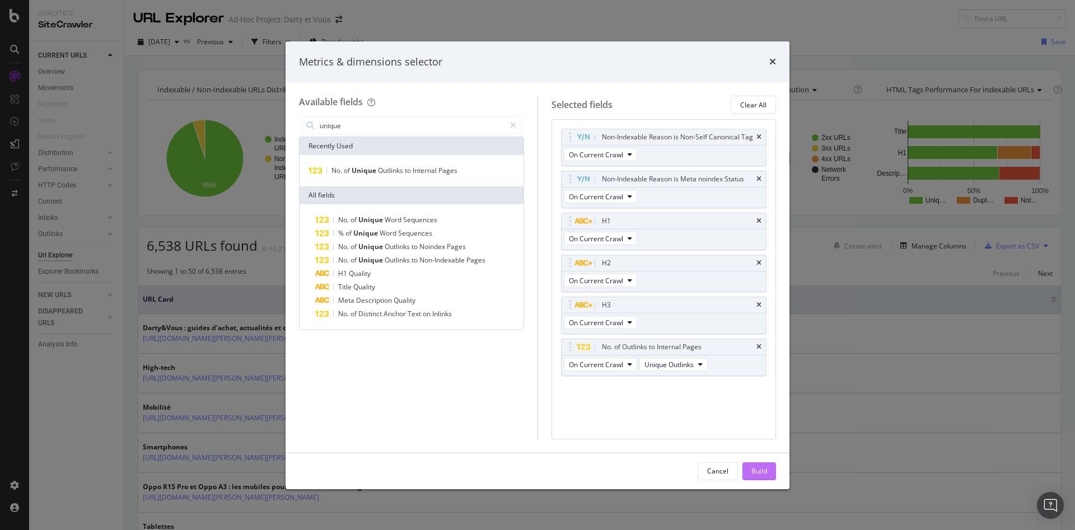
click at [764, 467] on div "Build" at bounding box center [759, 471] width 16 height 10
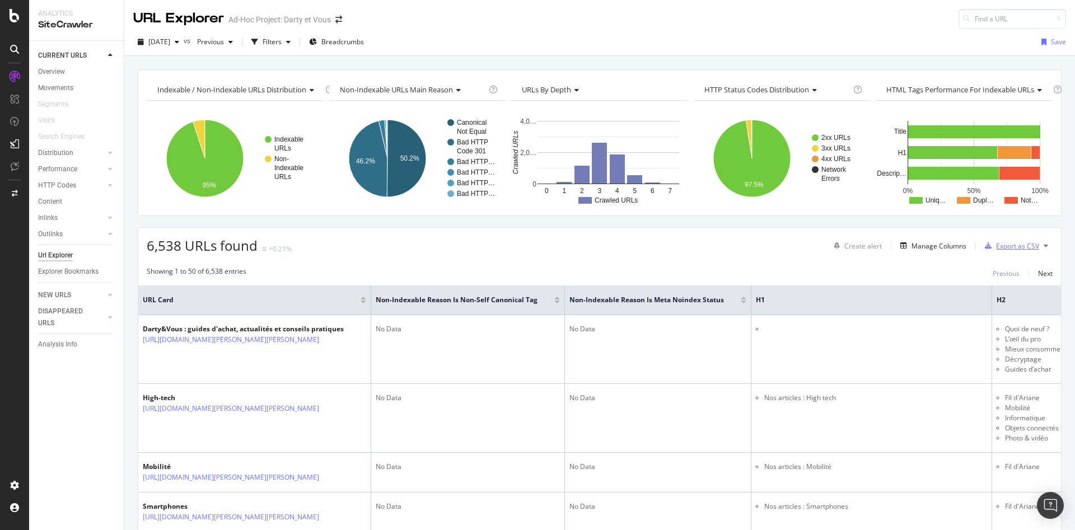
click at [1018, 246] on div "Export as CSV" at bounding box center [1017, 246] width 43 height 10
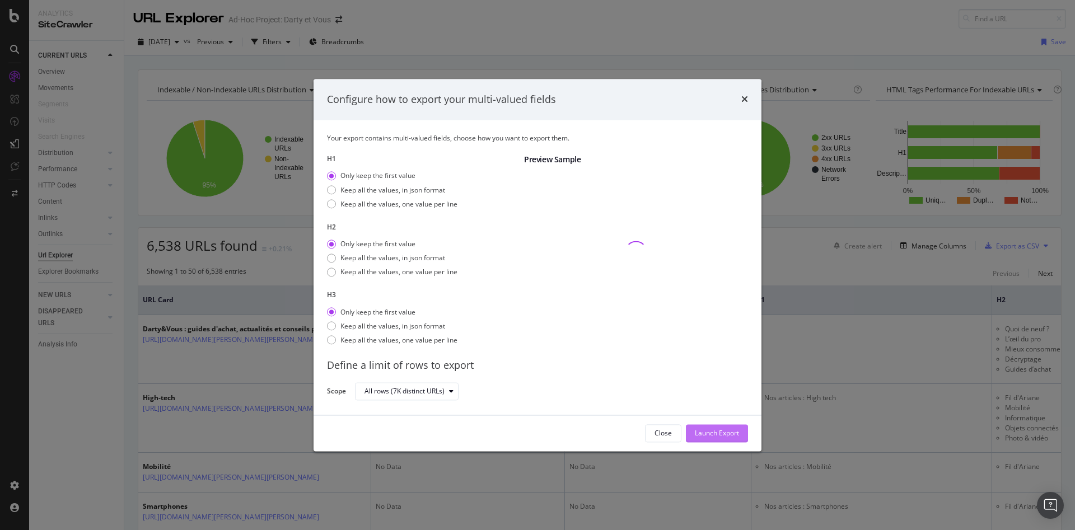
click at [710, 431] on div "Launch Export" at bounding box center [717, 434] width 44 height 10
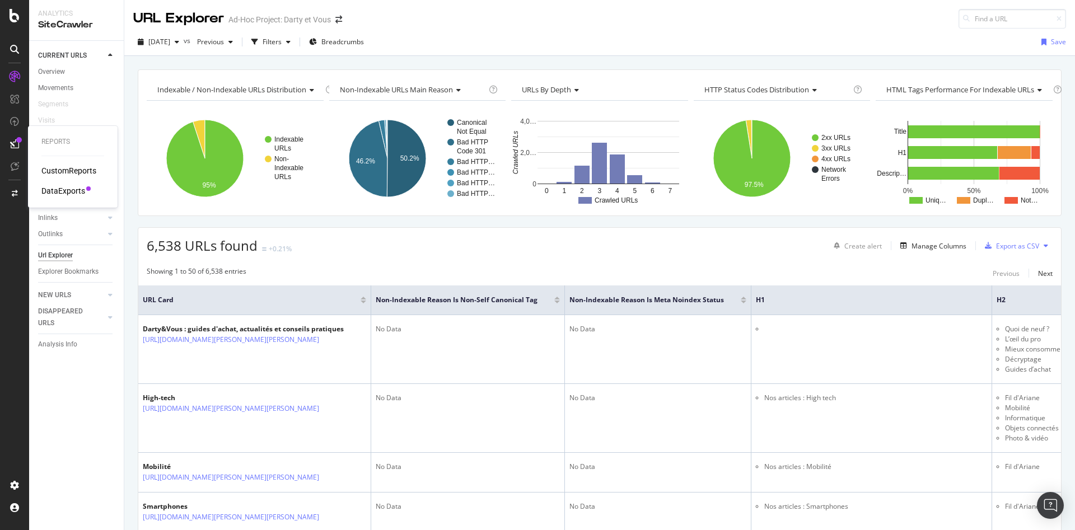
click at [71, 190] on div "DataExports" at bounding box center [63, 190] width 44 height 11
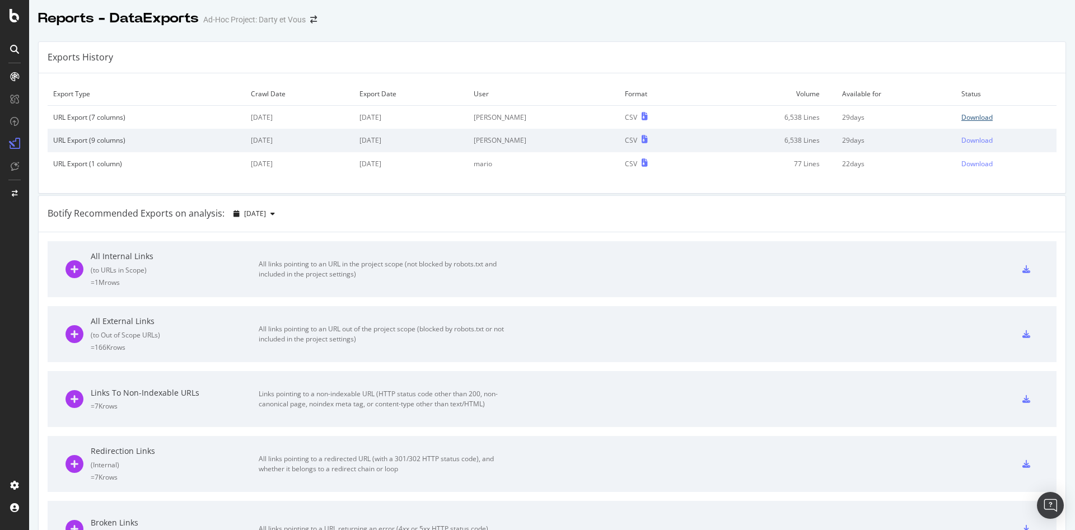
click at [970, 116] on div "Download" at bounding box center [976, 118] width 31 height 10
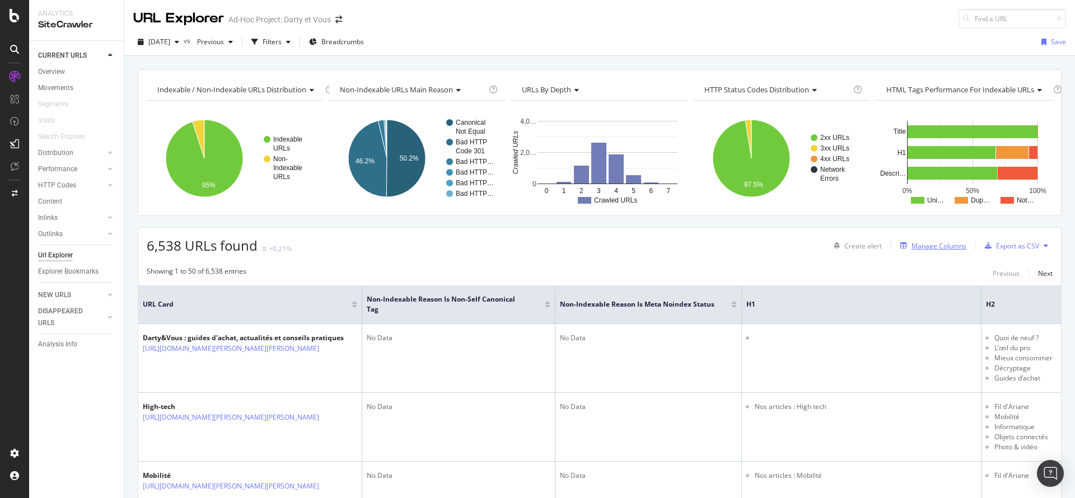
click at [935, 247] on div "Manage Columns" at bounding box center [938, 246] width 55 height 10
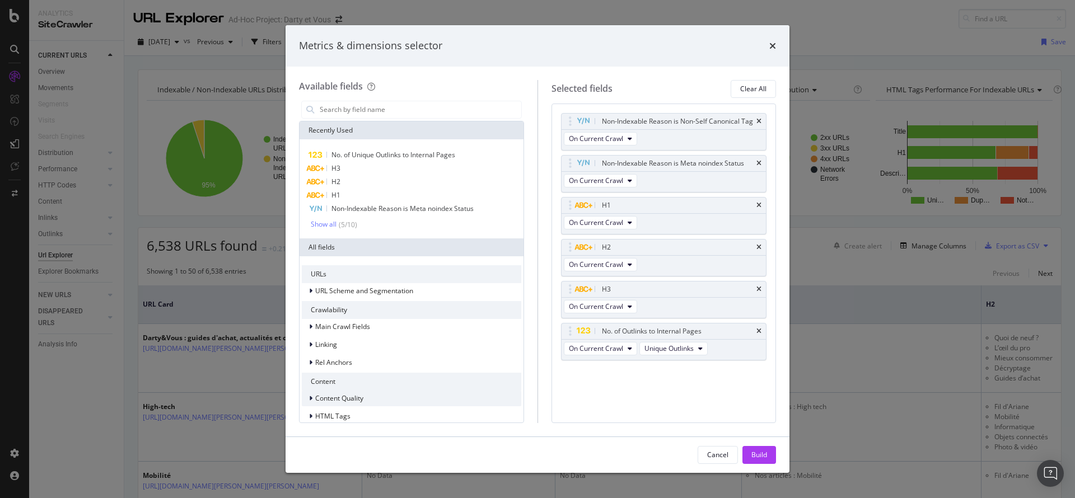
click at [367, 399] on div "Content Quality" at bounding box center [411, 399] width 219 height 16
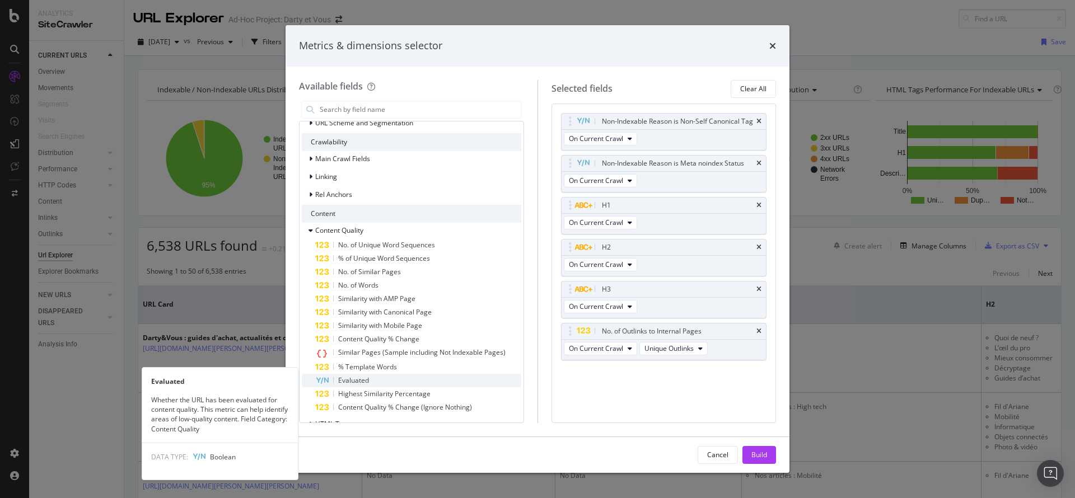
scroll to position [222, 0]
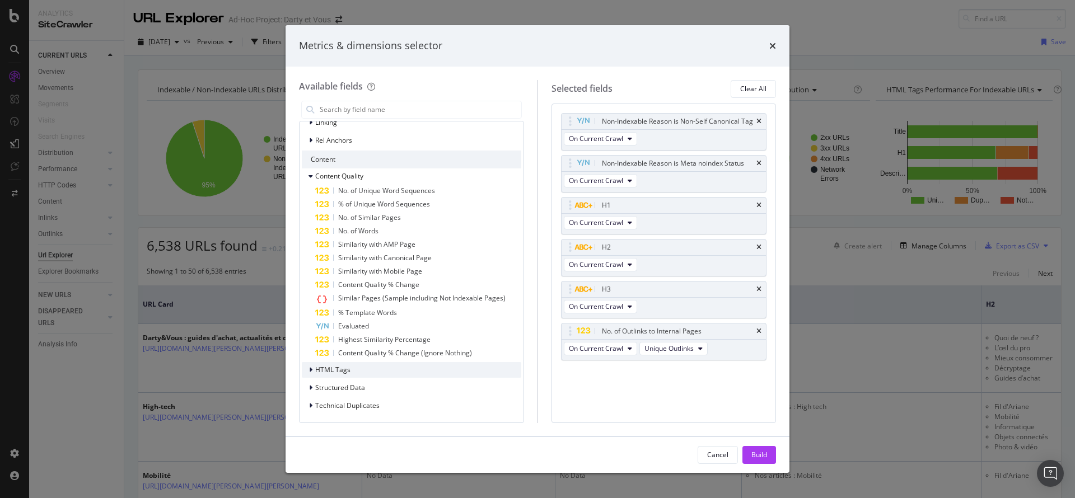
click at [367, 374] on div "HTML Tags" at bounding box center [411, 370] width 219 height 16
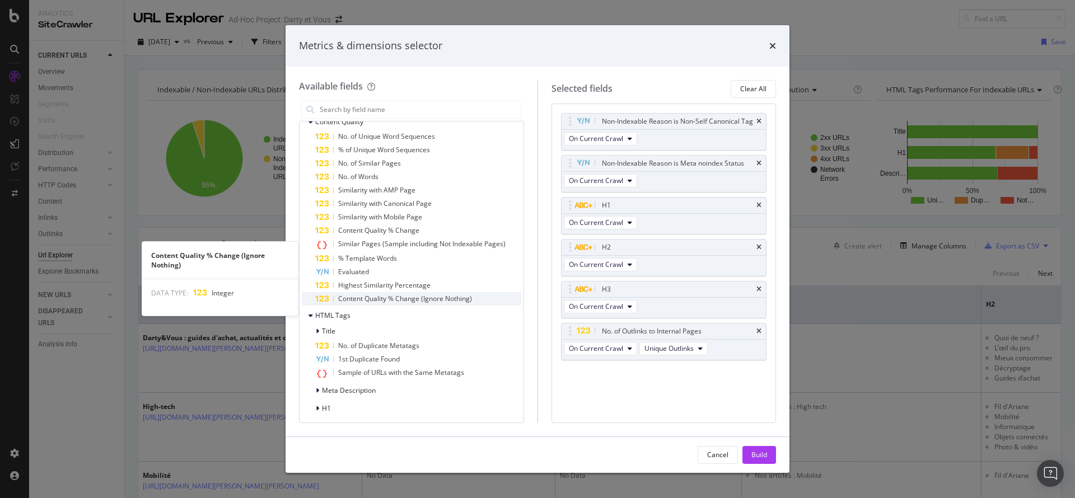
scroll to position [334, 0]
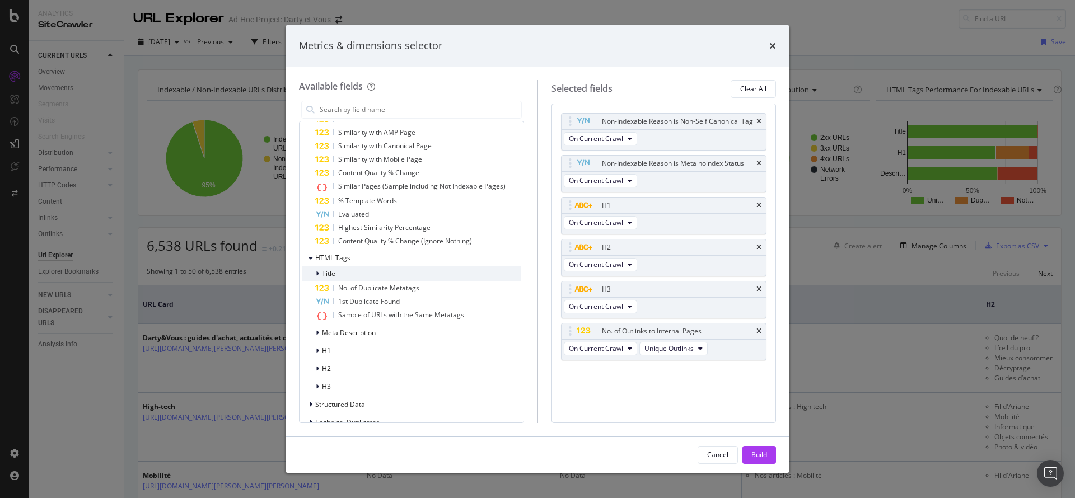
click at [330, 277] on span "Title" at bounding box center [328, 274] width 13 height 10
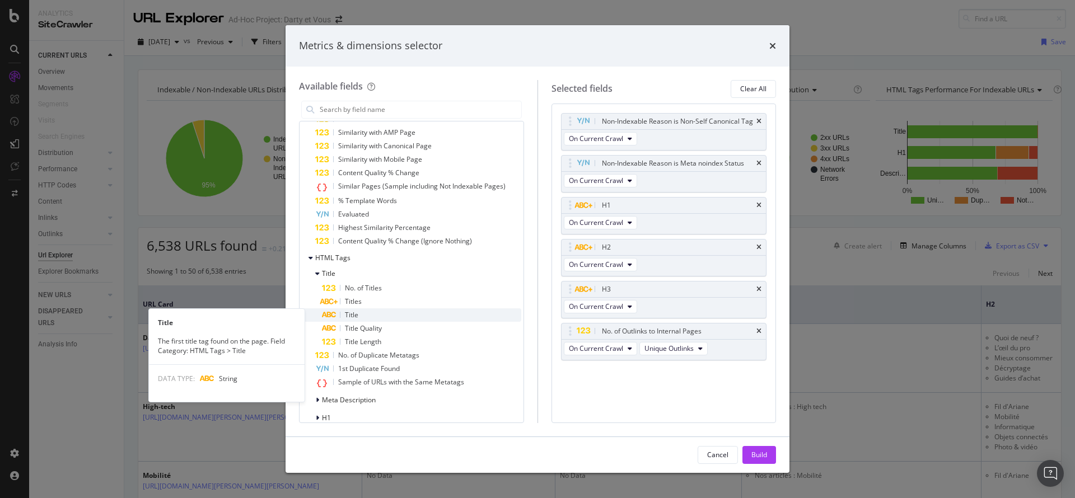
click at [360, 313] on div "Title" at bounding box center [421, 314] width 199 height 13
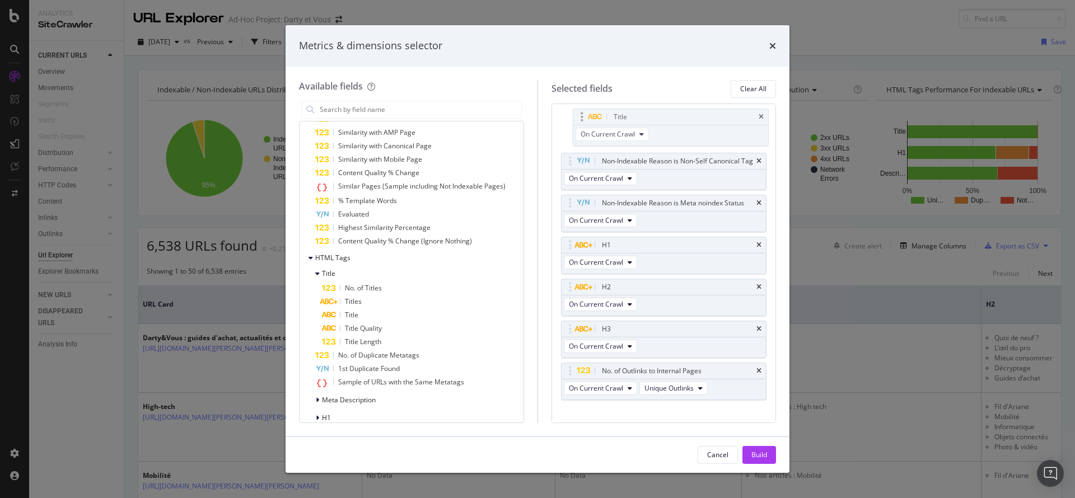
drag, startPoint x: 575, startPoint y: 390, endPoint x: 587, endPoint y: 113, distance: 276.8
click at [587, 113] on body "Analytics SiteCrawler CURRENT URLS Overview Movements Segments Visits Search En…" at bounding box center [537, 249] width 1075 height 498
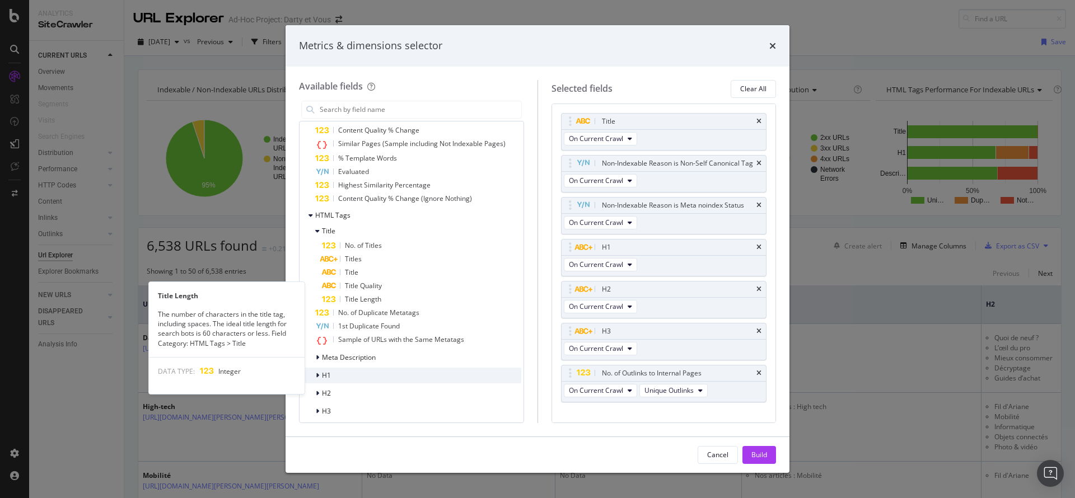
scroll to position [418, 0]
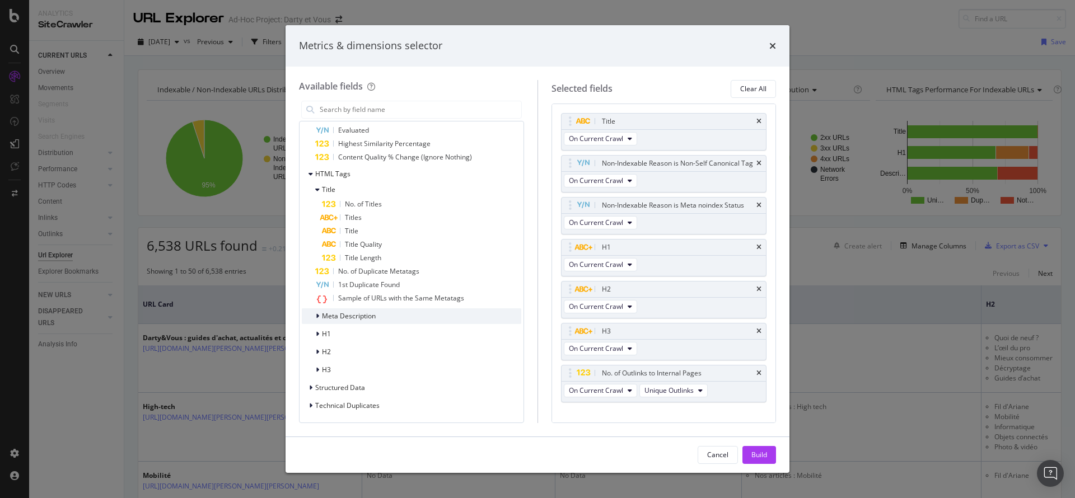
click at [350, 320] on span "Meta Description" at bounding box center [349, 316] width 54 height 10
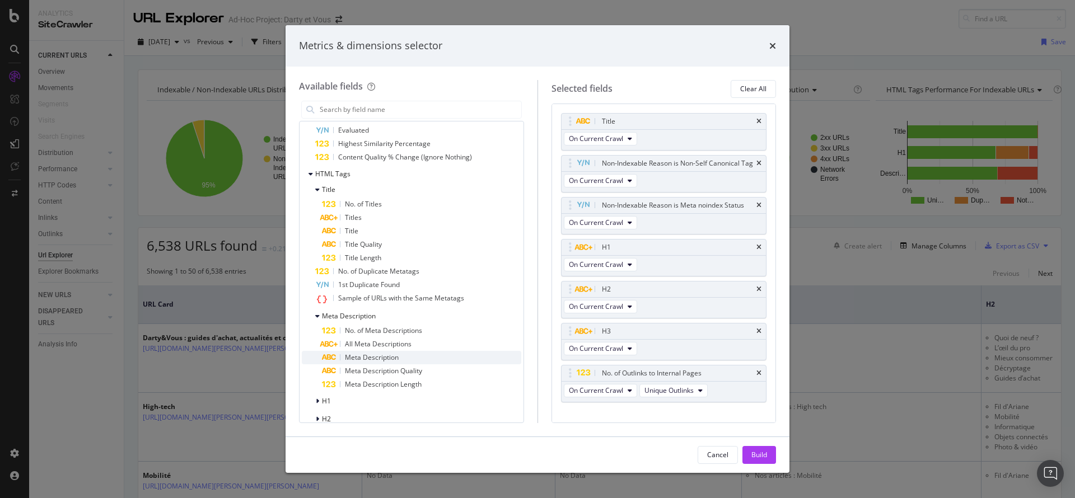
click at [408, 357] on div "Meta Description" at bounding box center [421, 357] width 199 height 13
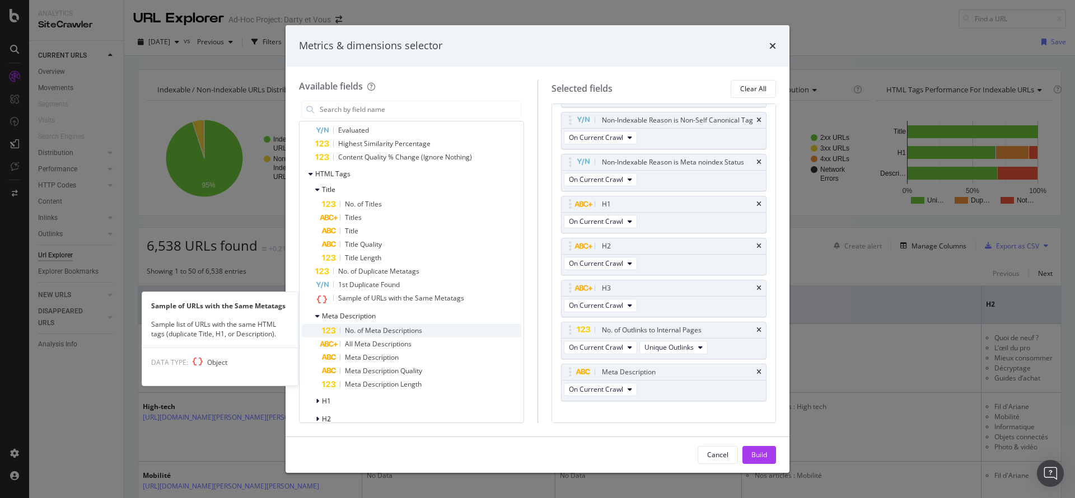
scroll to position [44, 0]
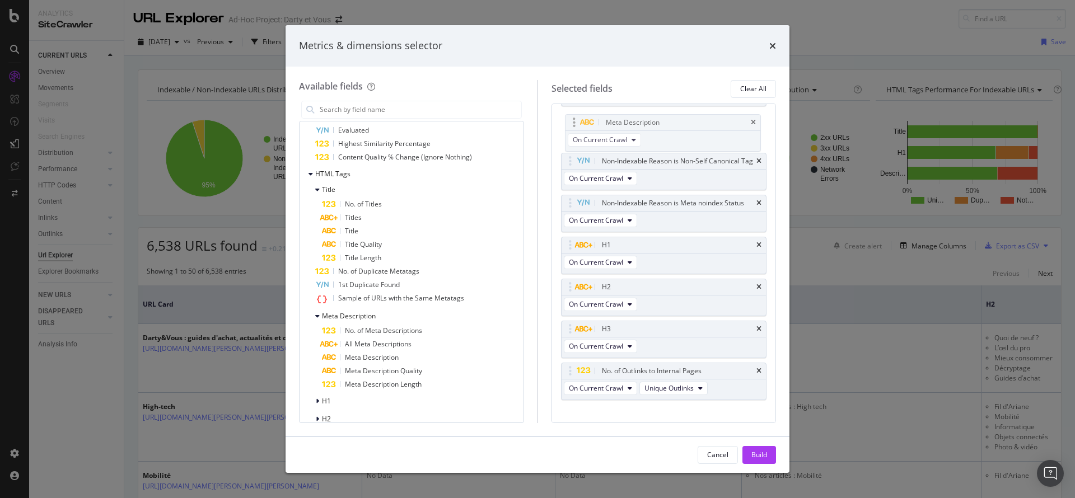
drag, startPoint x: 594, startPoint y: 393, endPoint x: 598, endPoint y: 122, distance: 271.0
click at [598, 122] on body "Analytics SiteCrawler CURRENT URLS Overview Movements Segments Visits Search En…" at bounding box center [537, 249] width 1075 height 498
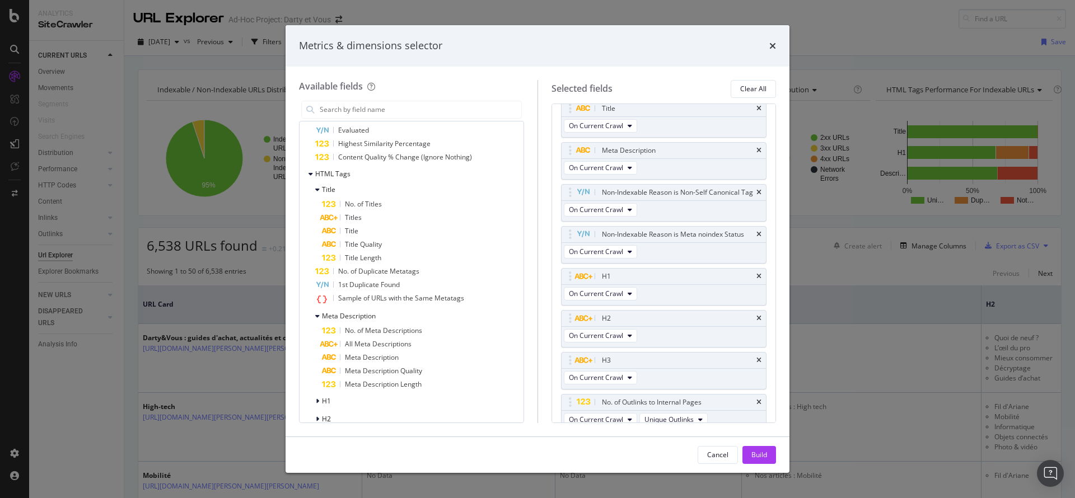
scroll to position [0, 0]
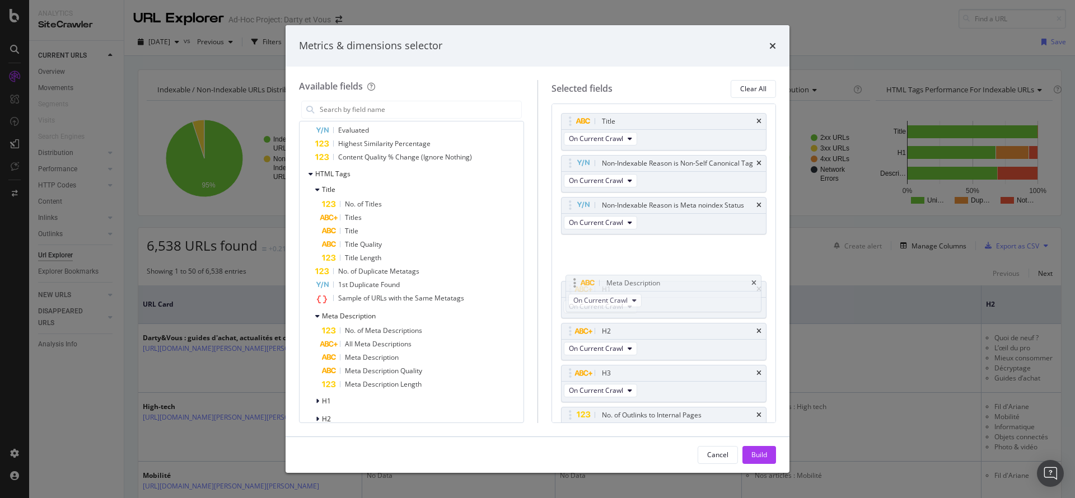
drag, startPoint x: 664, startPoint y: 155, endPoint x: 668, endPoint y: 275, distance: 119.9
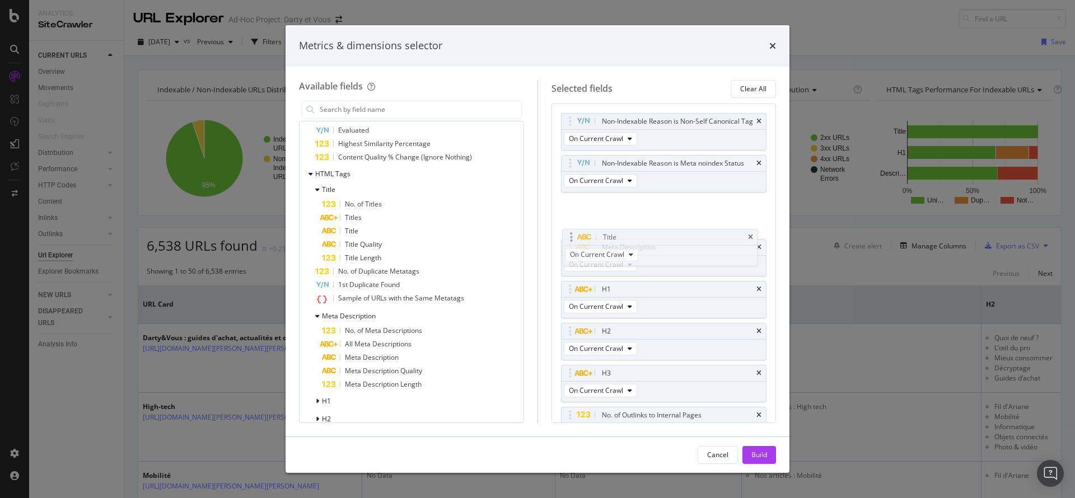
drag, startPoint x: 650, startPoint y: 124, endPoint x: 651, endPoint y: 235, distance: 110.8
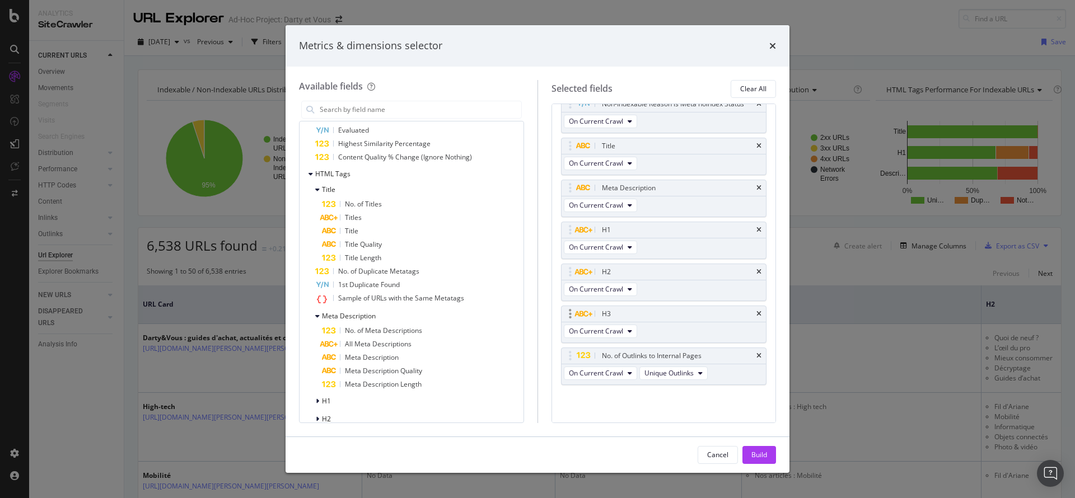
scroll to position [82, 0]
click at [758, 458] on div "Build" at bounding box center [759, 455] width 16 height 10
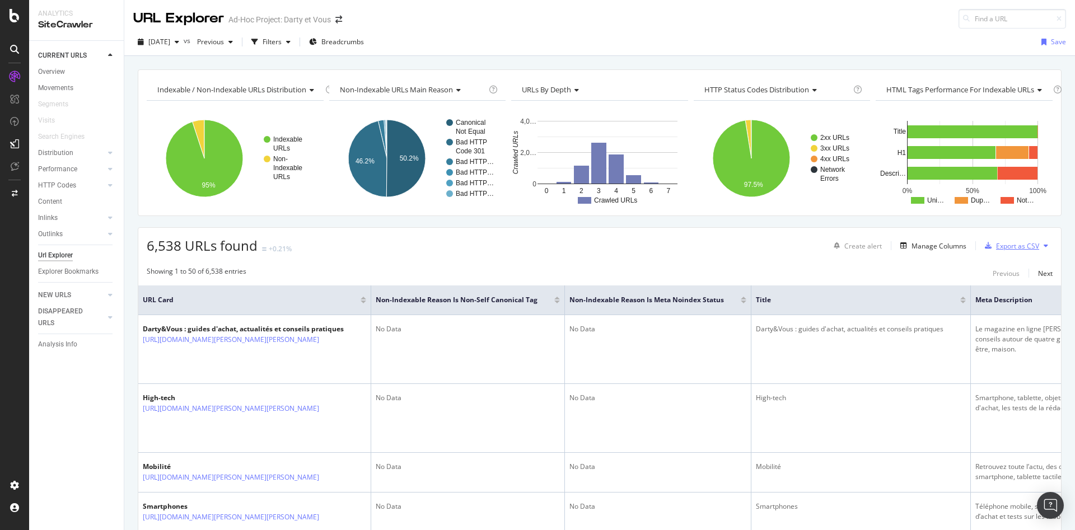
click at [998, 243] on div "Export as CSV" at bounding box center [1017, 246] width 43 height 10
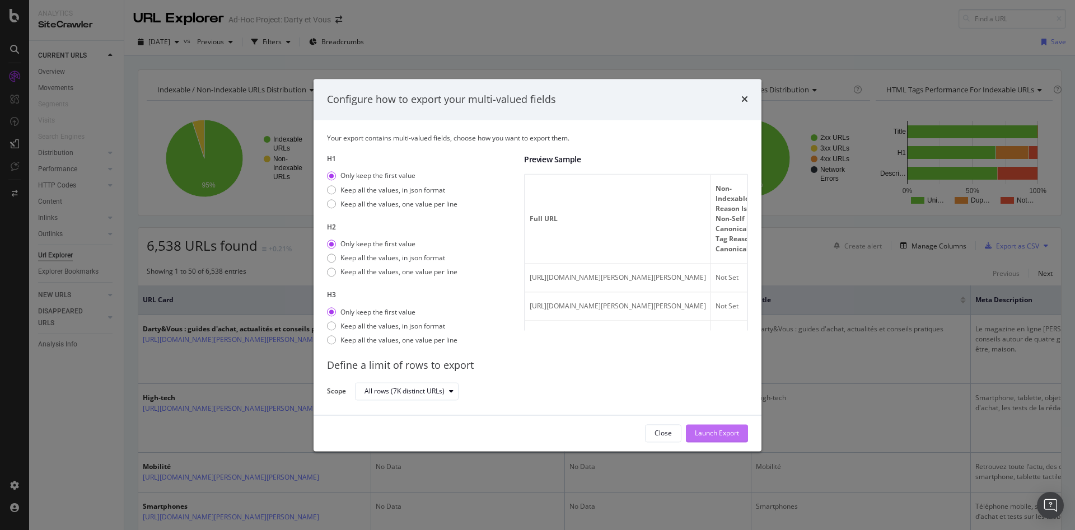
click at [708, 434] on div "Launch Export" at bounding box center [717, 434] width 44 height 10
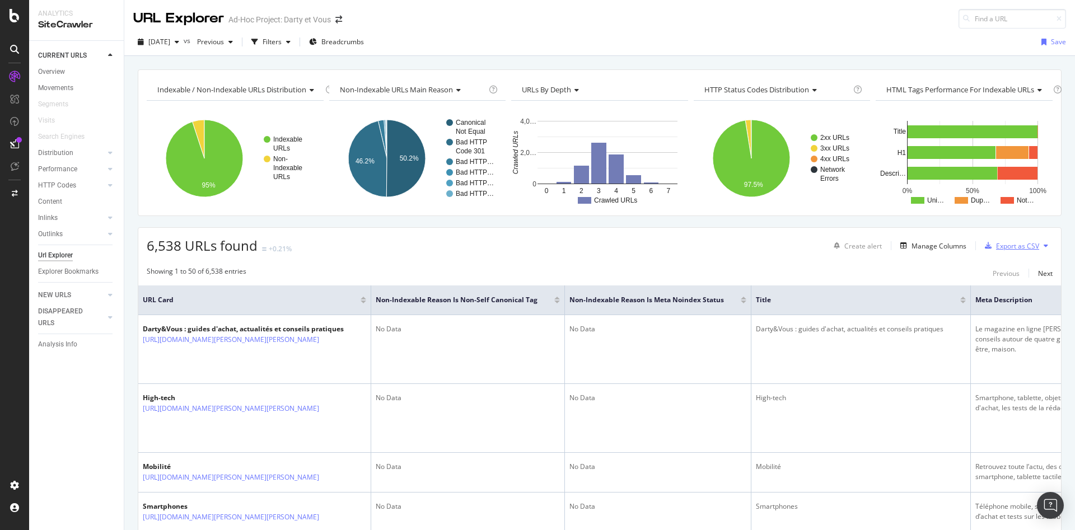
click at [999, 246] on div "Export as CSV" at bounding box center [1017, 246] width 43 height 10
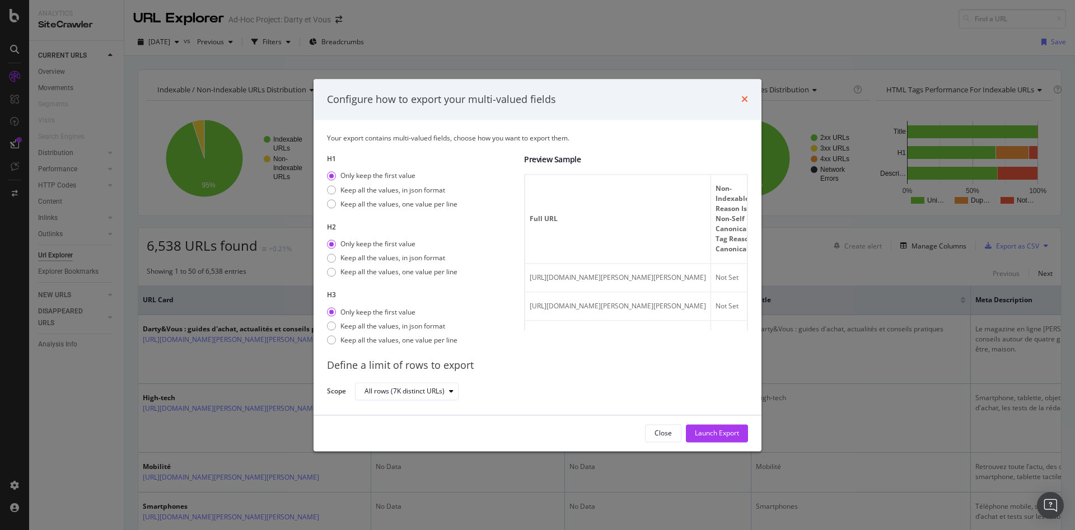
click at [747, 102] on icon "times" at bounding box center [744, 99] width 7 height 9
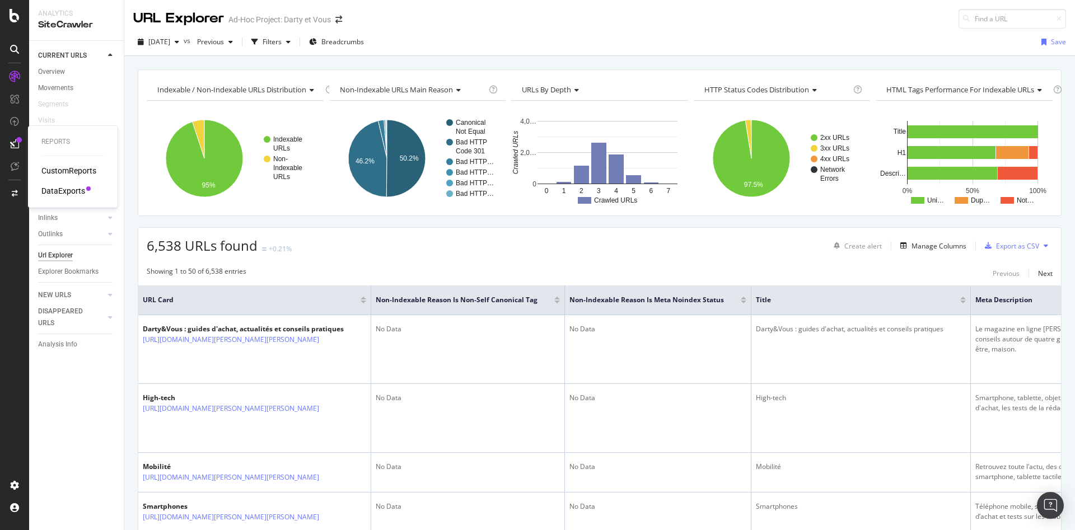
click at [73, 189] on div "DataExports" at bounding box center [63, 190] width 44 height 11
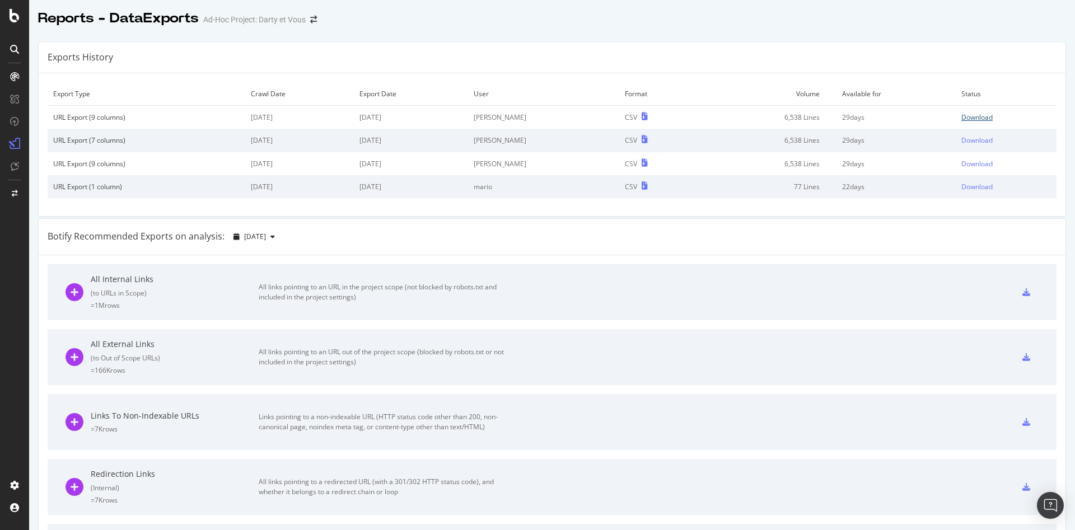
click at [971, 120] on div "Download" at bounding box center [976, 118] width 31 height 10
